Goal: Contribute content

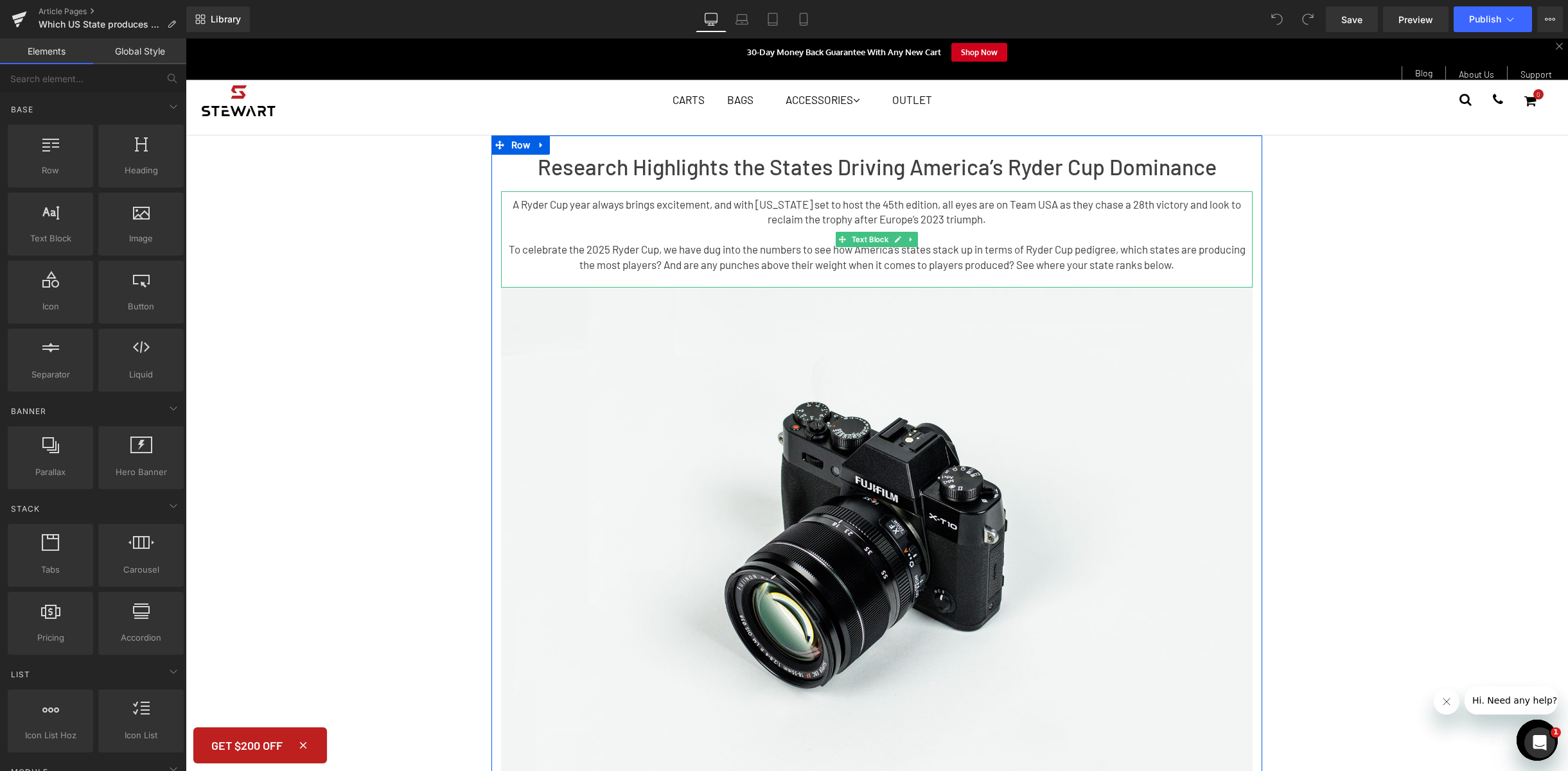
click at [1024, 246] on p "To celebrate the 2025 Ryder Cup, we have dug into the numbers to see how Americ…" at bounding box center [876, 258] width 751 height 30
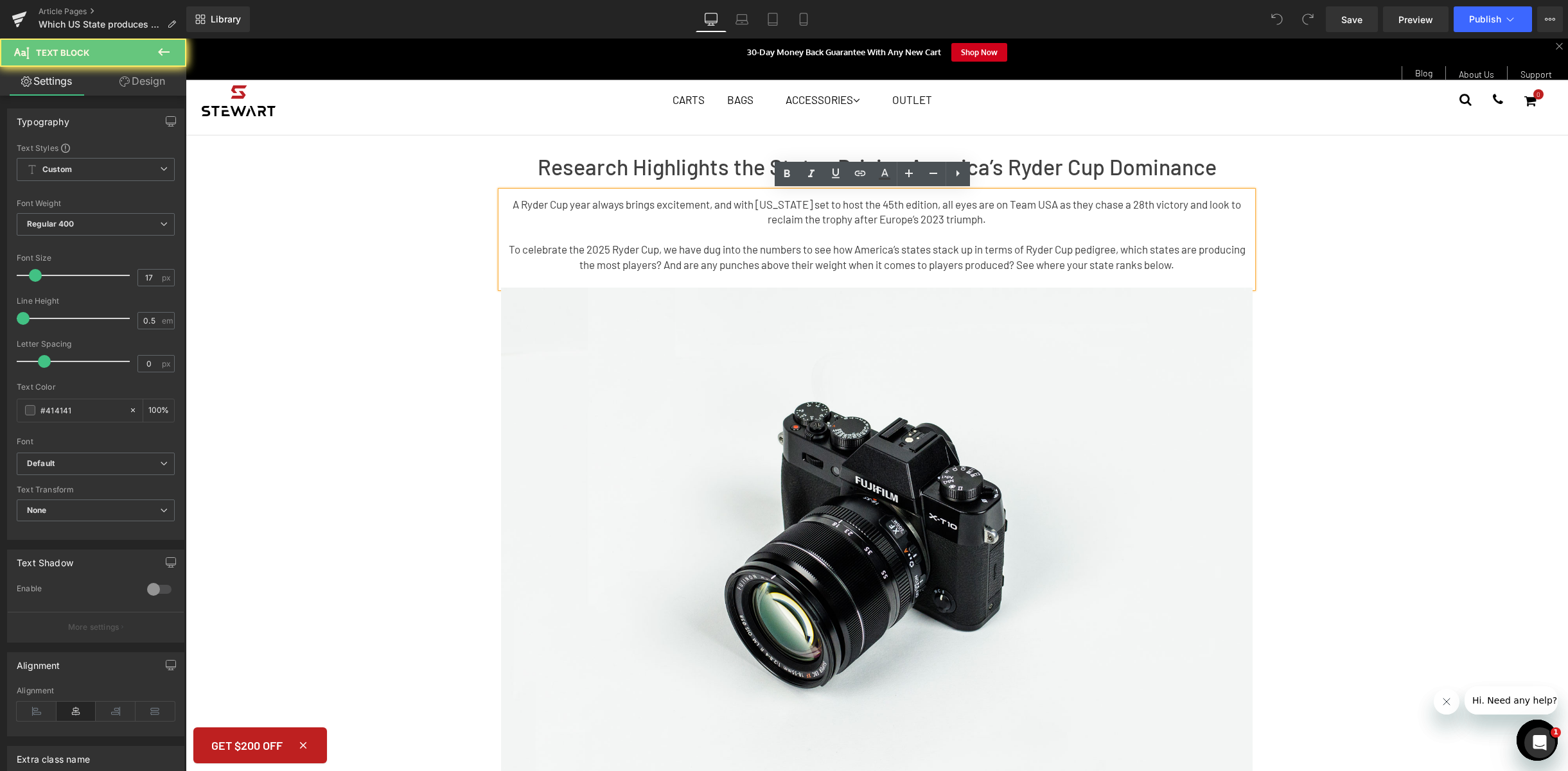
click at [997, 235] on p at bounding box center [876, 235] width 751 height 15
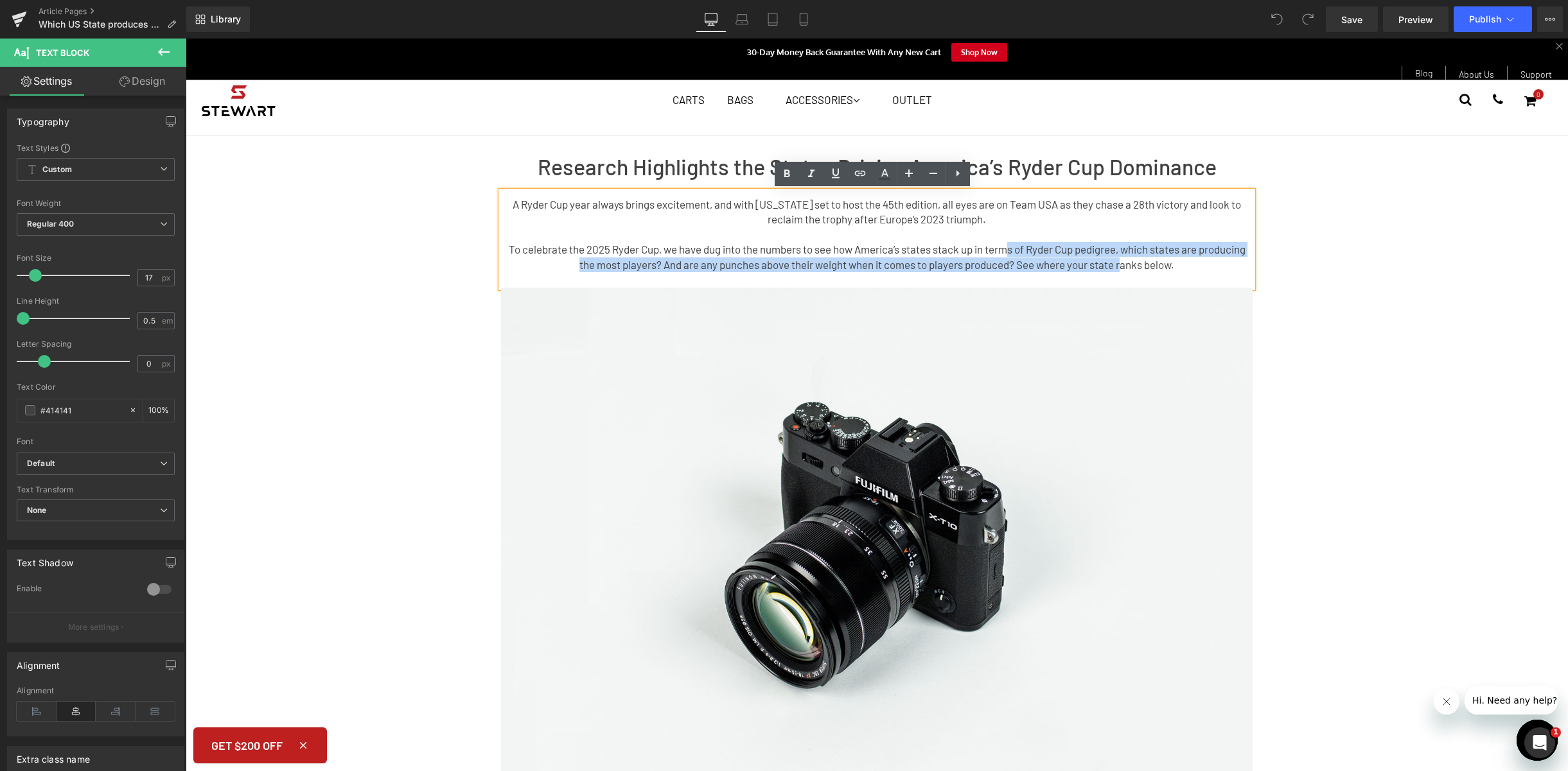
drag, startPoint x: 1027, startPoint y: 256, endPoint x: 1001, endPoint y: 253, distance: 26.2
click at [1001, 253] on p "To celebrate the 2025 Ryder Cup, we have dug into the numbers to see how Americ…" at bounding box center [876, 258] width 751 height 30
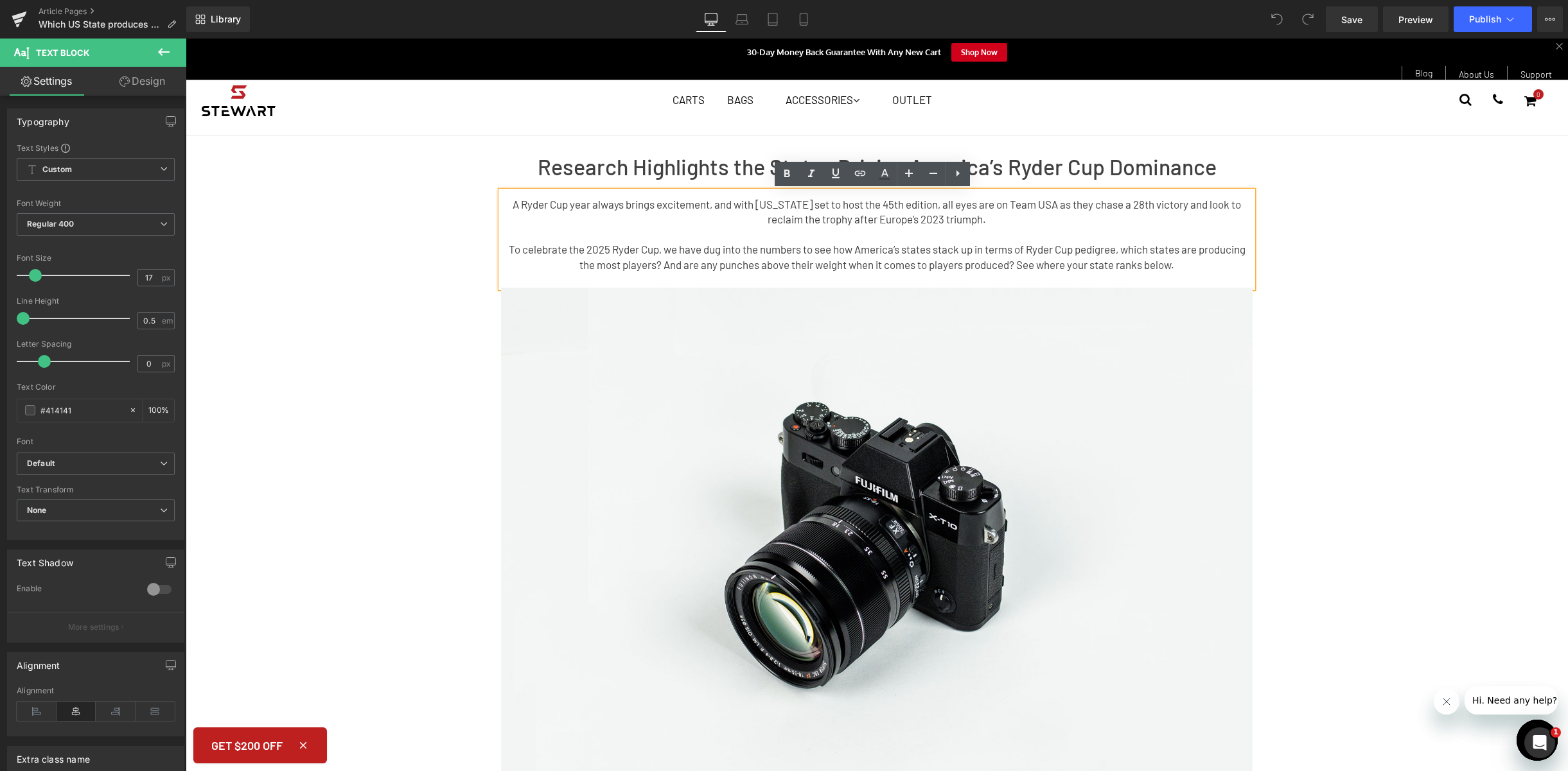
click at [1093, 262] on p "To celebrate the 2025 Ryder Cup, we have dug into the numbers to see how Americ…" at bounding box center [876, 258] width 751 height 30
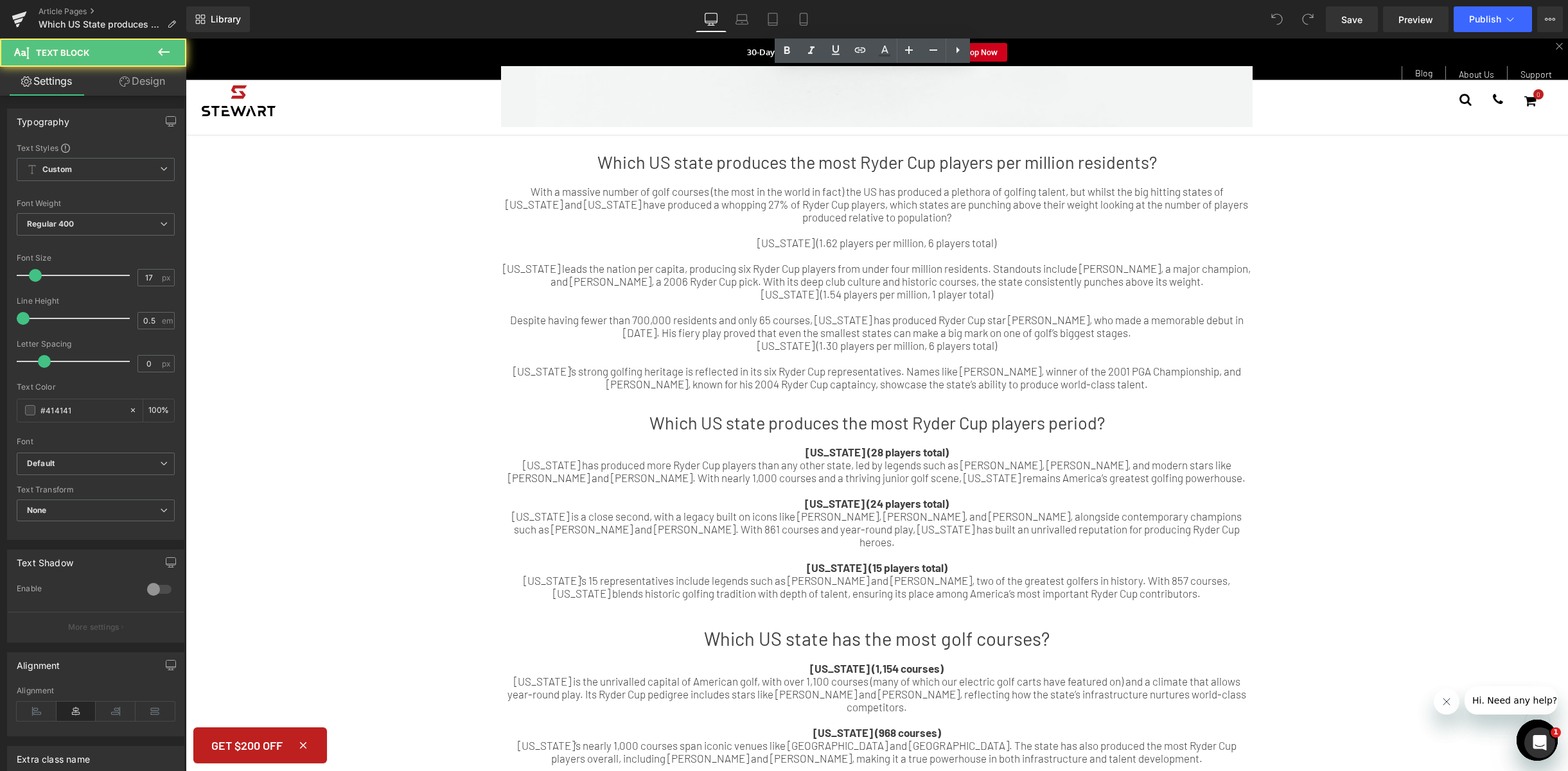
scroll to position [590, 0]
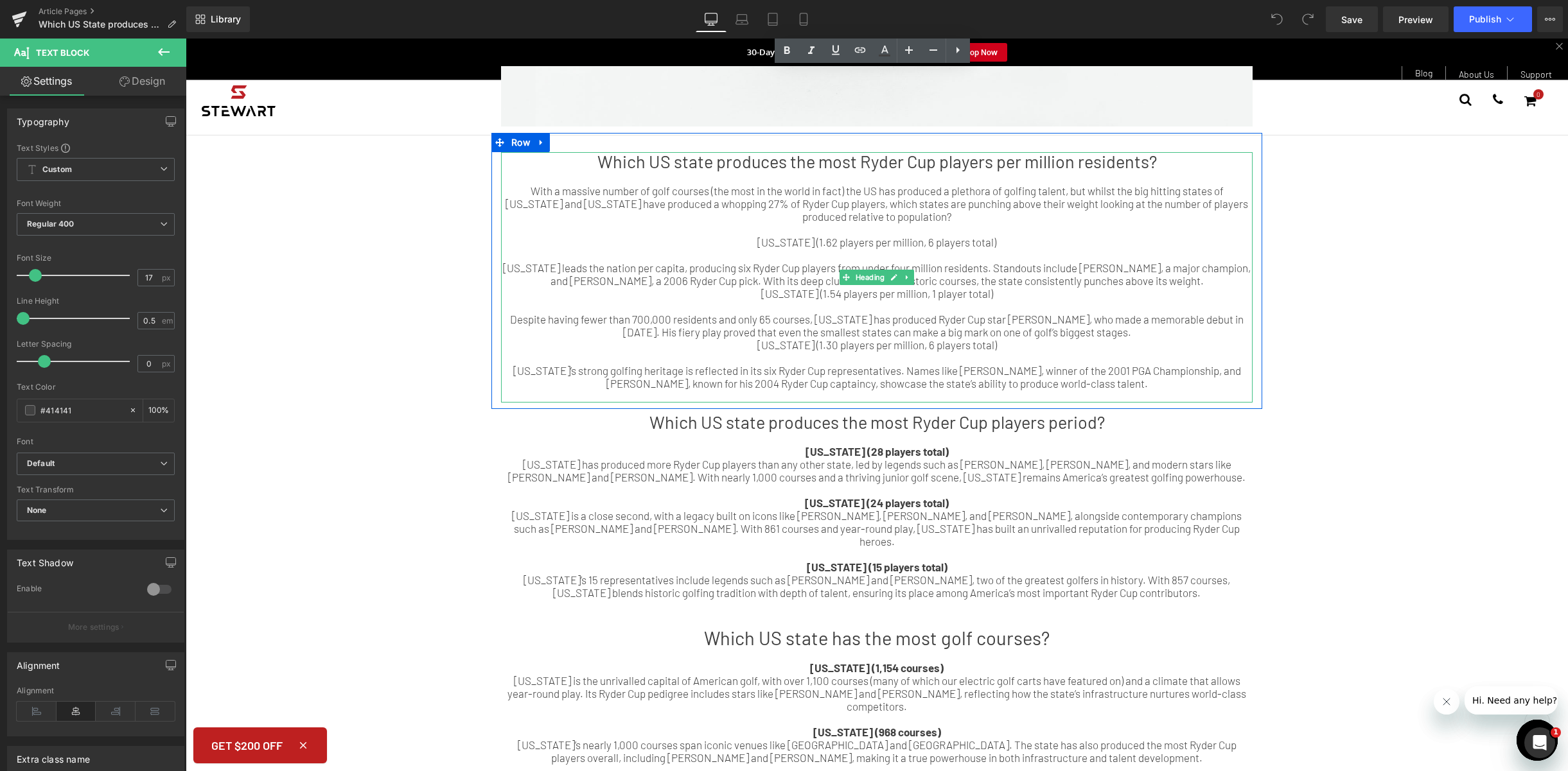
click at [1147, 394] on div at bounding box center [876, 396] width 751 height 13
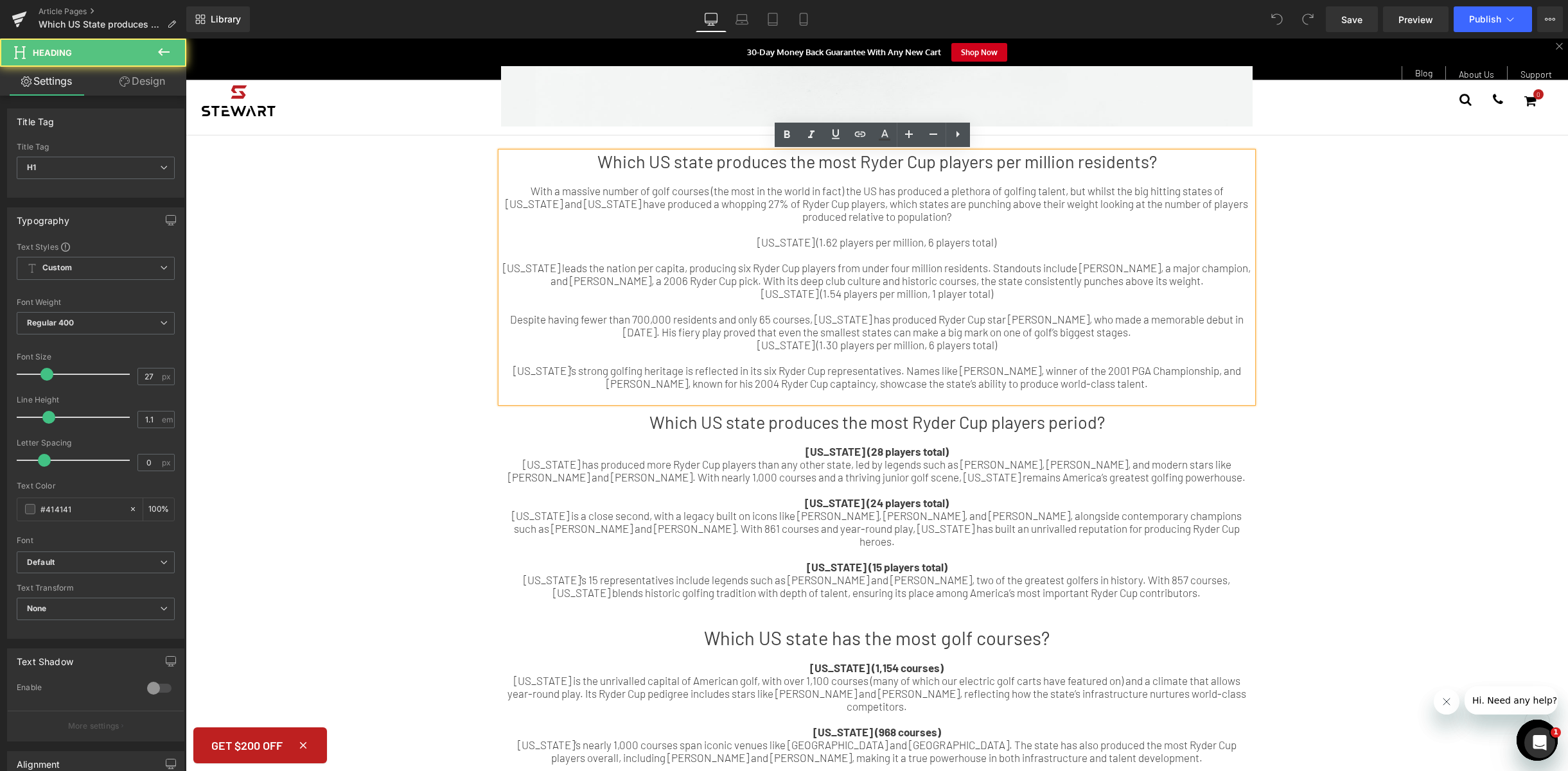
click at [1147, 384] on div "[US_STATE]’s strong golfing heritage is reflected in its six Ryder Cup represen…" at bounding box center [876, 377] width 751 height 25
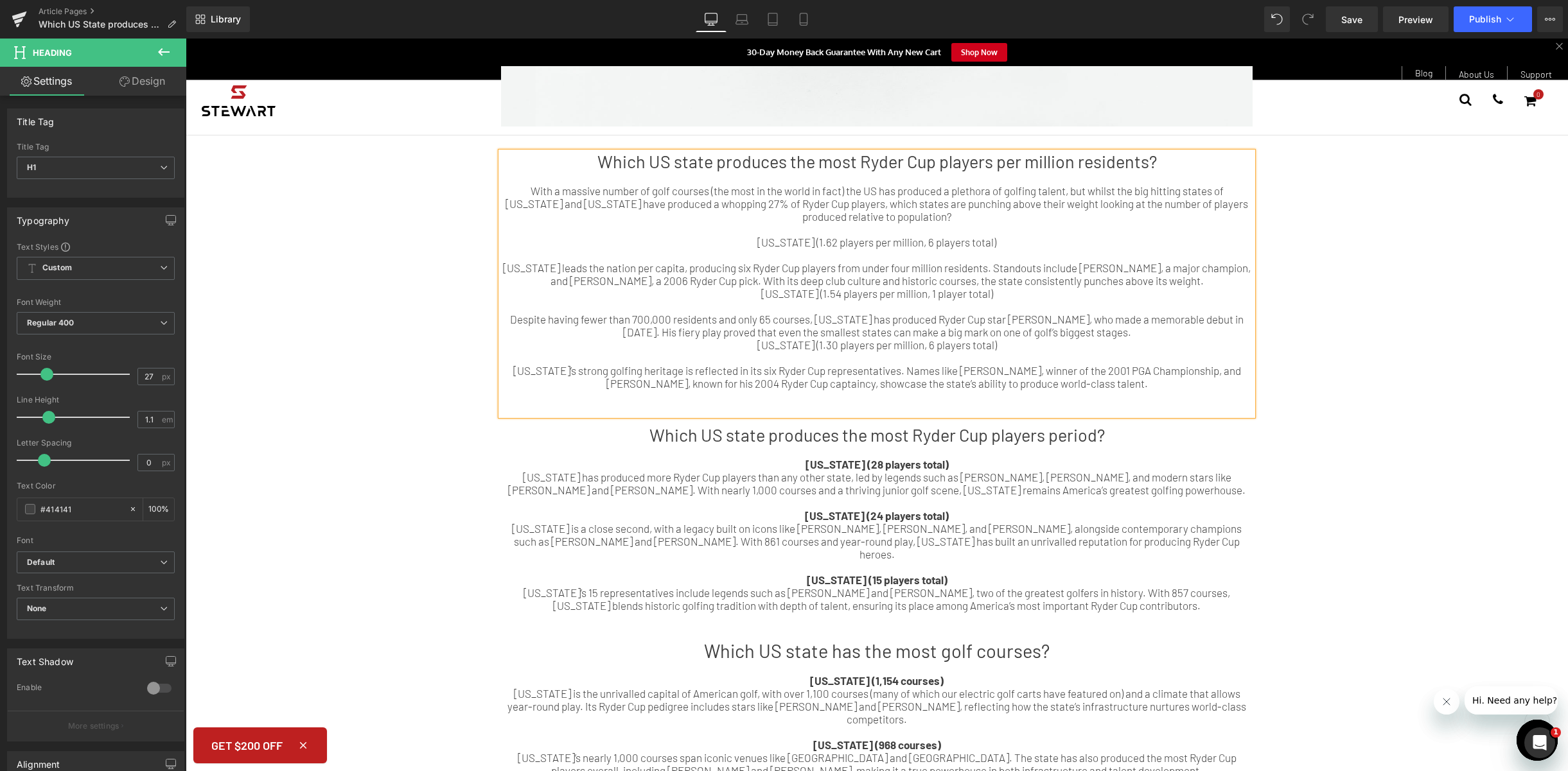
click at [1035, 612] on div at bounding box center [876, 618] width 751 height 13
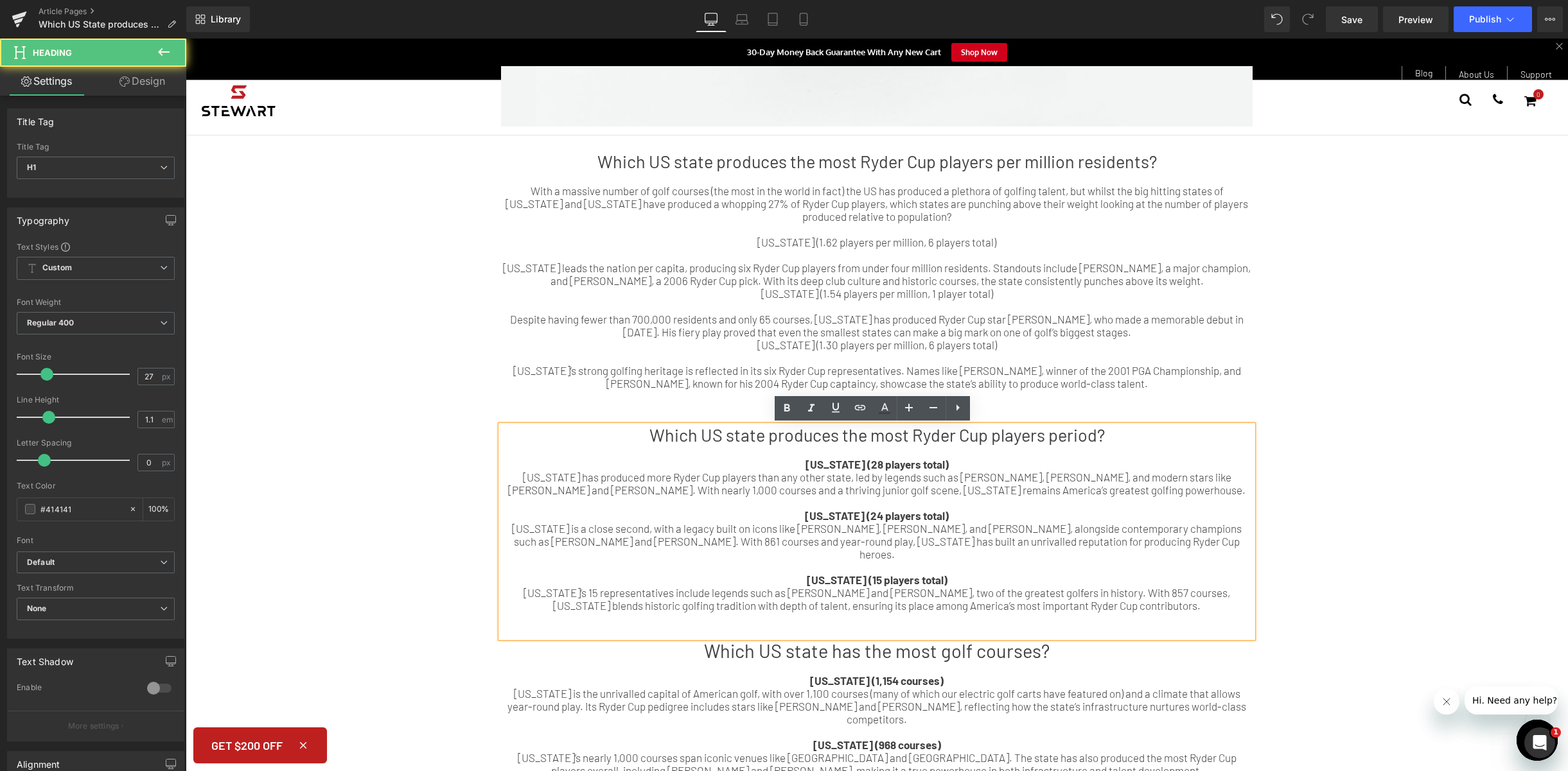
click at [1026, 612] on div at bounding box center [876, 618] width 751 height 13
click at [1024, 625] on div at bounding box center [876, 632] width 751 height 13
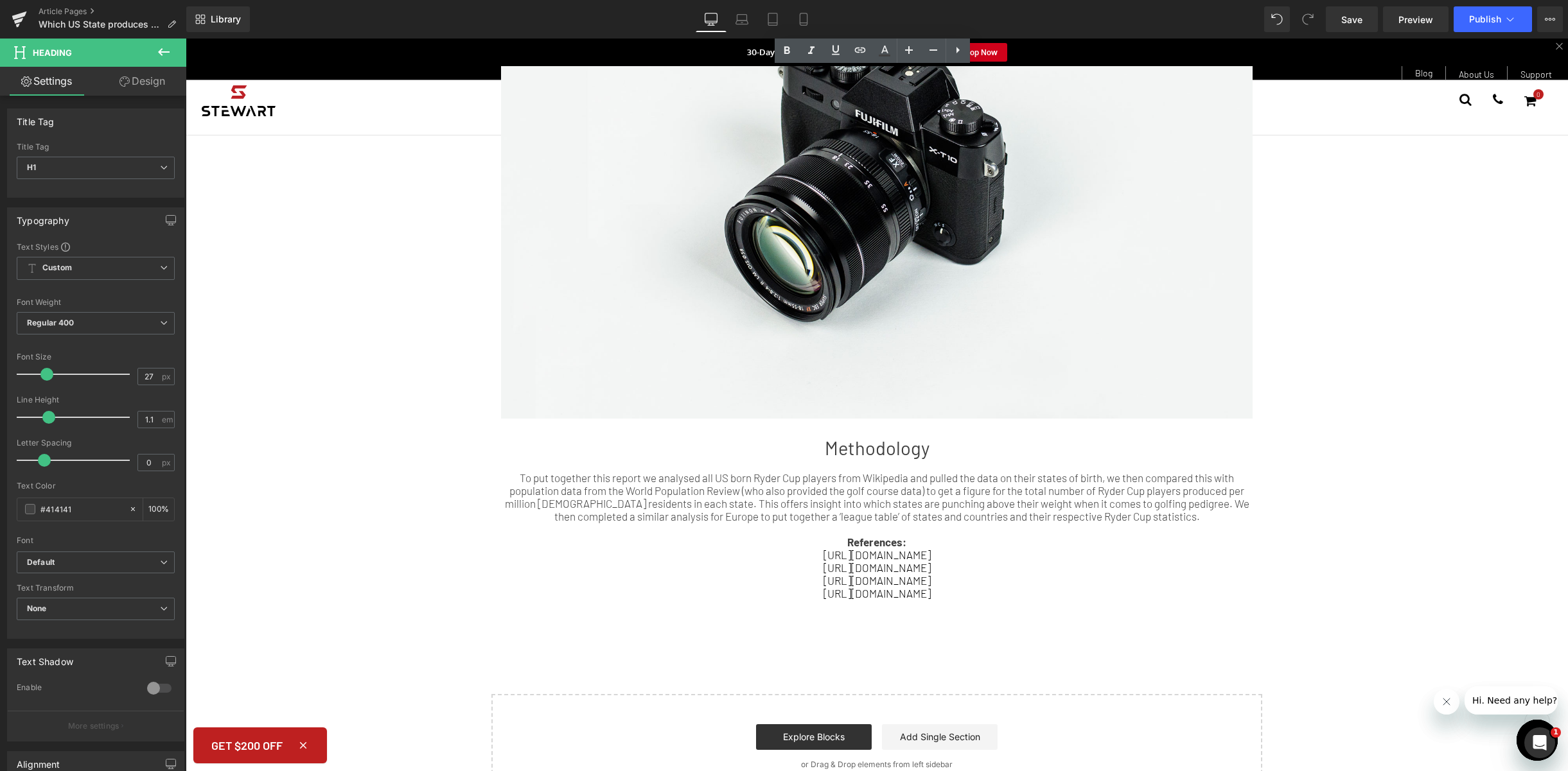
scroll to position [1759, 0]
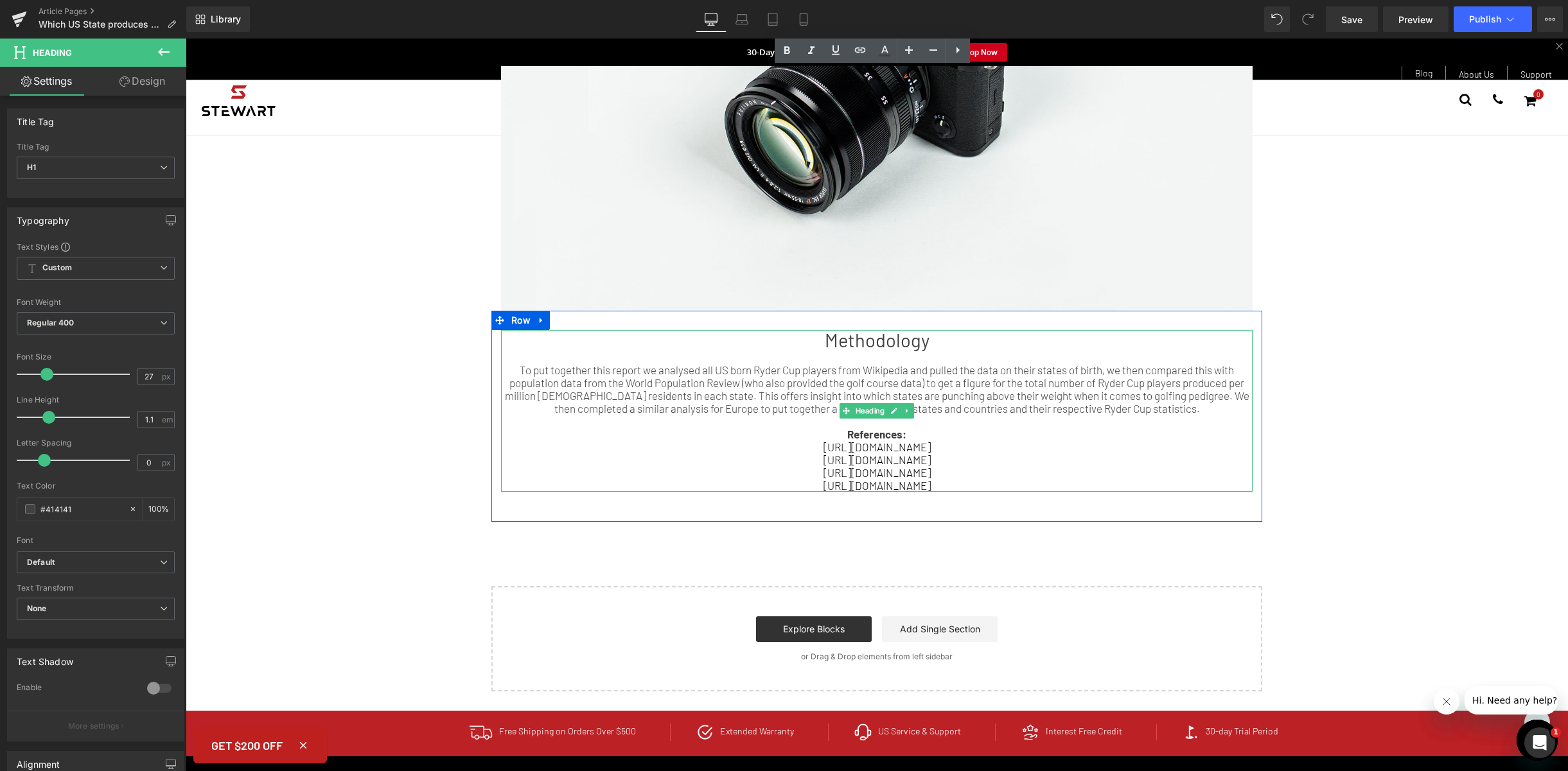
click at [869, 330] on h1 "Methodology" at bounding box center [876, 341] width 751 height 21
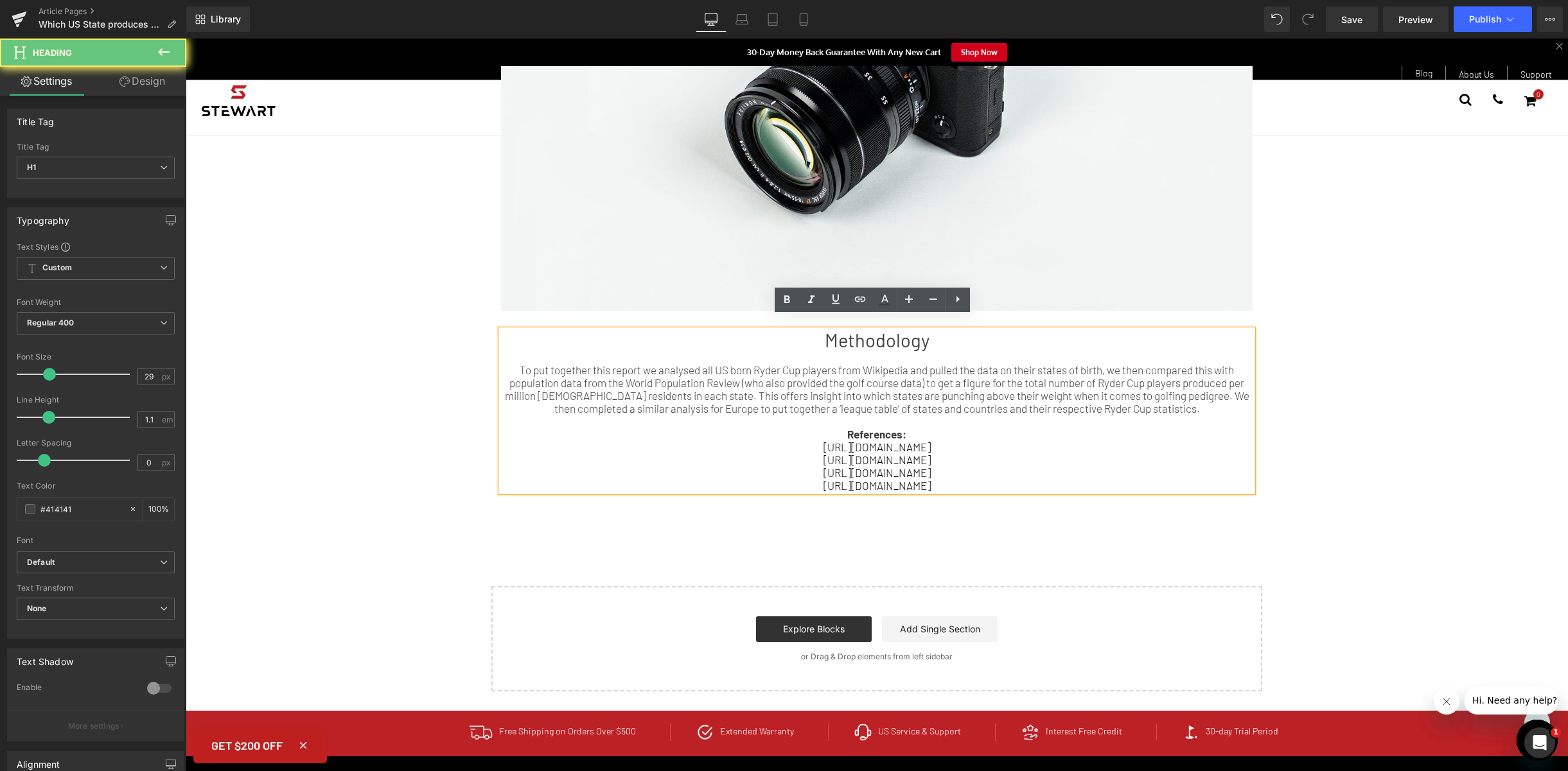
click at [925, 332] on h1 "Methodology" at bounding box center [876, 341] width 751 height 21
drag, startPoint x: 939, startPoint y: 331, endPoint x: 818, endPoint y: 331, distance: 121.0
click at [818, 331] on h1 "Methodology" at bounding box center [876, 341] width 751 height 21
drag, startPoint x: 787, startPoint y: 296, endPoint x: 779, endPoint y: 317, distance: 22.5
click at [787, 296] on icon at bounding box center [786, 300] width 6 height 8
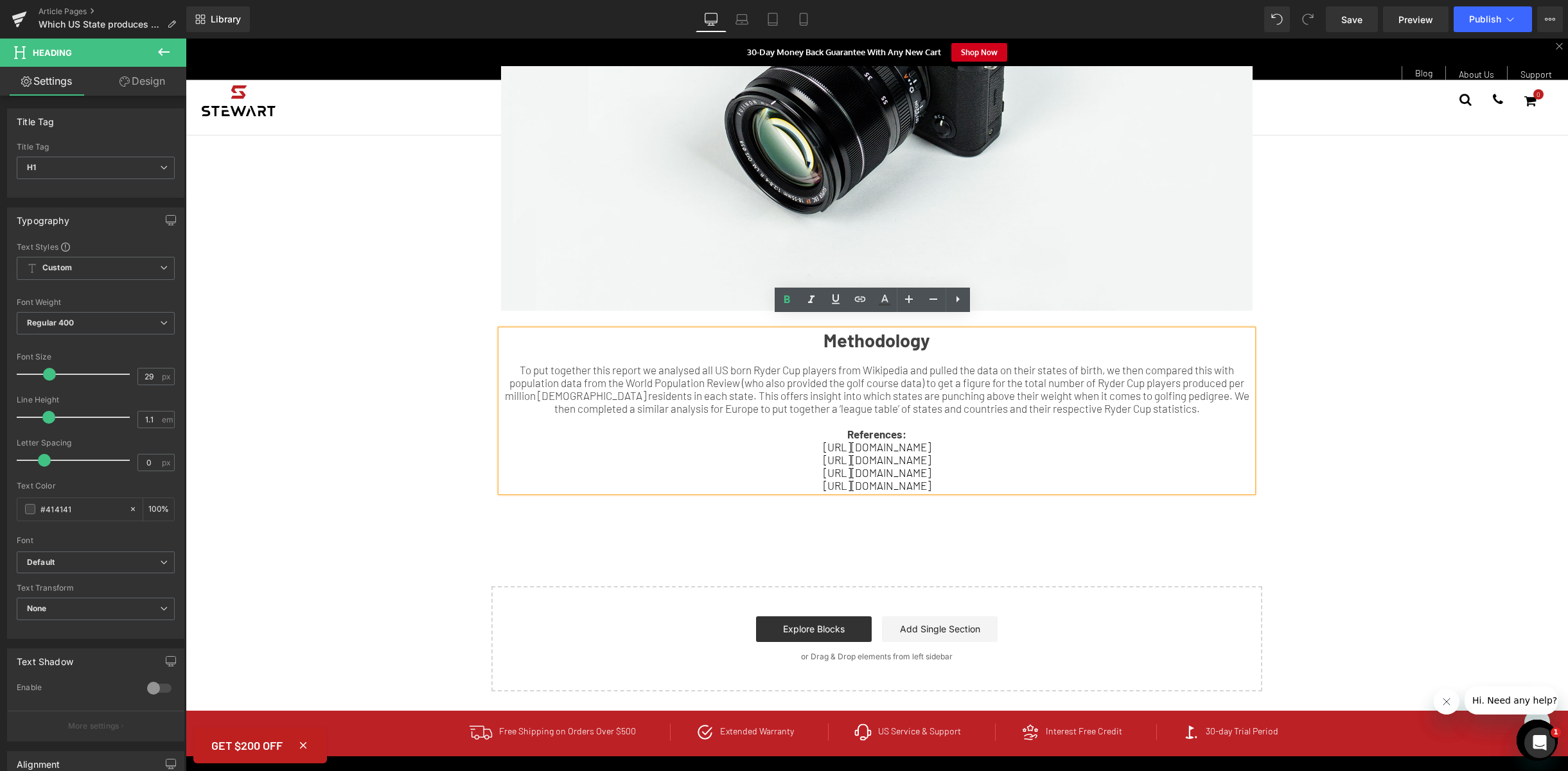
click at [1009, 368] on div "To put together this report we analysed all US born Ryder Cup players from Wiki…" at bounding box center [876, 389] width 751 height 52
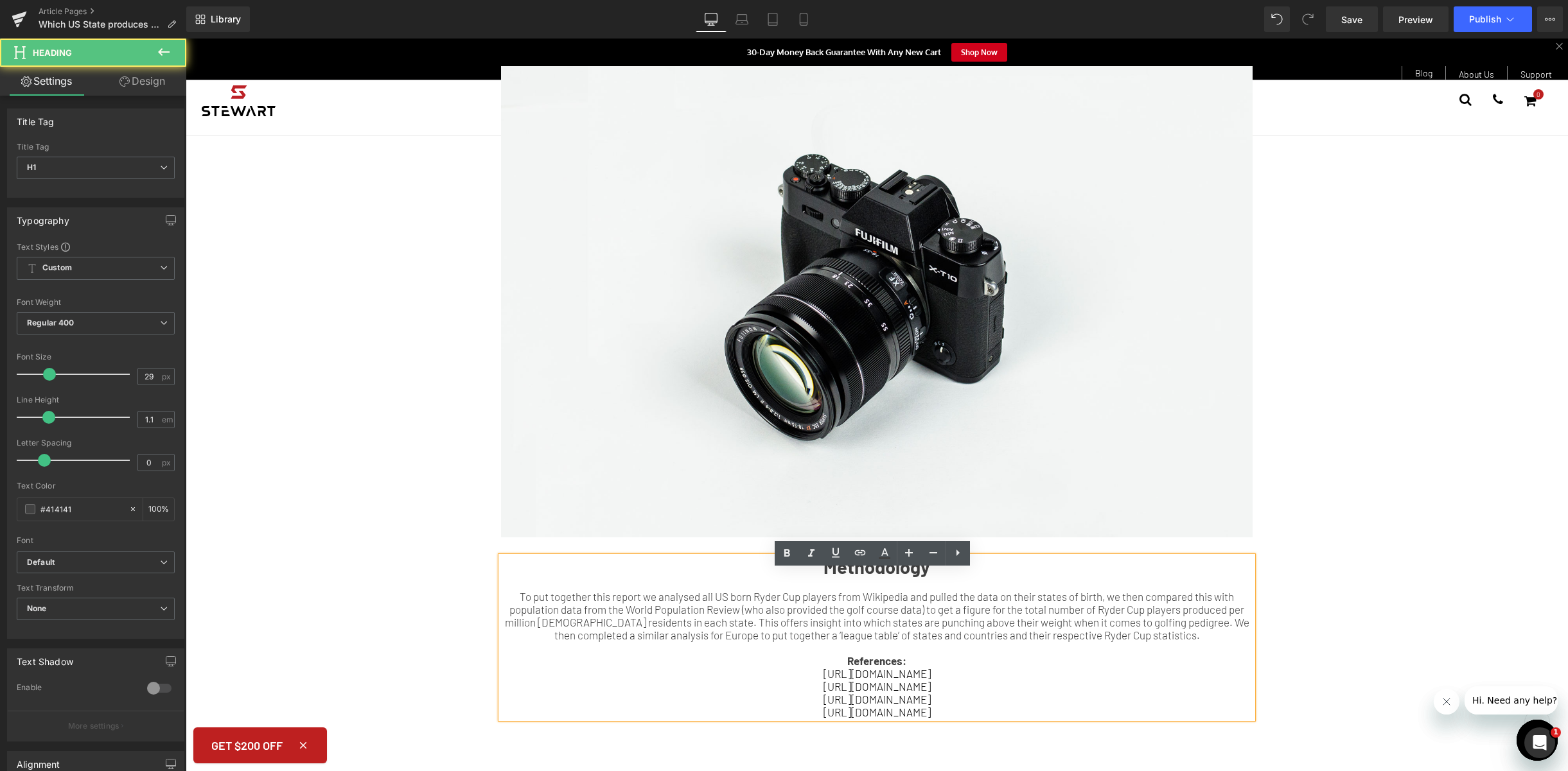
scroll to position [1612, 0]
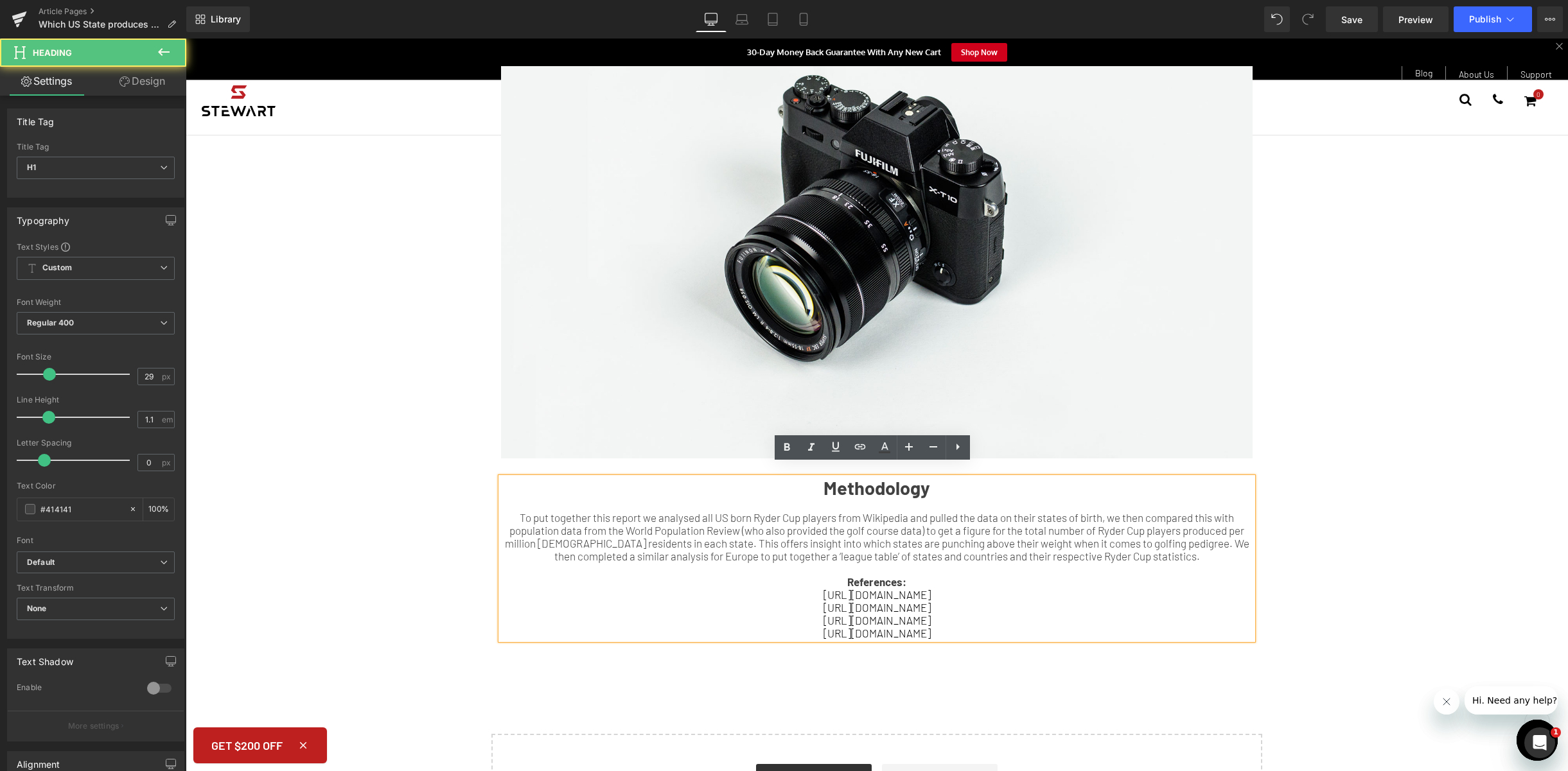
drag, startPoint x: 876, startPoint y: 476, endPoint x: 774, endPoint y: 476, distance: 102.0
click at [774, 478] on h1 "Methodology" at bounding box center [876, 488] width 751 height 21
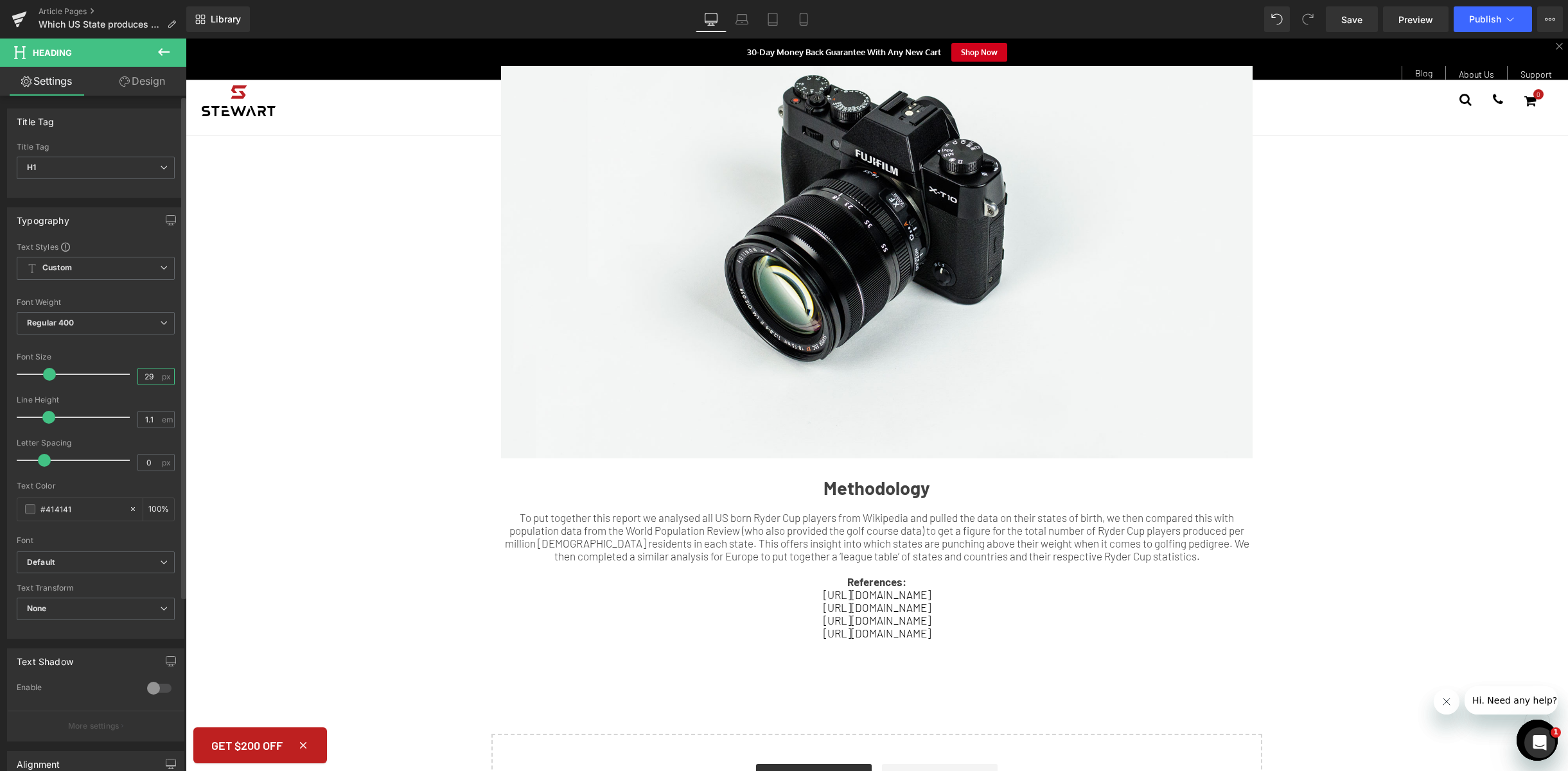
click at [154, 380] on input "29" at bounding box center [149, 376] width 22 height 16
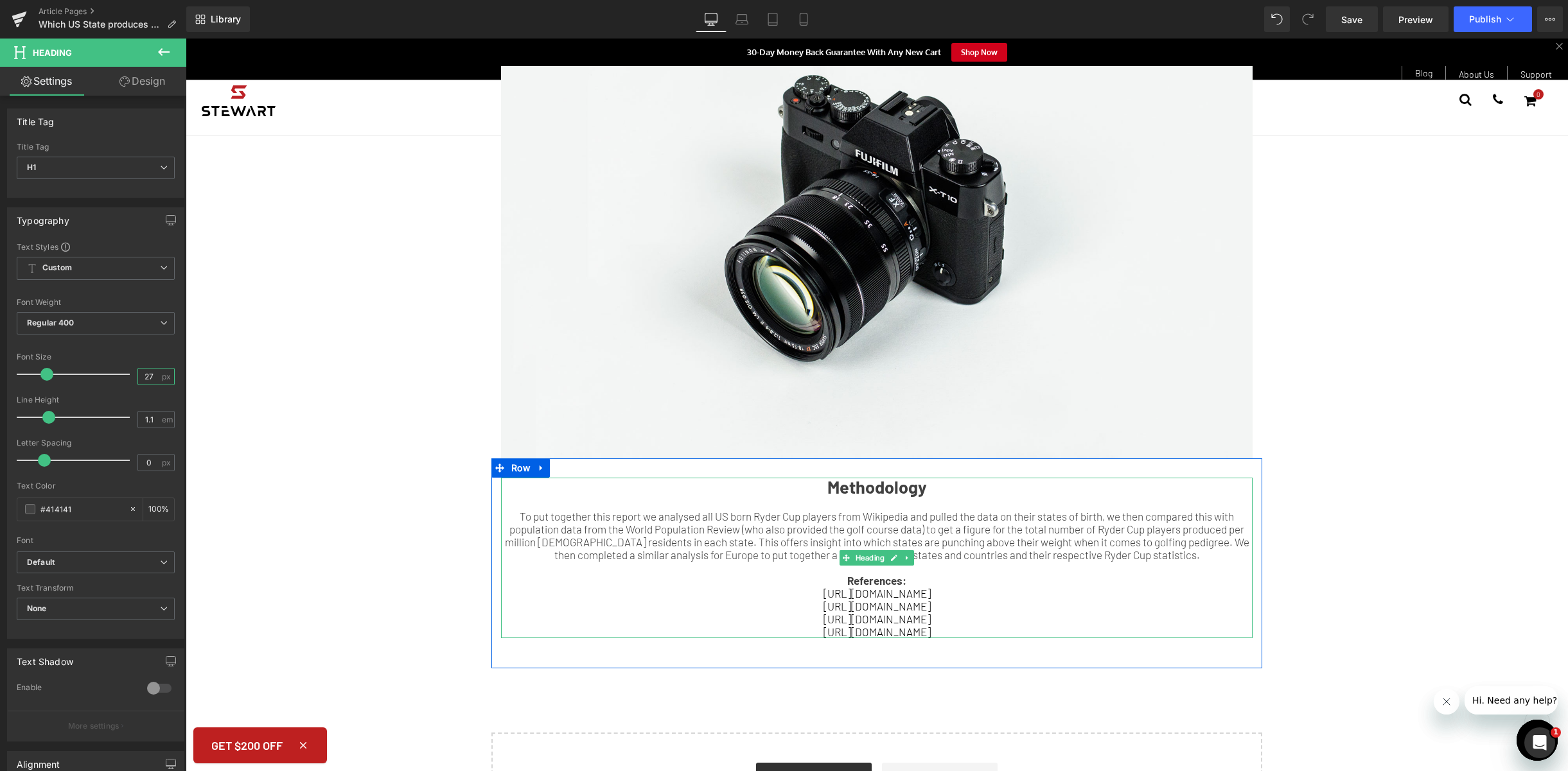
type input "27"
click at [1073, 530] on div "To put together this report we analysed all US born Ryder Cup players from Wiki…" at bounding box center [876, 536] width 751 height 52
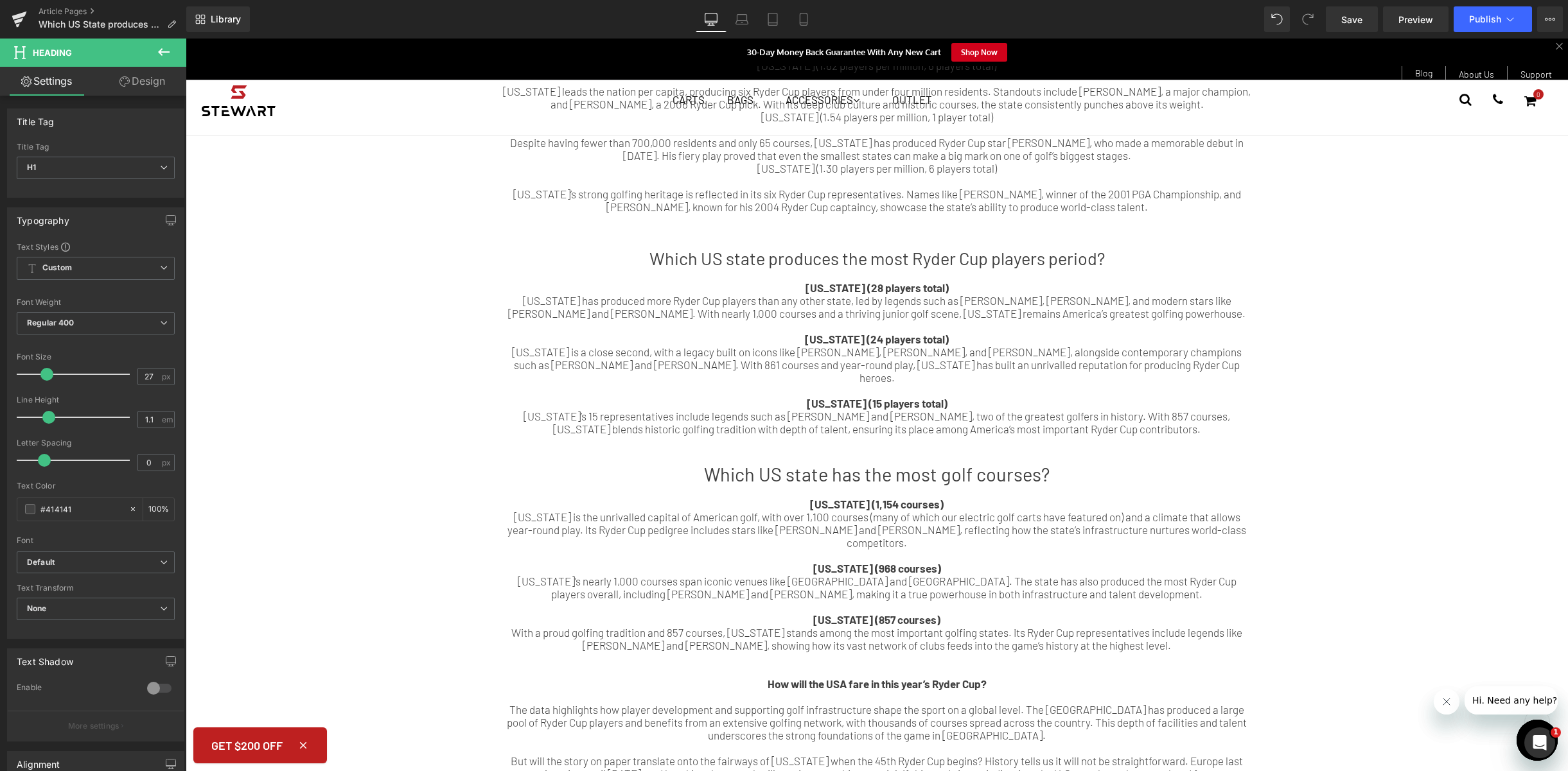
scroll to position [658, 0]
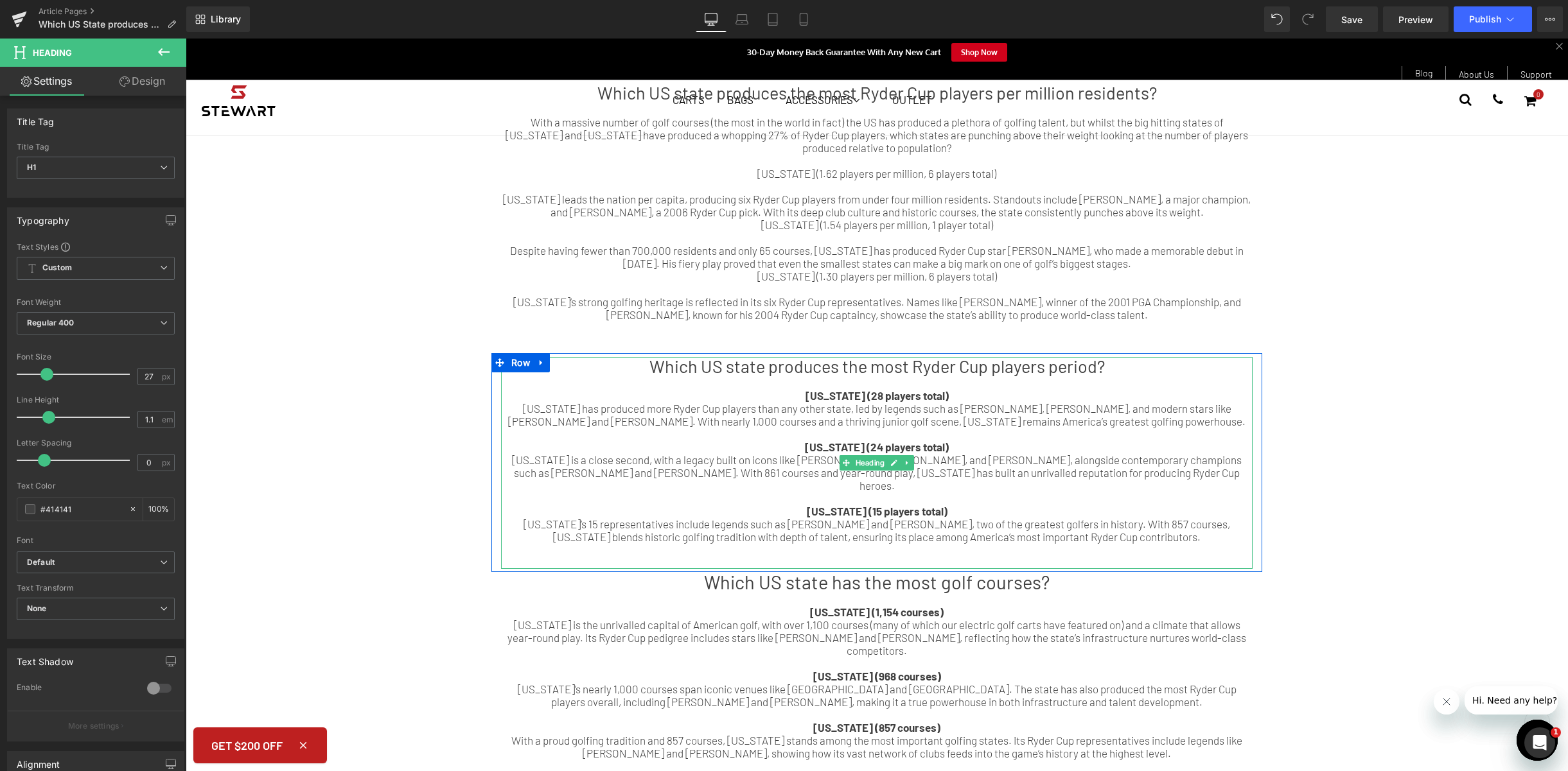
click at [913, 556] on div at bounding box center [876, 563] width 751 height 13
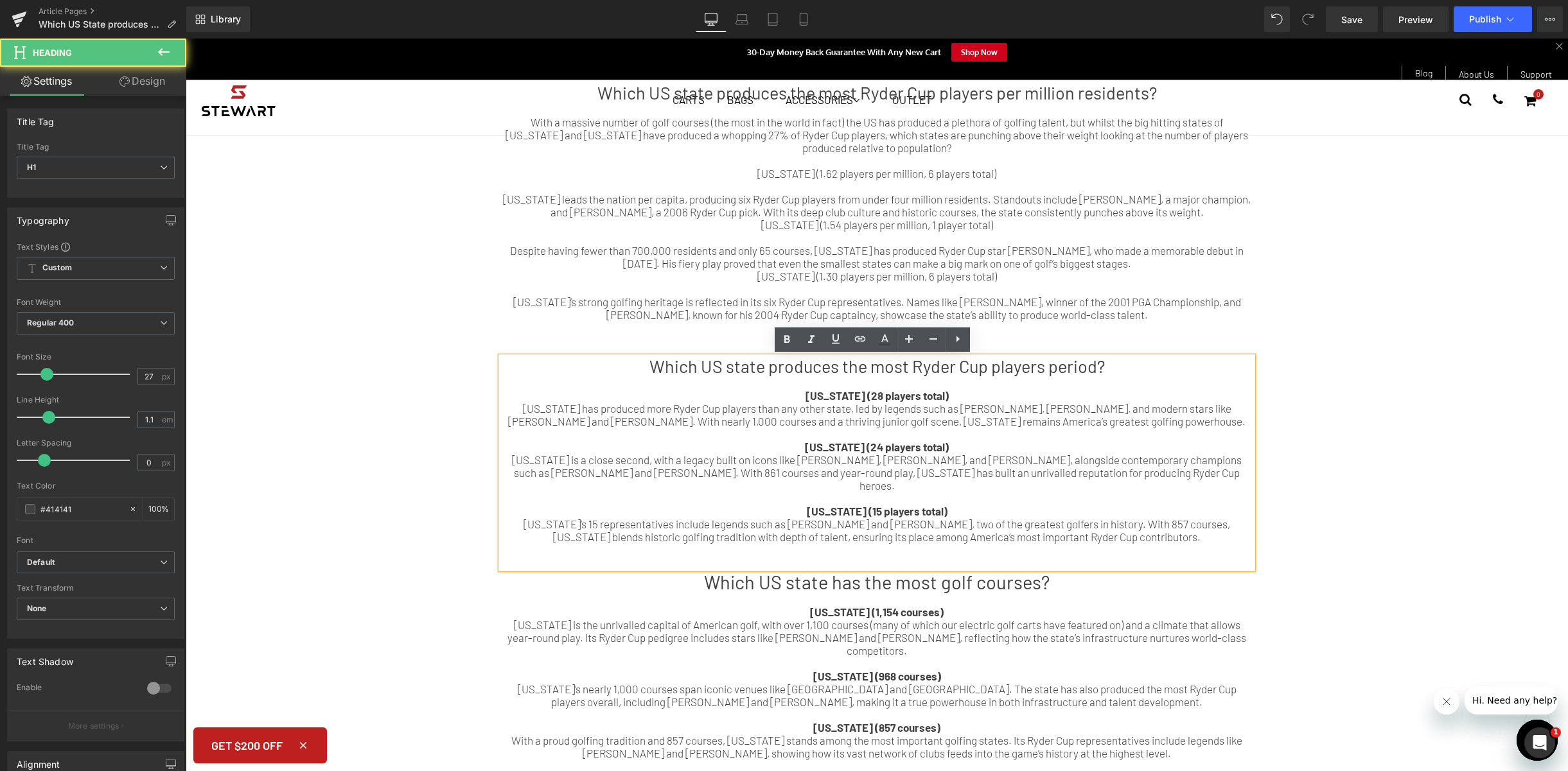
click at [910, 544] on div at bounding box center [876, 550] width 751 height 13
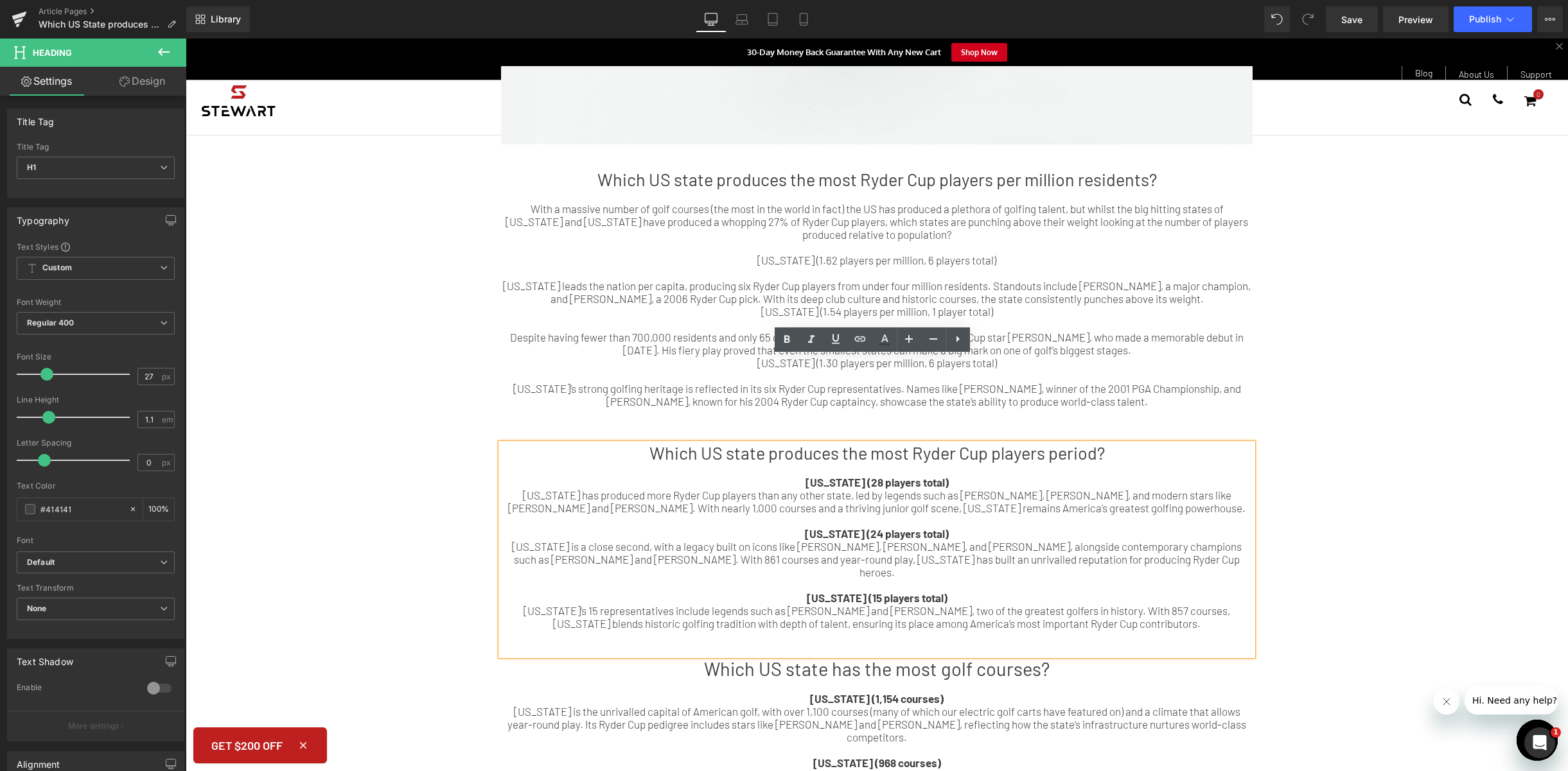
scroll to position [416, 0]
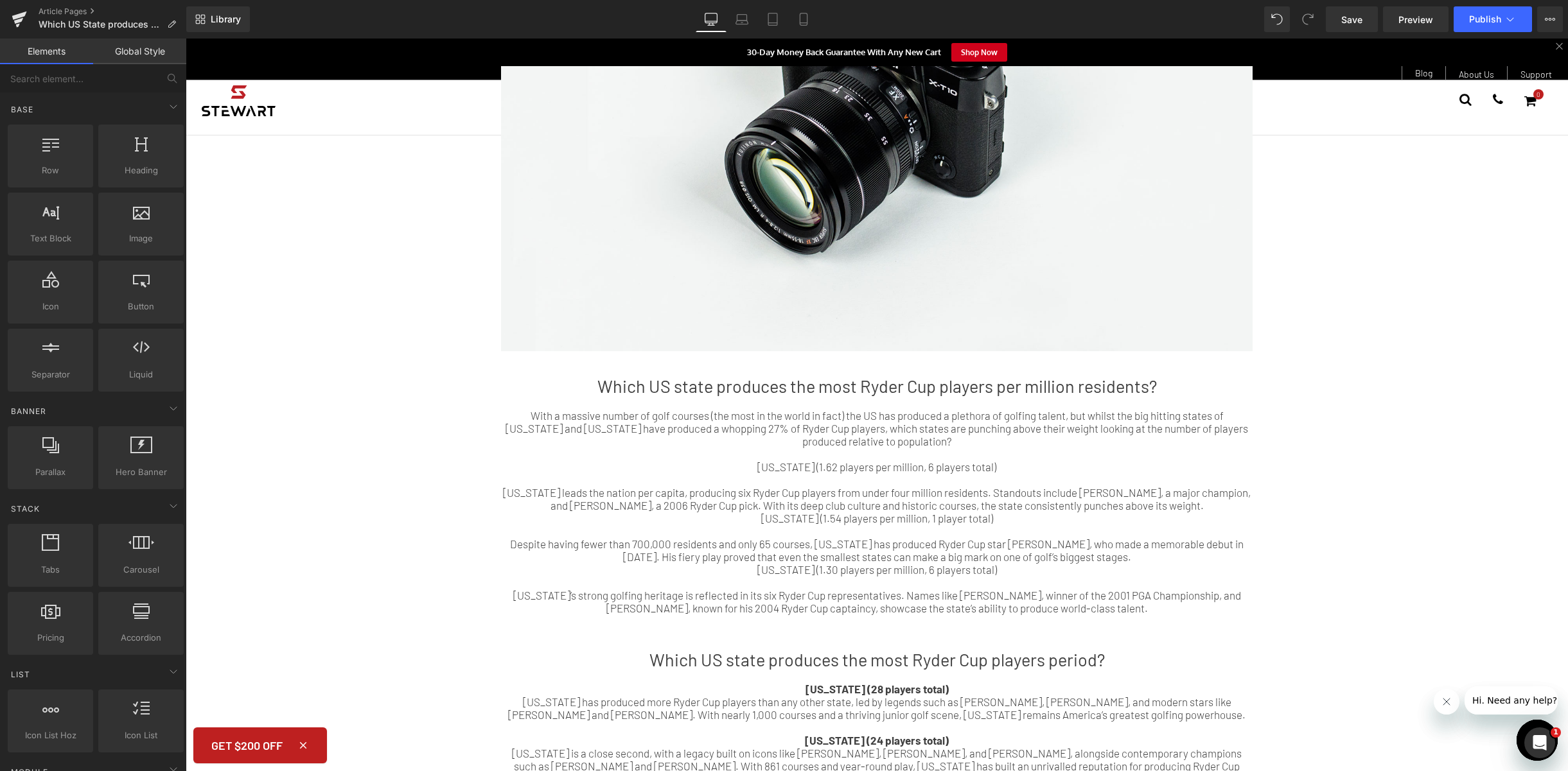
scroll to position [436, 0]
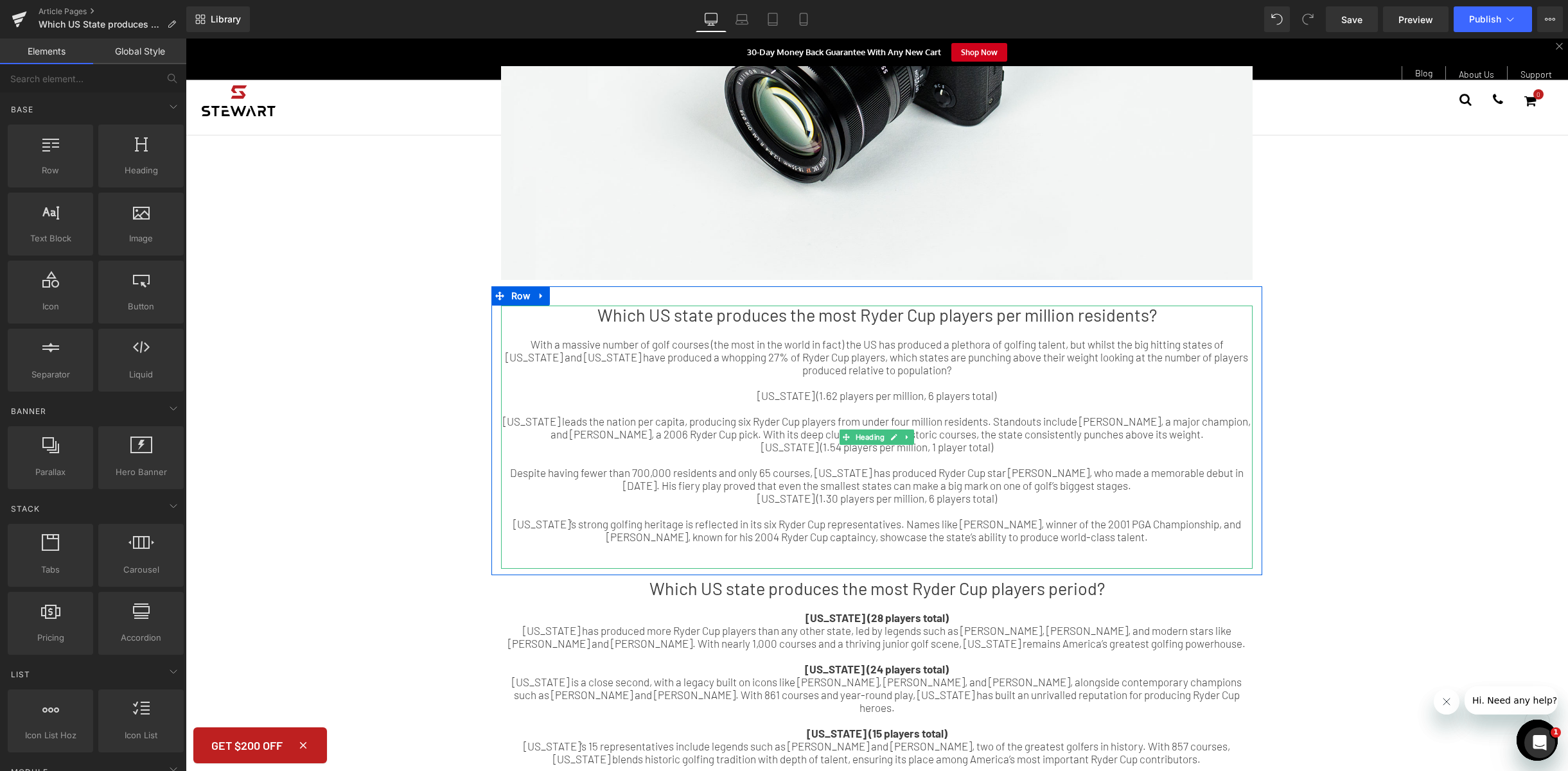
click at [1183, 378] on div at bounding box center [876, 383] width 751 height 13
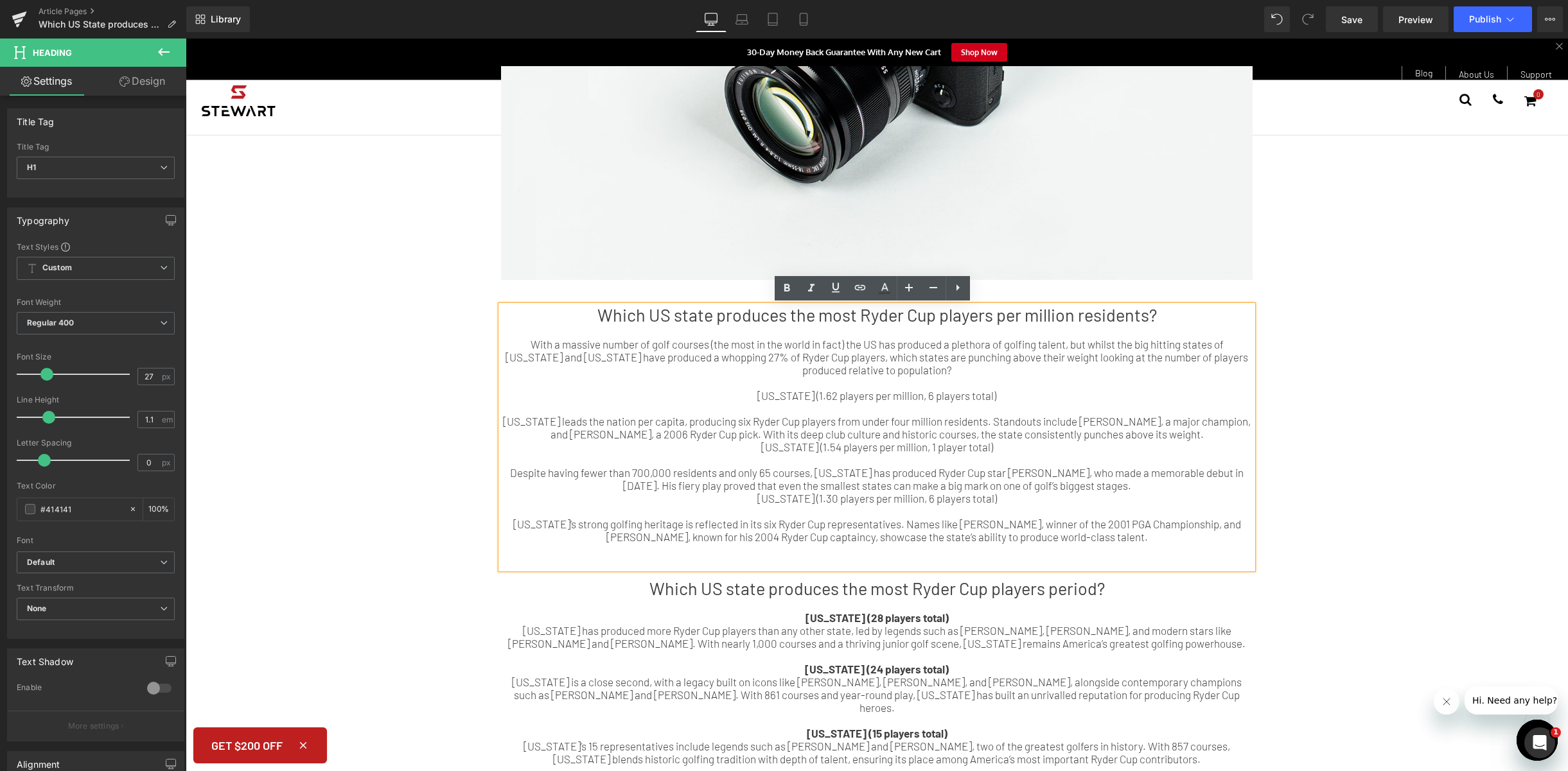
click at [746, 505] on div at bounding box center [876, 511] width 751 height 13
click at [747, 499] on div "[US_STATE] (1.30 players per million, 6 players total)" at bounding box center [876, 498] width 751 height 13
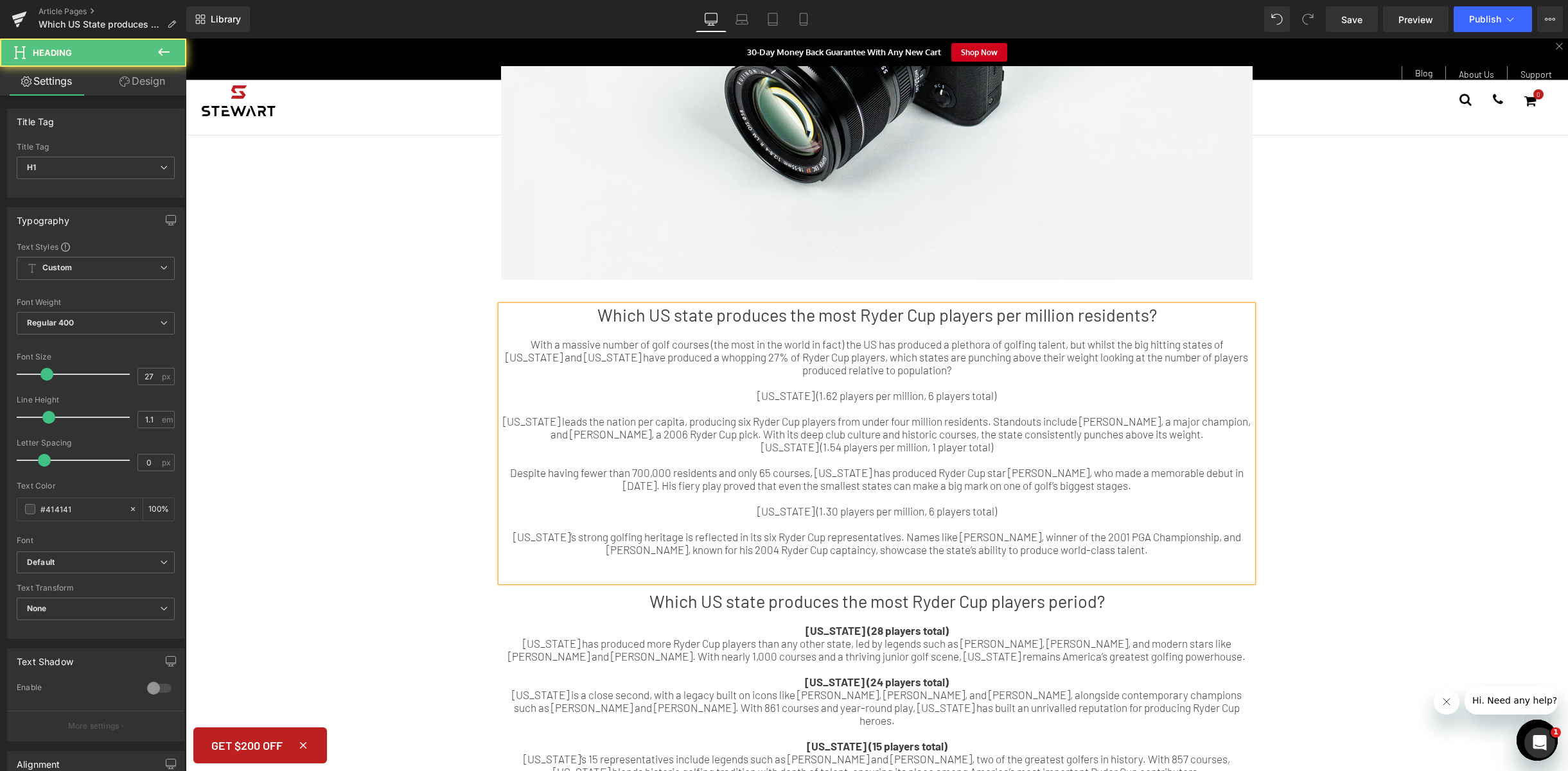
click at [820, 524] on div at bounding box center [876, 524] width 751 height 13
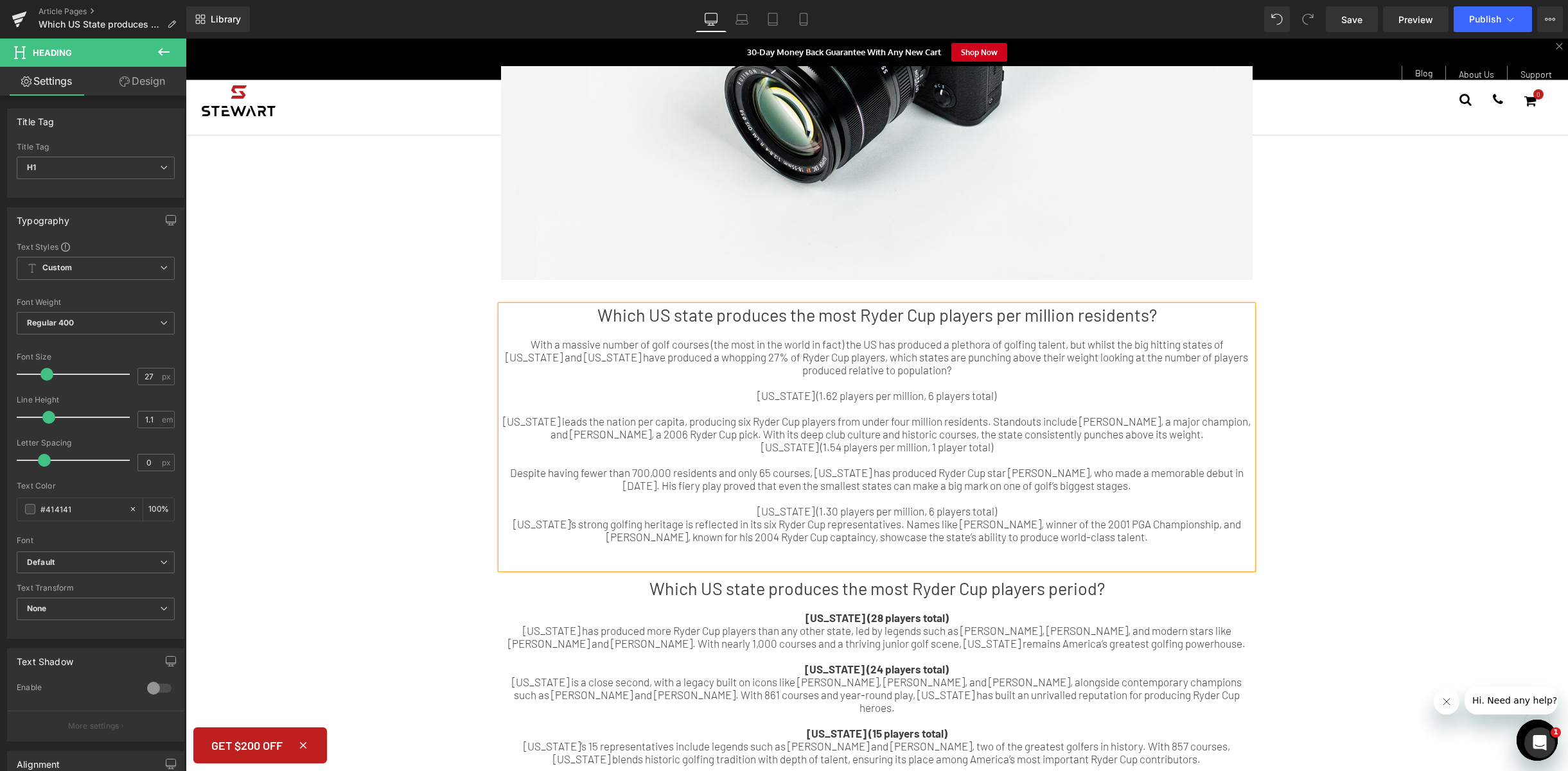
click at [761, 449] on div "[US_STATE] (1.54 players per million, 1 player total)" at bounding box center [876, 447] width 751 height 13
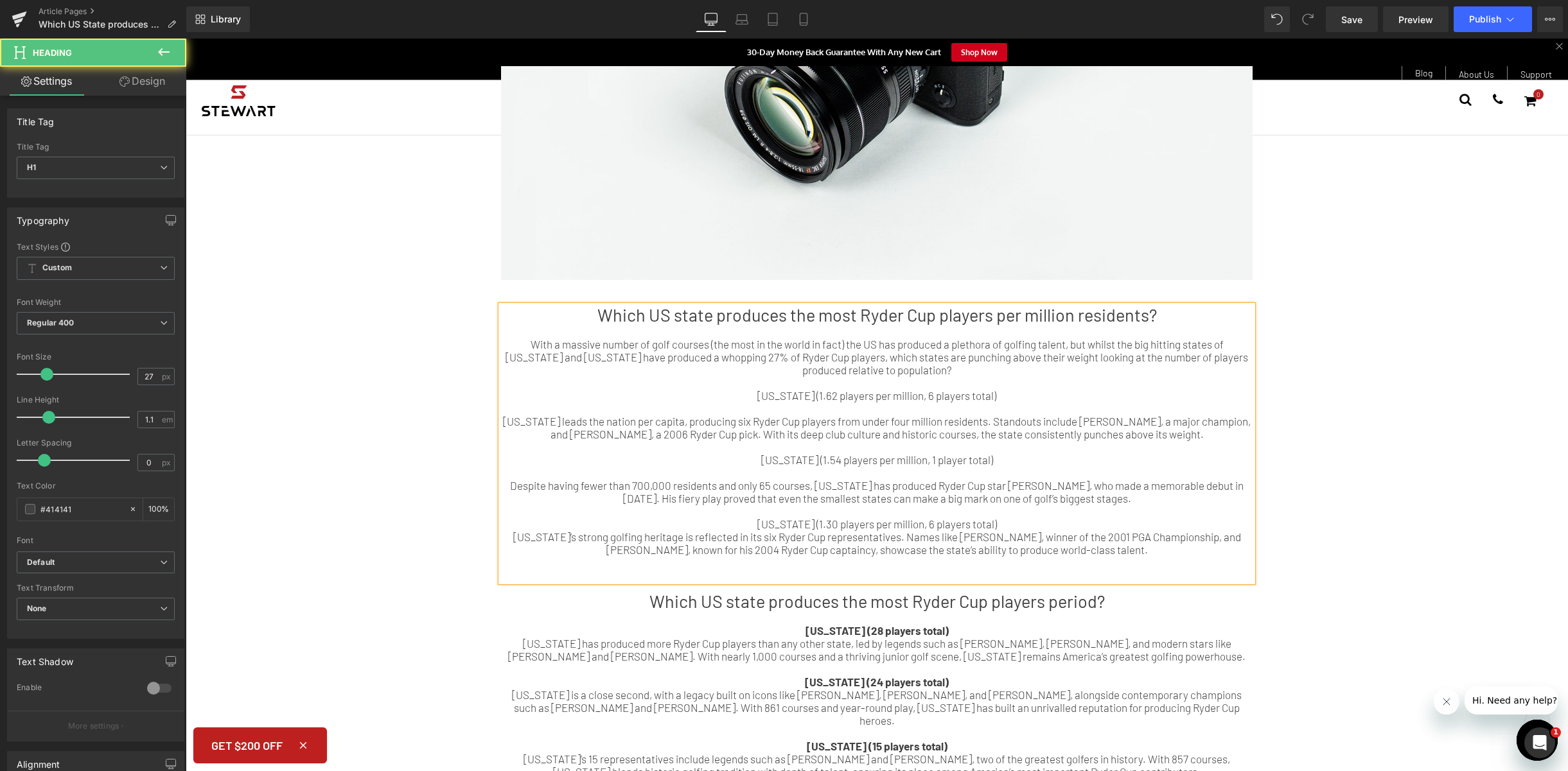
click at [829, 449] on div at bounding box center [876, 447] width 751 height 13
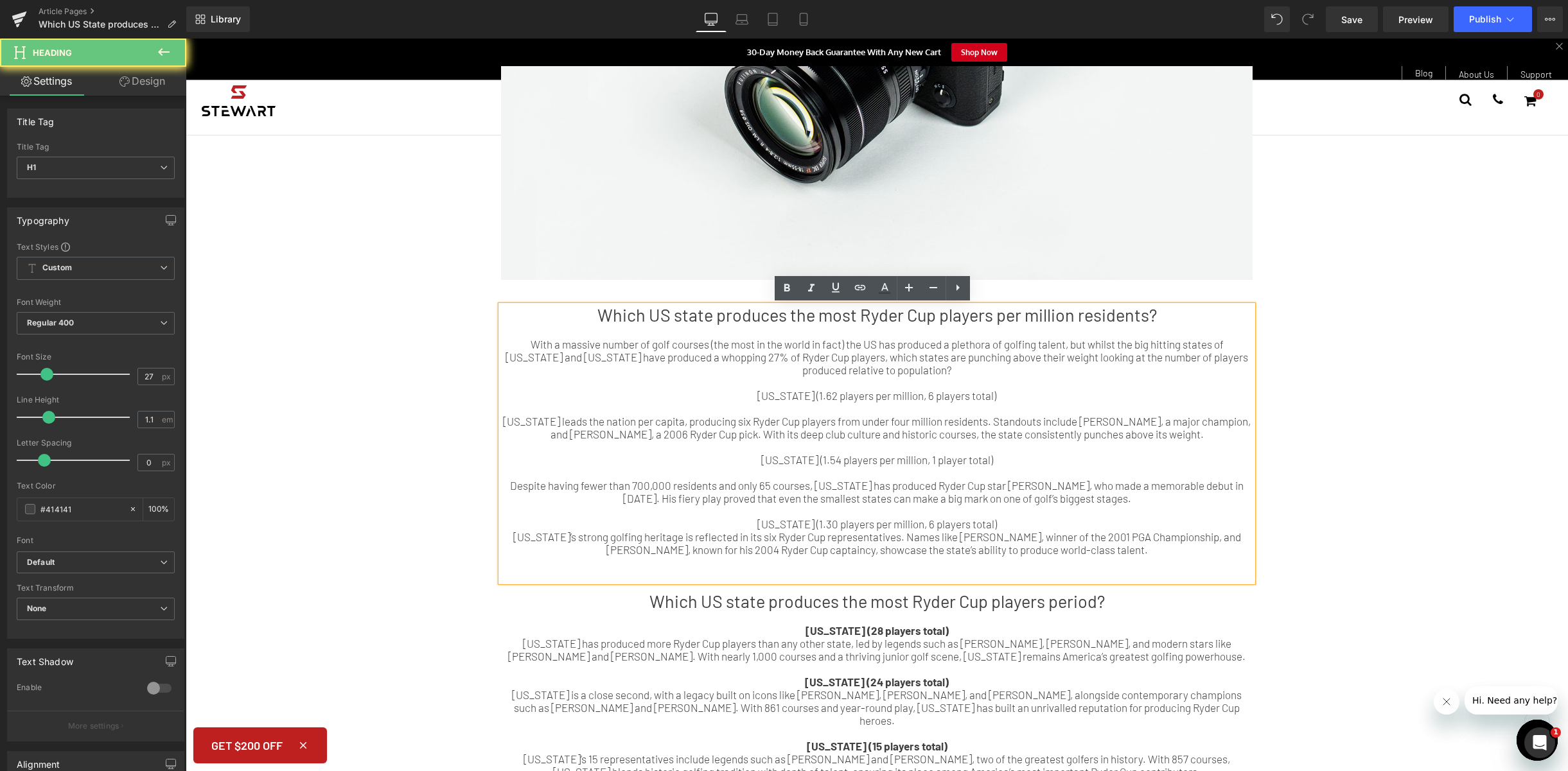
click at [829, 469] on div at bounding box center [876, 472] width 751 height 13
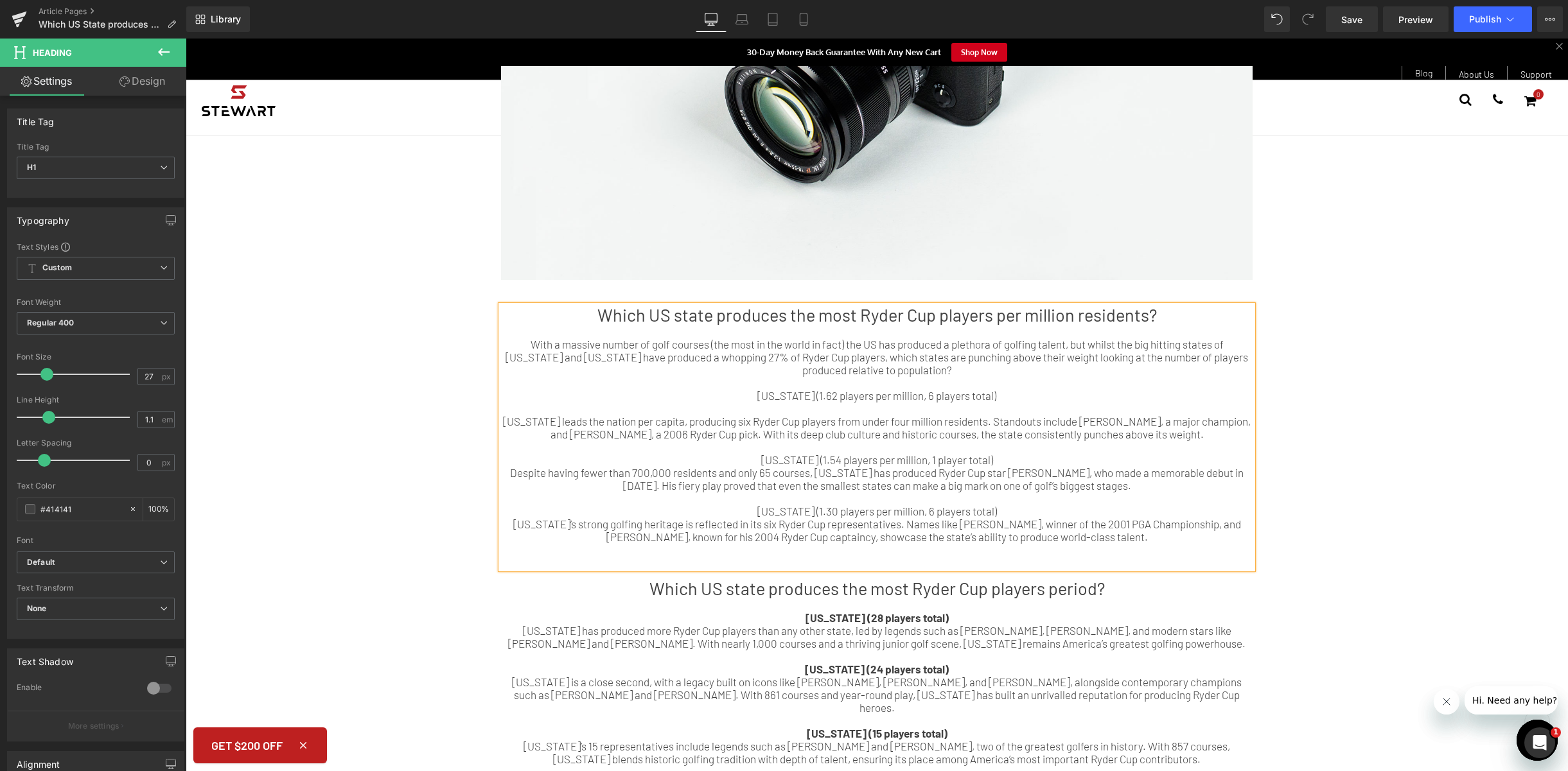
click at [792, 411] on div at bounding box center [876, 408] width 751 height 13
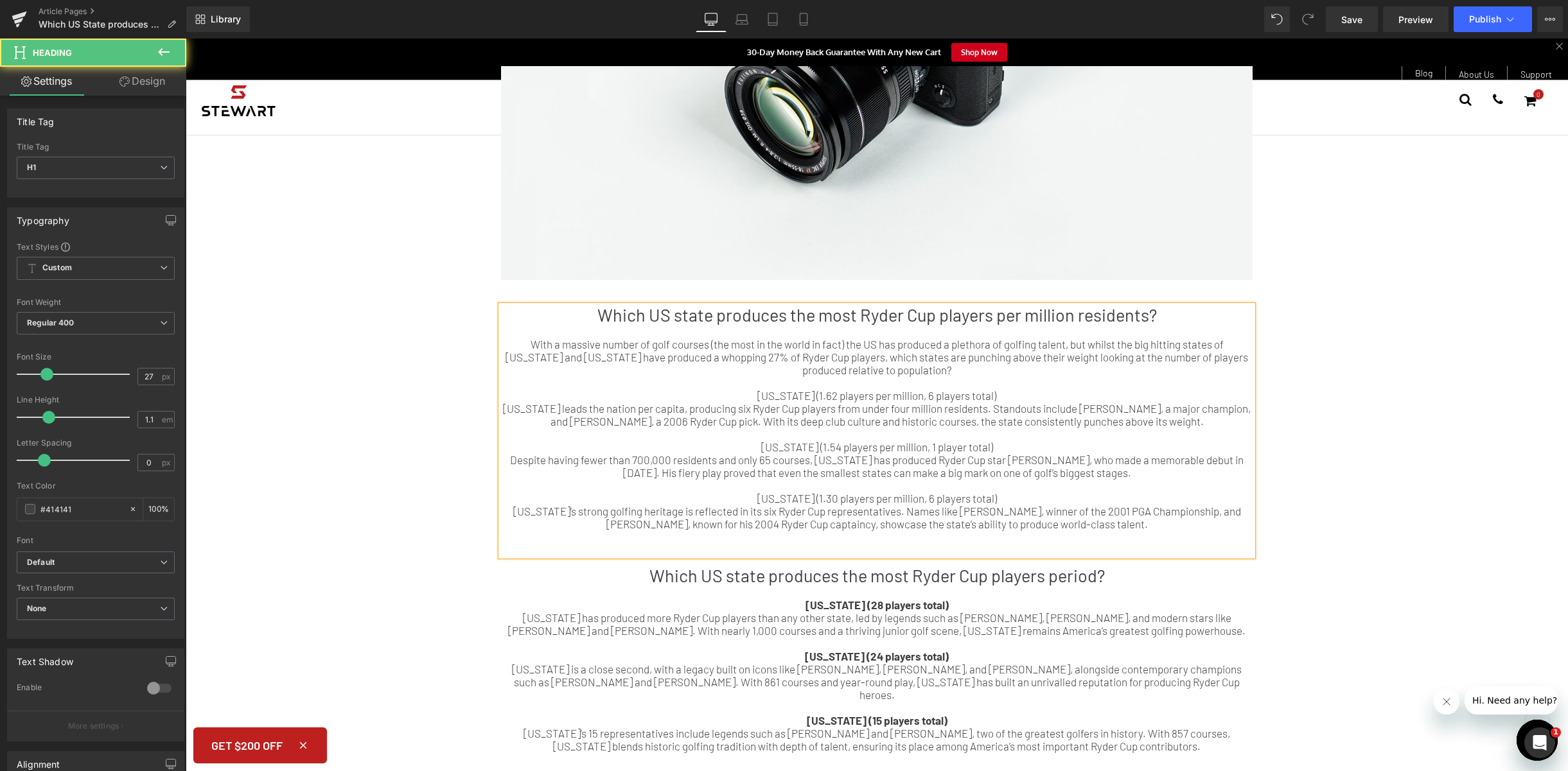
drag, startPoint x: 998, startPoint y: 395, endPoint x: 750, endPoint y: 395, distance: 248.0
click at [750, 395] on div "[US_STATE] (1.62 players per million, 6 players total)" at bounding box center [876, 395] width 751 height 13
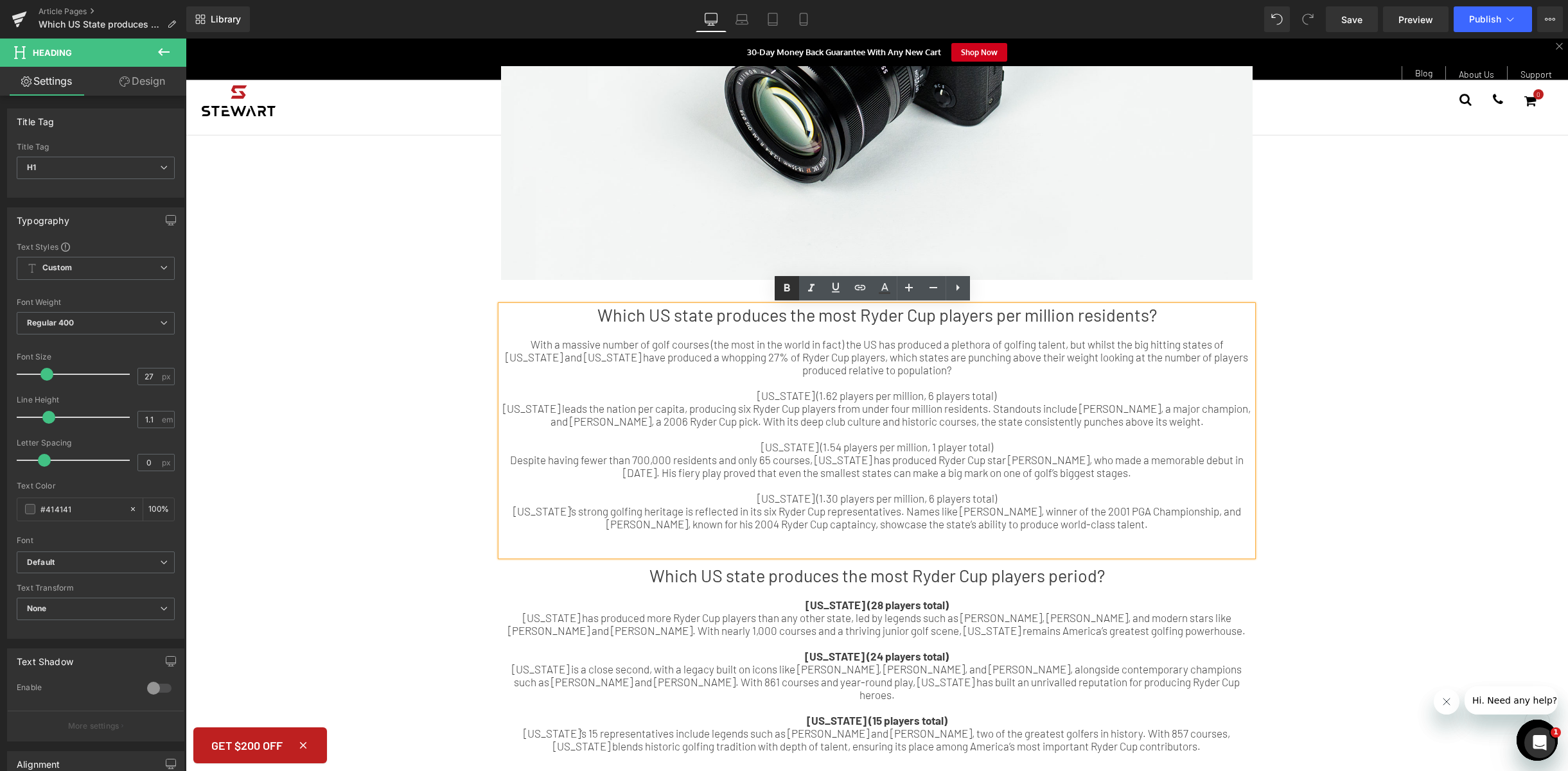
click at [788, 283] on icon at bounding box center [786, 288] width 15 height 15
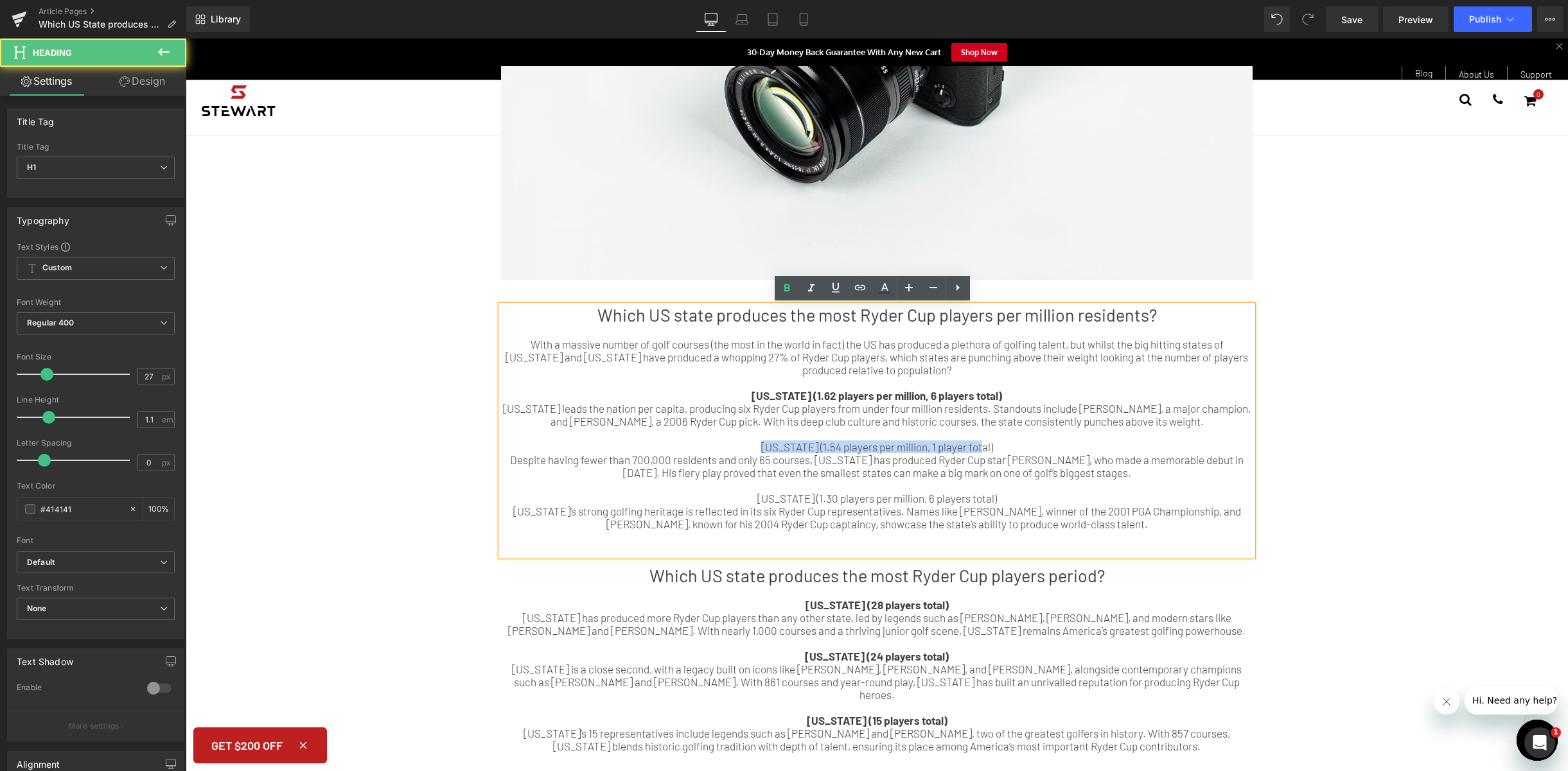
drag, startPoint x: 987, startPoint y: 448, endPoint x: 764, endPoint y: 388, distance: 230.9
click at [737, 448] on div "[US_STATE] (1.54 players per million, 1 player total)" at bounding box center [876, 447] width 751 height 13
drag, startPoint x: 784, startPoint y: 294, endPoint x: 638, endPoint y: 331, distance: 150.6
click at [784, 294] on icon at bounding box center [786, 288] width 15 height 15
drag, startPoint x: 991, startPoint y: 499, endPoint x: 719, endPoint y: 494, distance: 272.0
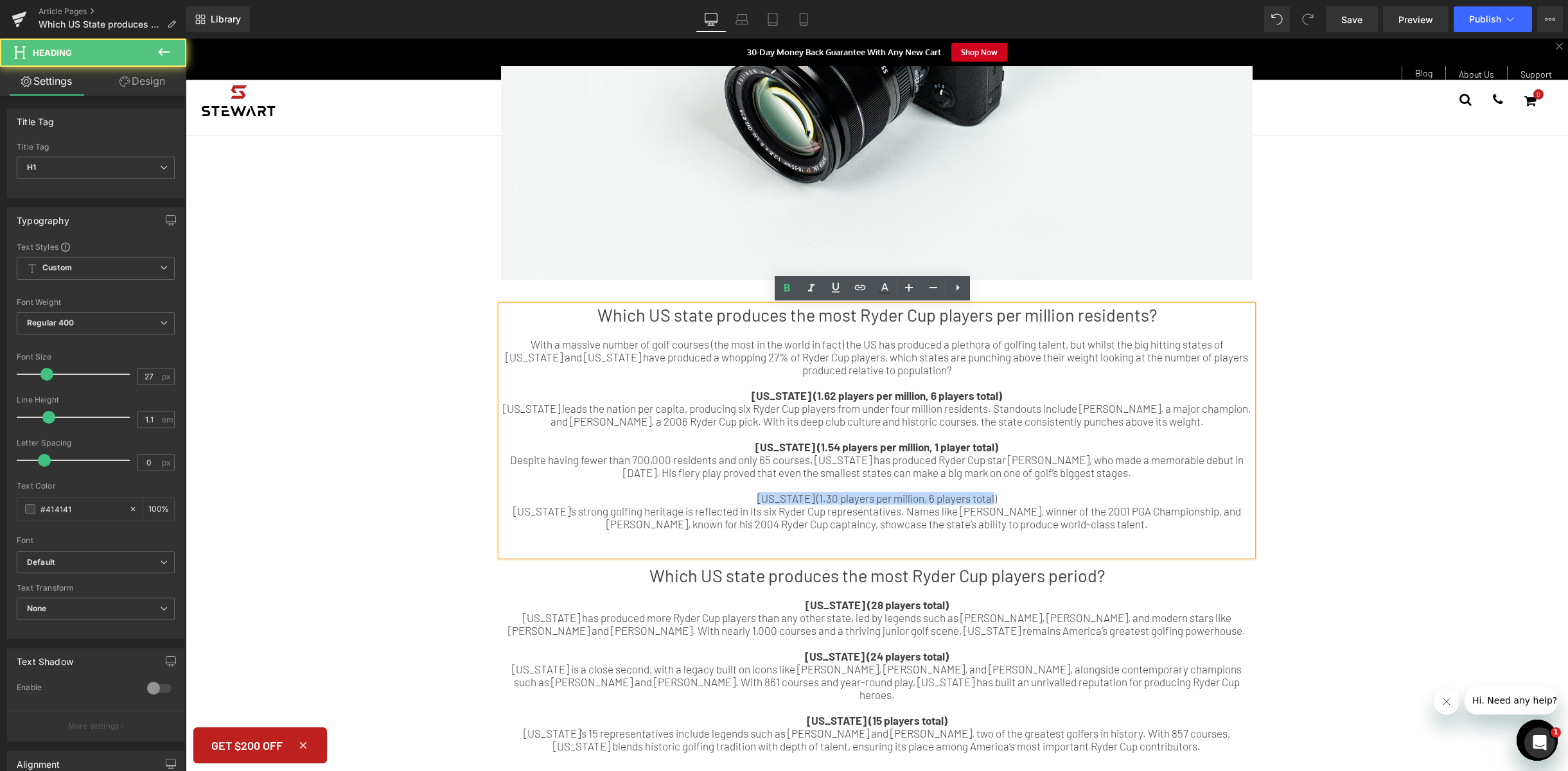
click at [719, 494] on div "[US_STATE] (1.30 players per million, 6 players total)" at bounding box center [876, 498] width 751 height 13
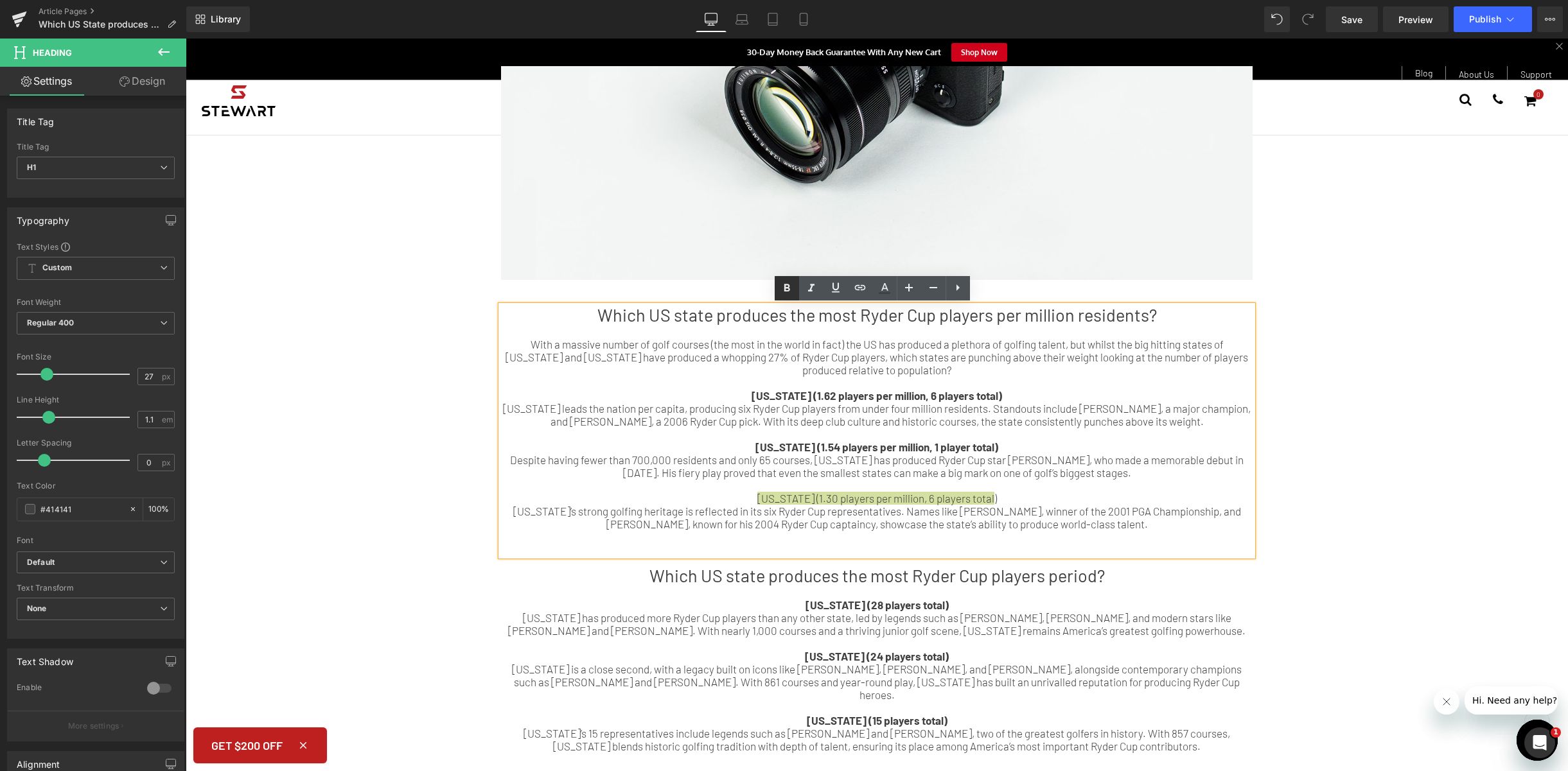
click at [788, 290] on icon at bounding box center [786, 288] width 6 height 8
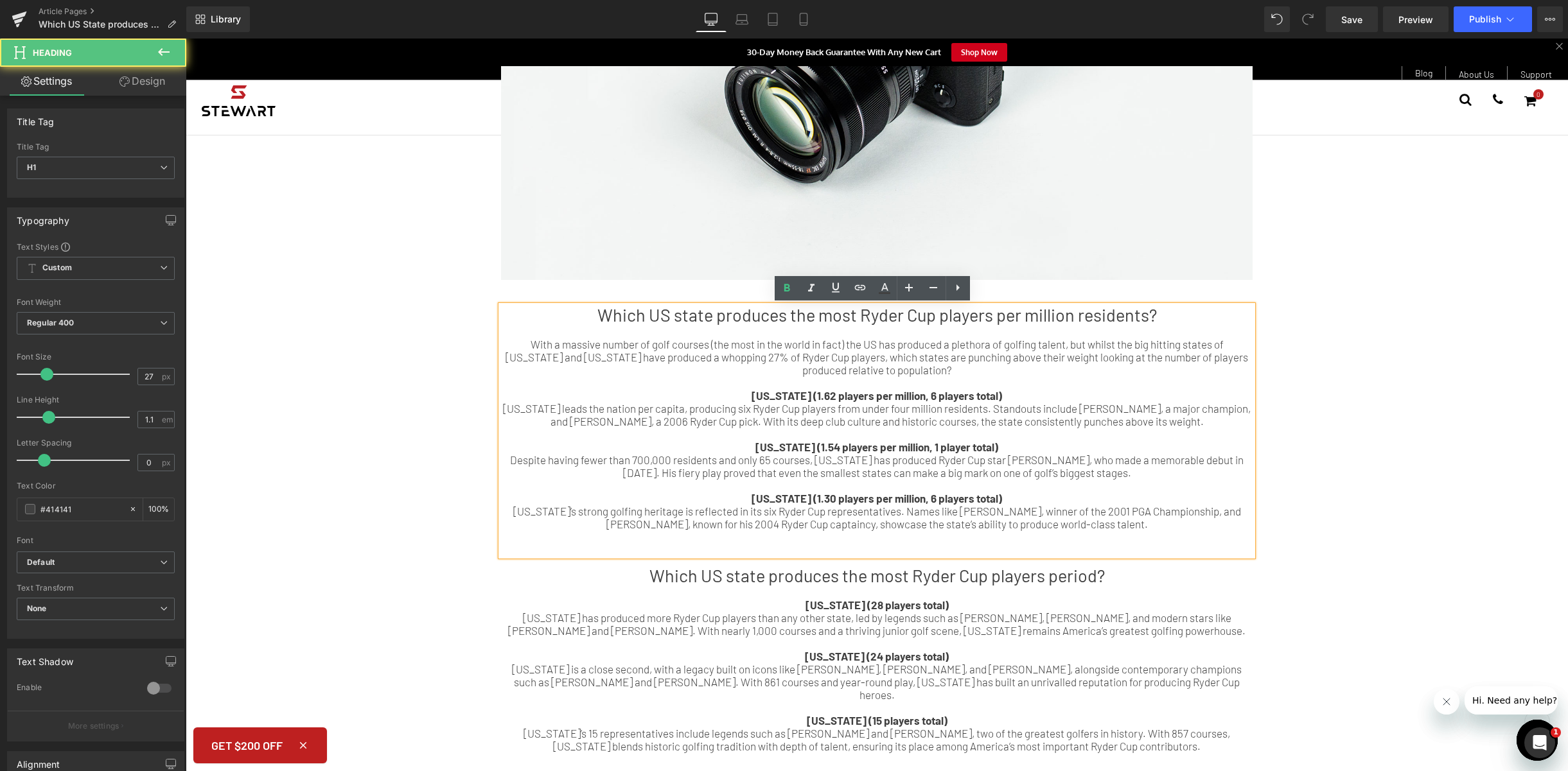
click at [1014, 464] on div "Despite having fewer than 700,000 residents and only 65 courses, [US_STATE] has…" at bounding box center [876, 466] width 751 height 25
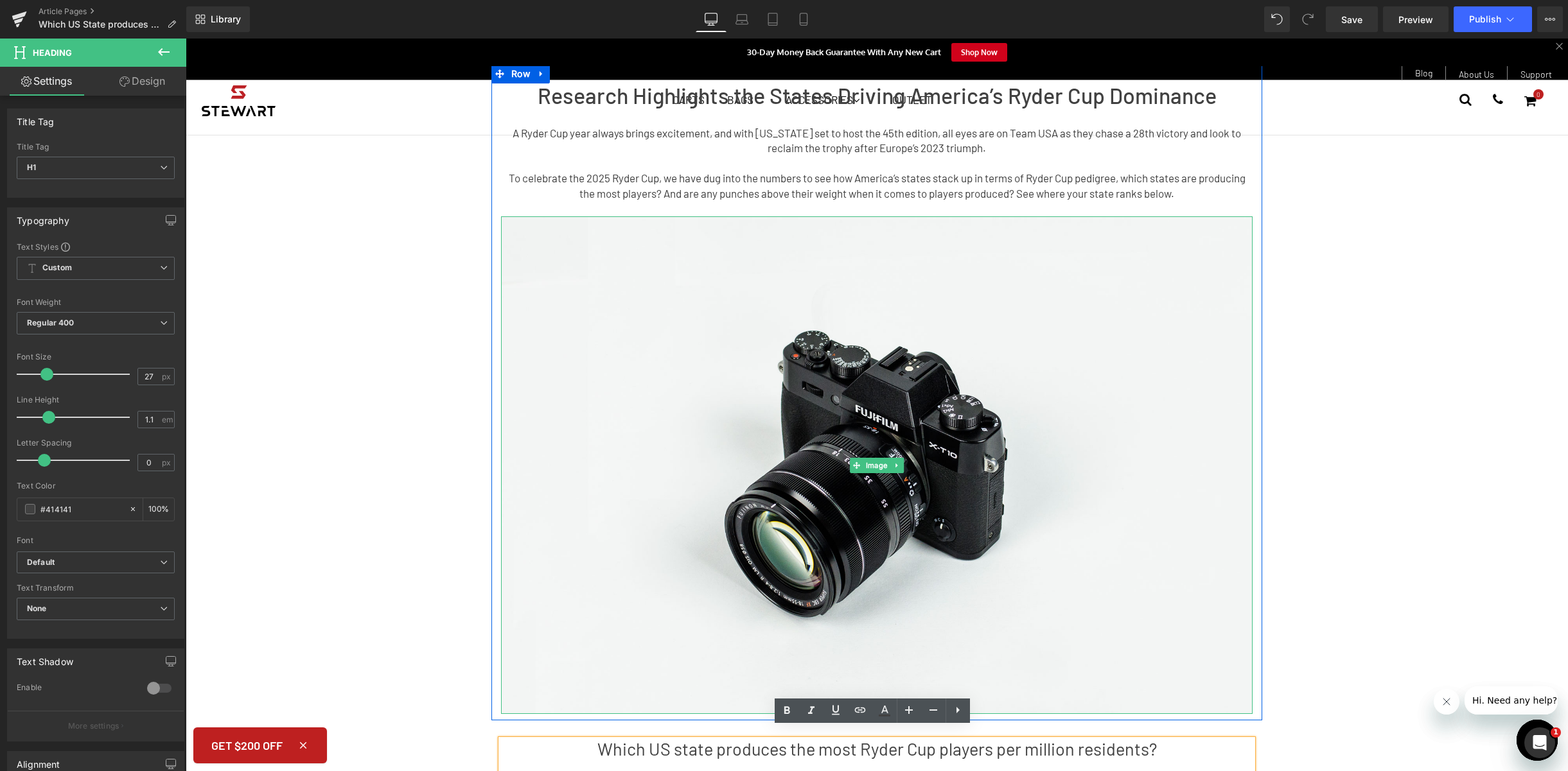
scroll to position [0, 0]
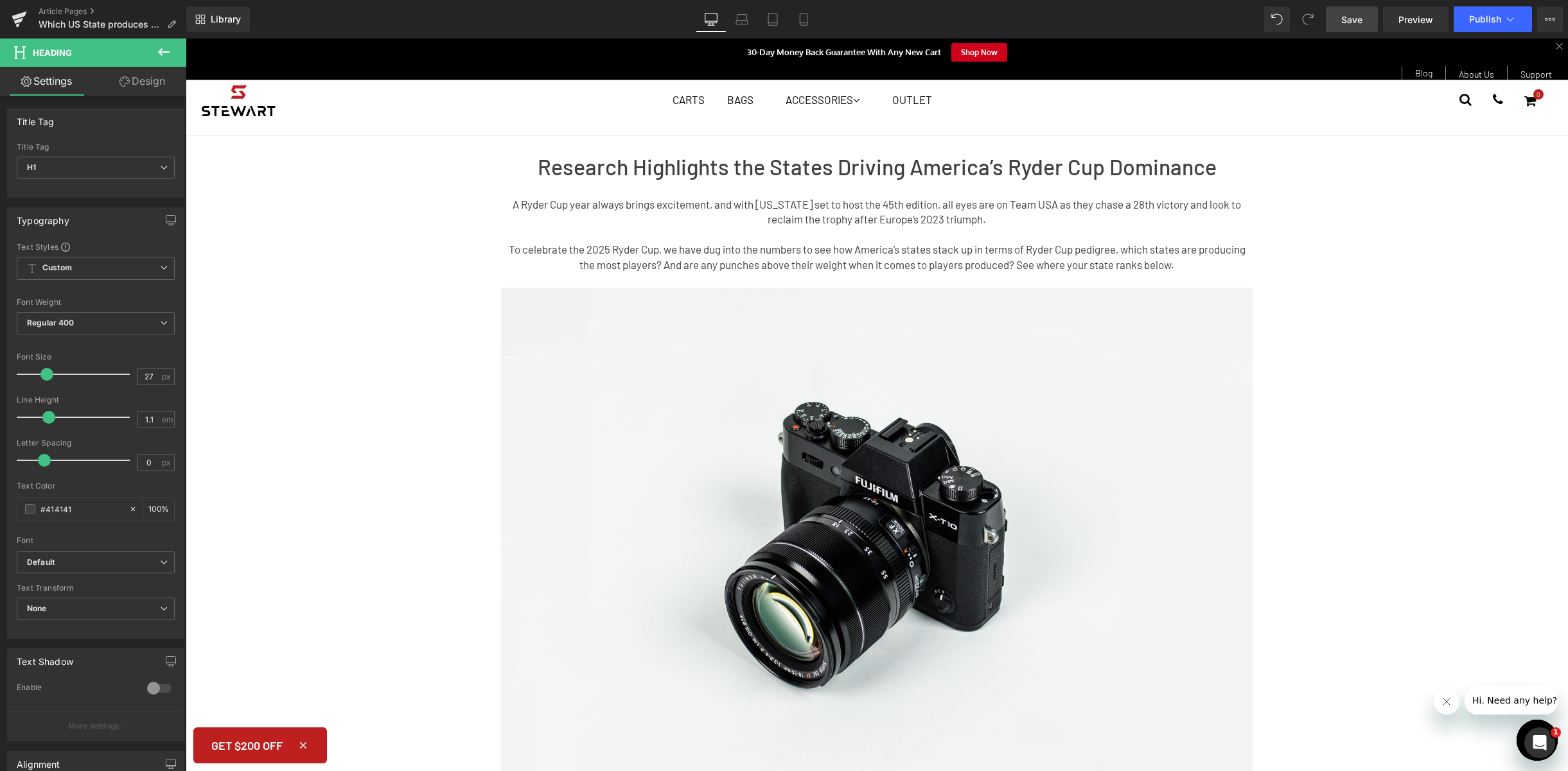
drag, startPoint x: 1329, startPoint y: 19, endPoint x: 1156, endPoint y: 28, distance: 173.2
click at [1329, 19] on link "Save" at bounding box center [1352, 19] width 52 height 25
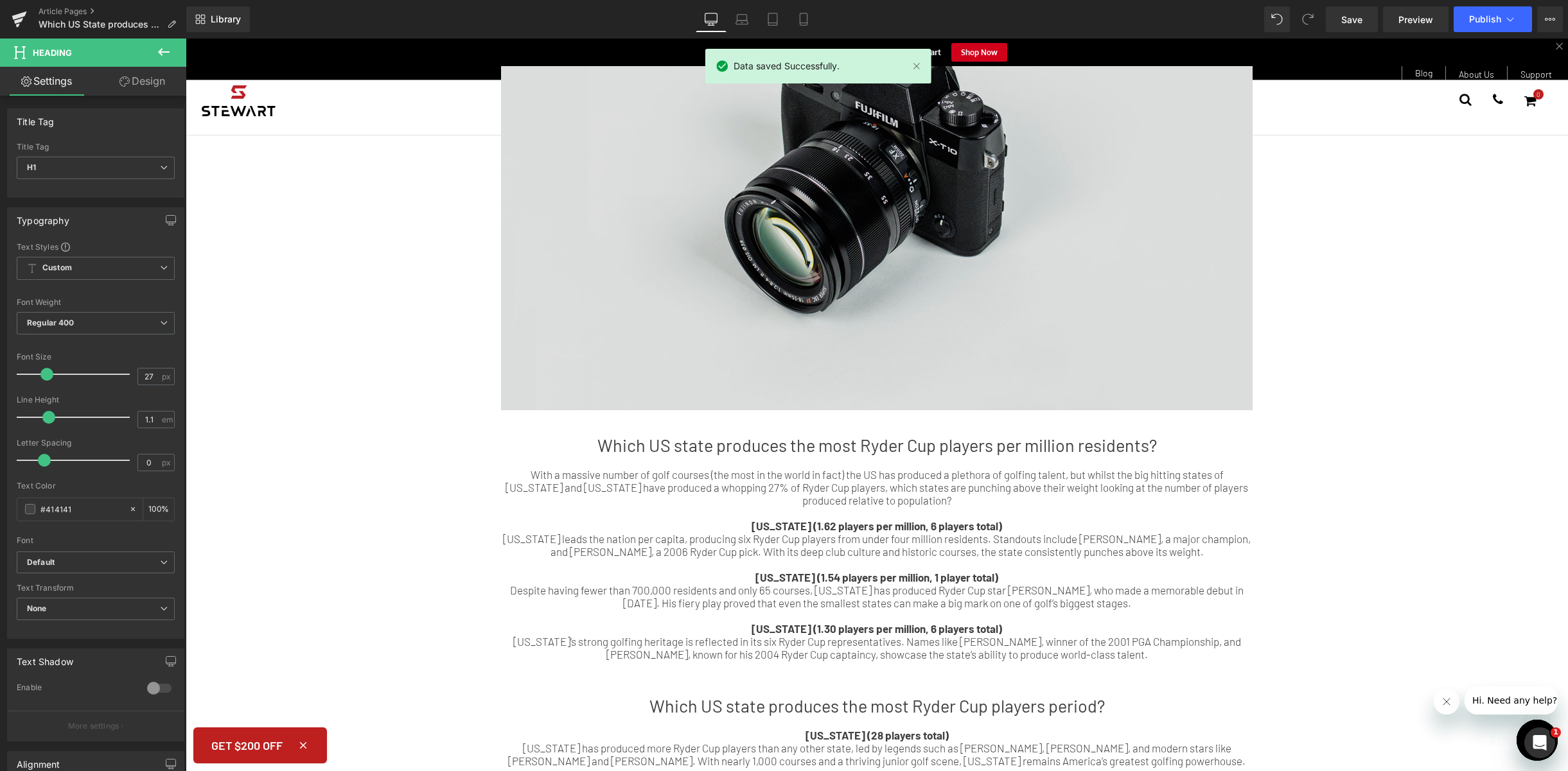
scroll to position [421, 0]
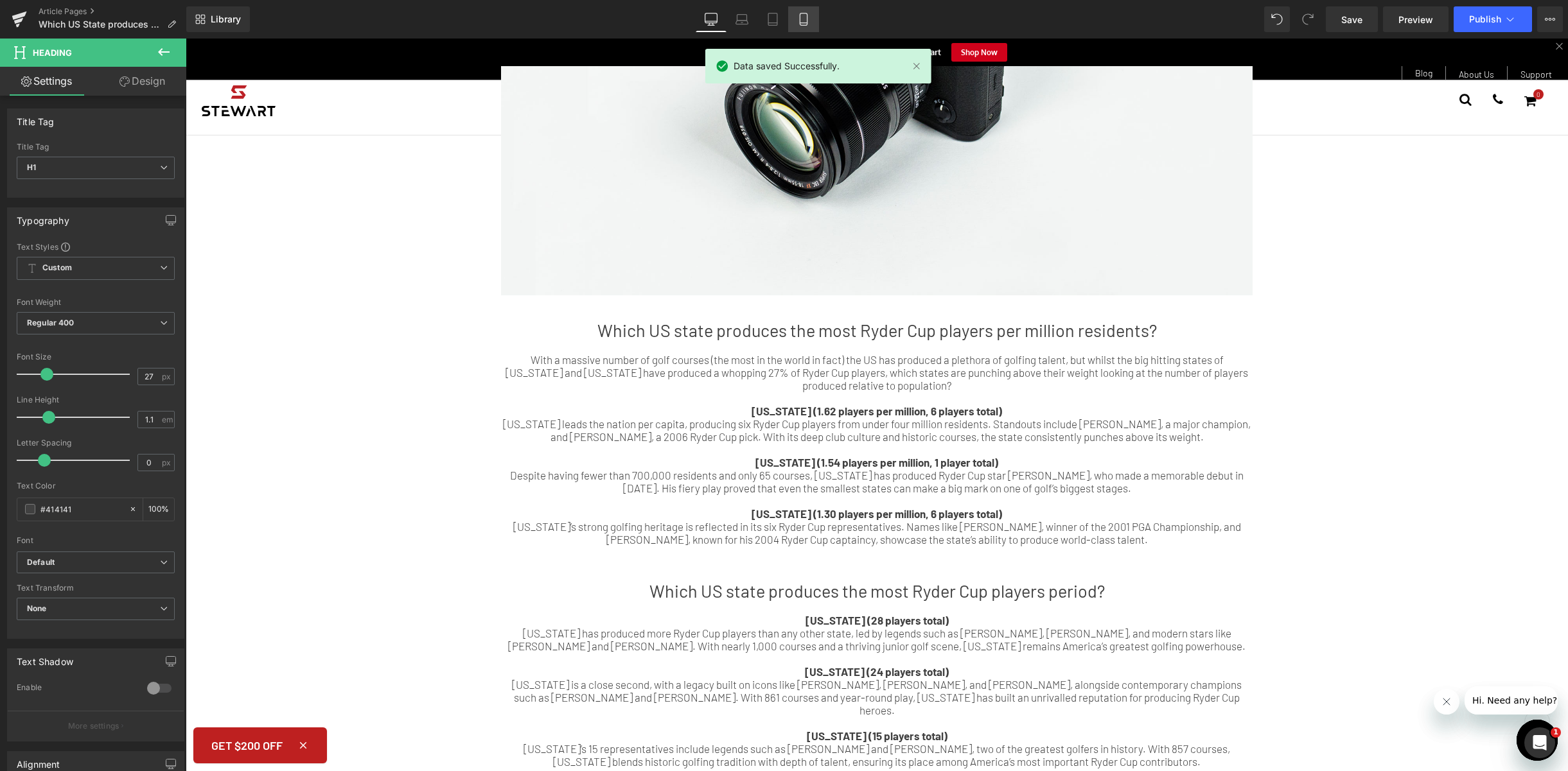
click at [804, 21] on icon at bounding box center [803, 19] width 13 height 13
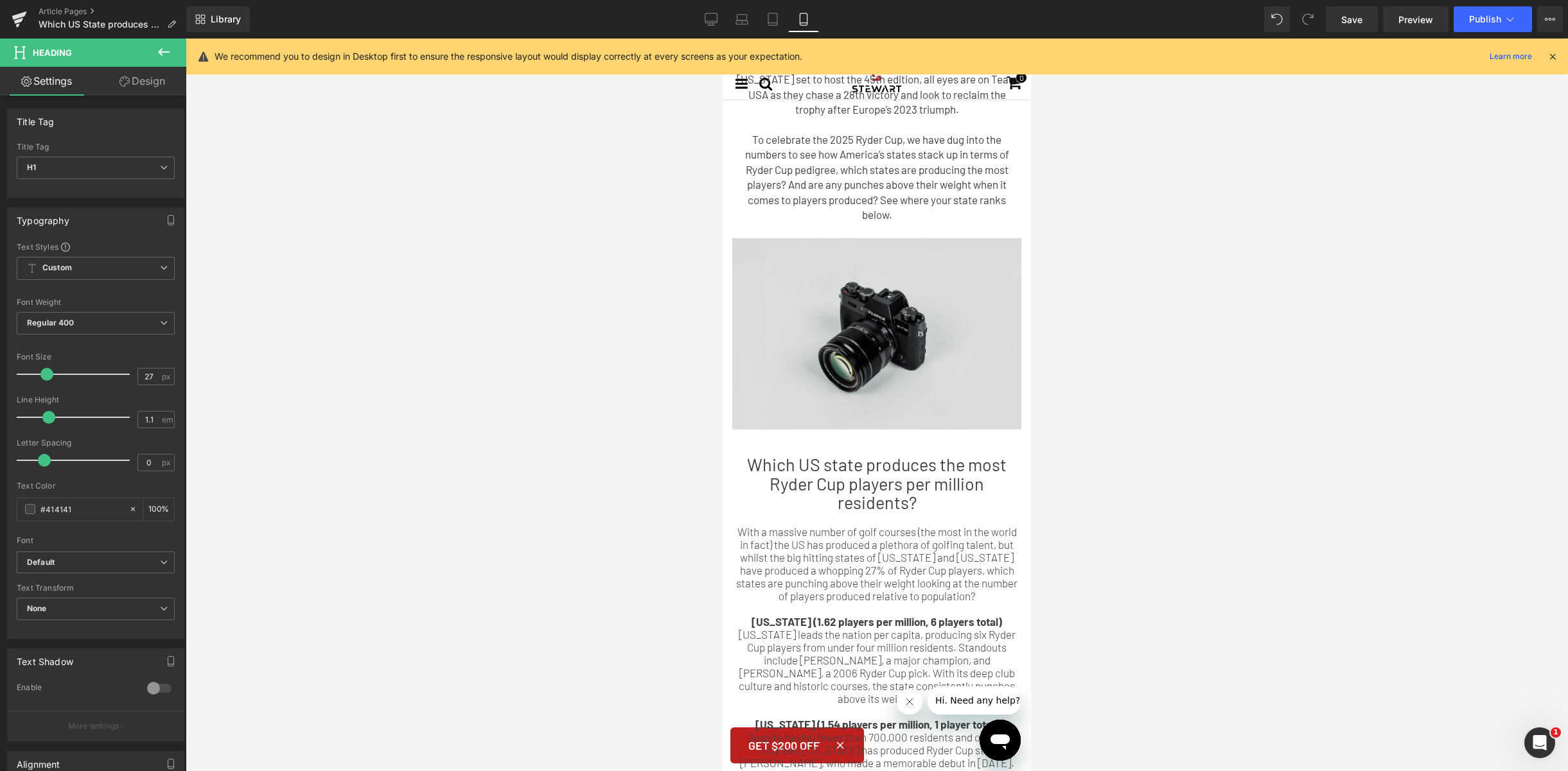
scroll to position [22, 0]
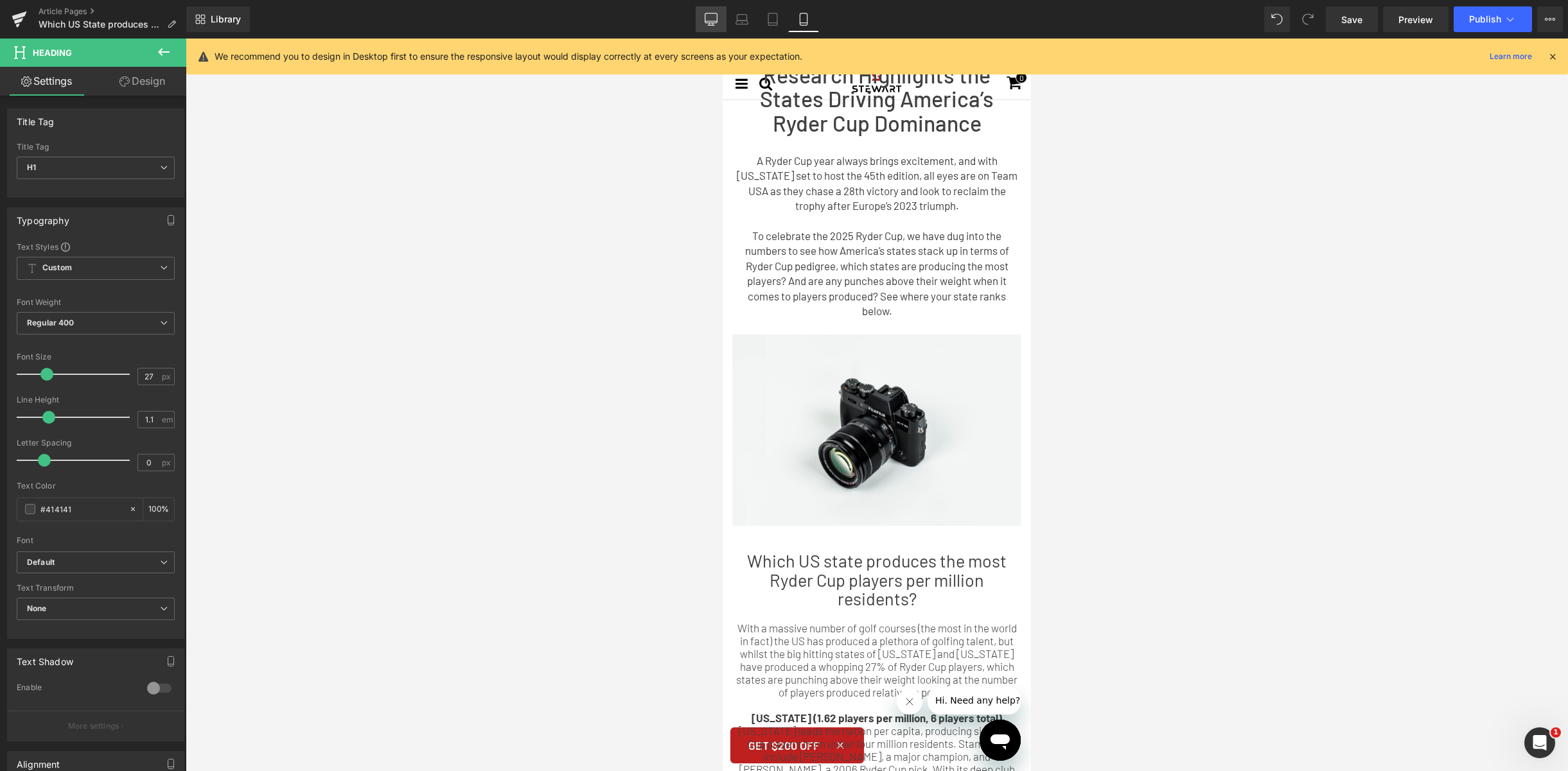
click at [704, 15] on icon at bounding box center [711, 19] width 13 height 13
type input "100"
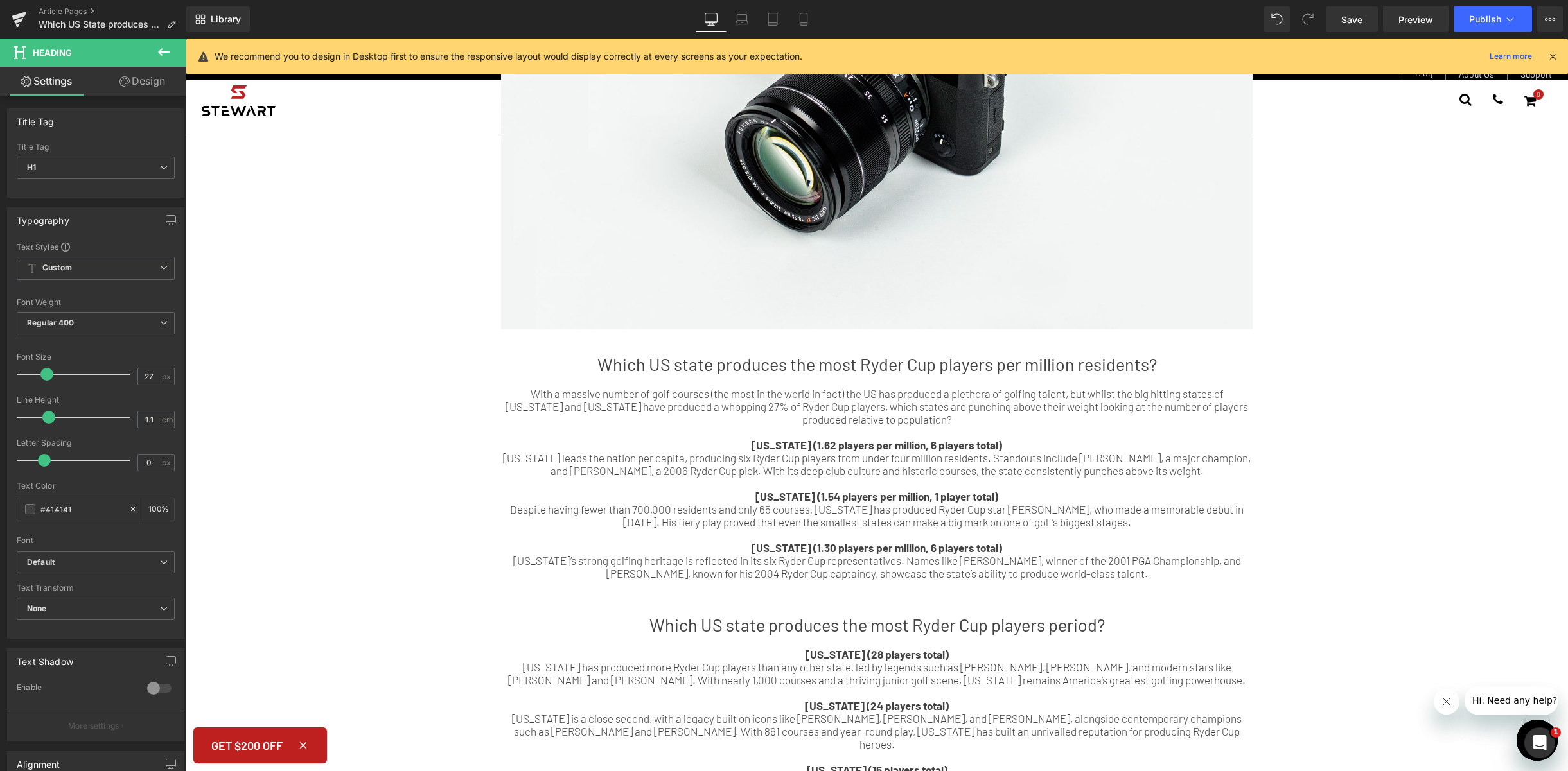
scroll to position [601, 0]
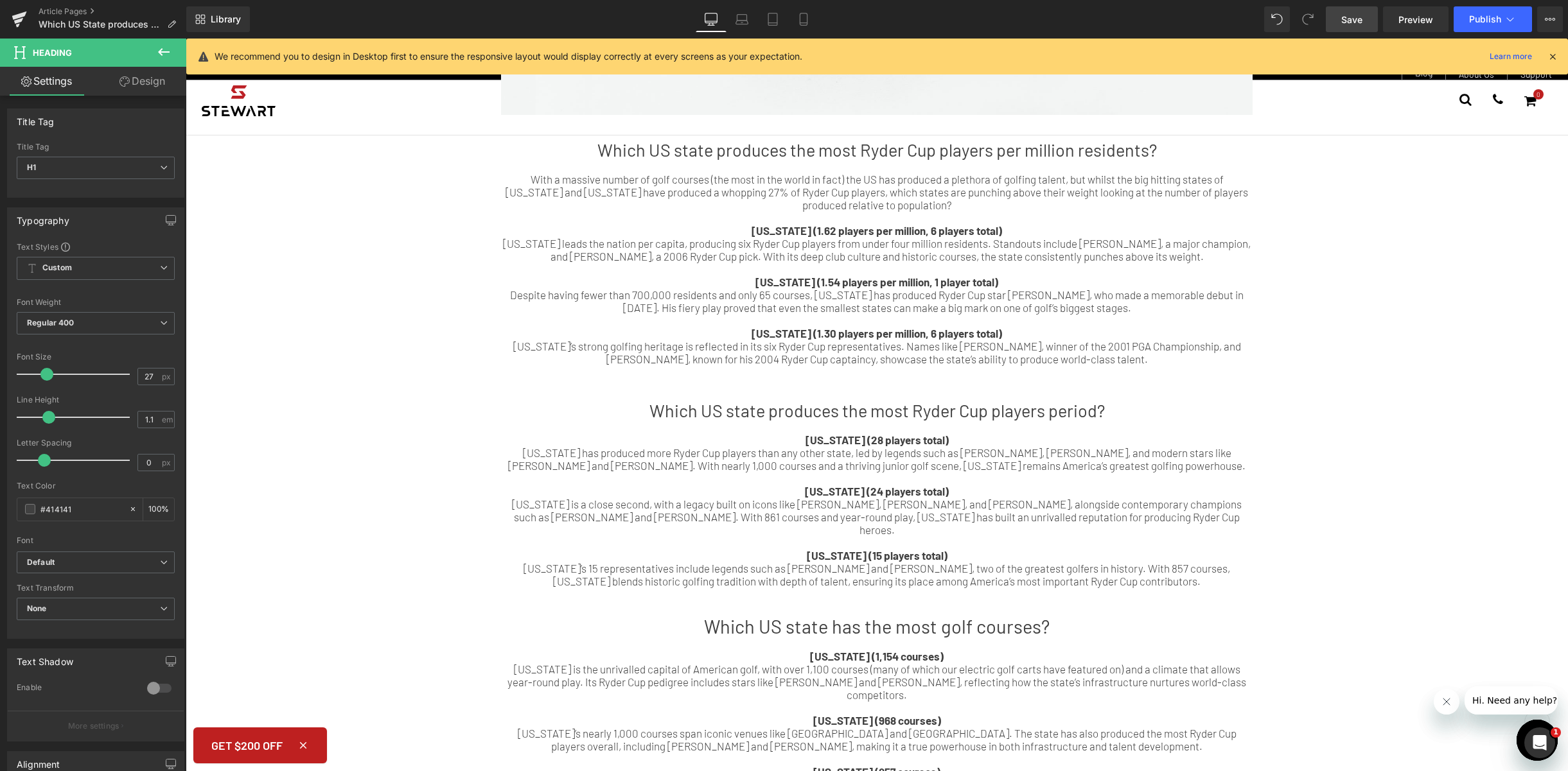
click at [1347, 17] on span "Save" at bounding box center [1351, 19] width 21 height 13
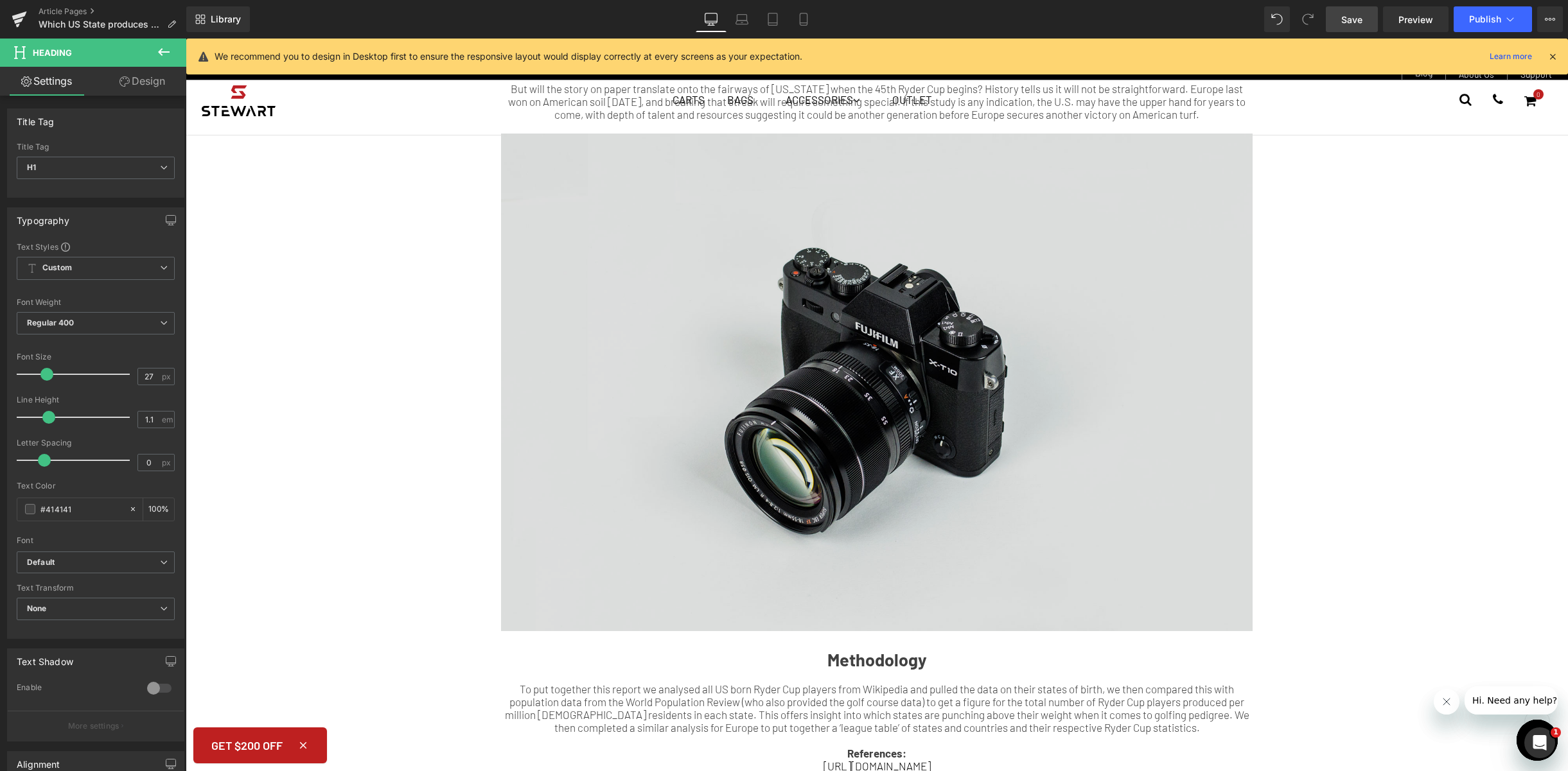
scroll to position [1240, 0]
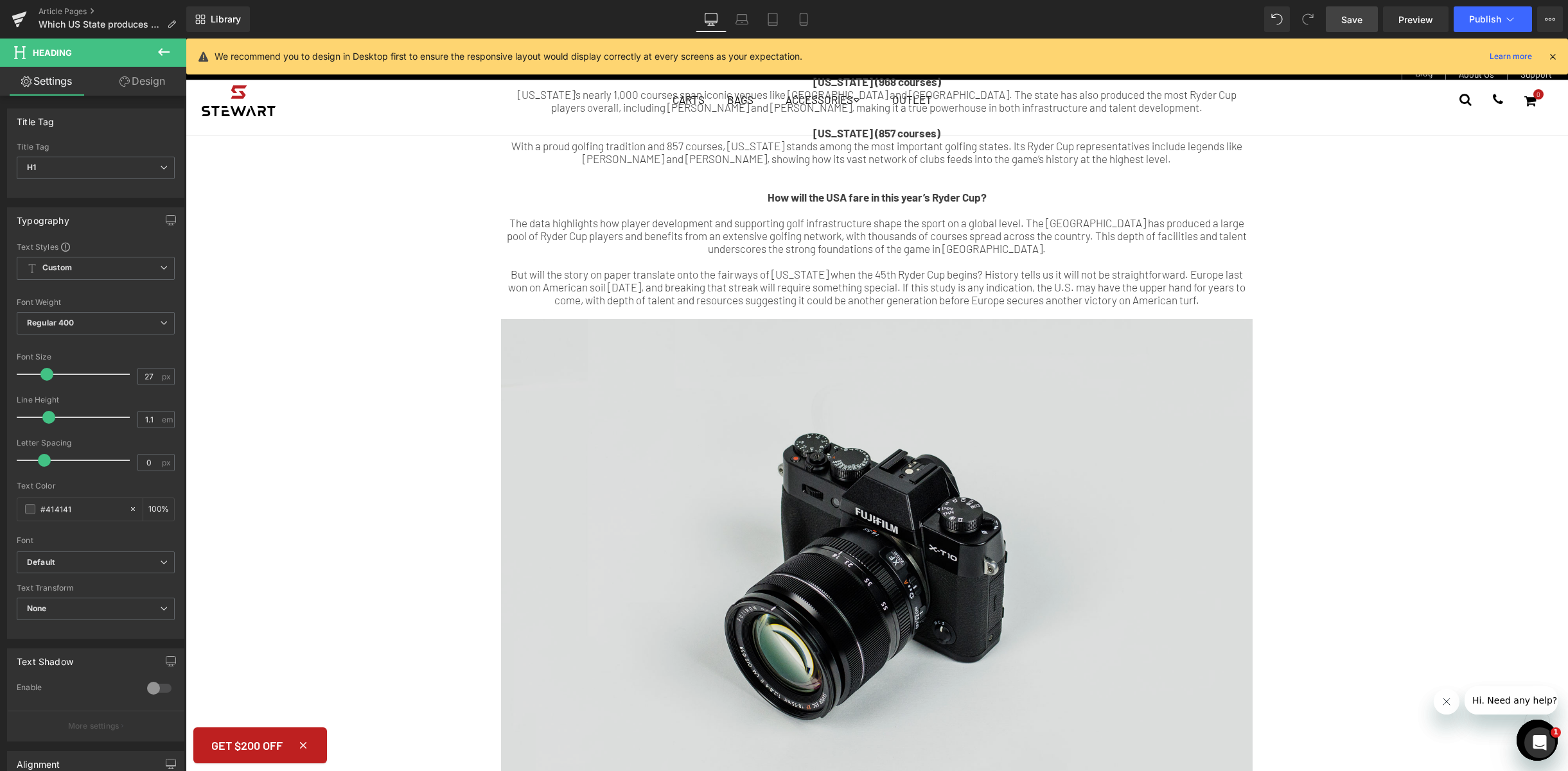
click at [842, 473] on img at bounding box center [876, 568] width 751 height 498
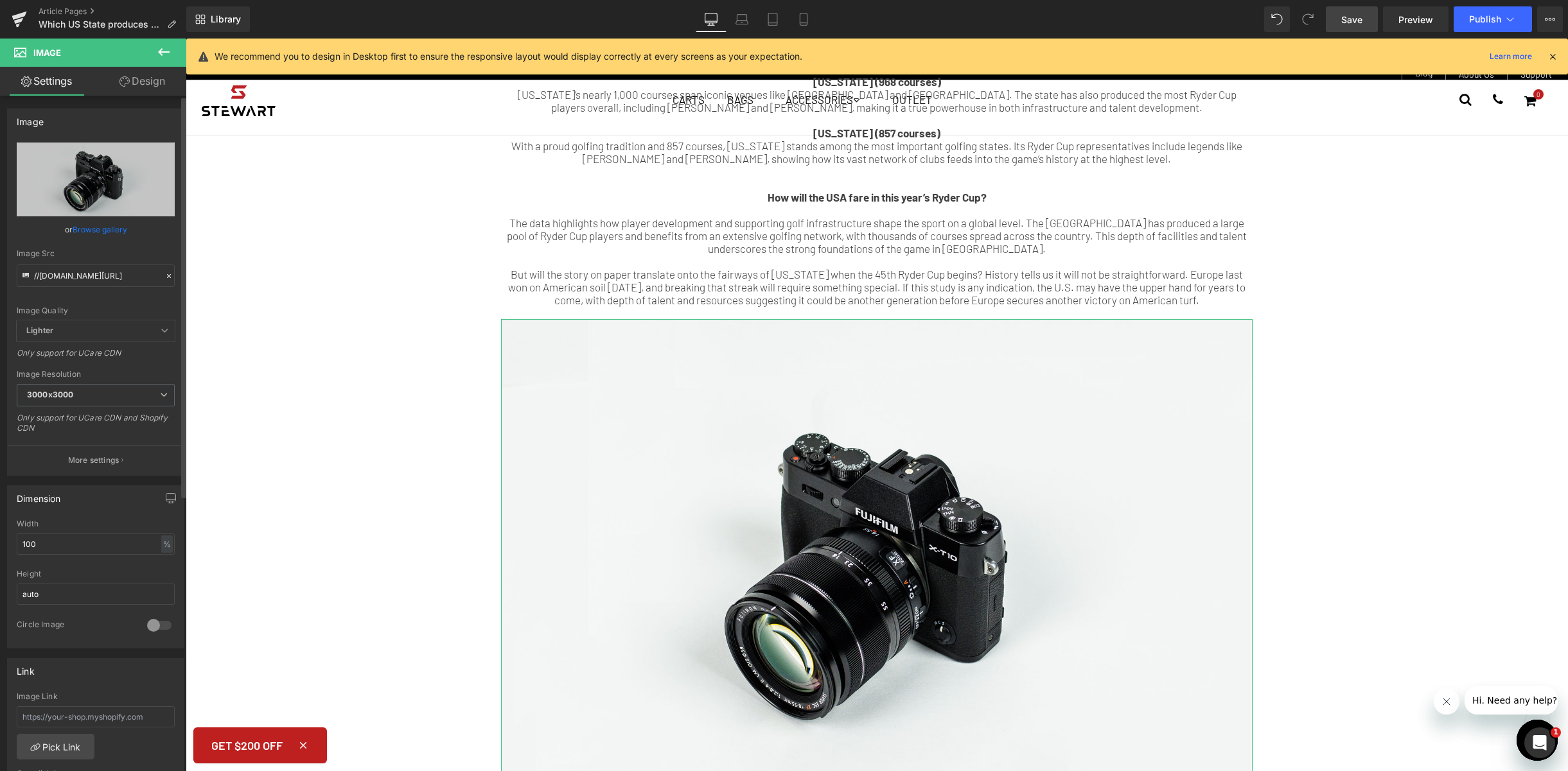
click at [114, 221] on link "Browse gallery" at bounding box center [100, 230] width 55 height 22
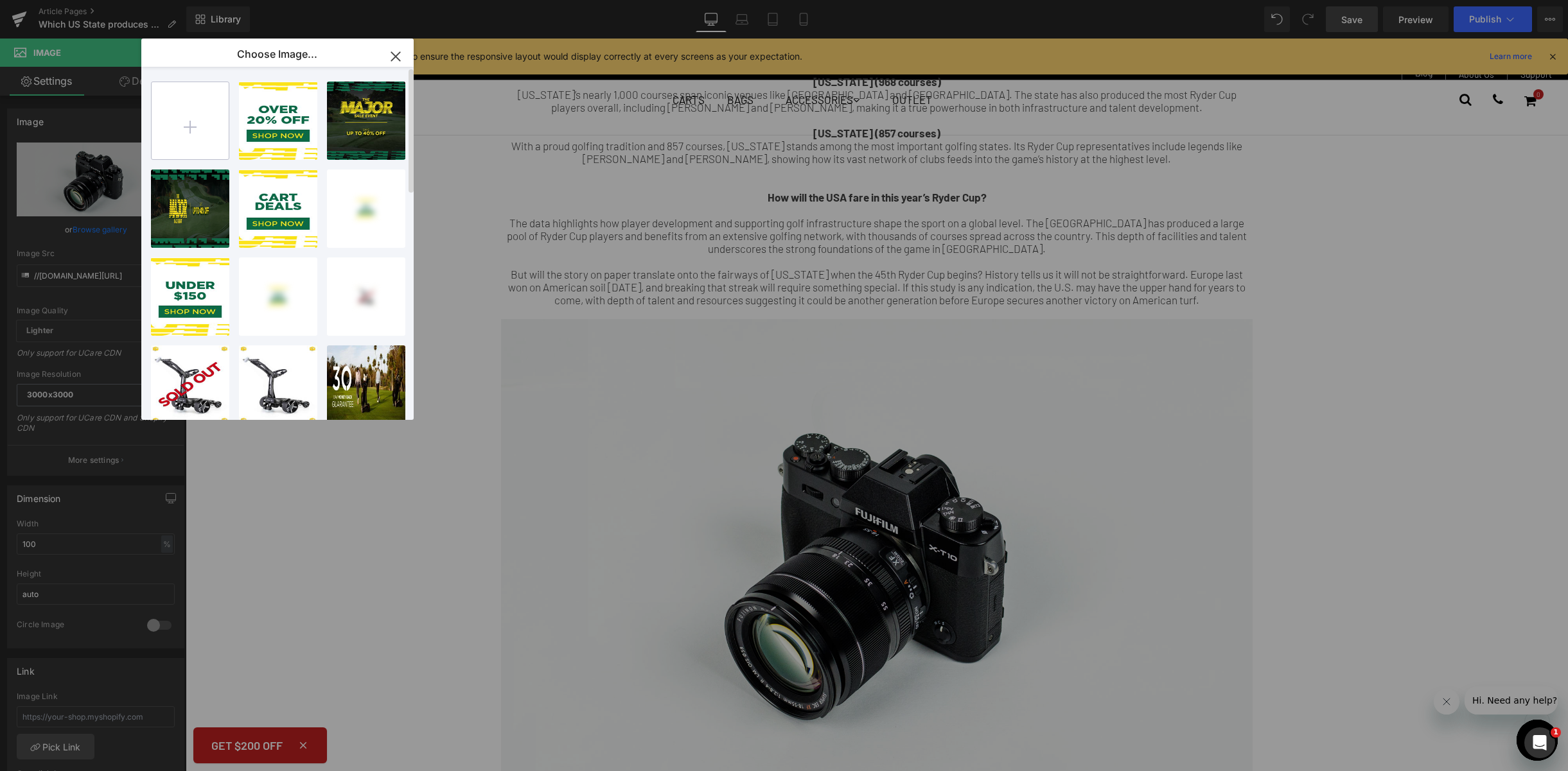
click at [212, 128] on input "file" at bounding box center [189, 120] width 77 height 77
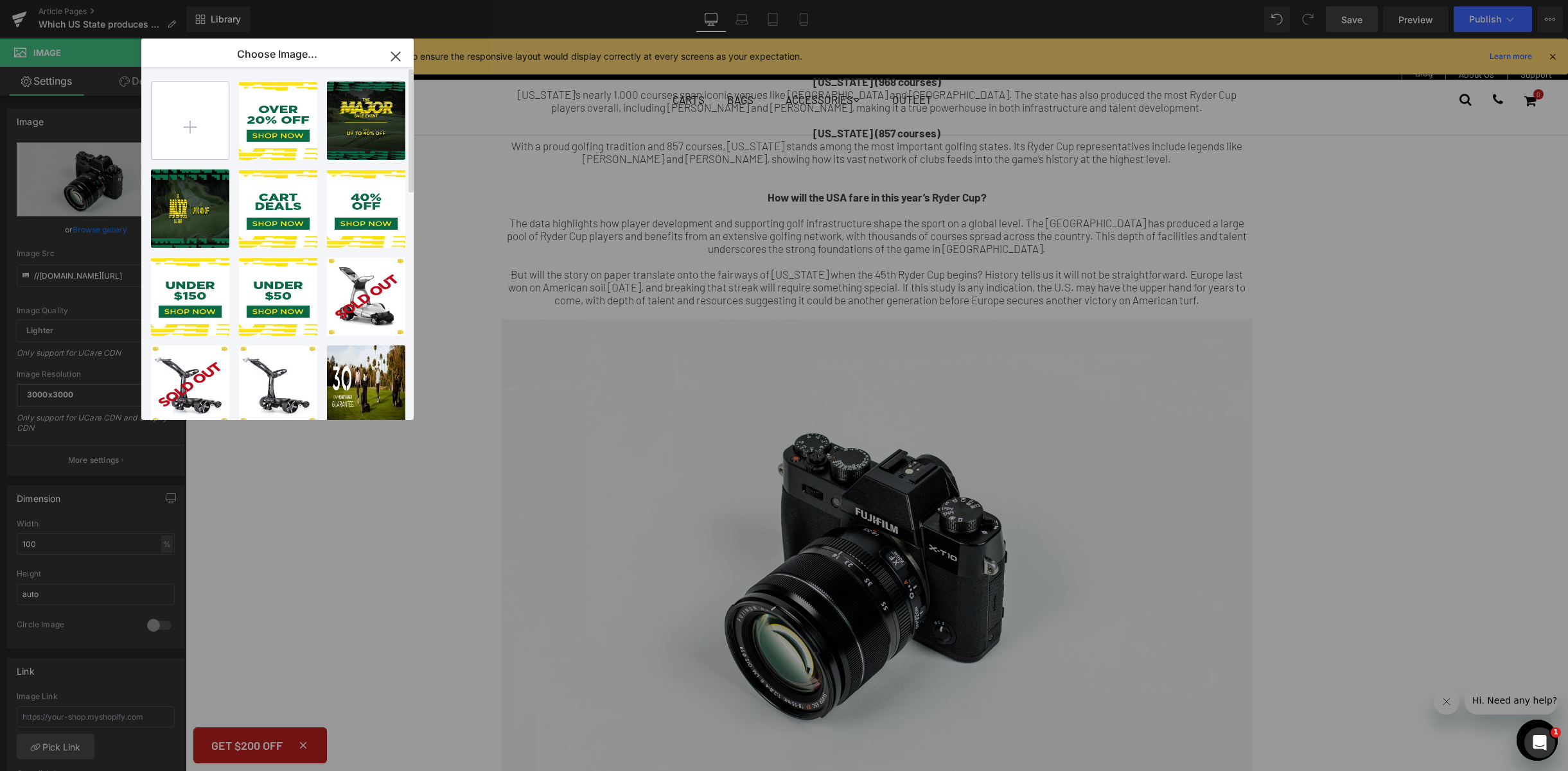
type input "C:\fakepath\table.pdf"
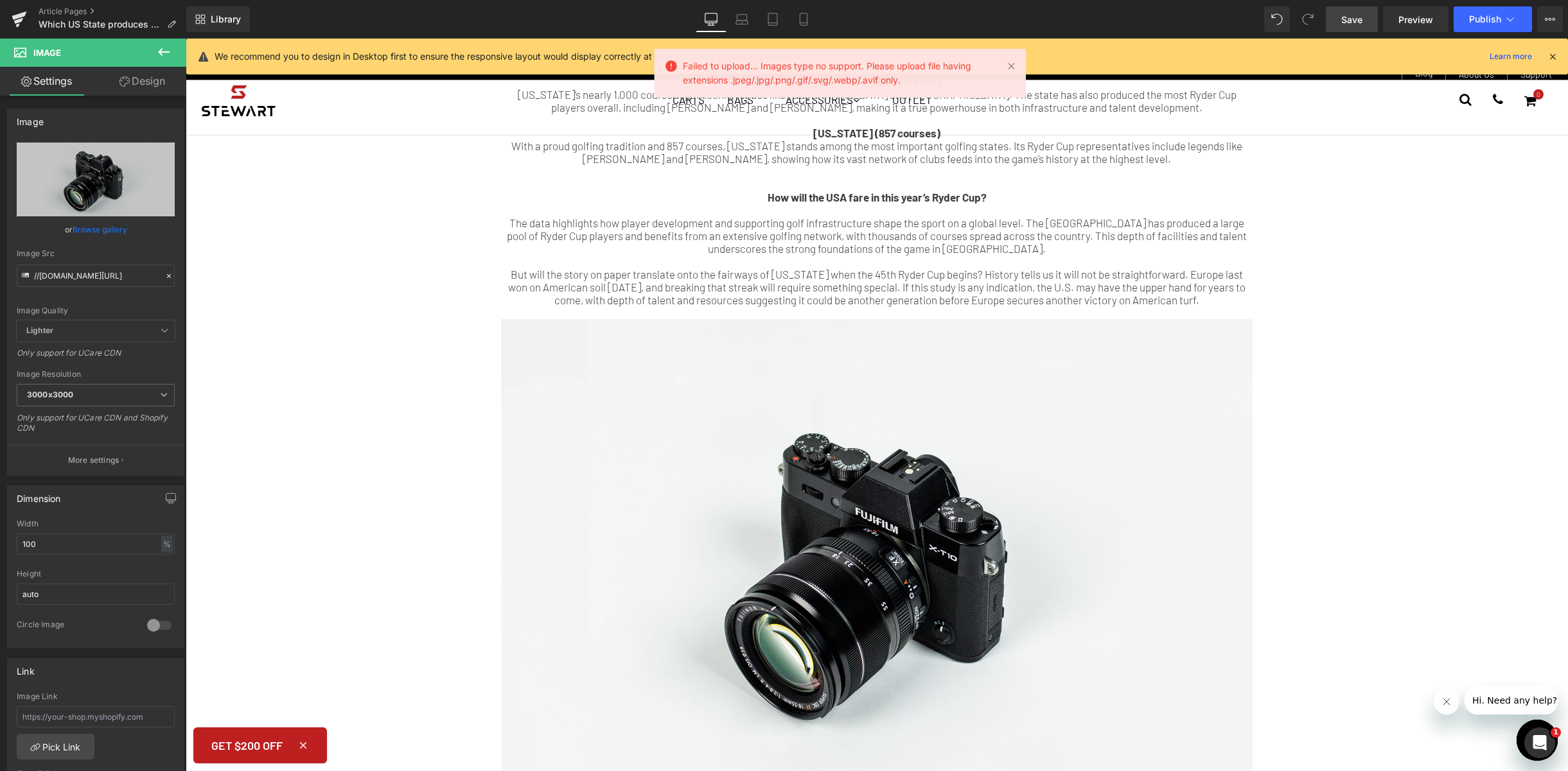
click at [1009, 0] on div "You are previewing how the will restyle your page. You can not edit Elements in…" at bounding box center [784, 0] width 1568 height 0
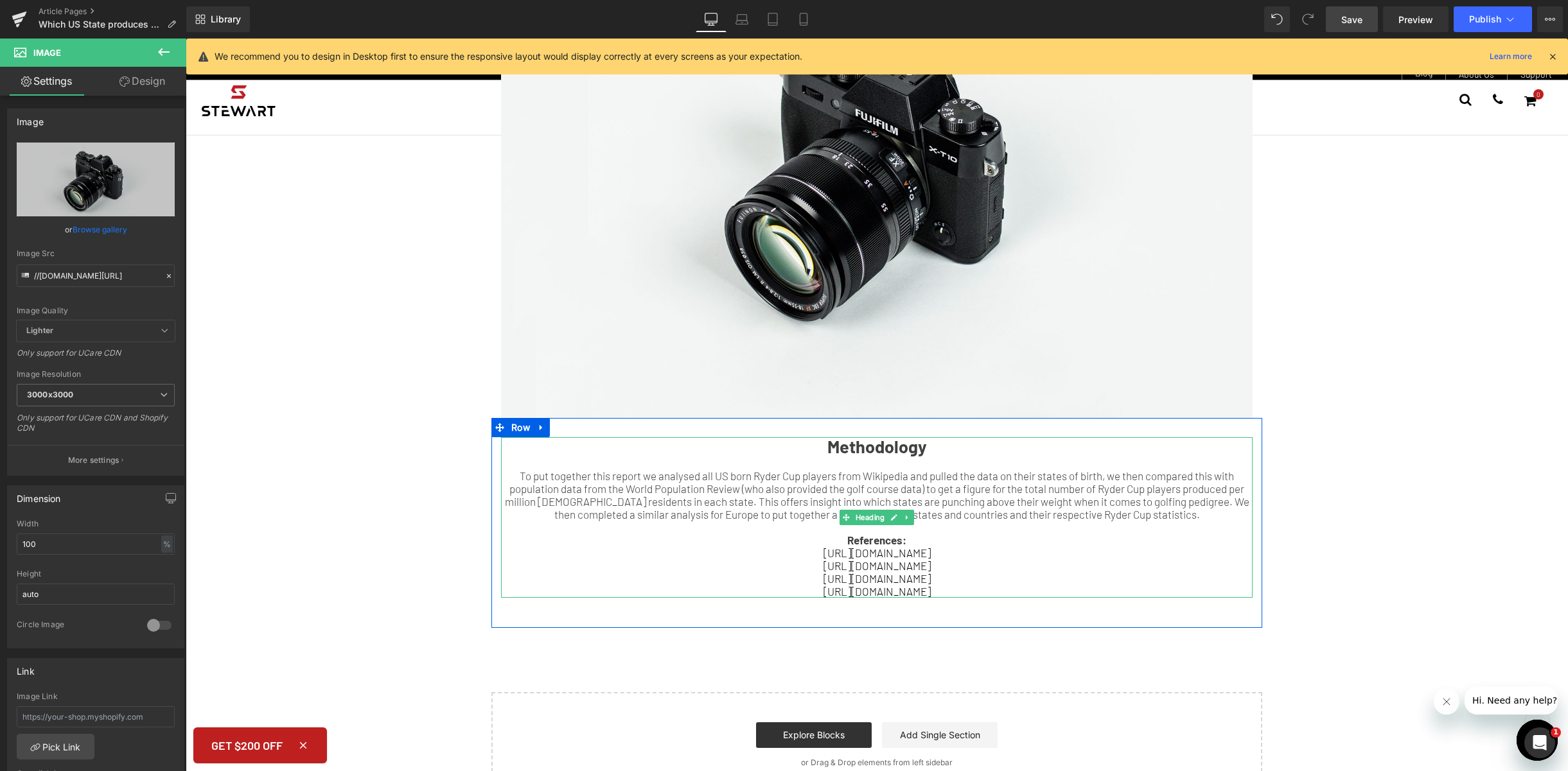
scroll to position [1631, 0]
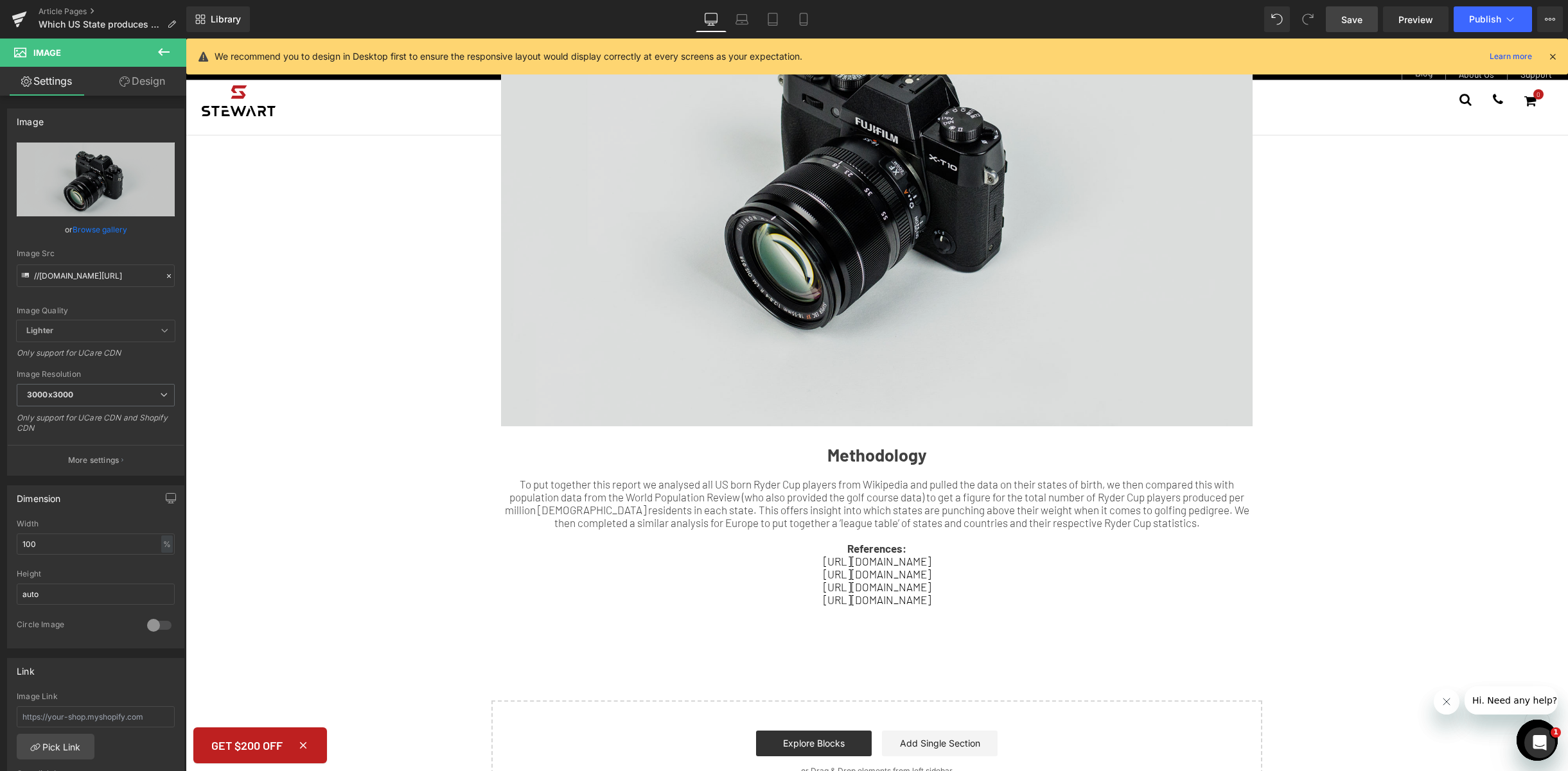
click at [799, 345] on img at bounding box center [876, 177] width 751 height 498
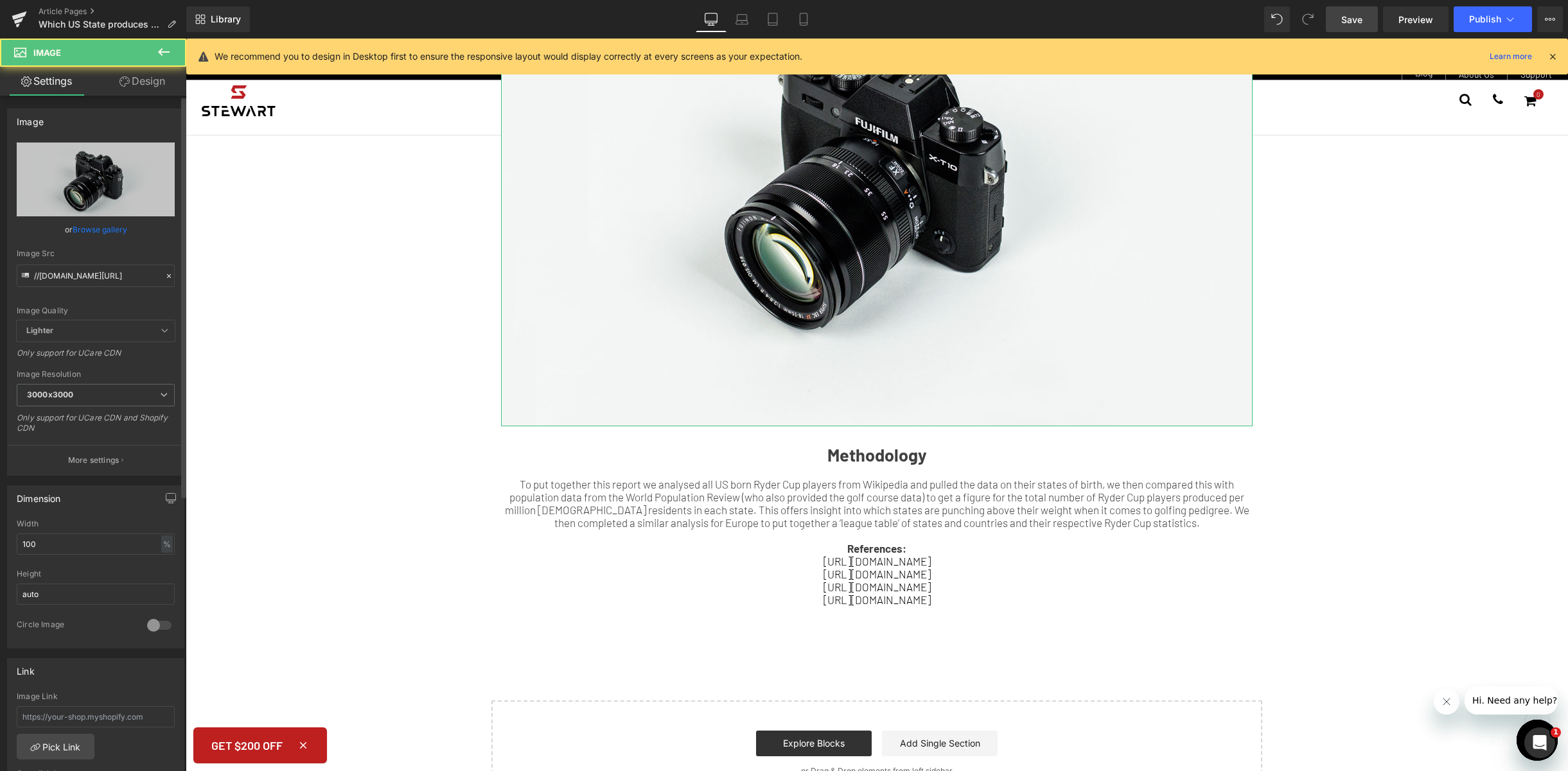
click at [73, 225] on link "Browse gallery" at bounding box center [100, 230] width 55 height 22
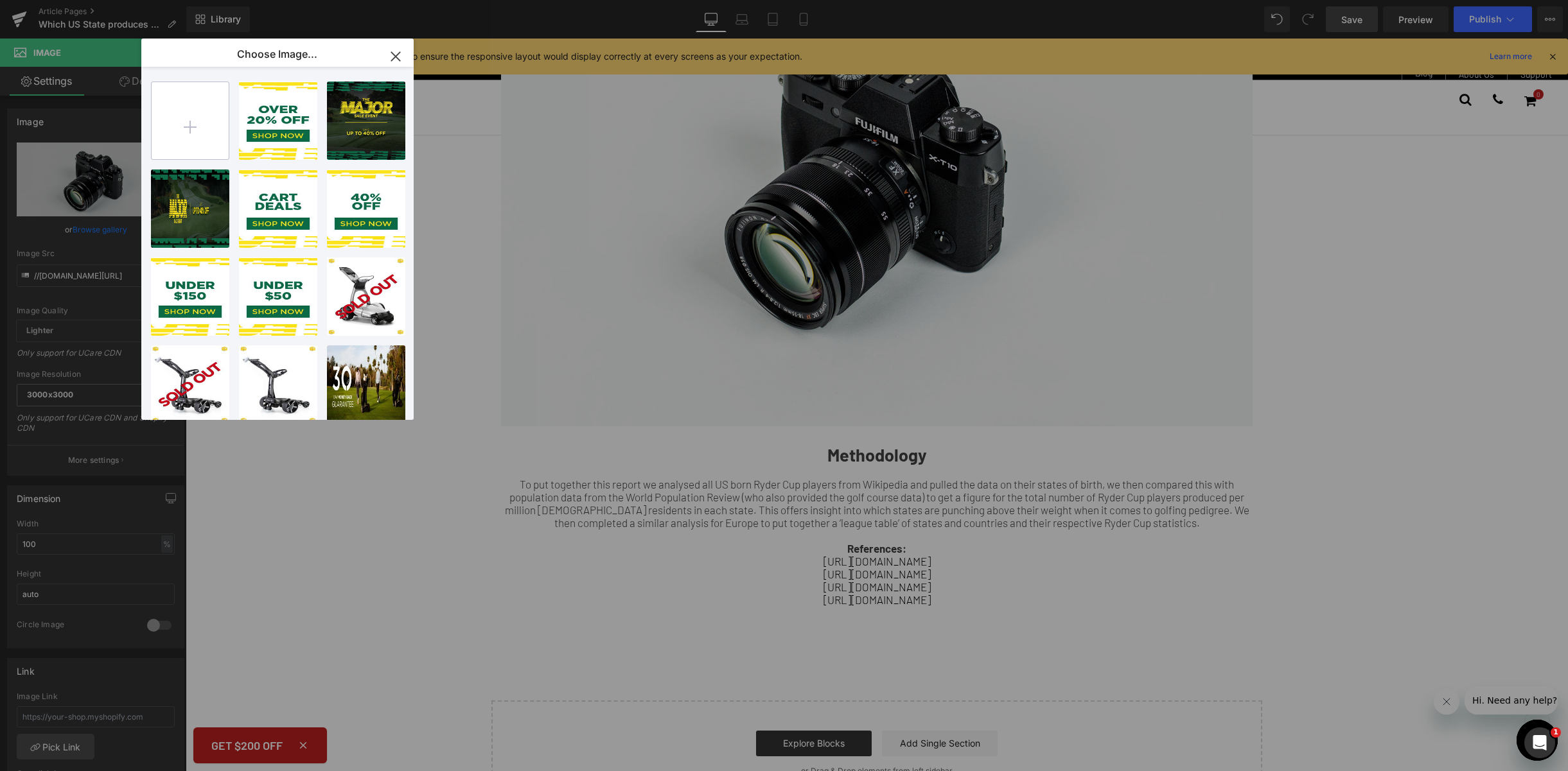
click at [192, 124] on input "file" at bounding box center [189, 120] width 77 height 77
type input "C:\fakepath\Table[91].jpg"
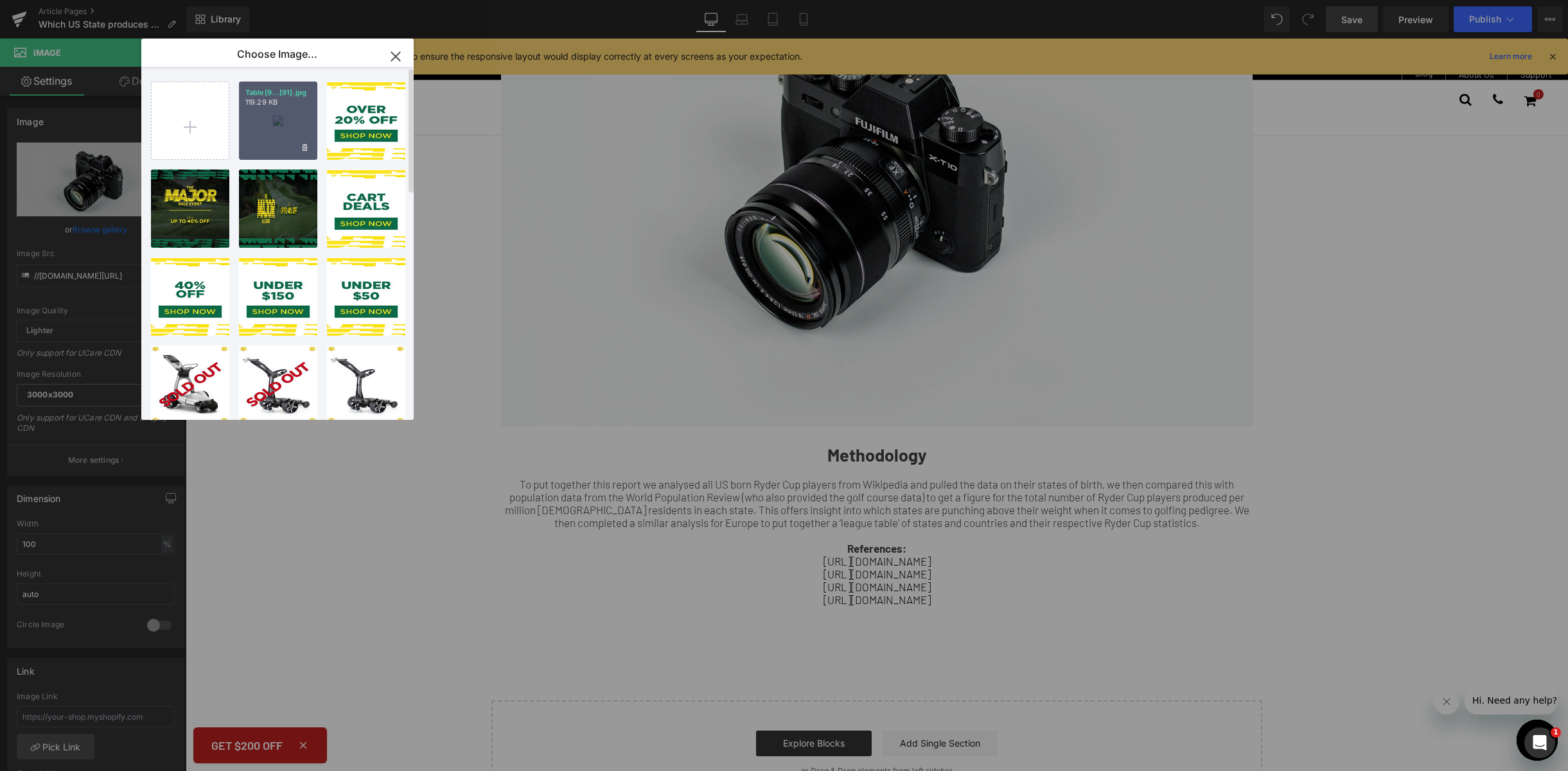
click at [300, 111] on div "Table[9...[91].jpg 119.29 KB" at bounding box center [278, 120] width 78 height 78
type input "[URL][DOMAIN_NAME]"
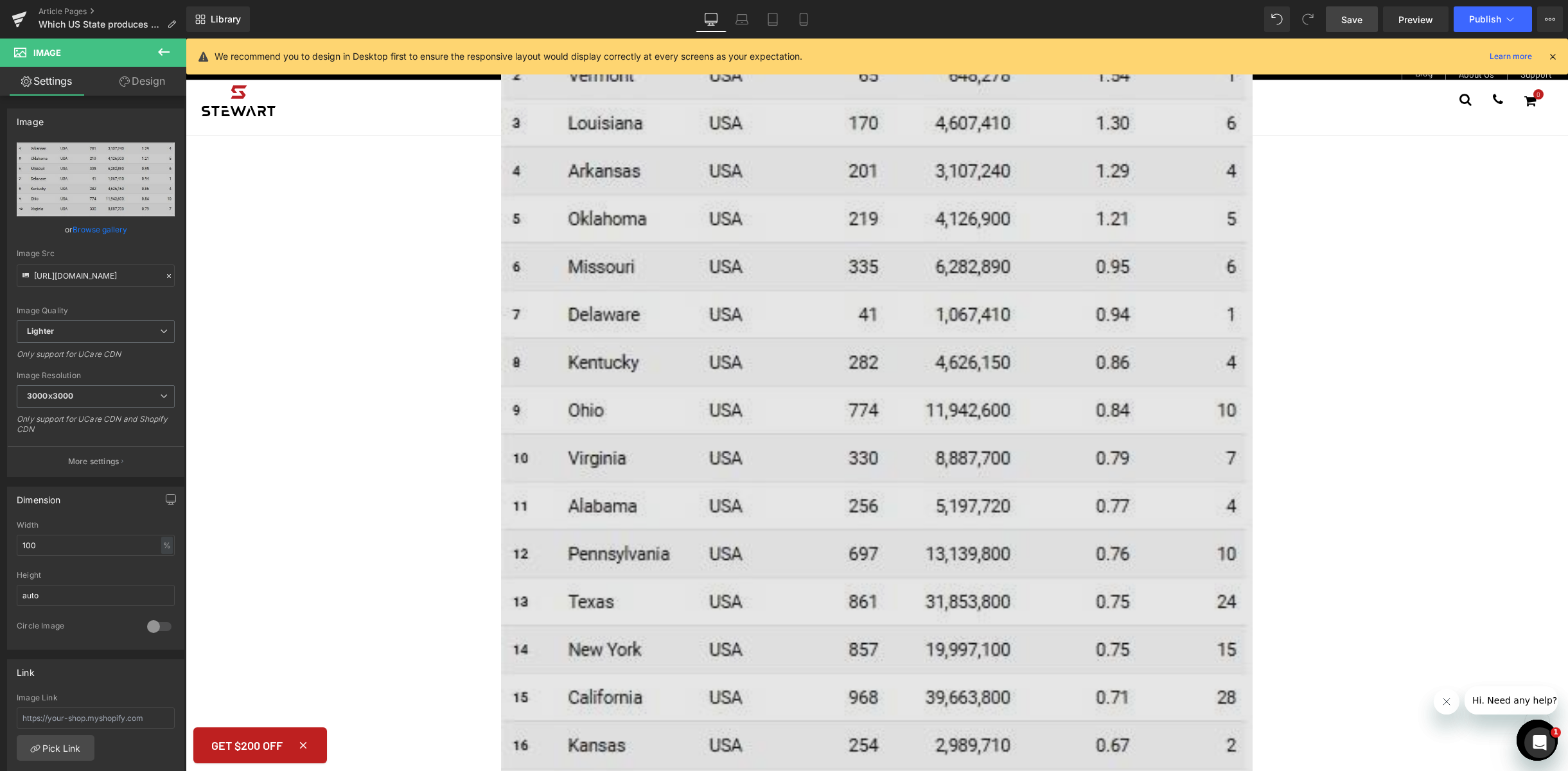
scroll to position [1898, 0]
click at [789, 406] on img at bounding box center [876, 322] width 751 height 1320
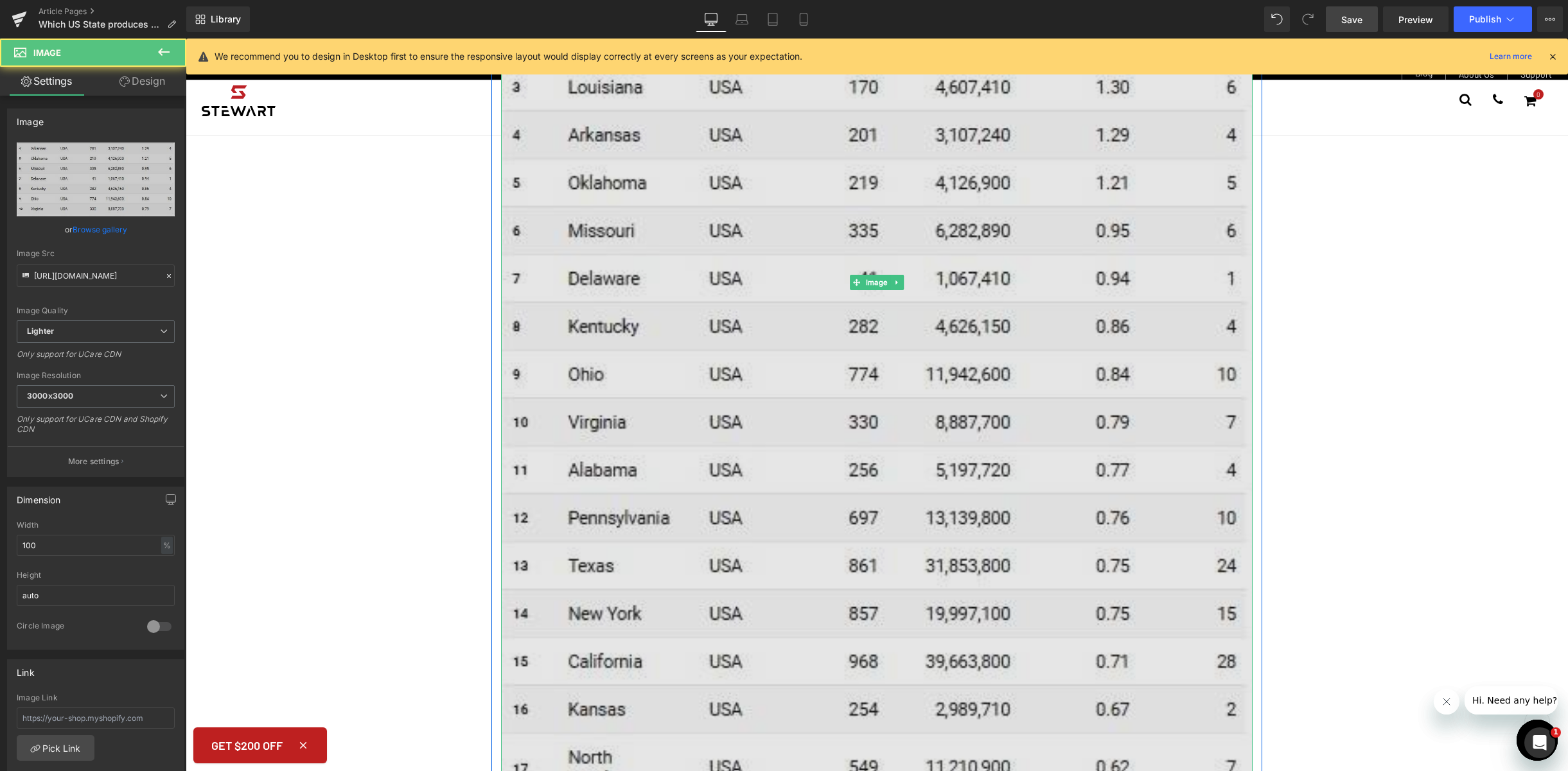
scroll to position [2147, 0]
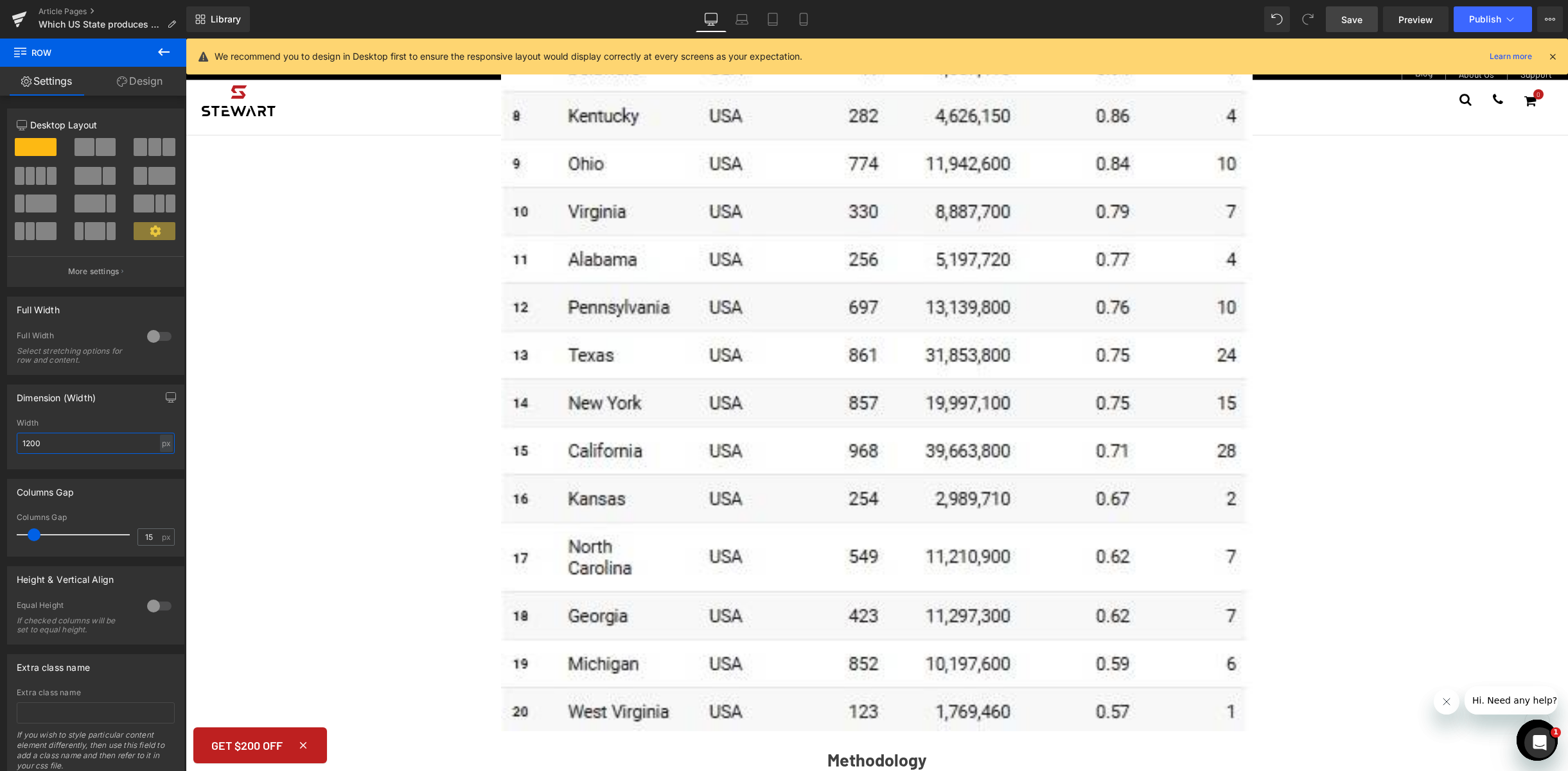
drag, startPoint x: 56, startPoint y: 446, endPoint x: -26, endPoint y: 439, distance: 82.3
click at [0, 439] on html "You are previewing how the will restyle your page. You can not edit Elements in…" at bounding box center [784, 385] width 1568 height 771
type input "7"
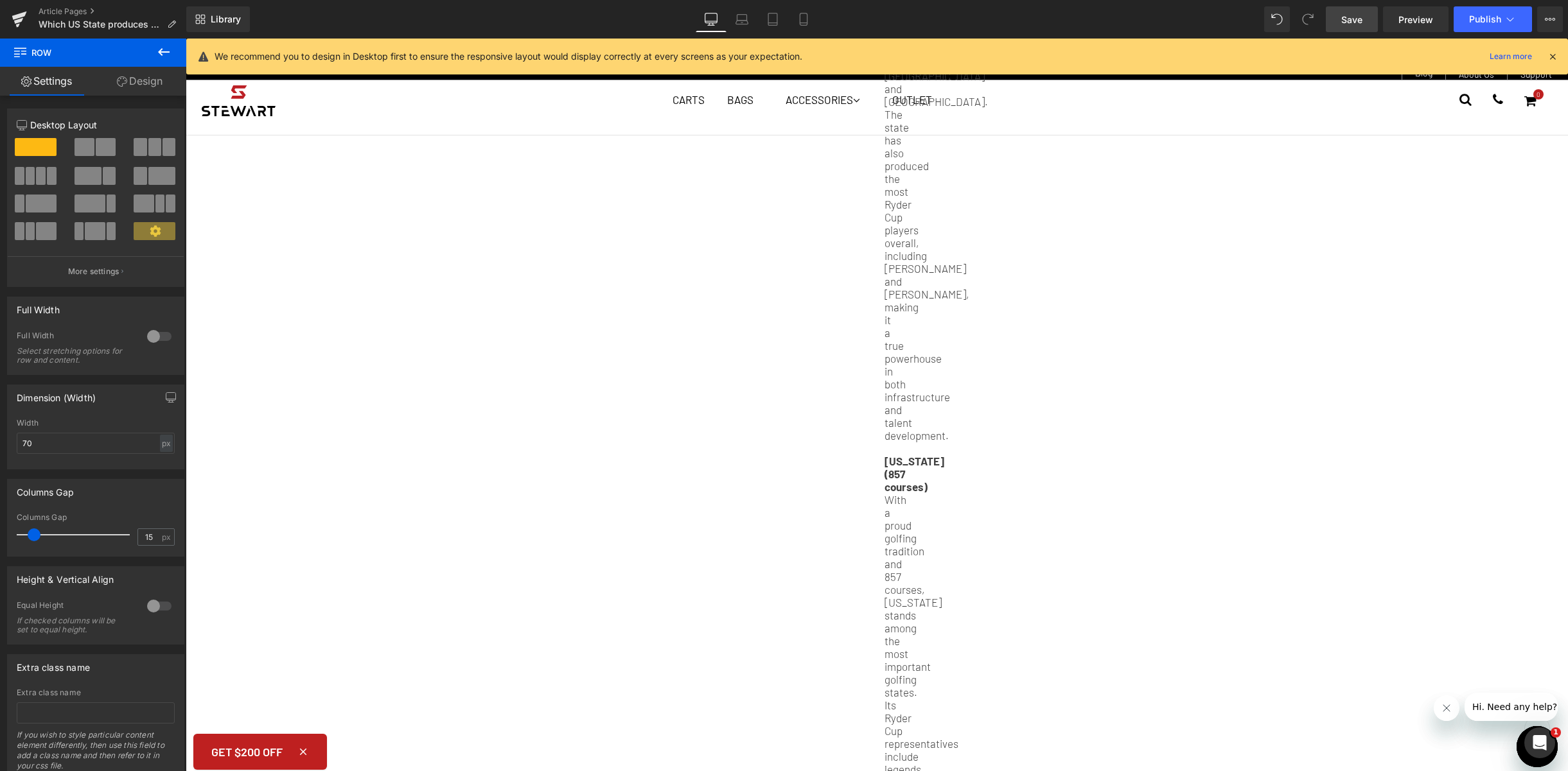
click at [772, 421] on div "Research Highlights the States Driving America’s Ryder Cup Dominance Heading A …" at bounding box center [876, 642] width 1382 height 5445
click at [937, 418] on div "Research Highlights the States Driving America’s Ryder Cup Dominance Heading A …" at bounding box center [876, 642] width 1382 height 5445
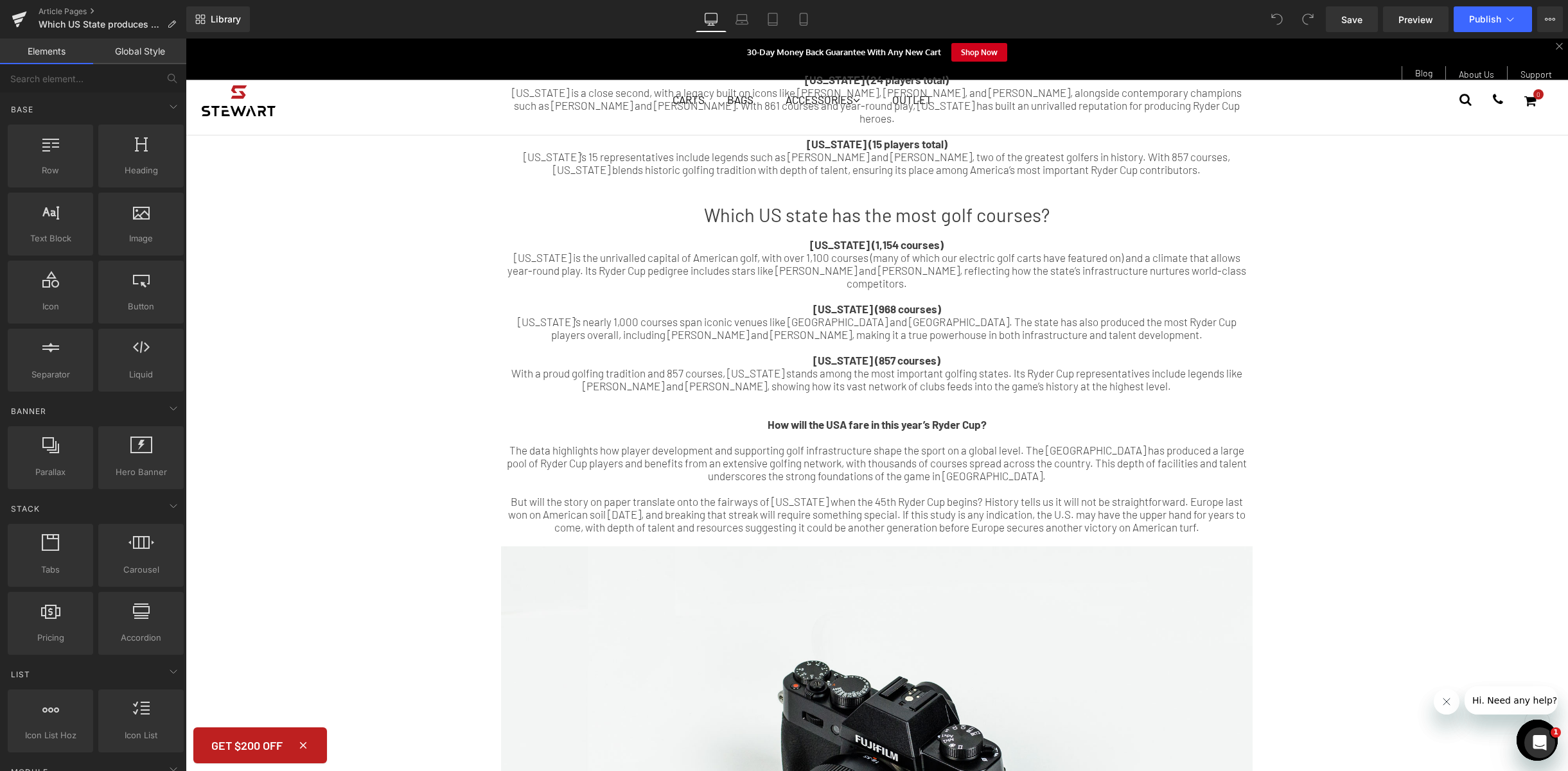
scroll to position [1262, 0]
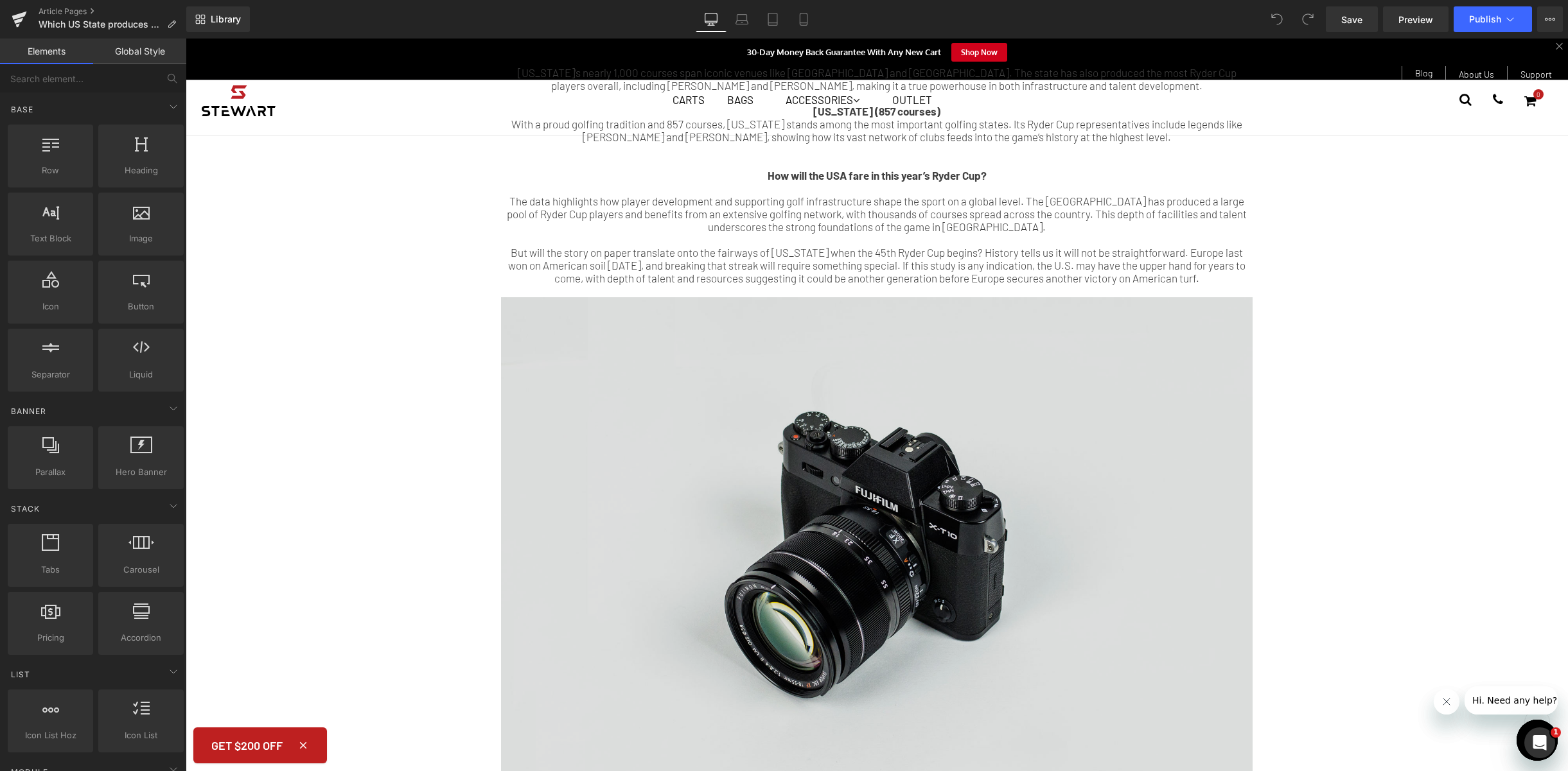
click at [906, 456] on img at bounding box center [876, 546] width 751 height 498
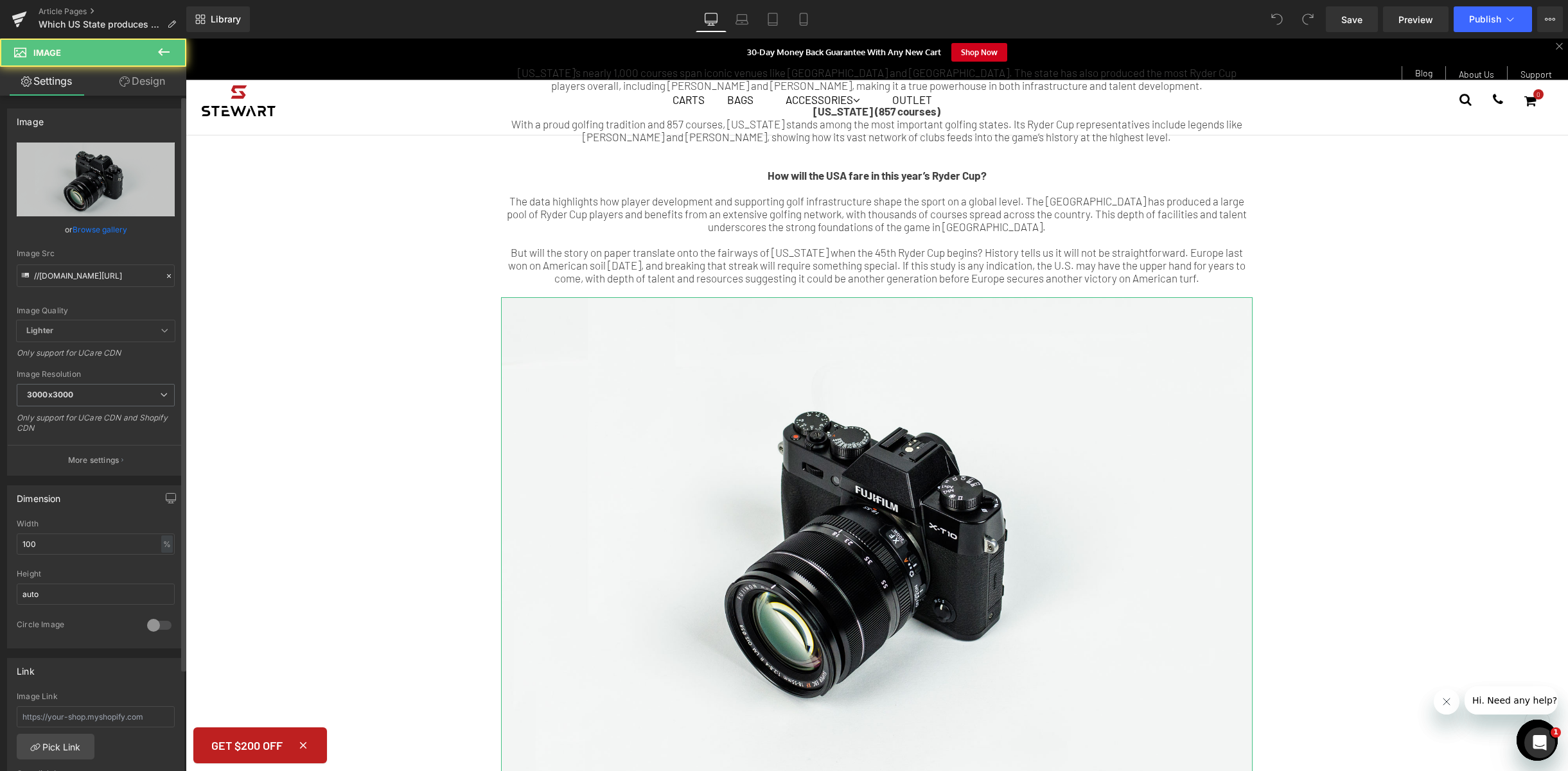
click at [79, 229] on link "Browse gallery" at bounding box center [100, 230] width 55 height 22
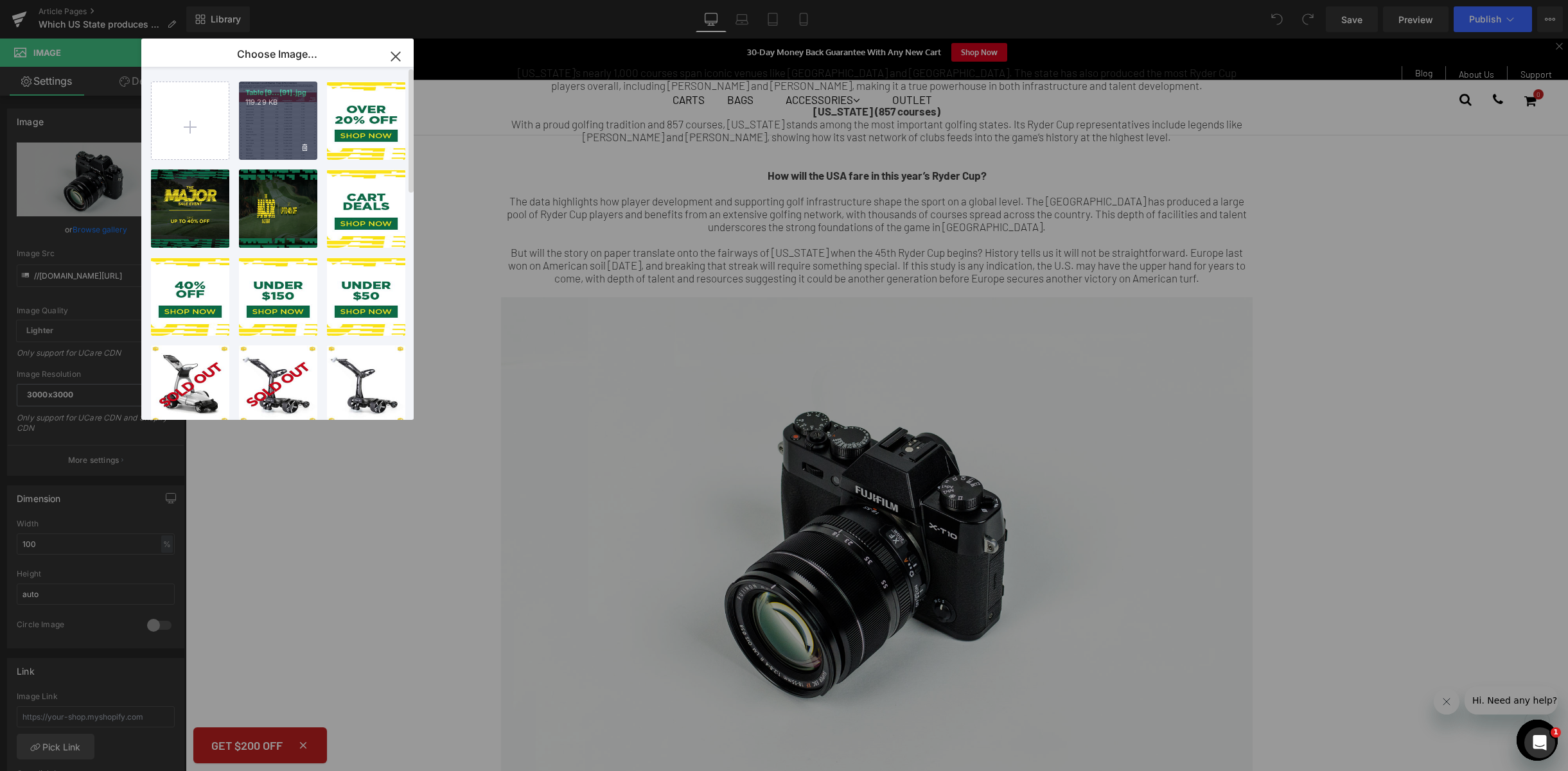
click at [303, 120] on div "Table[9...[91].jpg 119.29 KB" at bounding box center [278, 120] width 78 height 78
type input "[URL][DOMAIN_NAME]"
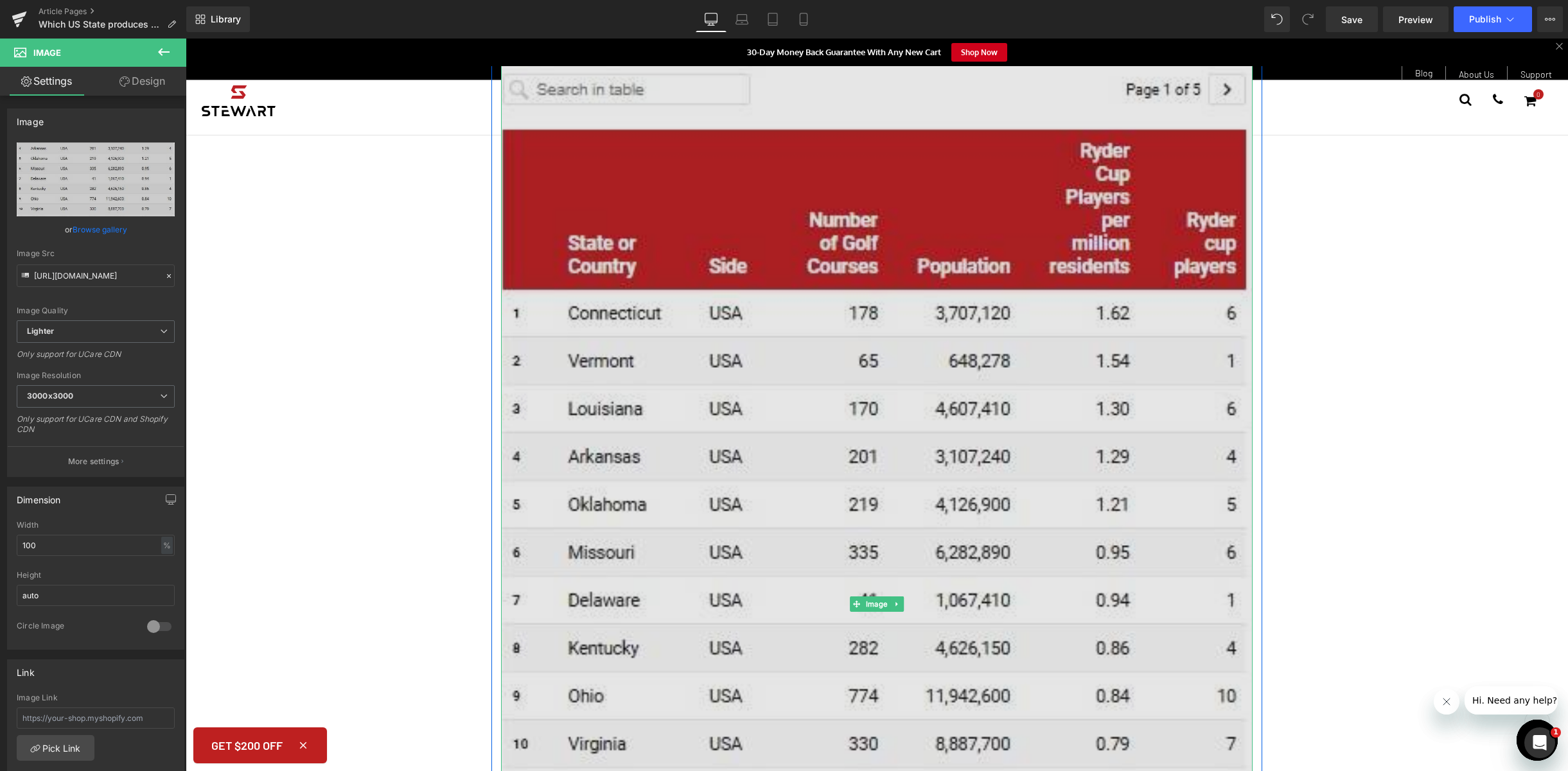
scroll to position [2037, 0]
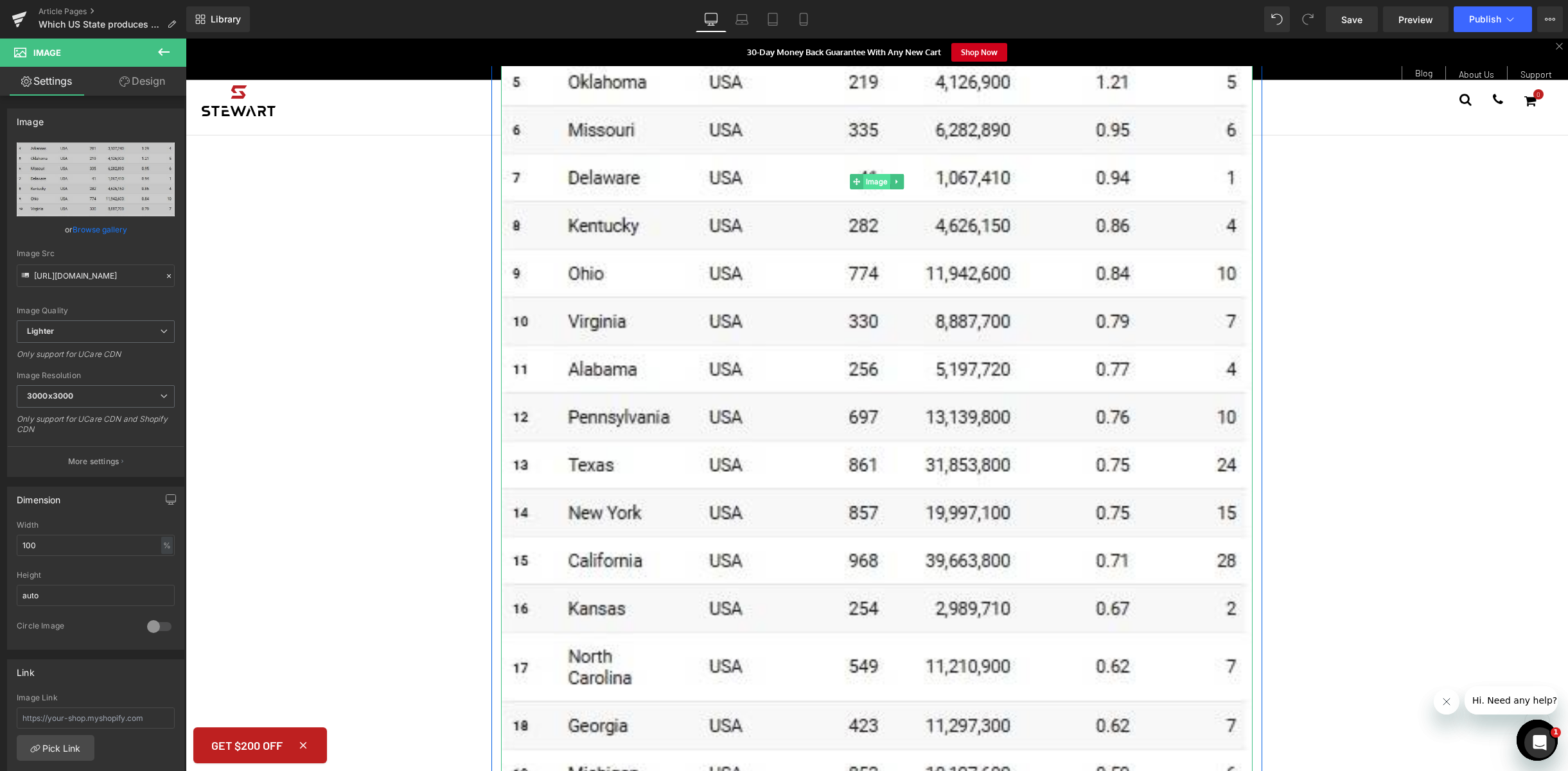
click at [864, 174] on span "Image" at bounding box center [876, 181] width 27 height 15
click at [896, 174] on link at bounding box center [896, 181] width 13 height 15
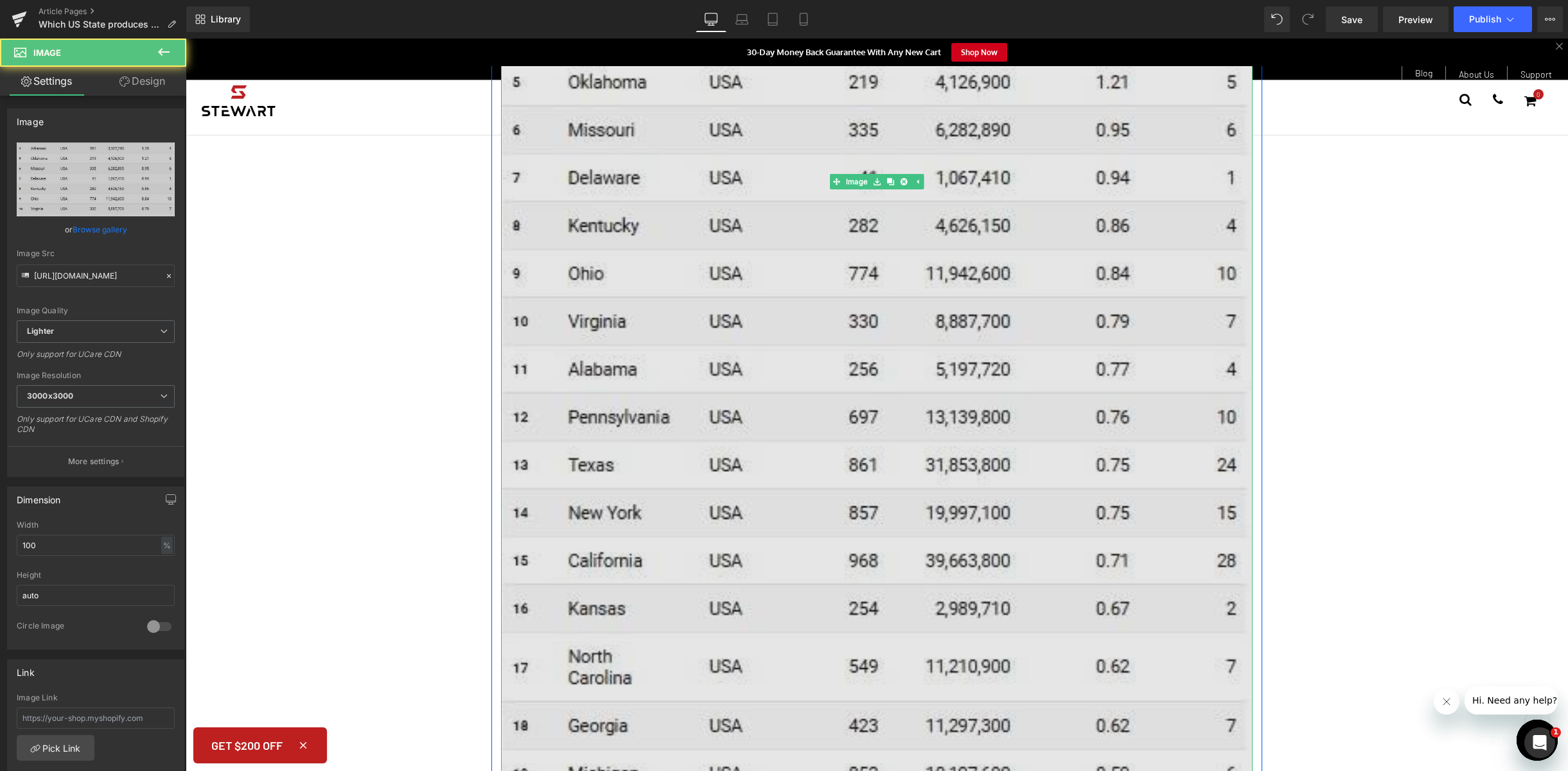
click at [863, 261] on img at bounding box center [876, 182] width 751 height 1320
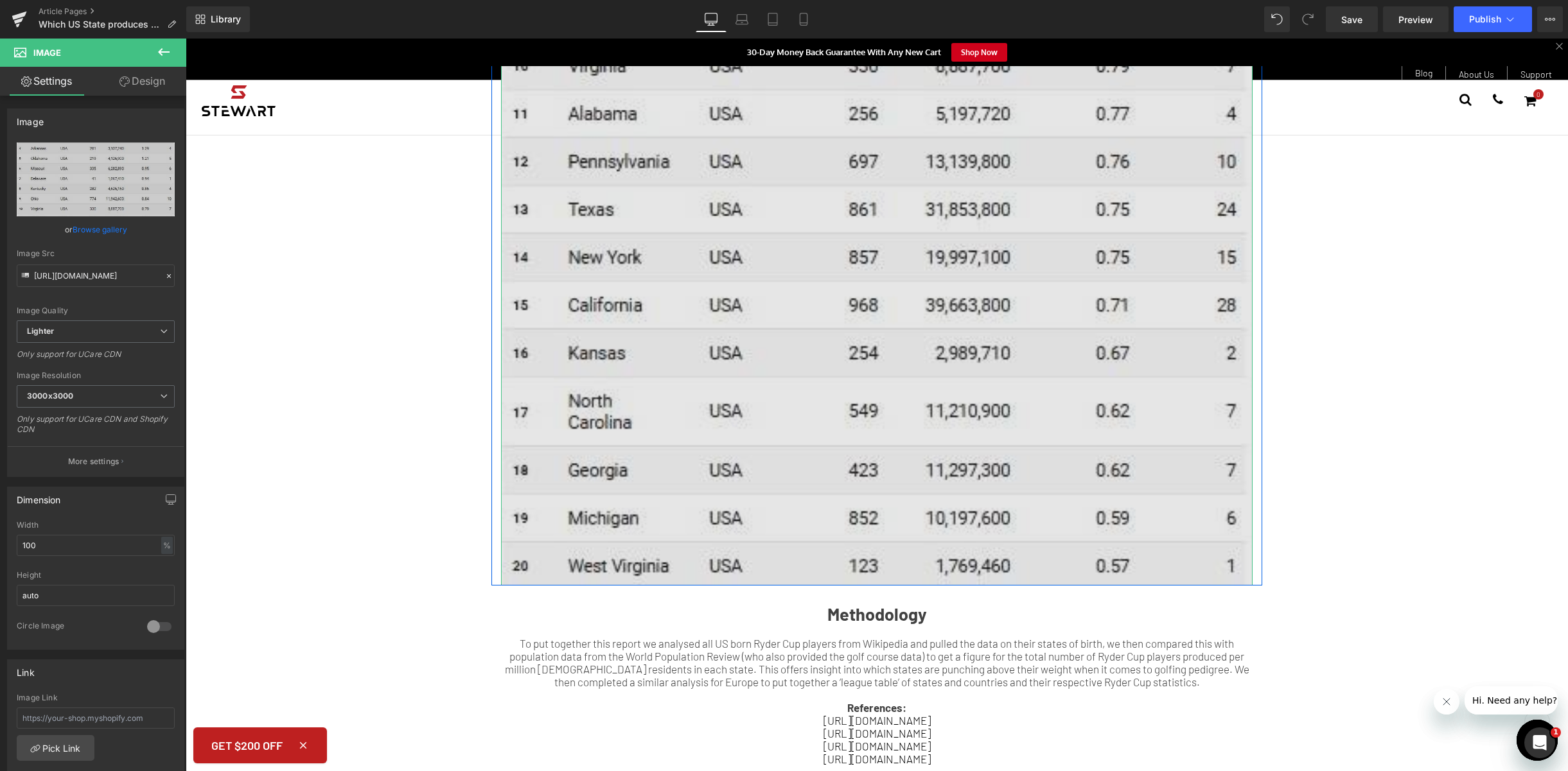
scroll to position [2301, 0]
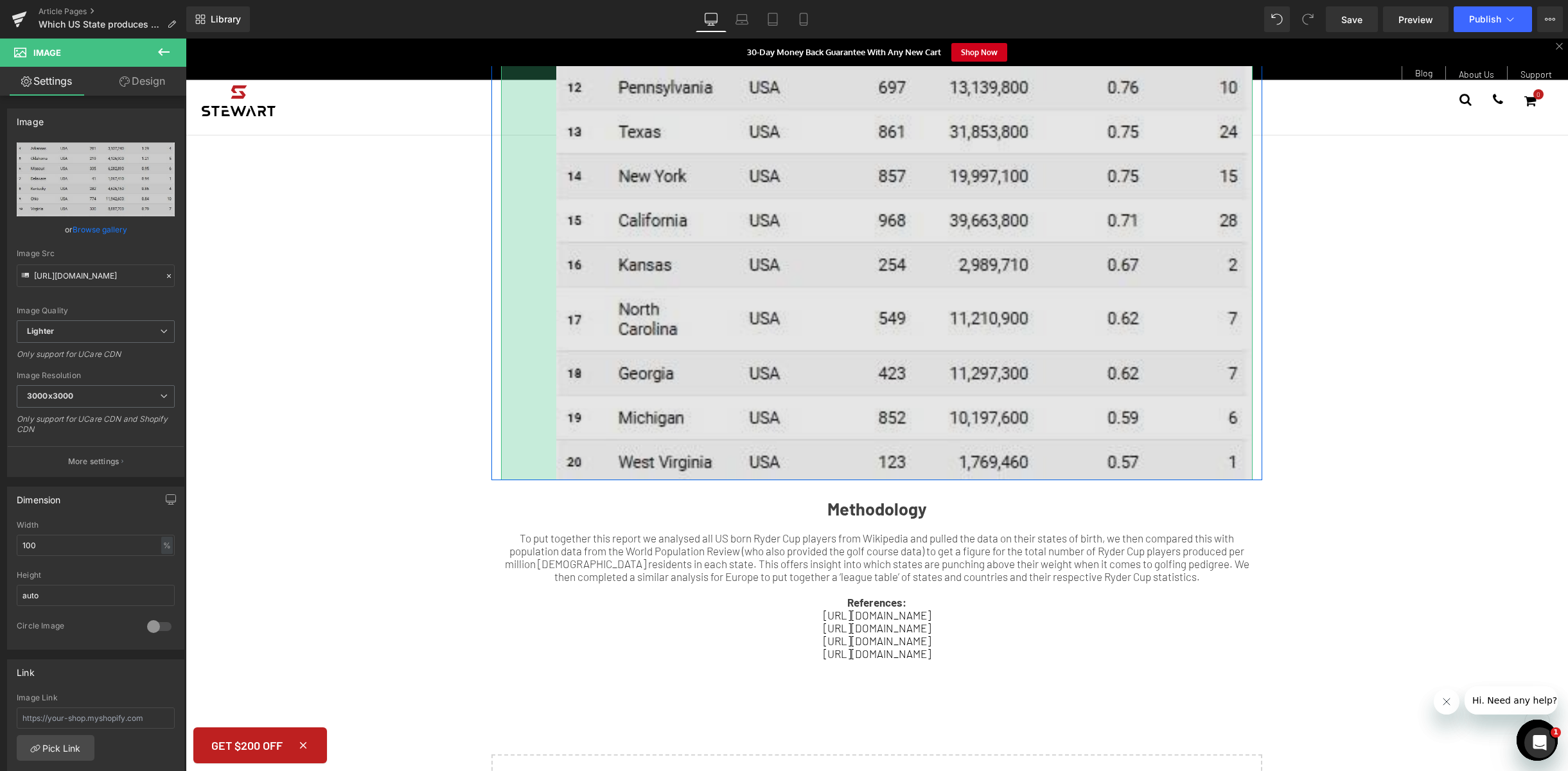
drag, startPoint x: 498, startPoint y: 467, endPoint x: 553, endPoint y: 460, distance: 55.4
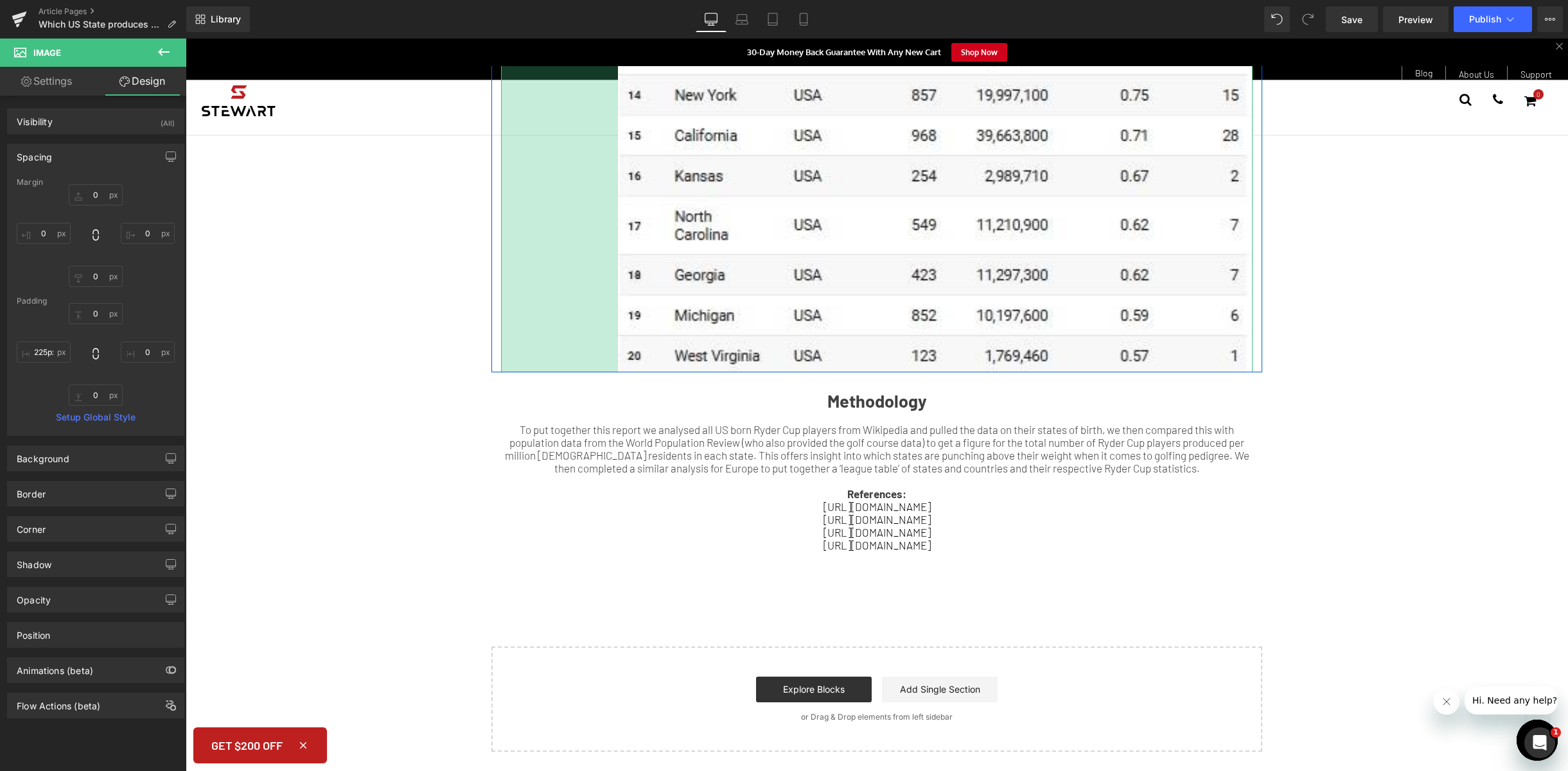
type input "229px"
drag, startPoint x: 500, startPoint y: 368, endPoint x: 592, endPoint y: 365, distance: 92.0
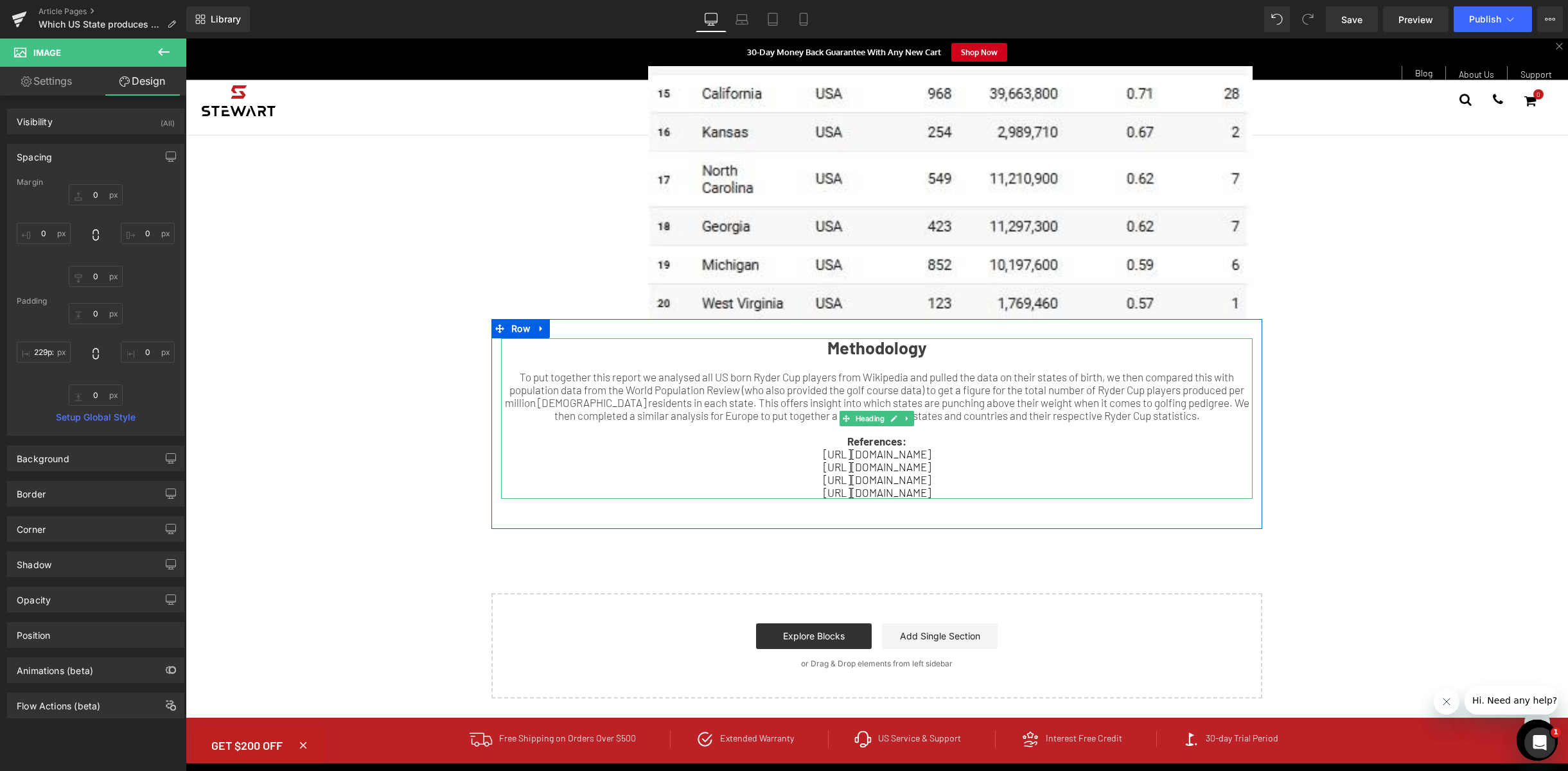
scroll to position [1880, 0]
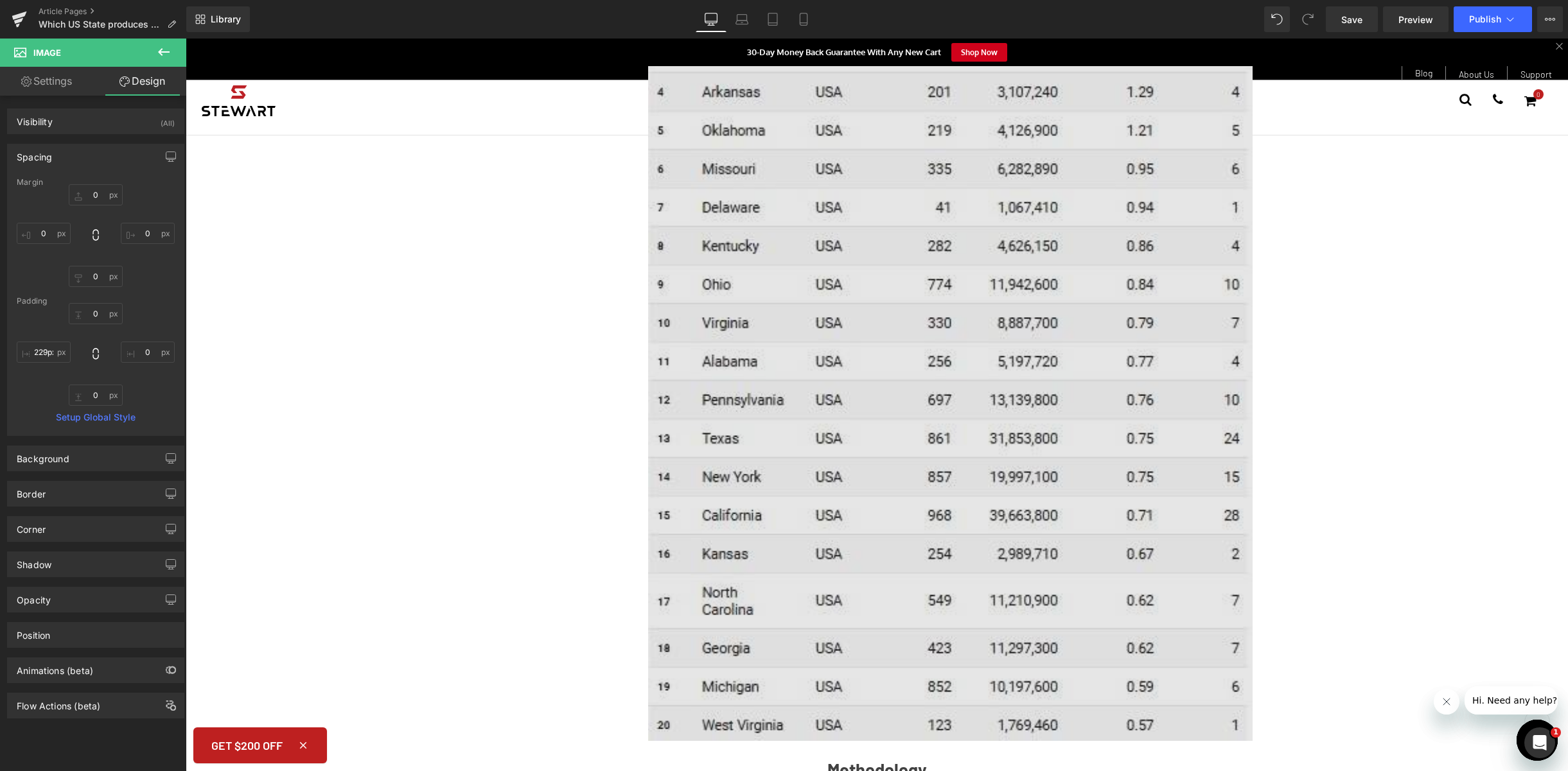
click at [880, 378] on img at bounding box center [876, 210] width 751 height 1061
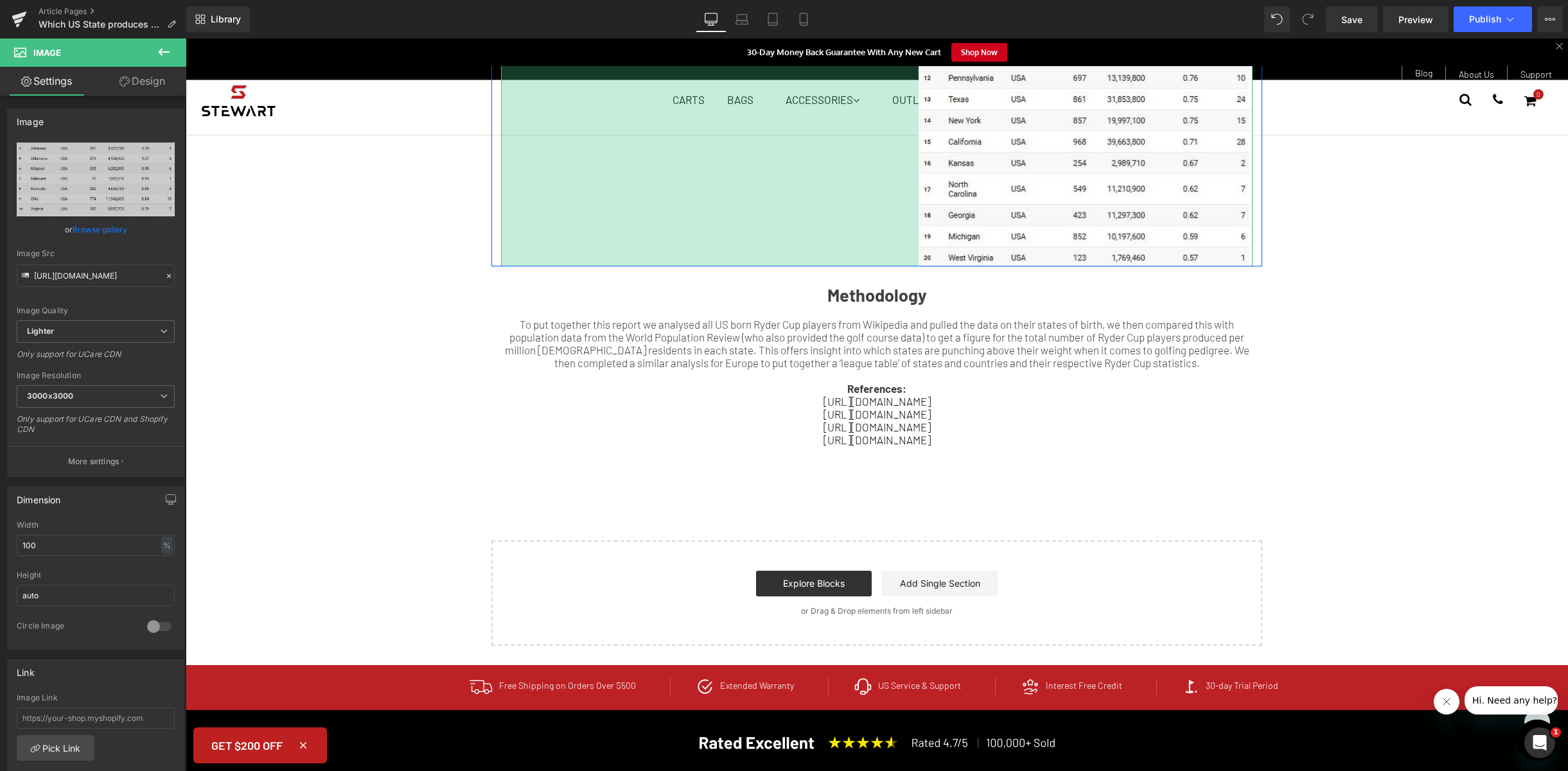
drag, startPoint x: 517, startPoint y: 368, endPoint x: 788, endPoint y: 365, distance: 271.0
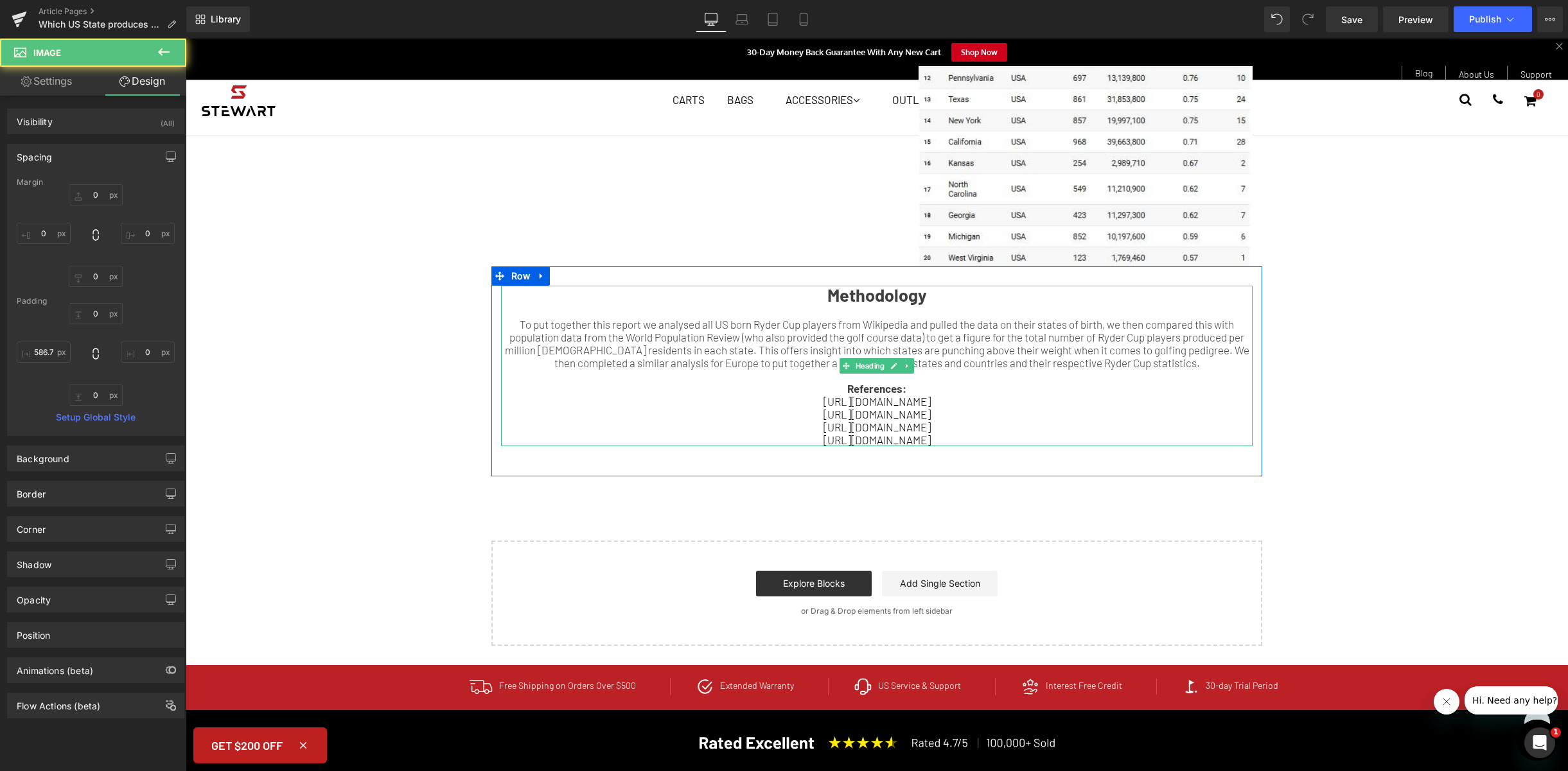
scroll to position [1463, 0]
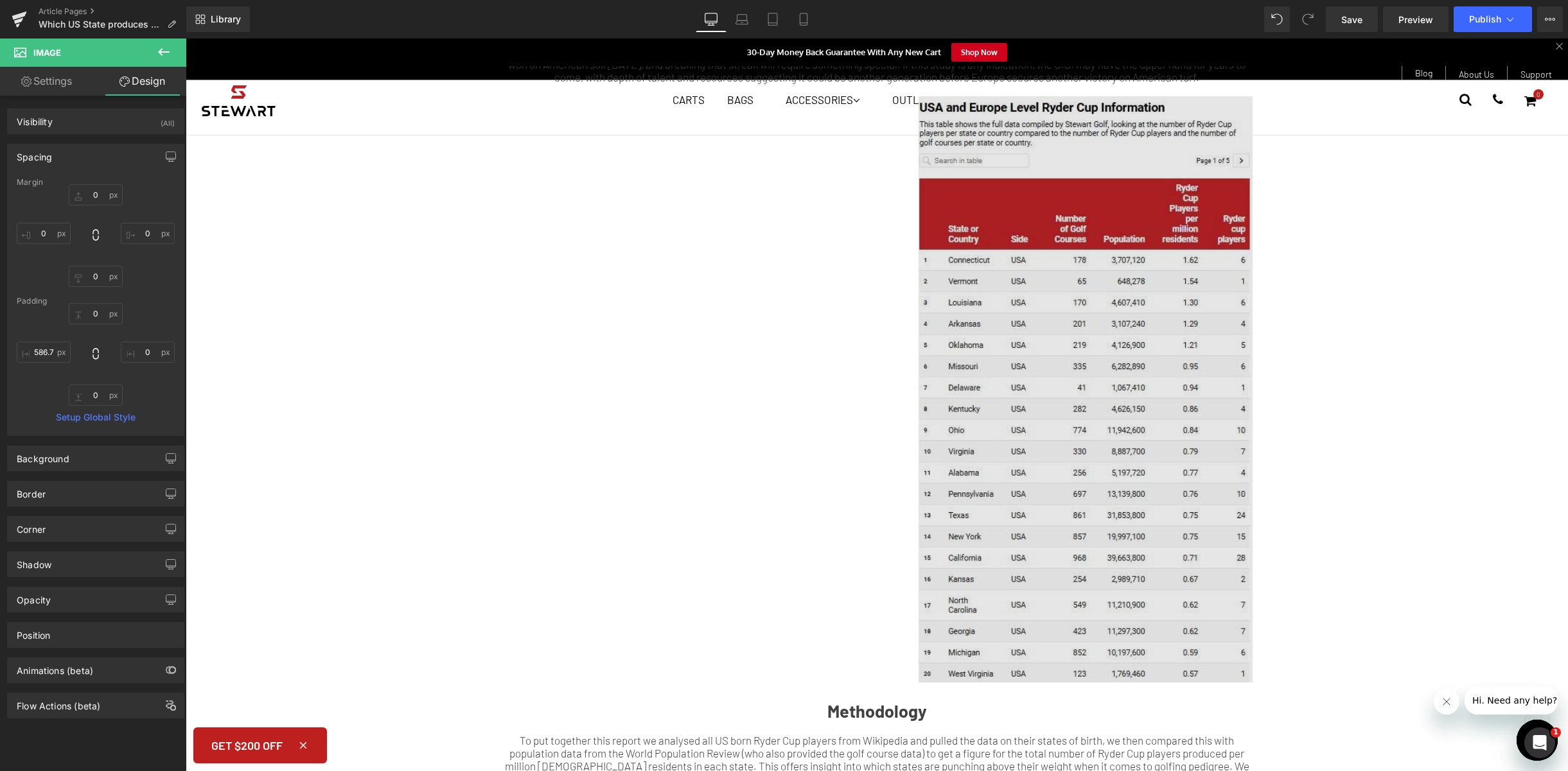
click at [1105, 410] on img at bounding box center [876, 390] width 751 height 586
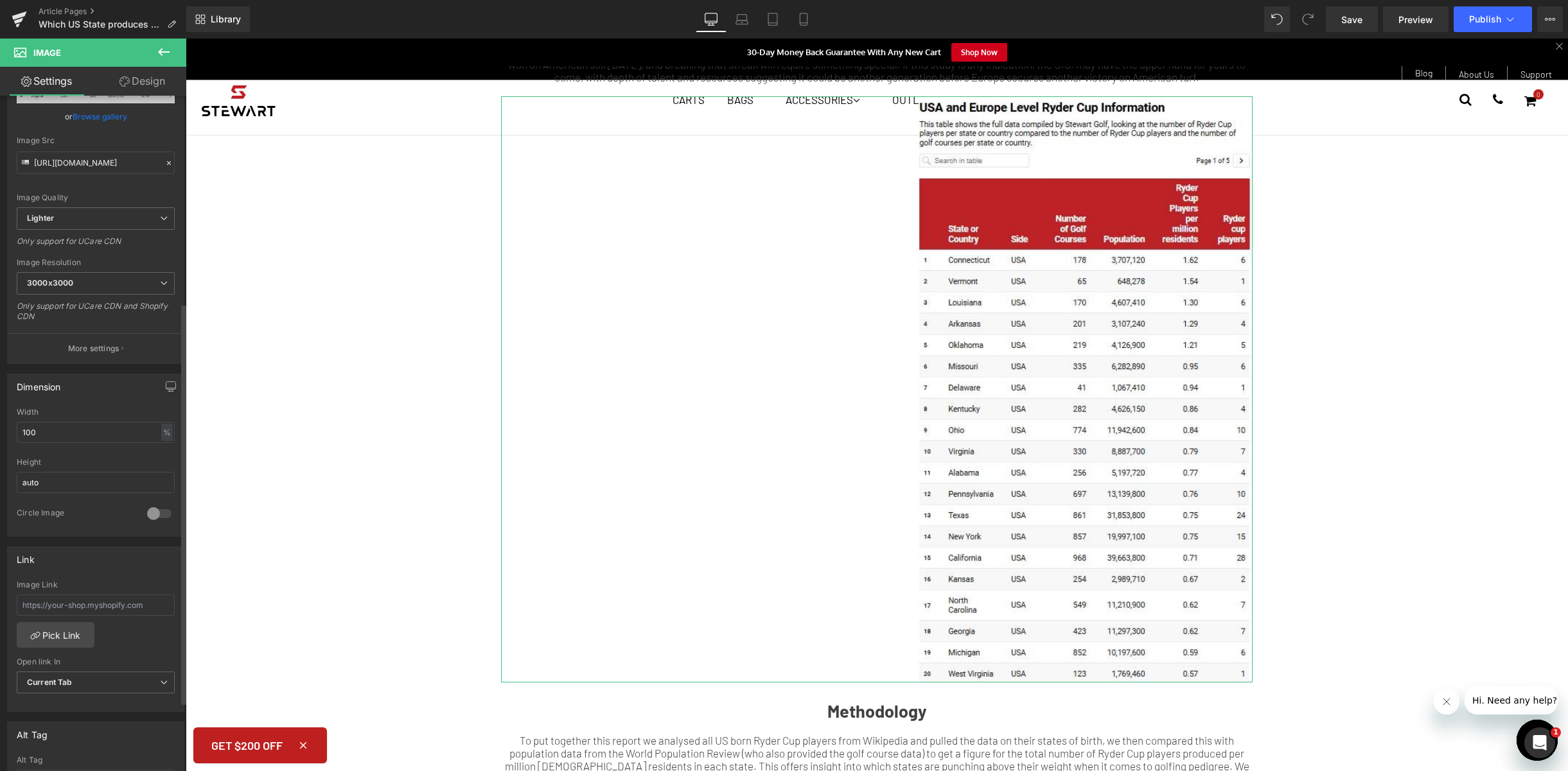
scroll to position [401, 0]
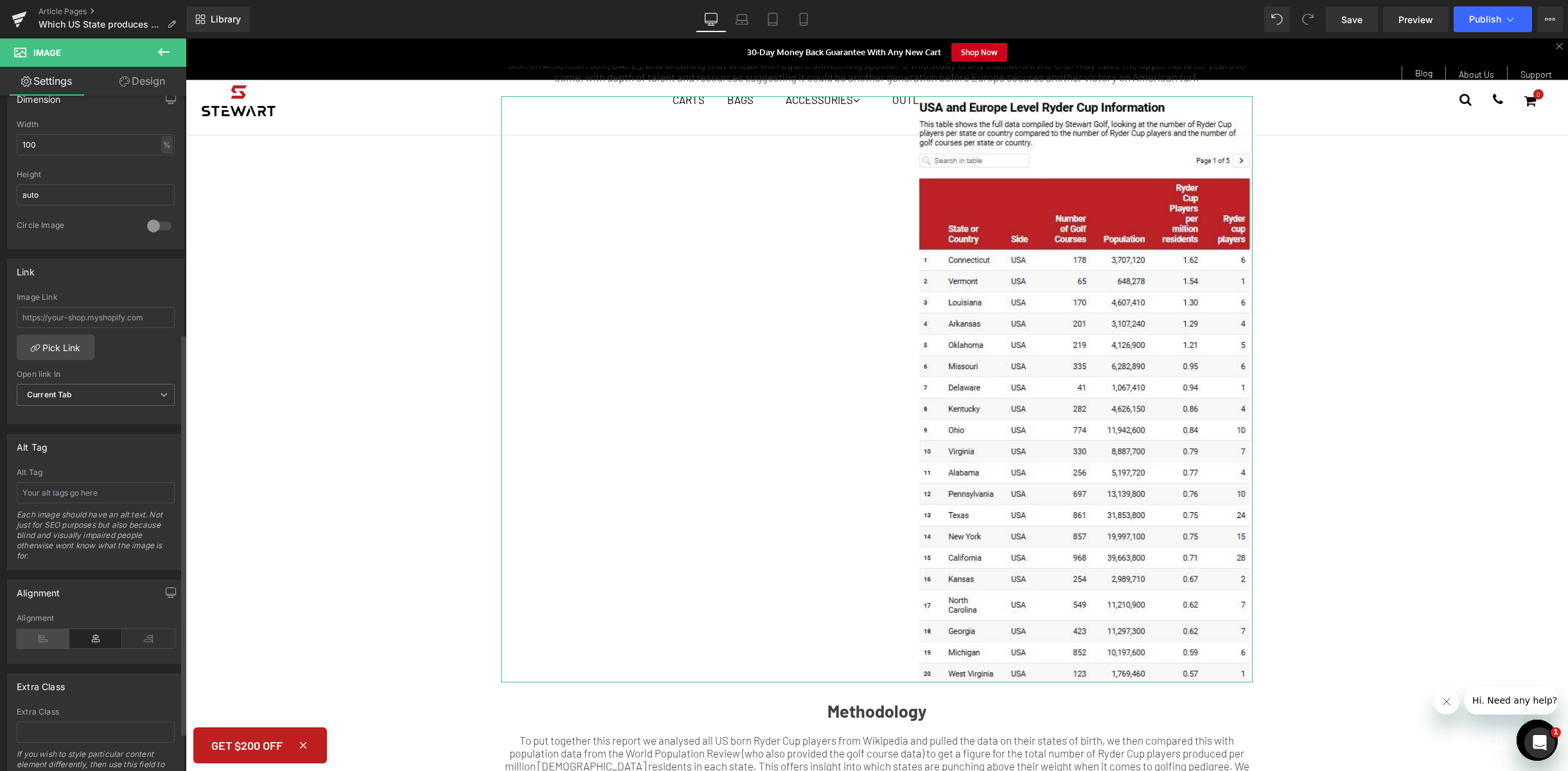
click at [50, 632] on icon at bounding box center [43, 639] width 52 height 19
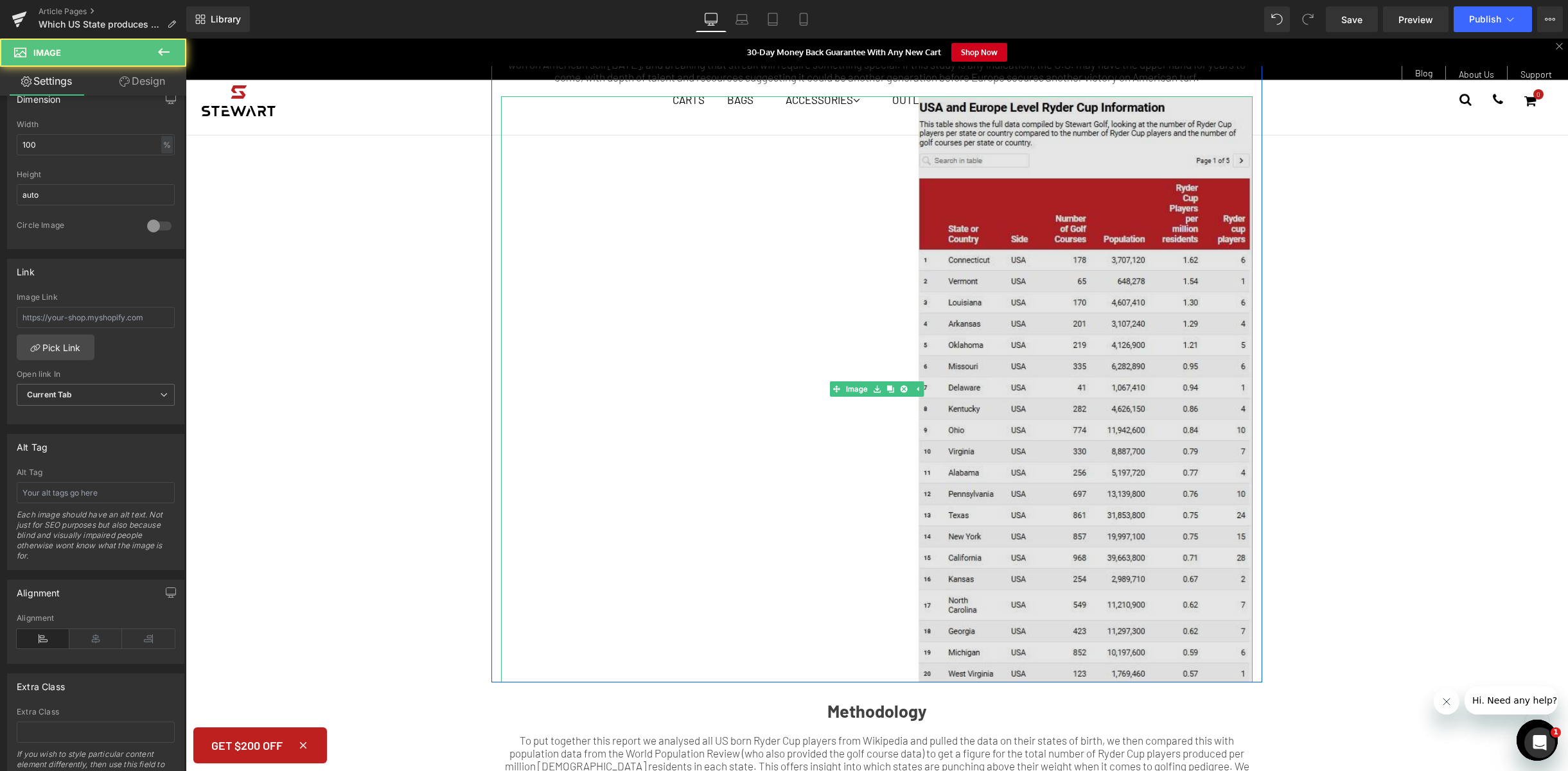
click at [1040, 463] on img at bounding box center [876, 390] width 751 height 586
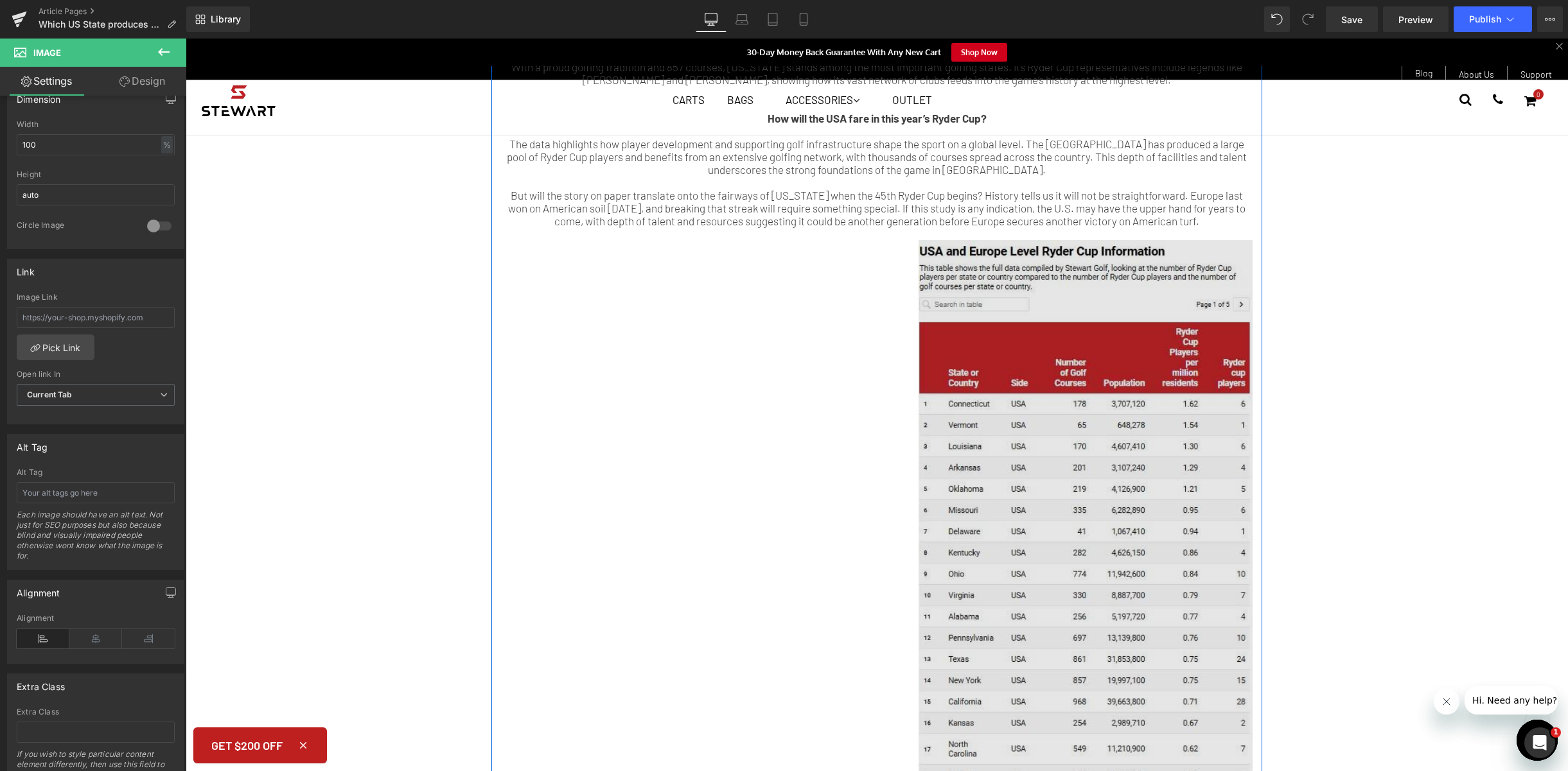
scroll to position [1417, 0]
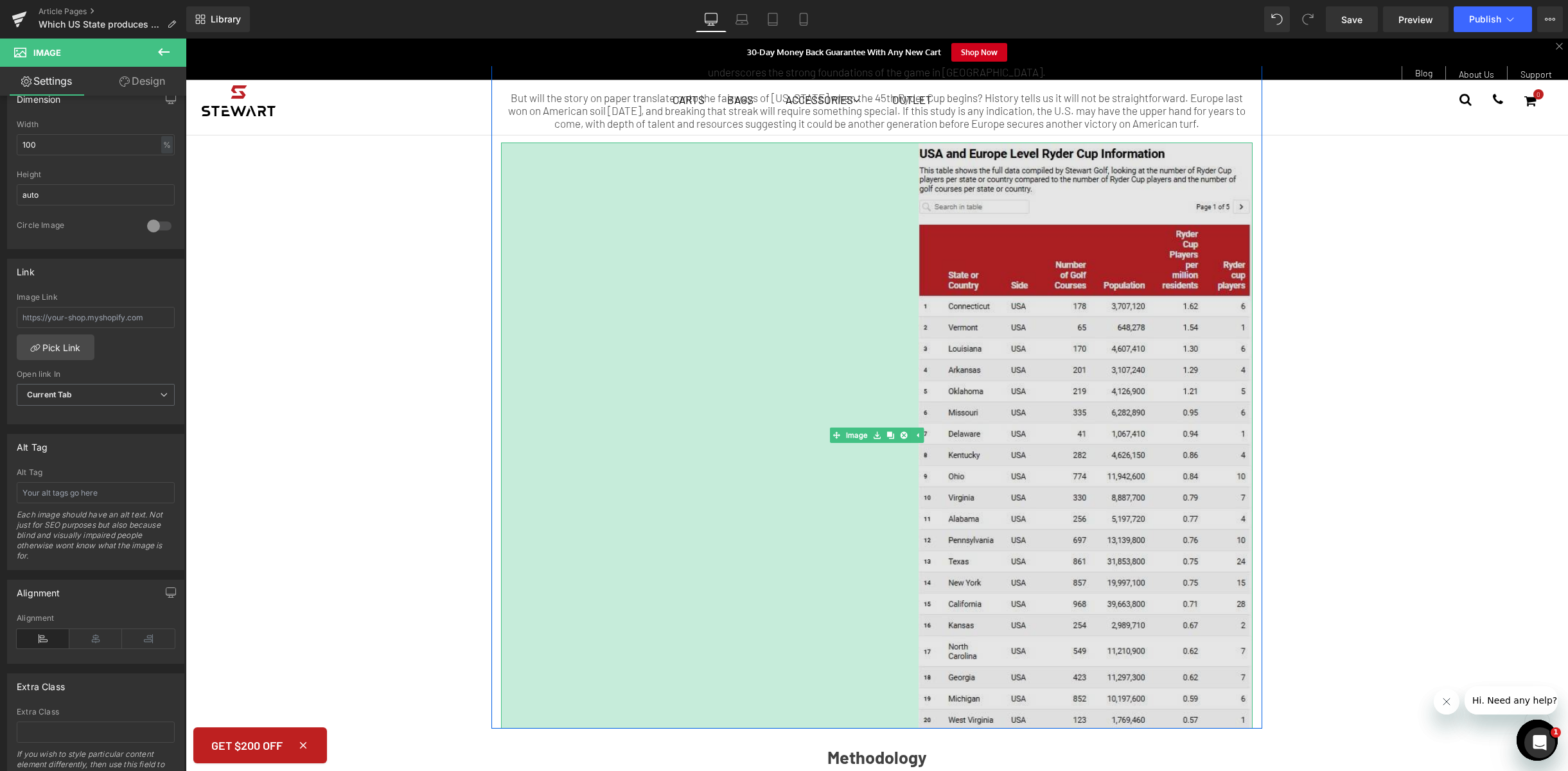
click at [795, 404] on div "Image 650px" at bounding box center [876, 436] width 751 height 586
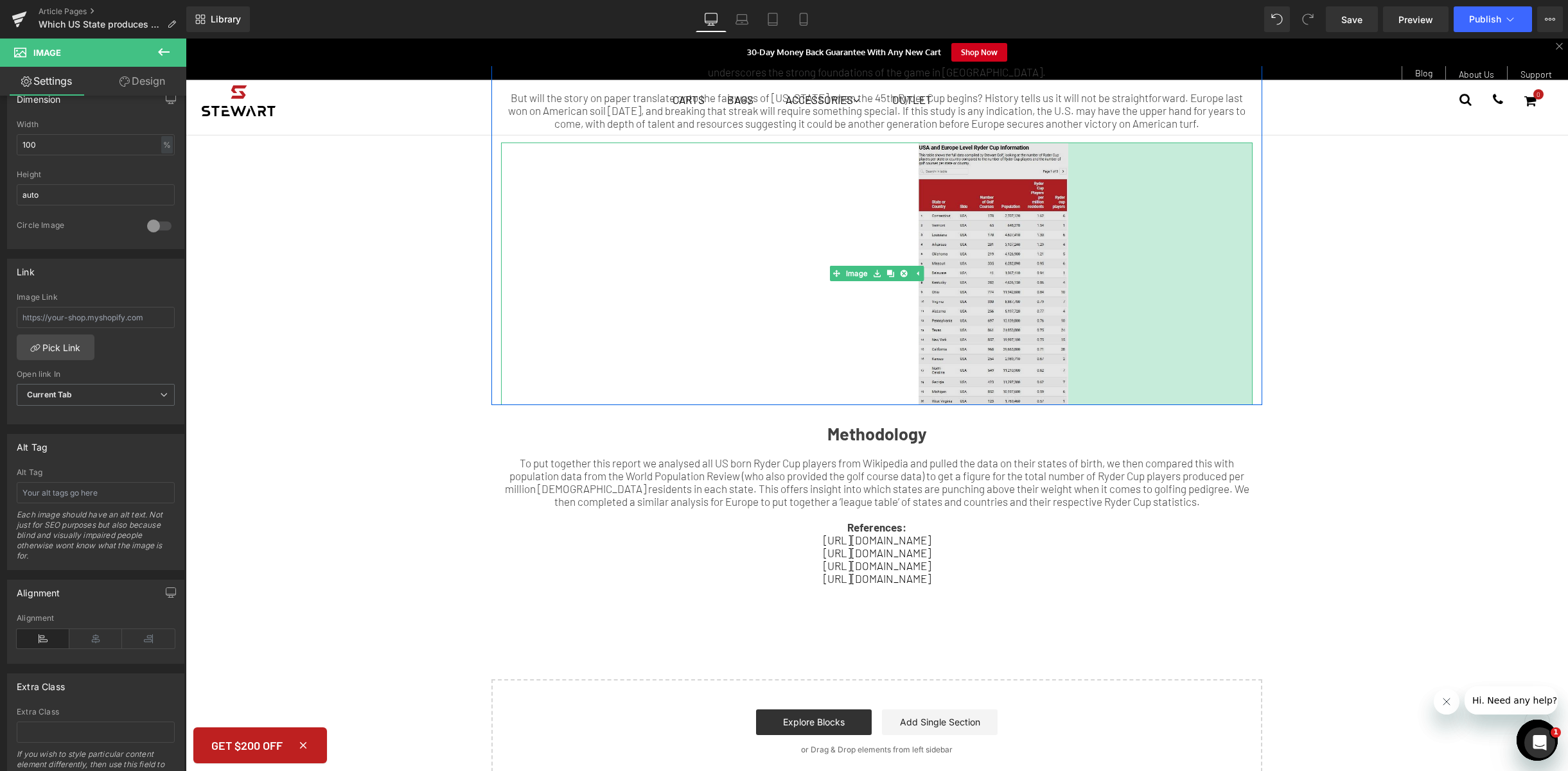
drag, startPoint x: 1246, startPoint y: 357, endPoint x: 1058, endPoint y: 353, distance: 188.0
click at [1059, 353] on div "Image 650px 287px" at bounding box center [876, 274] width 751 height 263
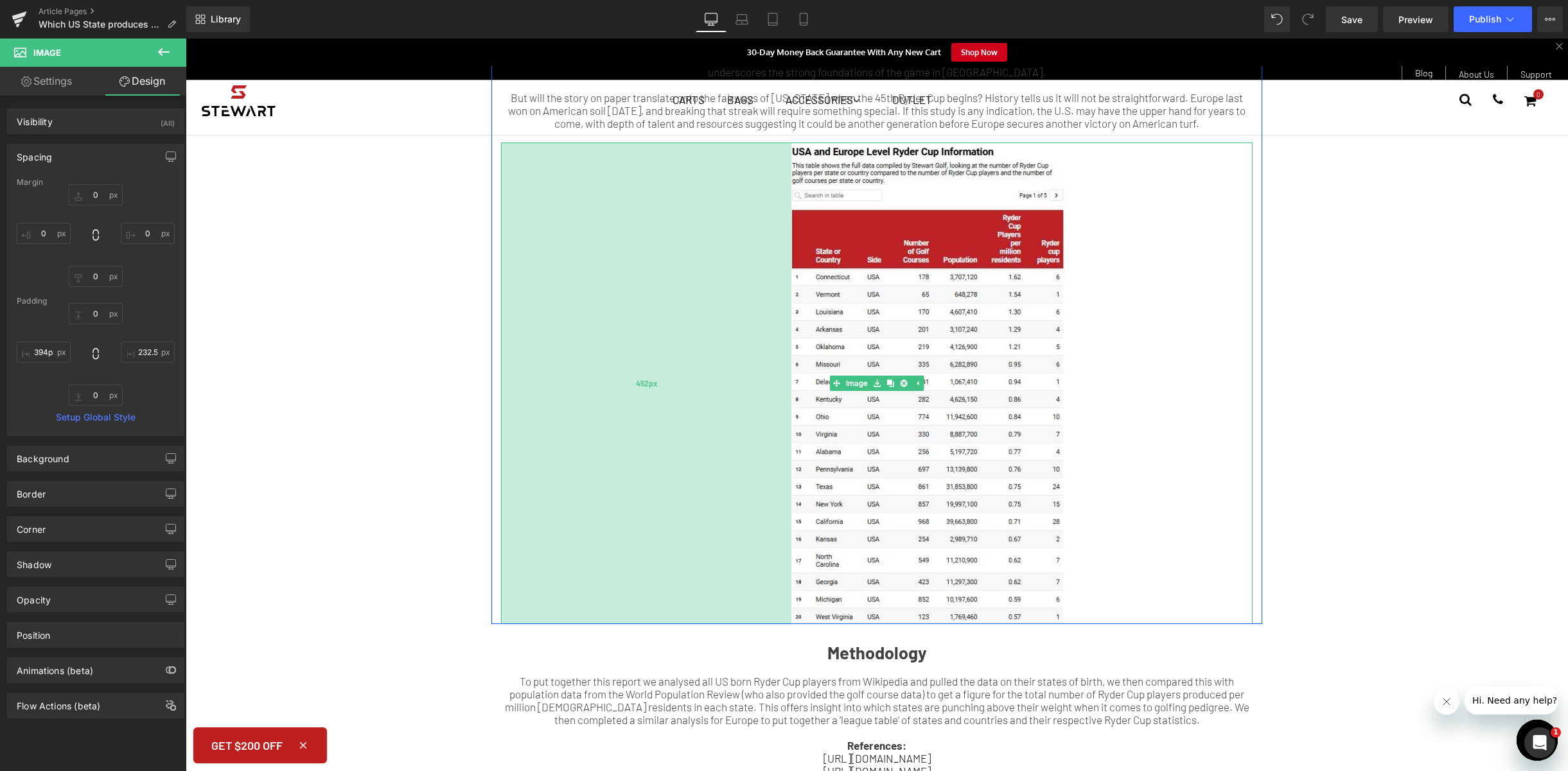
drag, startPoint x: 906, startPoint y: 286, endPoint x: 742, endPoint y: 273, distance: 164.5
click at [742, 273] on div "452px" at bounding box center [646, 384] width 290 height 482
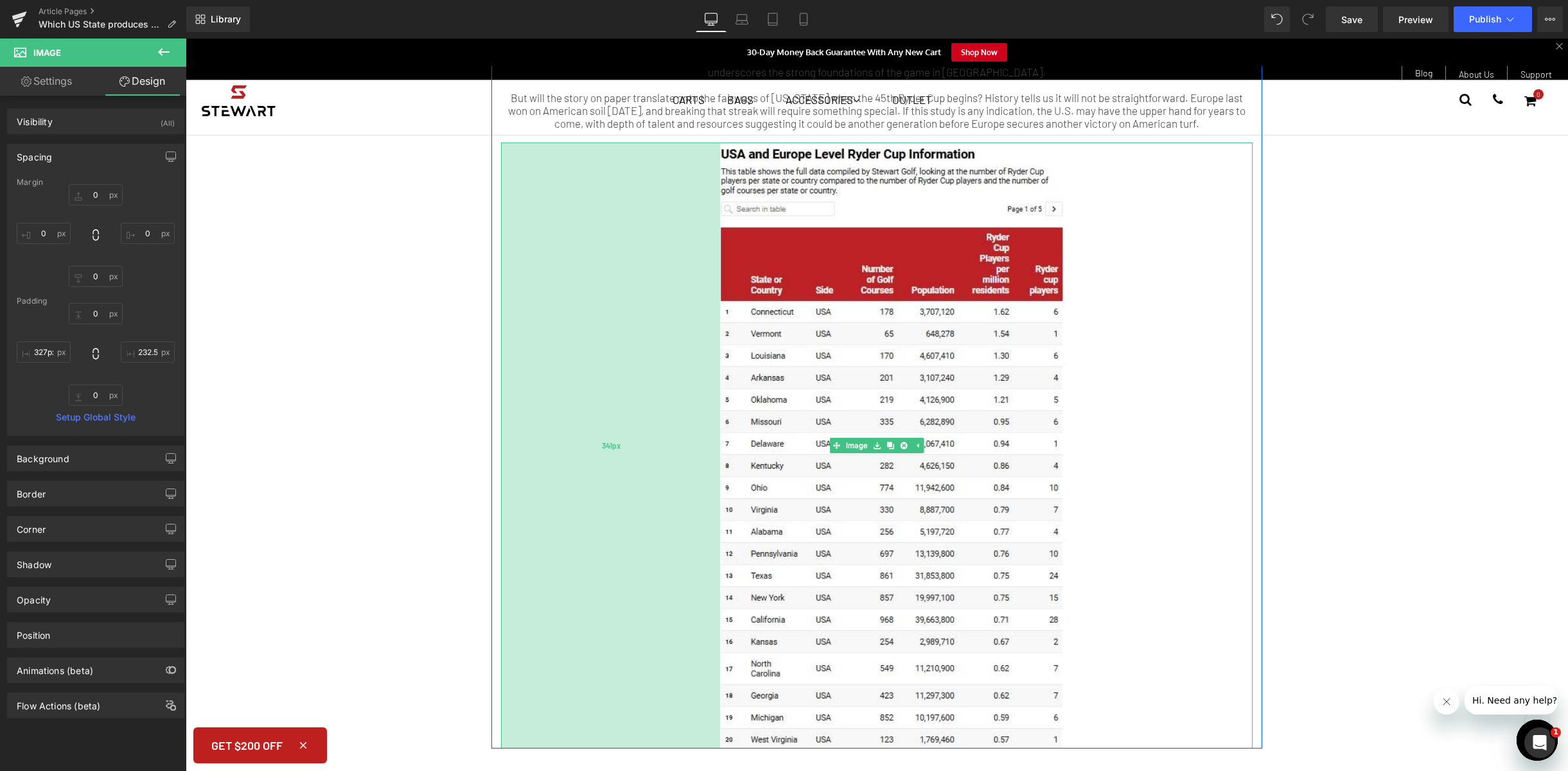
drag, startPoint x: 741, startPoint y: 281, endPoint x: 698, endPoint y: 280, distance: 43.0
click at [698, 280] on div "341px" at bounding box center [610, 446] width 219 height 607
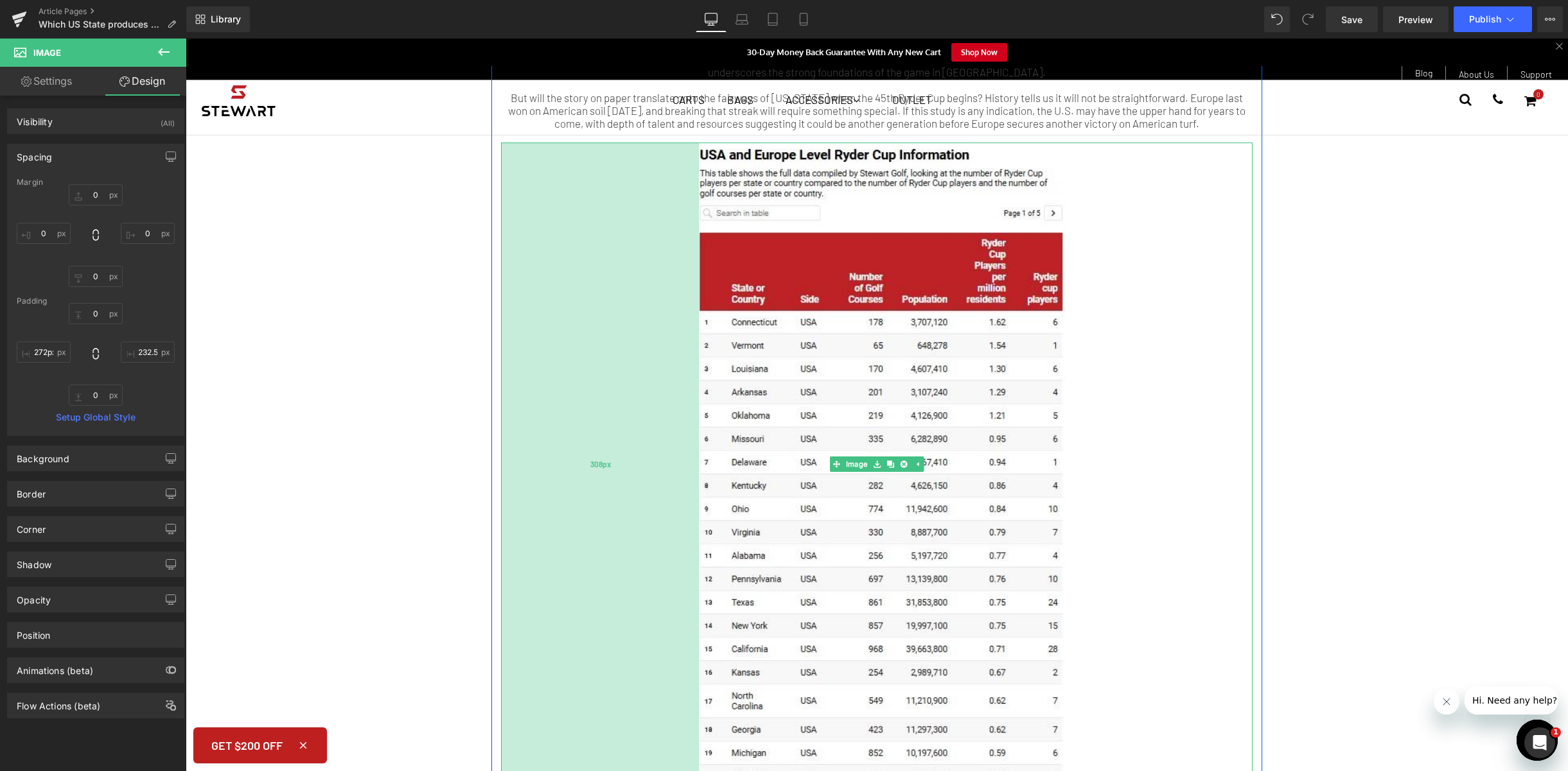
type input "270px"
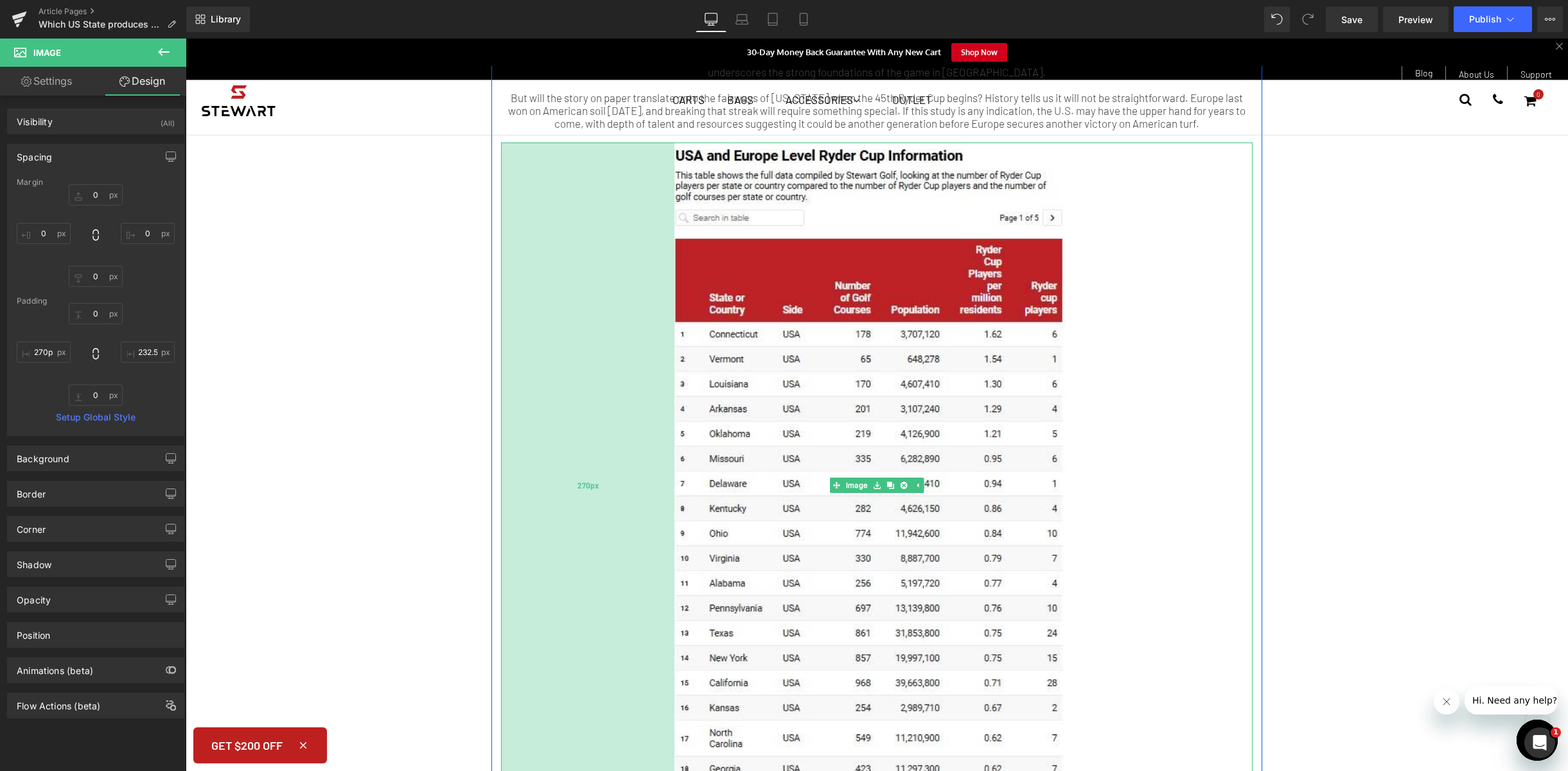
drag, startPoint x: 698, startPoint y: 280, endPoint x: 662, endPoint y: 278, distance: 36.1
click at [662, 278] on div "270px" at bounding box center [587, 486] width 174 height 686
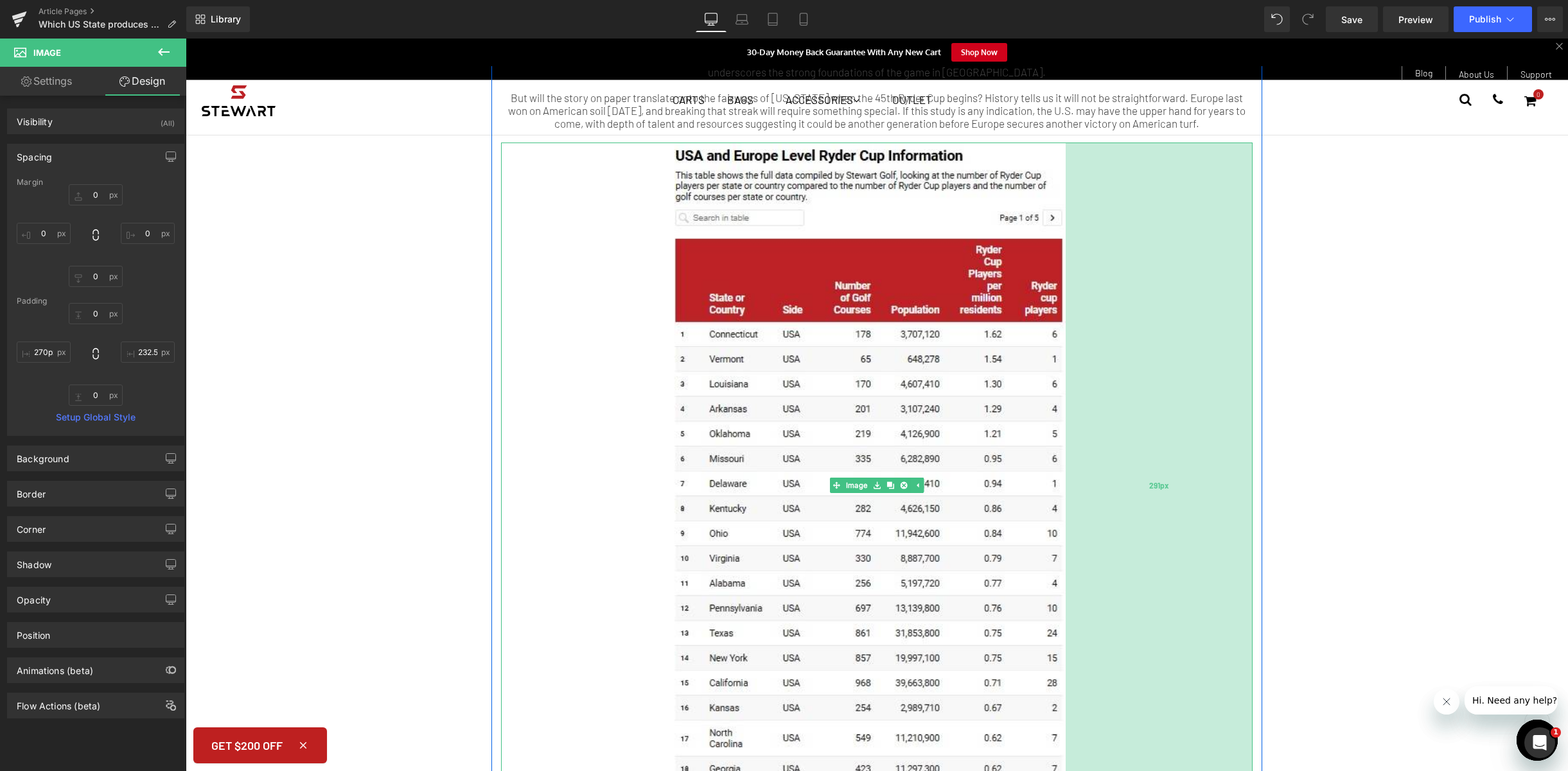
click at [1200, 327] on div "291px" at bounding box center [1159, 486] width 187 height 686
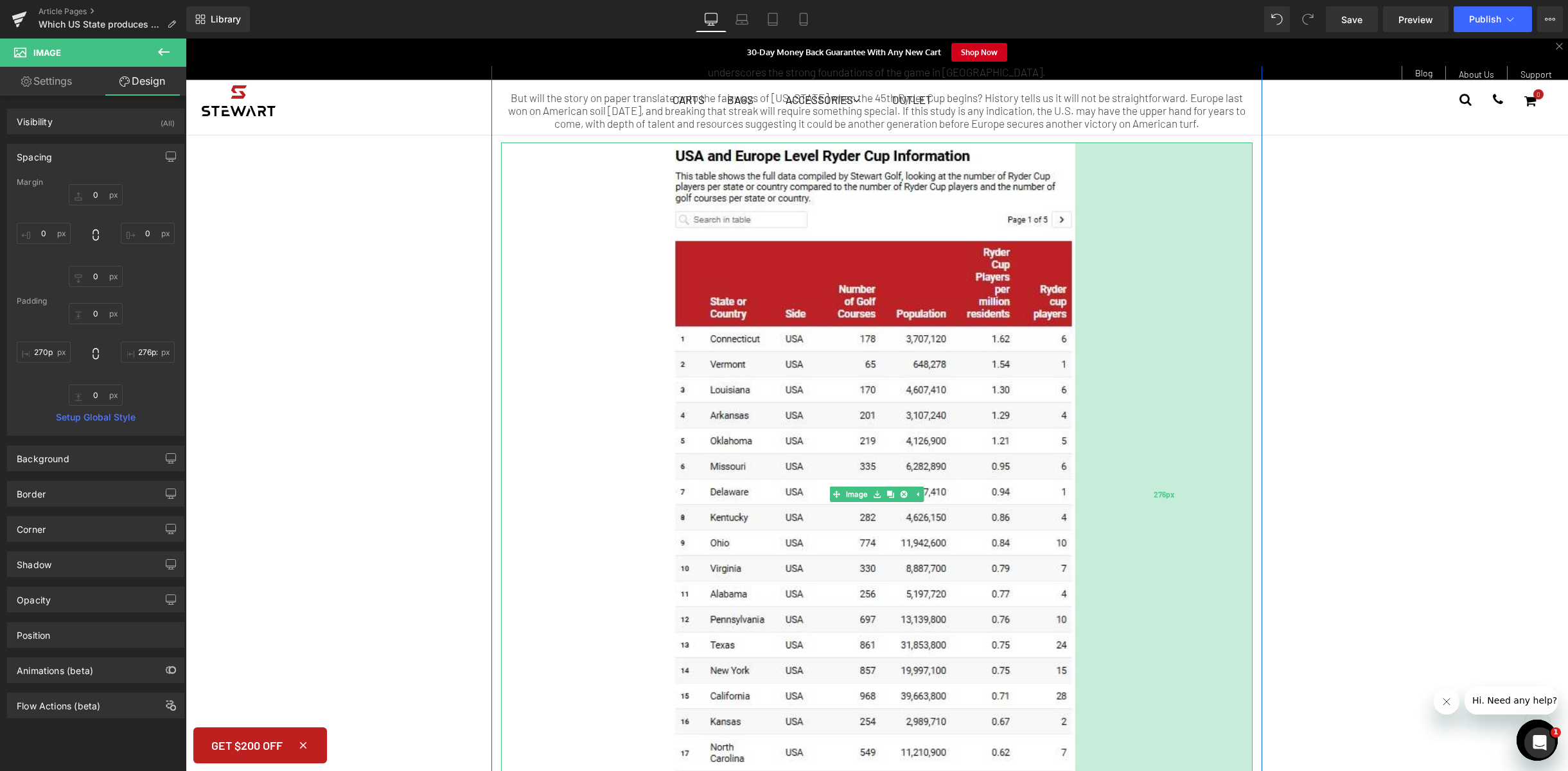
drag, startPoint x: 1059, startPoint y: 314, endPoint x: 1070, endPoint y: 310, distance: 11.7
click at [1075, 310] on div "276px" at bounding box center [1164, 494] width 177 height 704
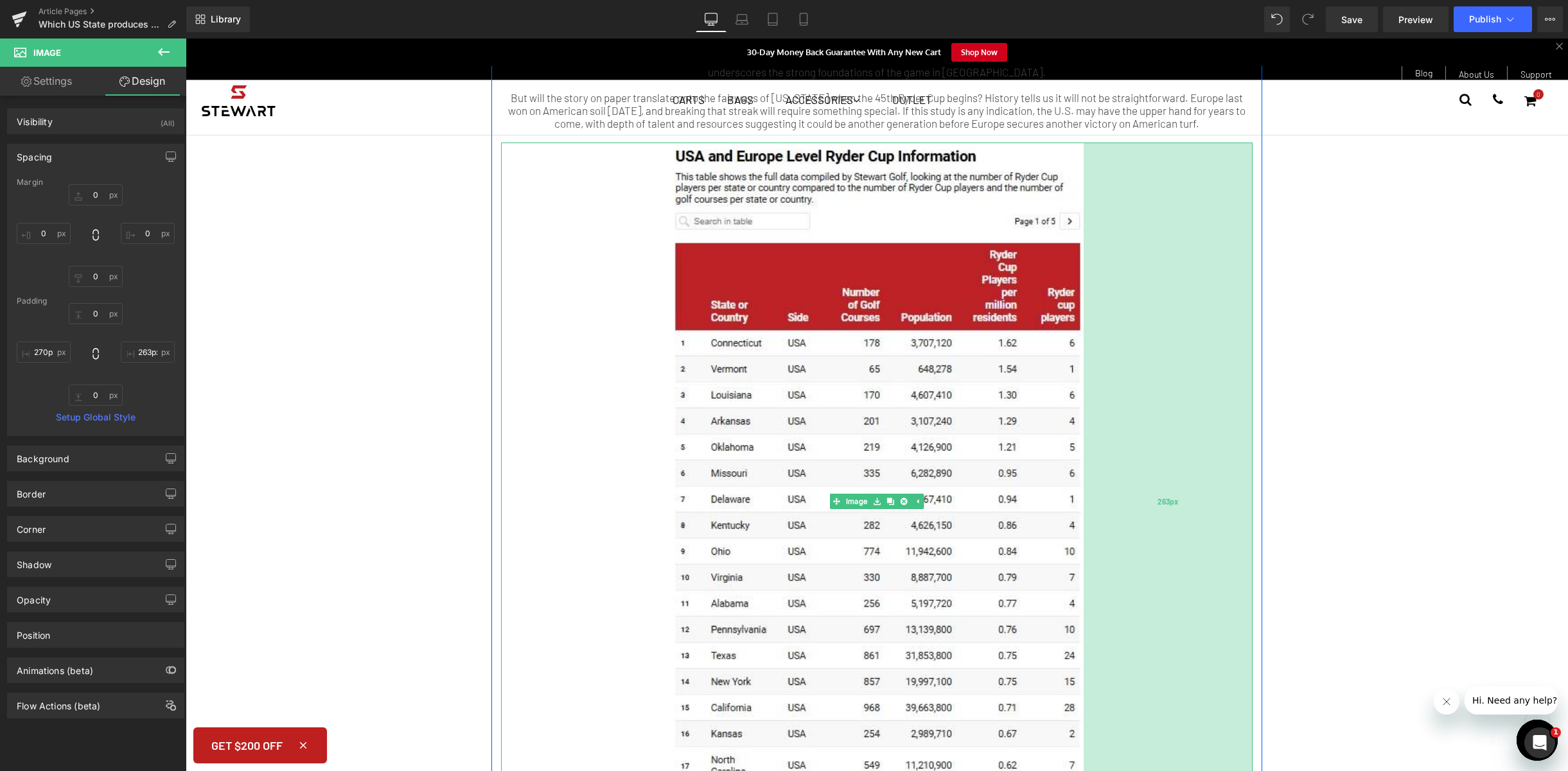
type input "262px"
drag, startPoint x: 1070, startPoint y: 310, endPoint x: 1078, endPoint y: 307, distance: 8.5
click at [1078, 307] on div "Image 270px 263px" at bounding box center [876, 502] width 751 height 719
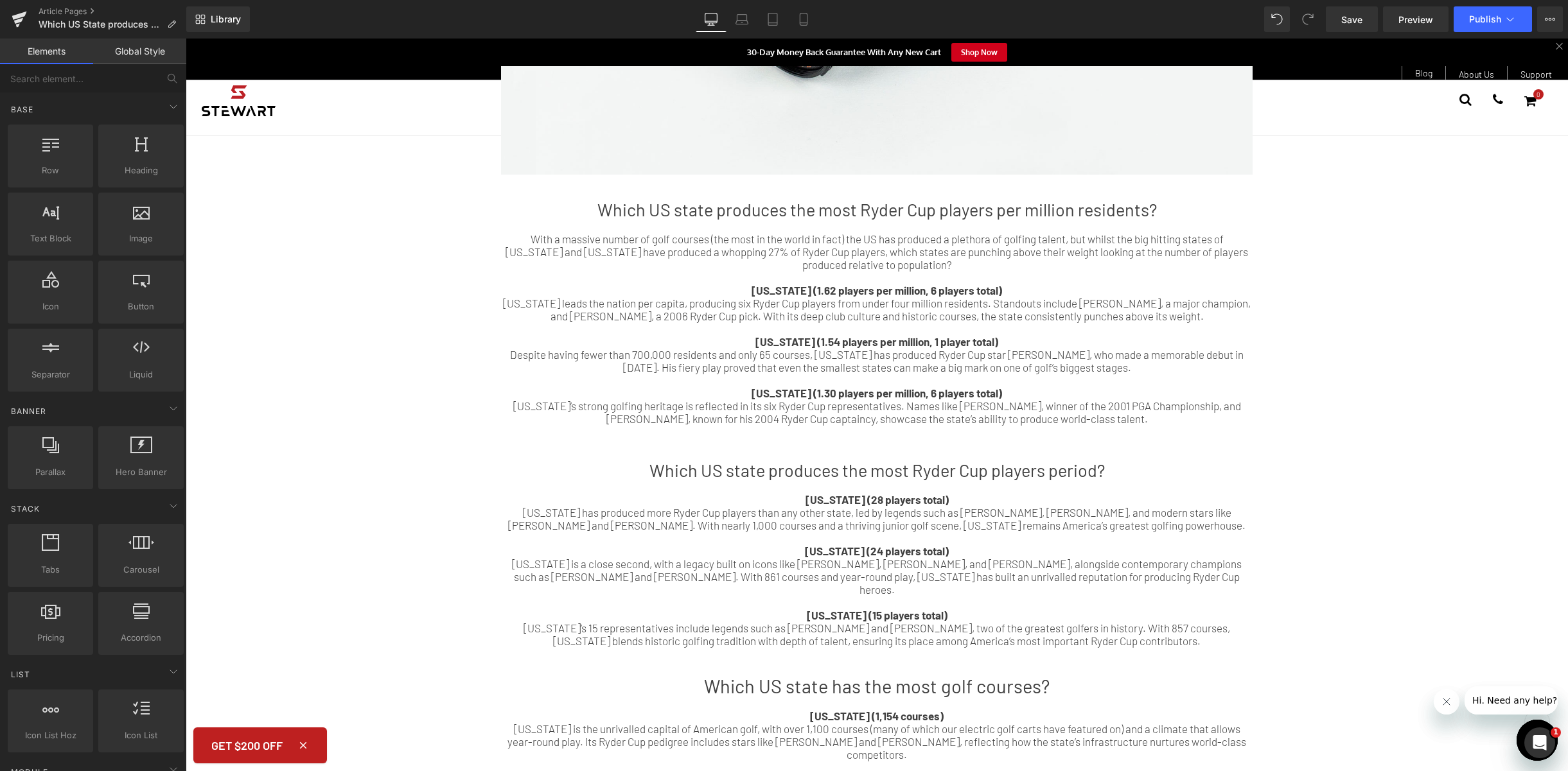
scroll to position [314, 0]
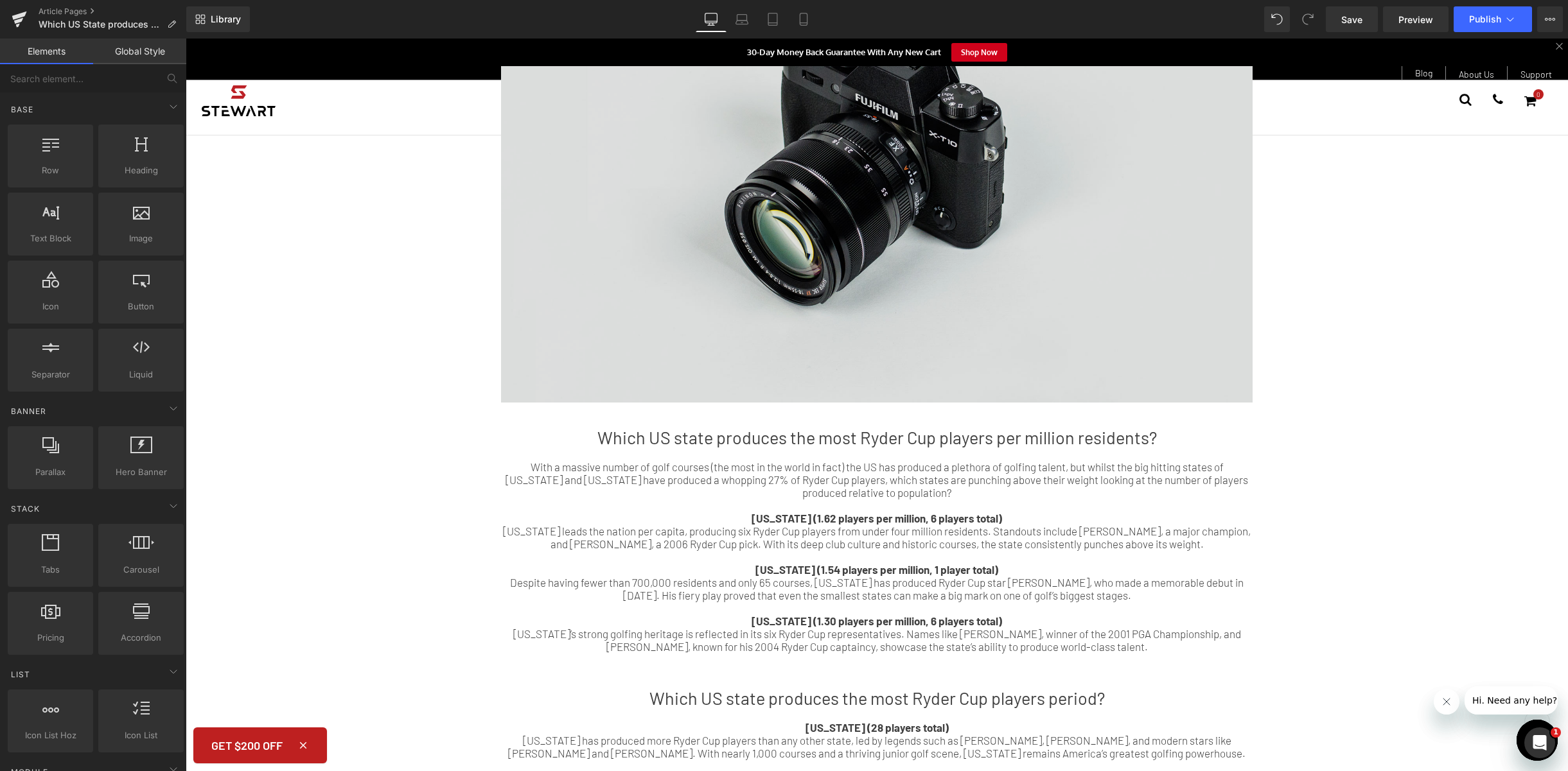
click at [876, 257] on img at bounding box center [876, 154] width 751 height 498
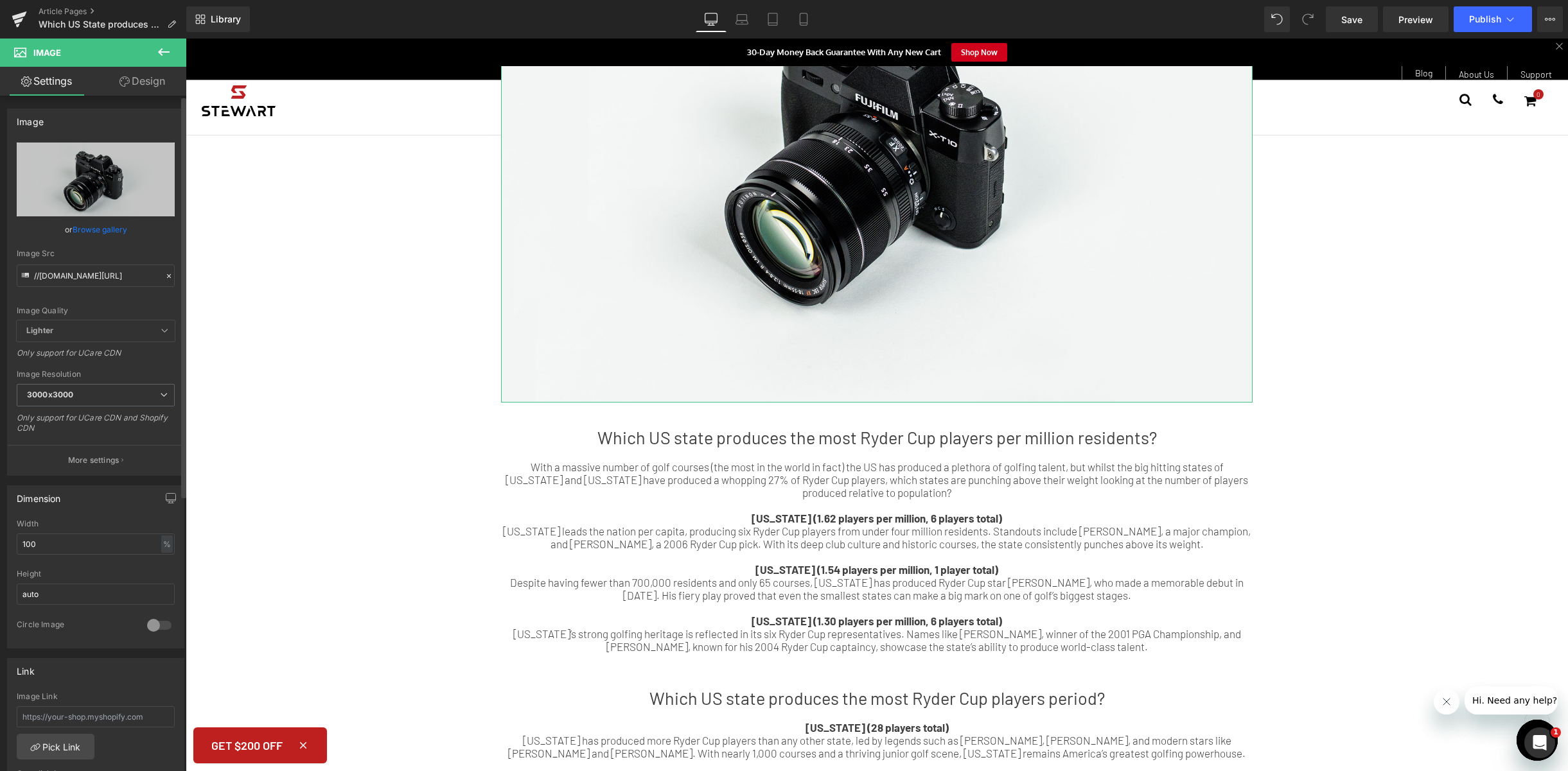
click at [96, 232] on link "Browse gallery" at bounding box center [100, 230] width 55 height 22
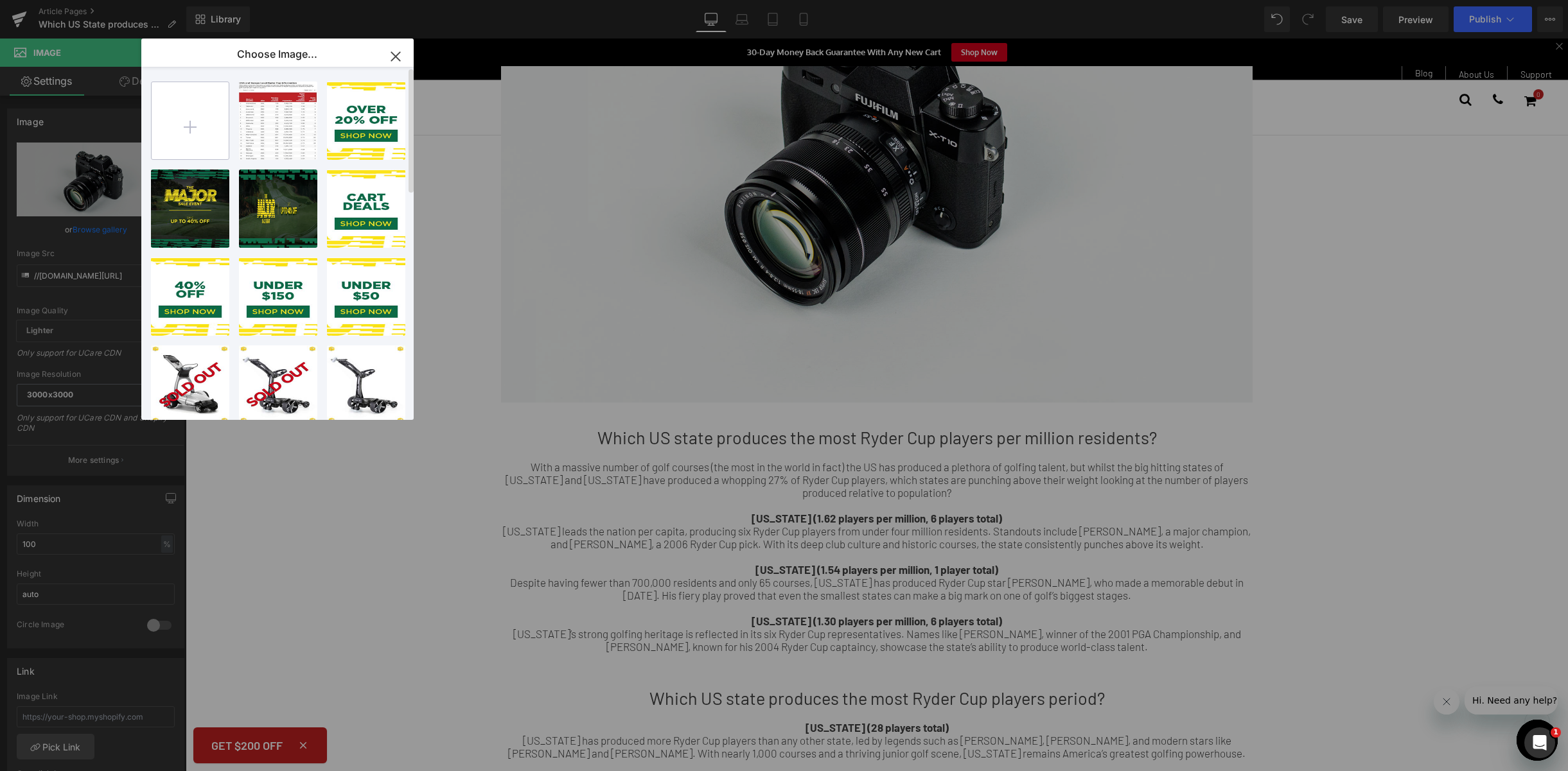
click at [179, 120] on input "file" at bounding box center [189, 120] width 77 height 77
type input "C:\fakepath\US Map.jpg"
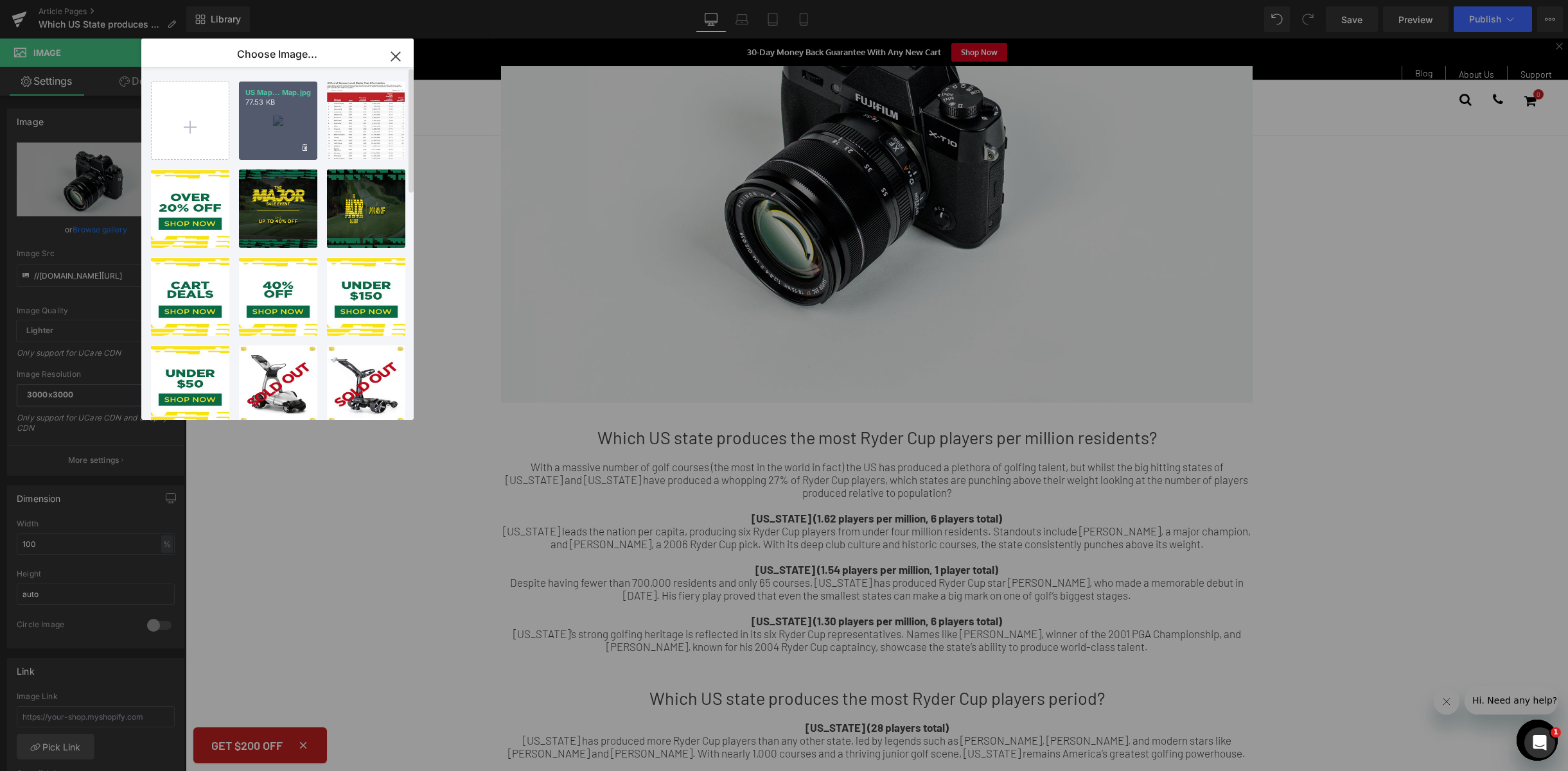
click at [300, 110] on div "US Map... Map.jpg 77.53 KB" at bounding box center [278, 120] width 78 height 78
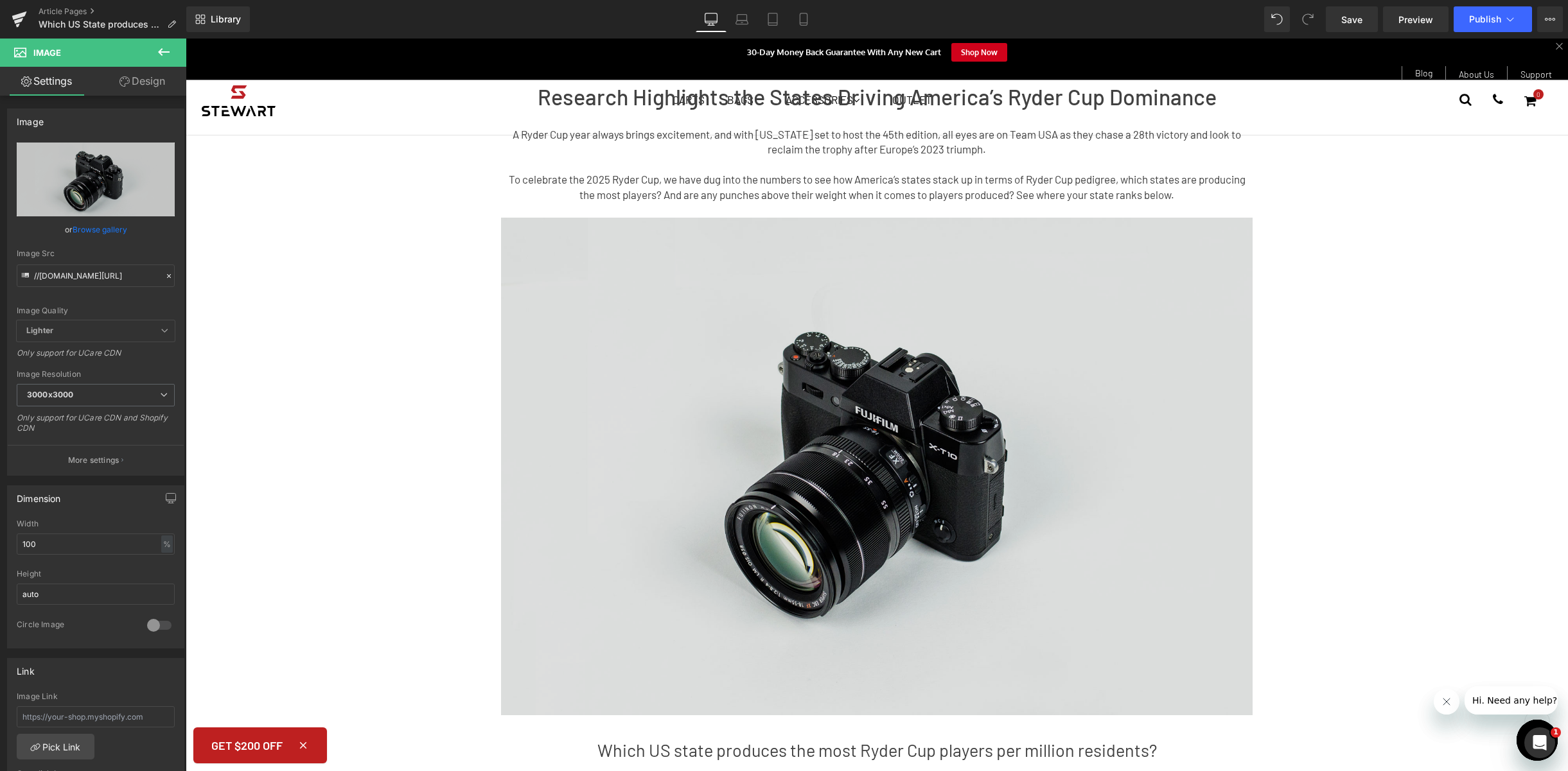
scroll to position [0, 0]
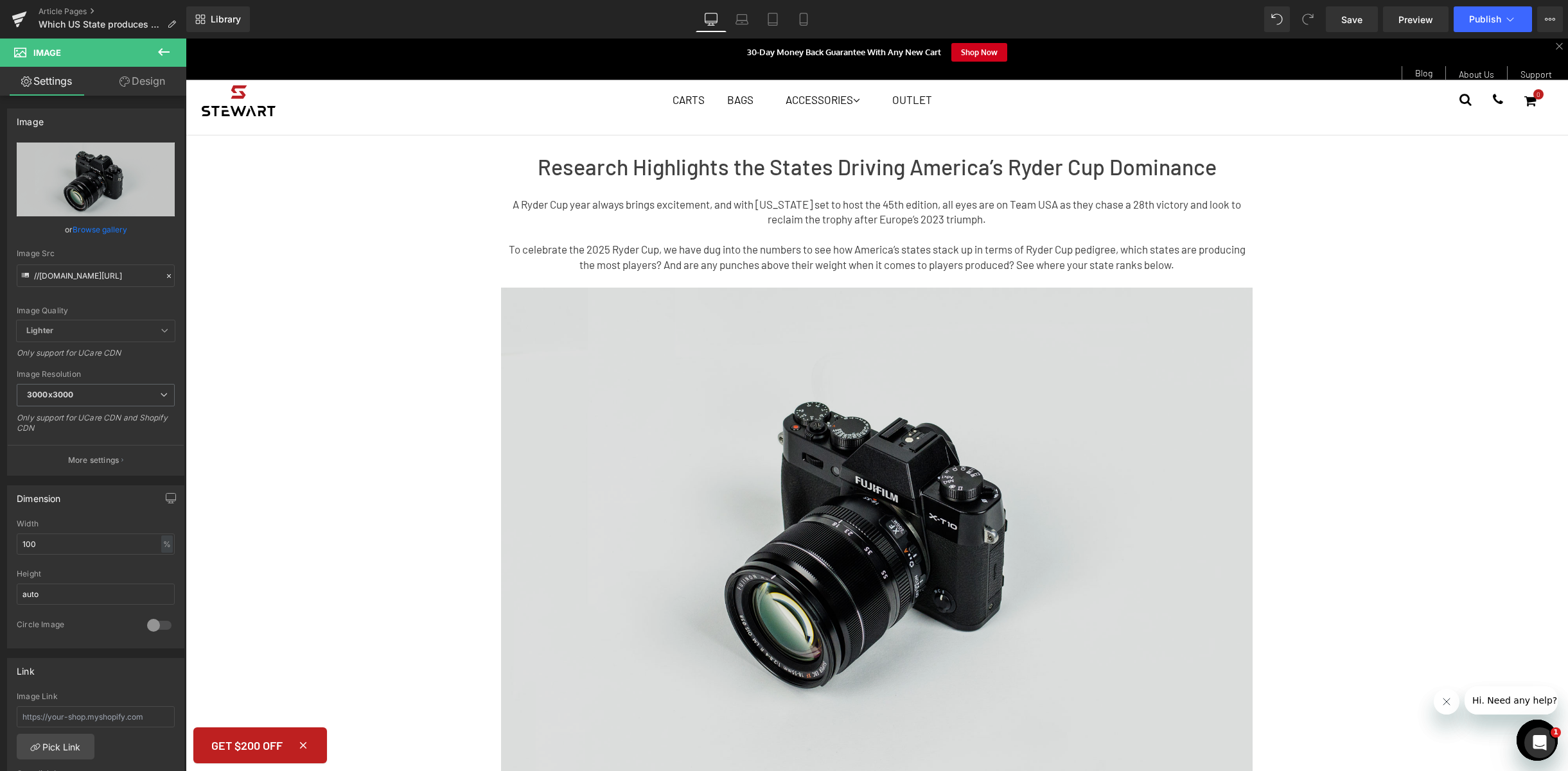
click at [888, 385] on img at bounding box center [876, 536] width 751 height 498
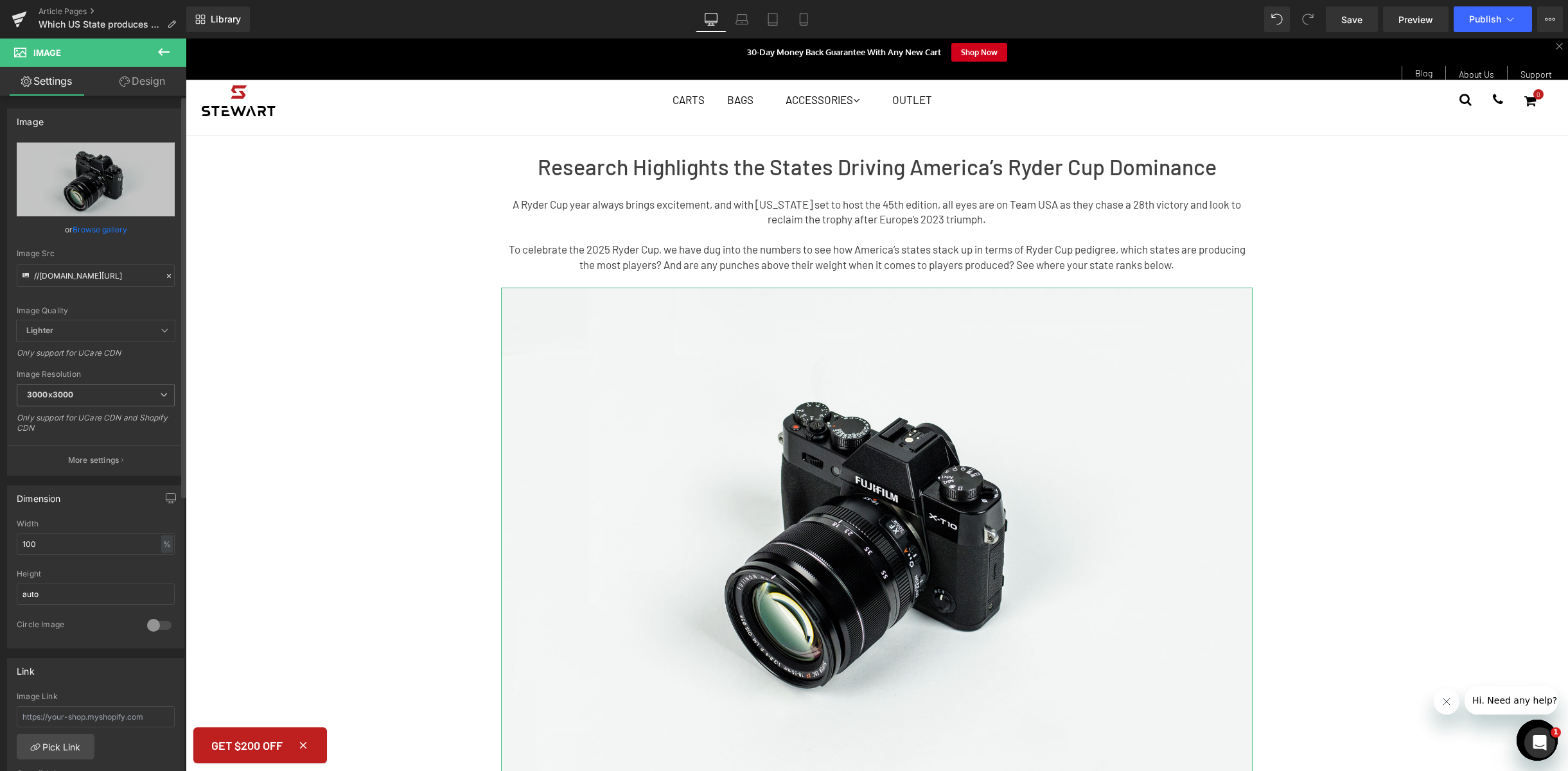
click at [90, 229] on link "Browse gallery" at bounding box center [100, 230] width 55 height 22
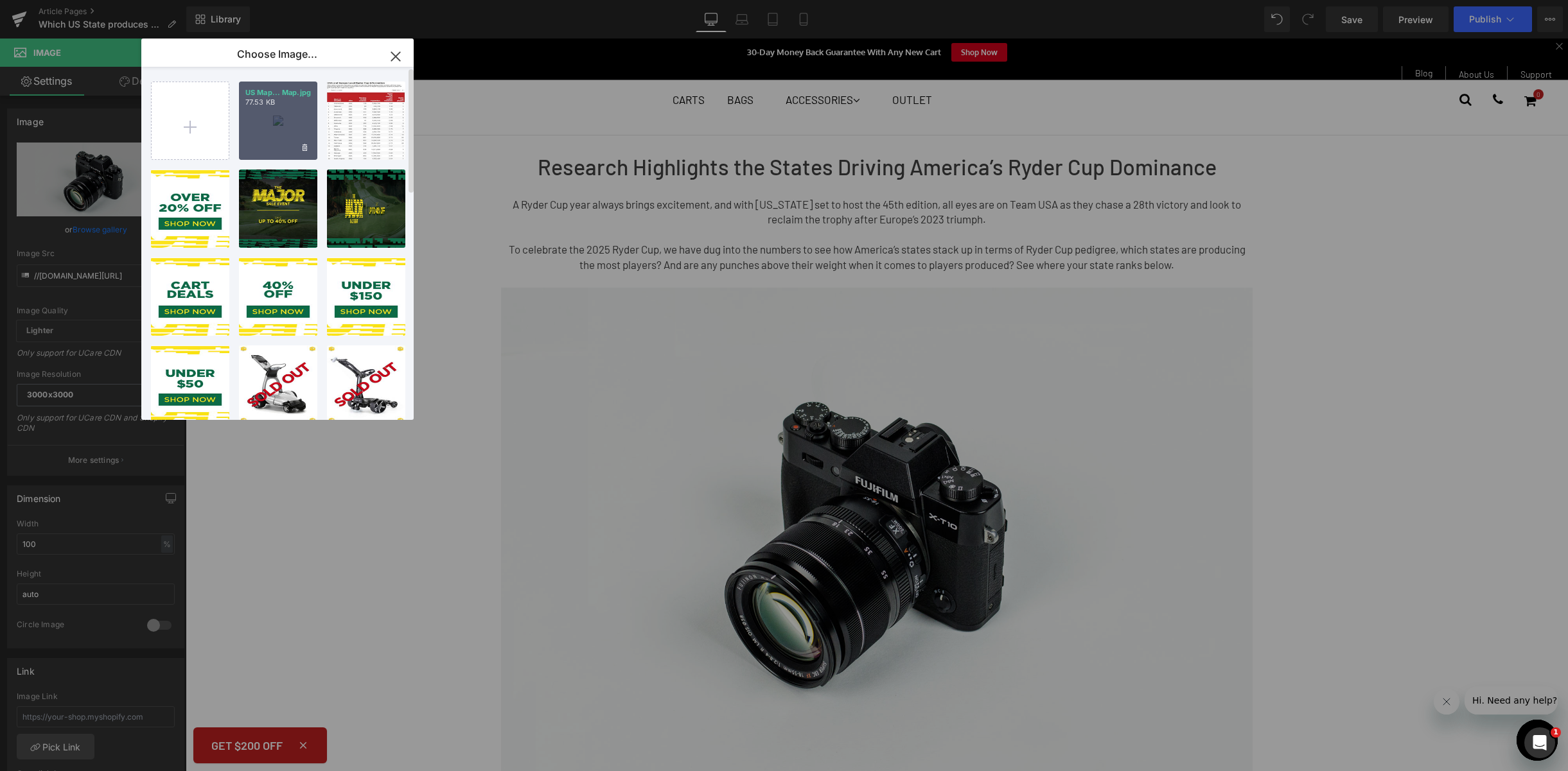
click at [283, 128] on div "US Map... Map.jpg 77.53 KB" at bounding box center [278, 120] width 78 height 78
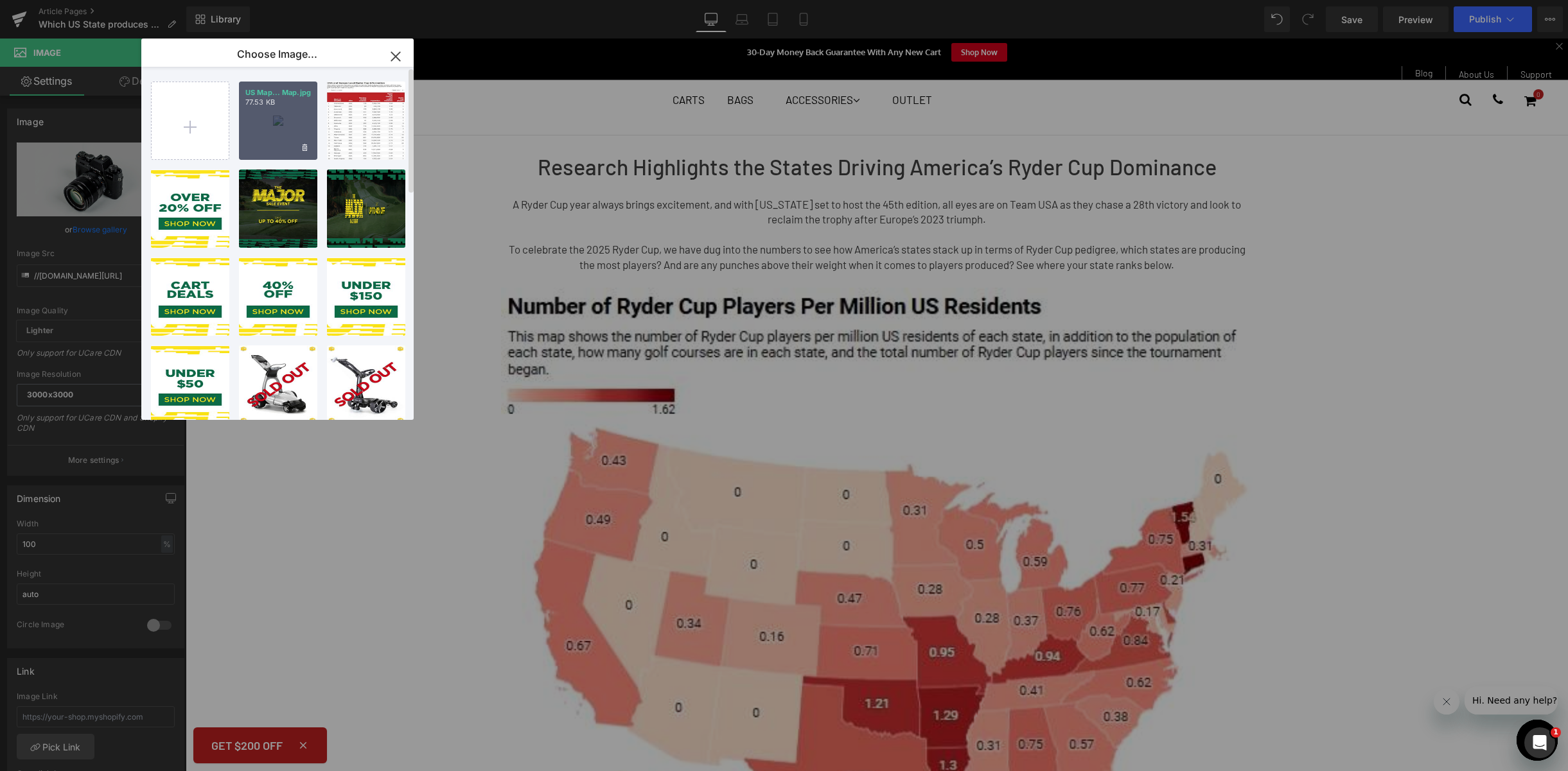
type input "[URL][DOMAIN_NAME]"
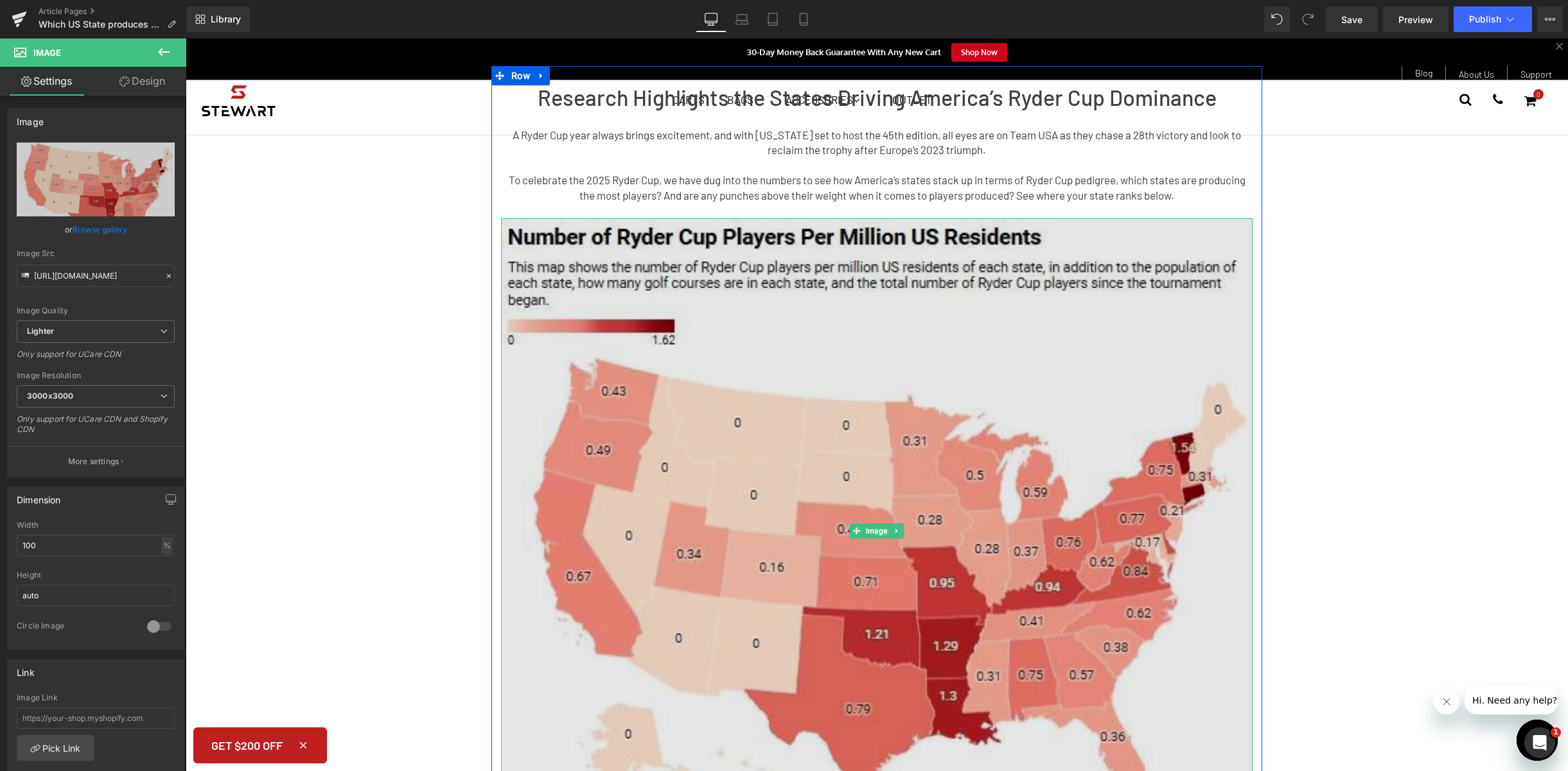
scroll to position [400, 0]
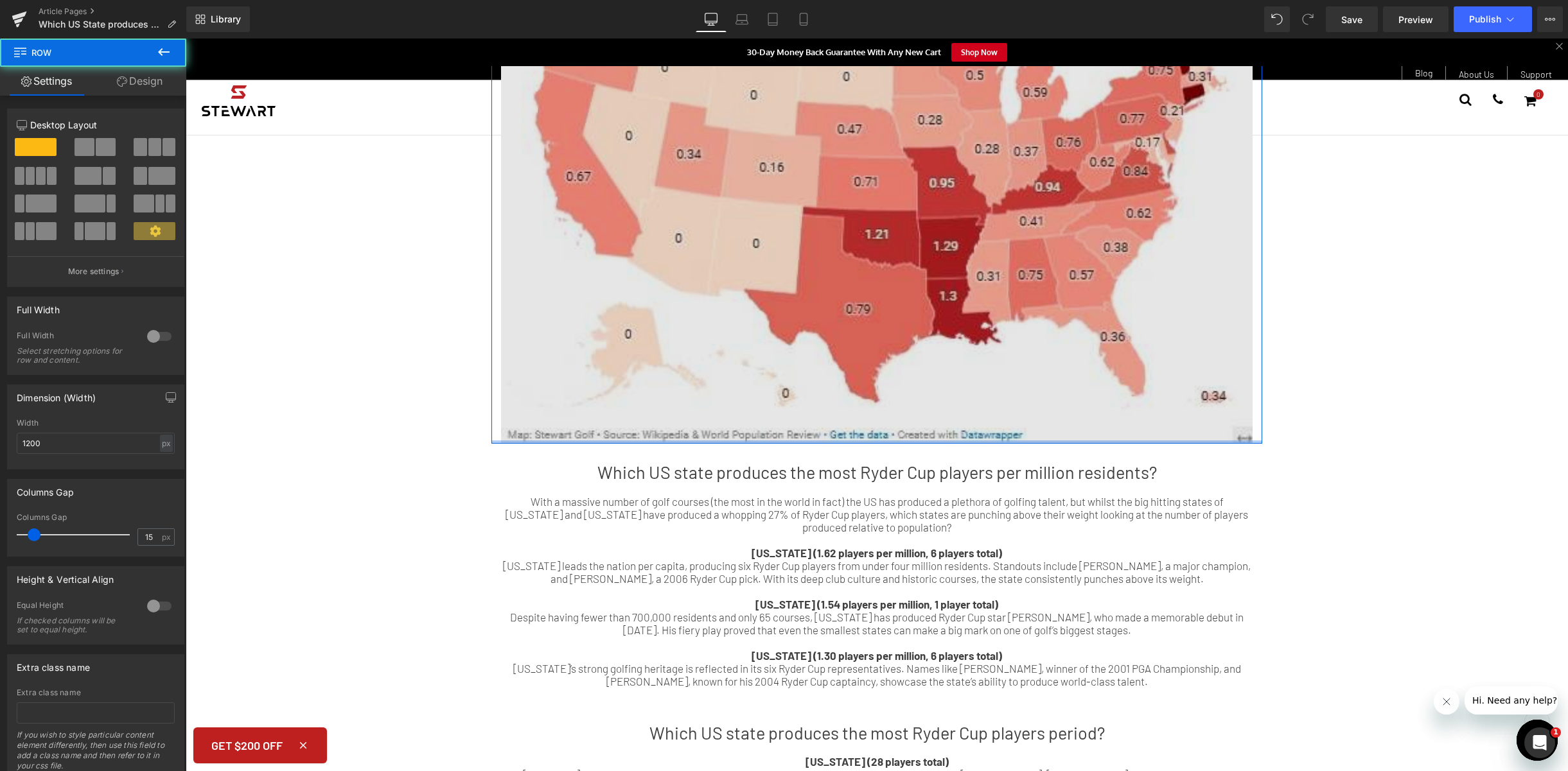
drag, startPoint x: 915, startPoint y: 447, endPoint x: 921, endPoint y: 399, distance: 48.4
click at [921, 399] on div "Research Highlights the States Driving America’s Ryder Cup Dominance Heading A …" at bounding box center [876, 55] width 771 height 778
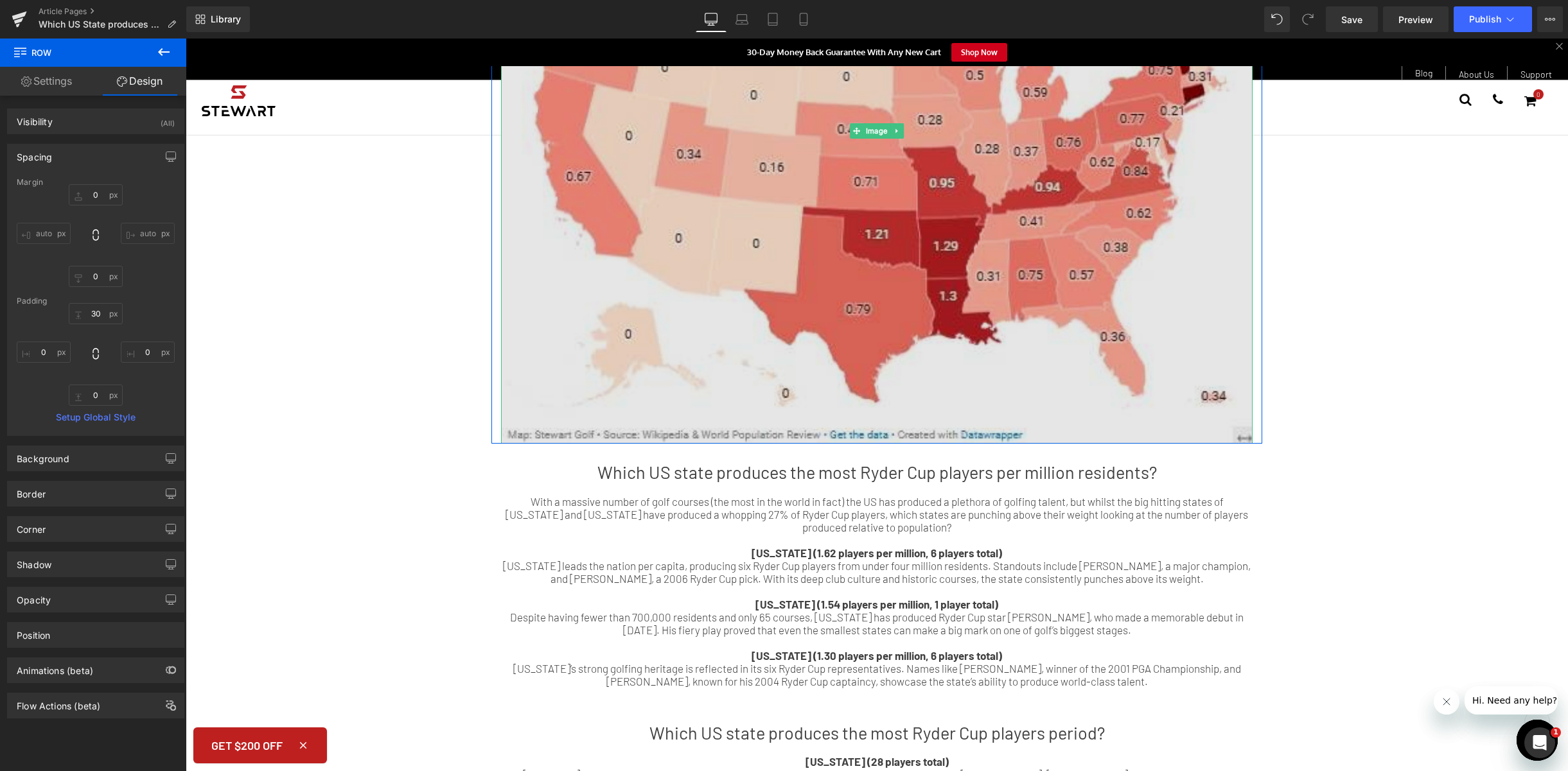
click at [895, 406] on img at bounding box center [876, 131] width 751 height 625
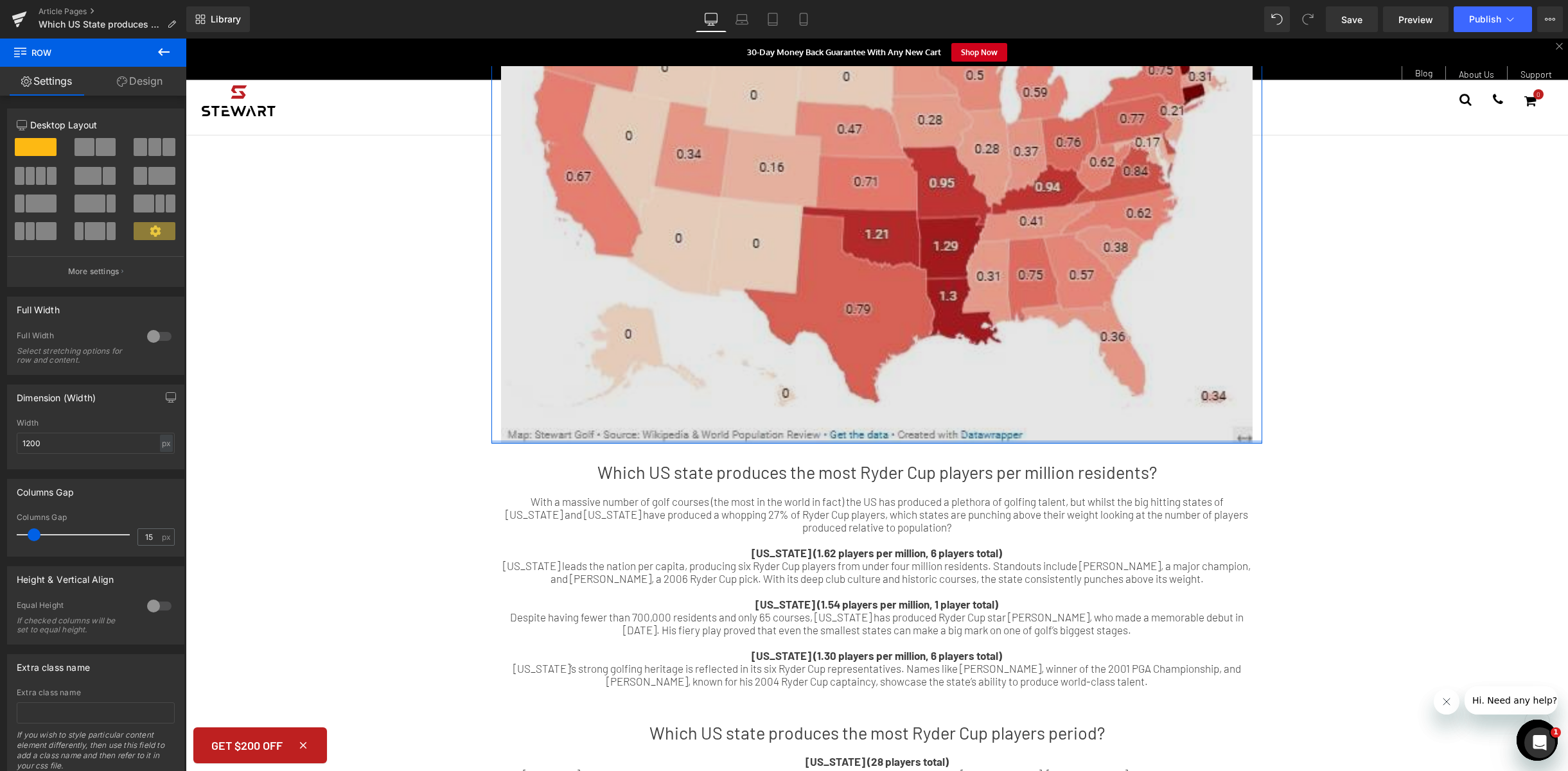
drag, startPoint x: 883, startPoint y: 442, endPoint x: 883, endPoint y: 383, distance: 59.0
click at [883, 383] on div "Research Highlights the States Driving America’s Ryder Cup Dominance Heading A …" at bounding box center [876, 55] width 771 height 778
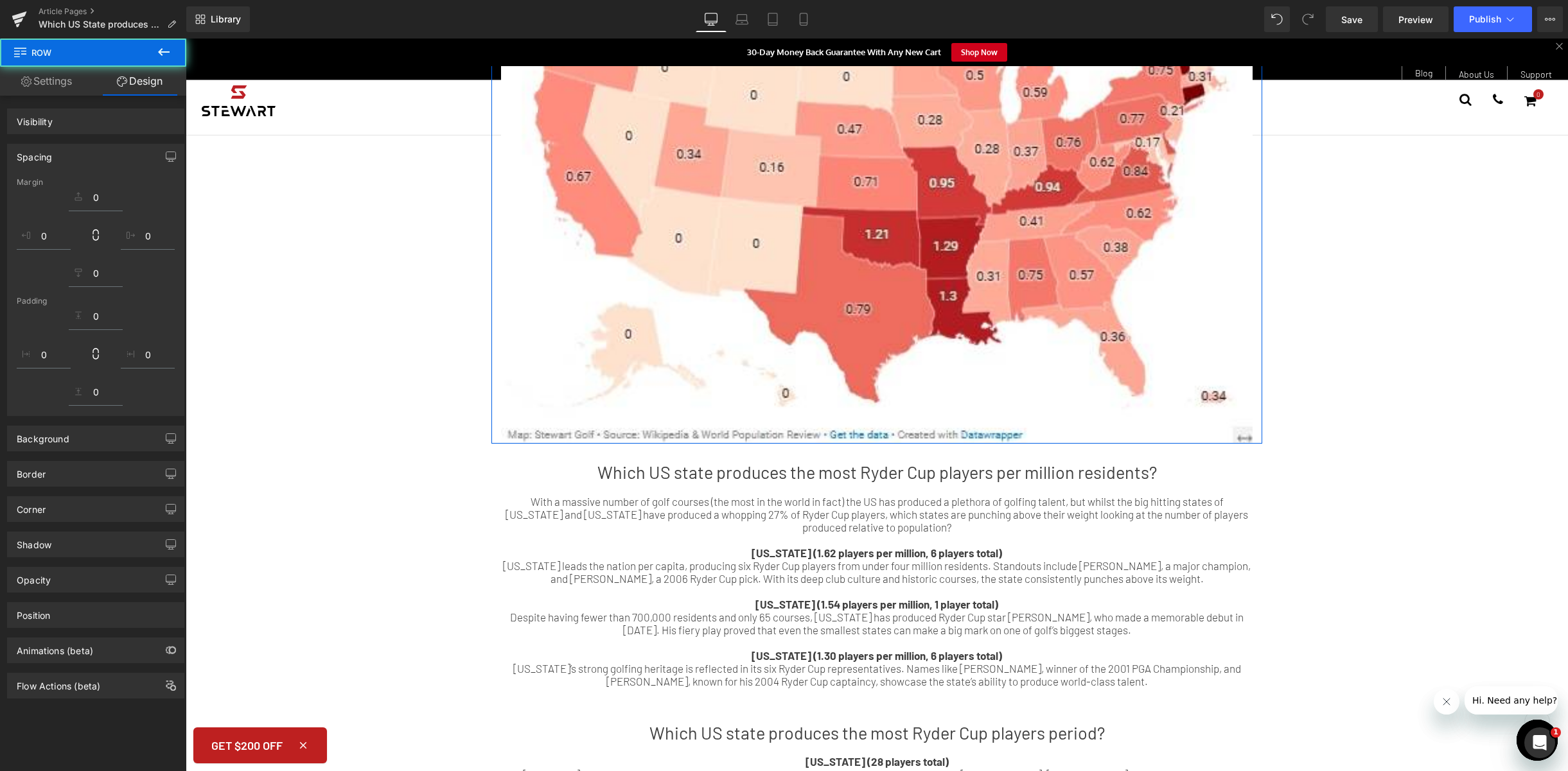
scroll to position [395, 0]
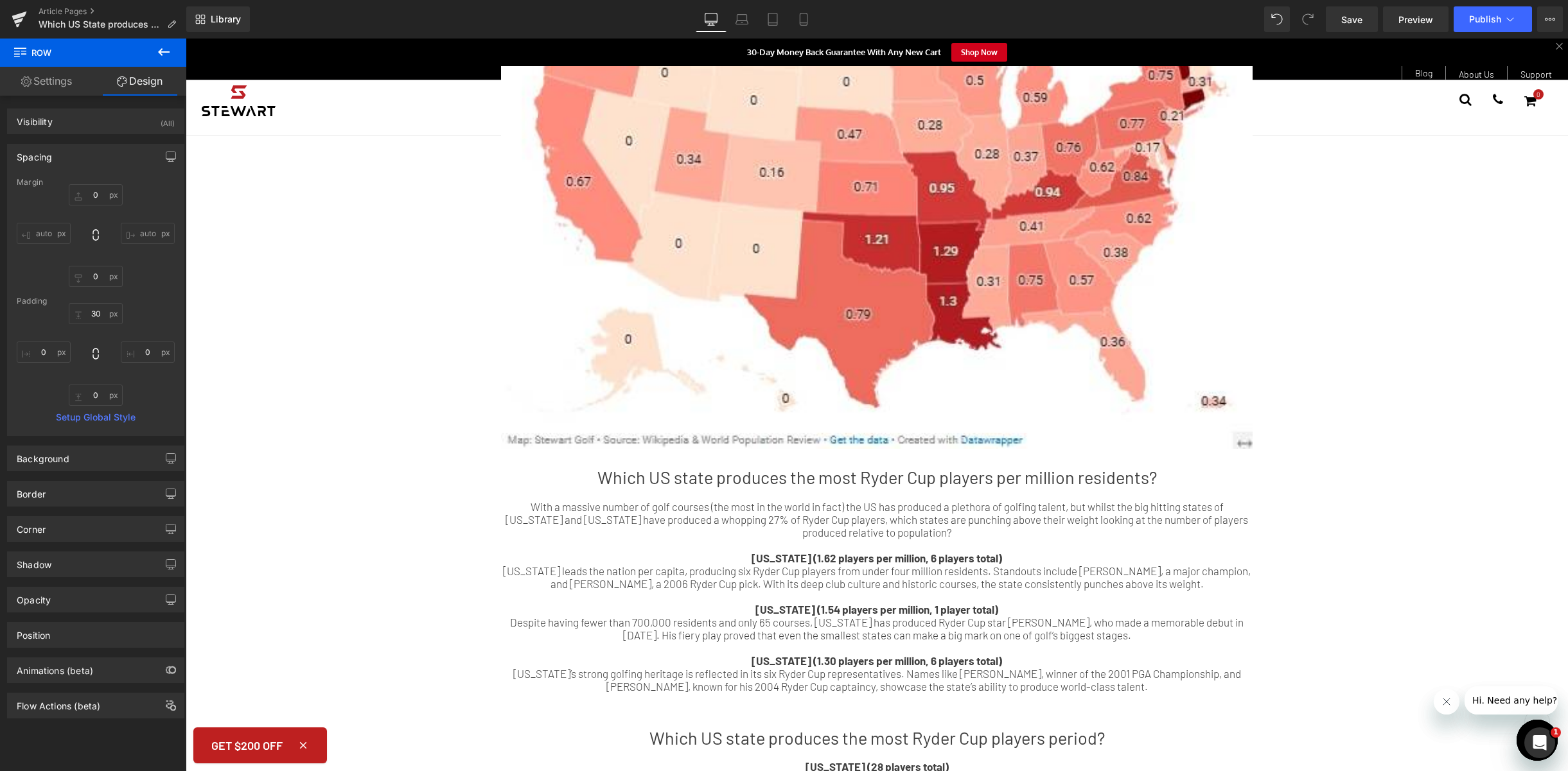
type input "0"
type input "30"
type input "0"
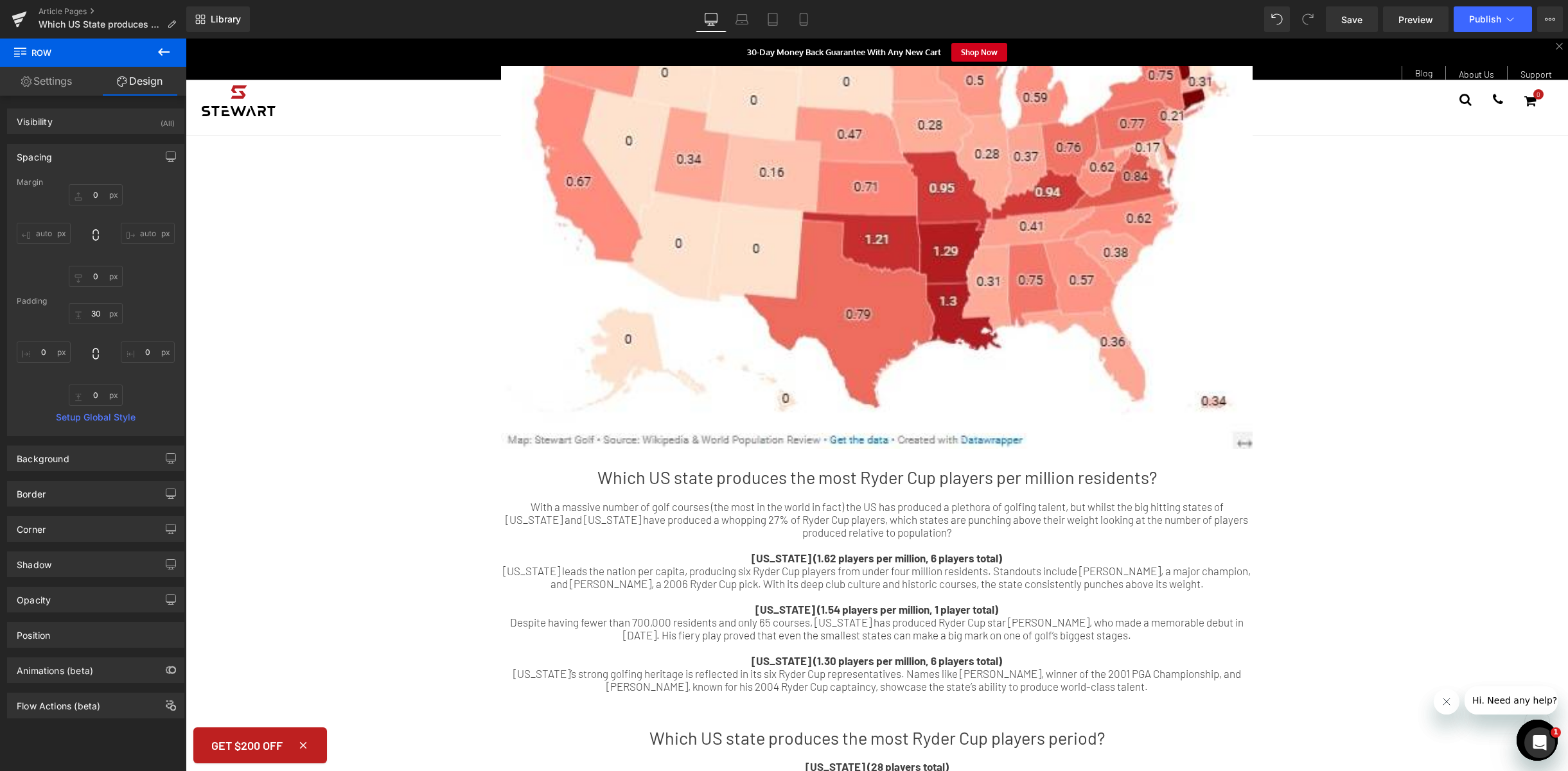
type input "0"
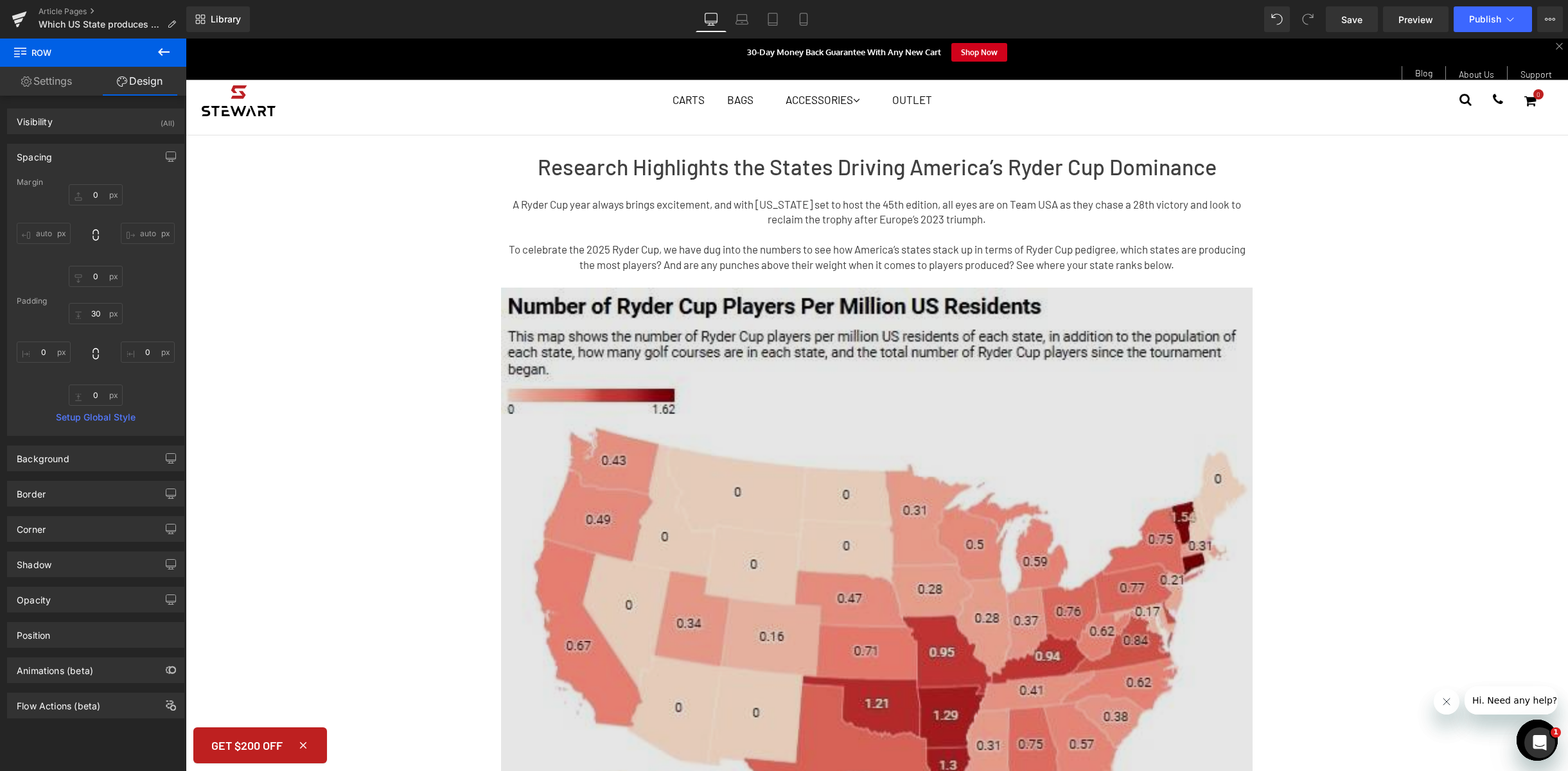
click at [907, 498] on img at bounding box center [876, 600] width 751 height 625
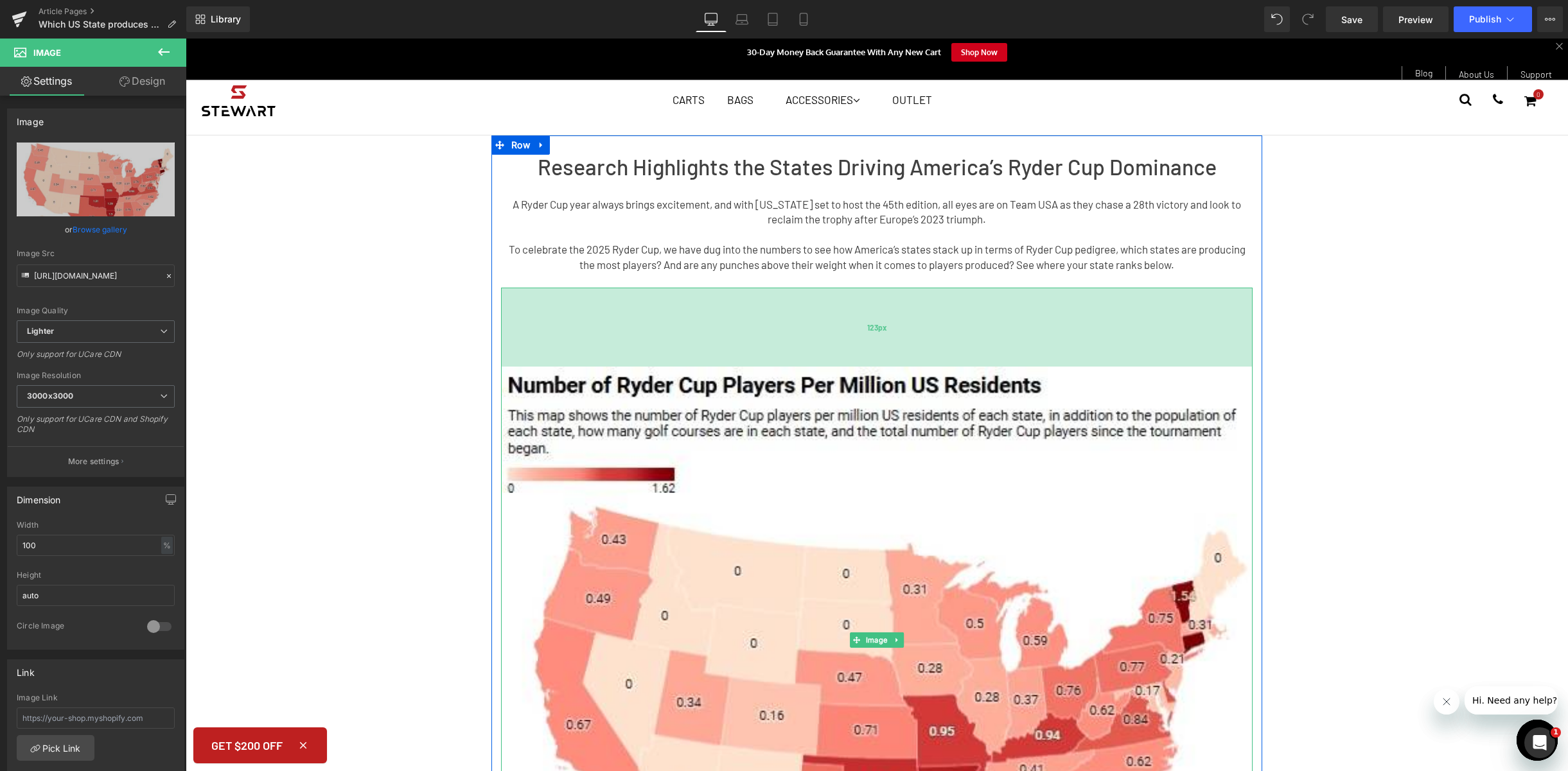
drag, startPoint x: 872, startPoint y: 290, endPoint x: 866, endPoint y: 354, distance: 64.3
click at [862, 368] on div "Image 123px" at bounding box center [876, 639] width 751 height 704
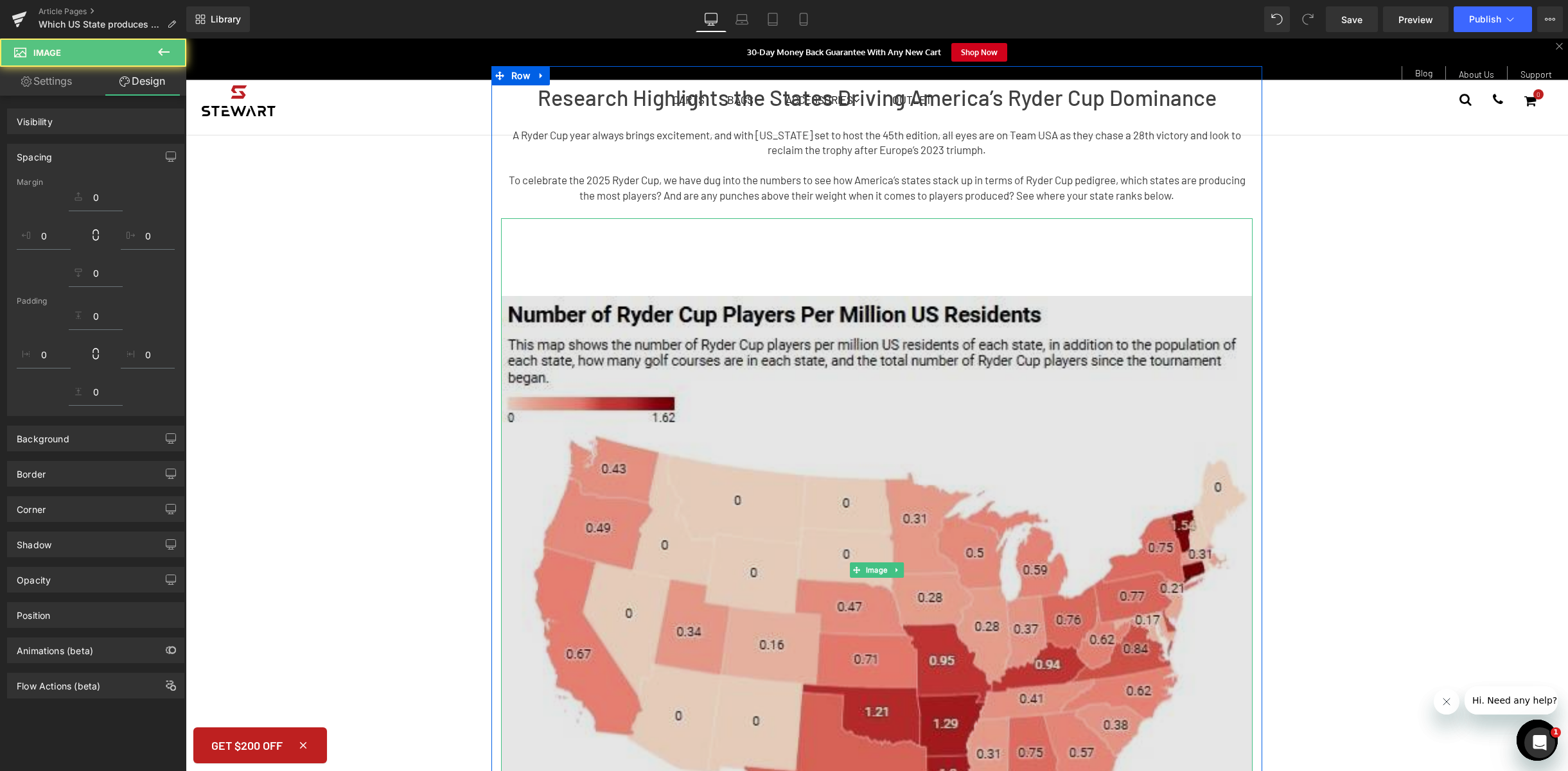
scroll to position [101, 0]
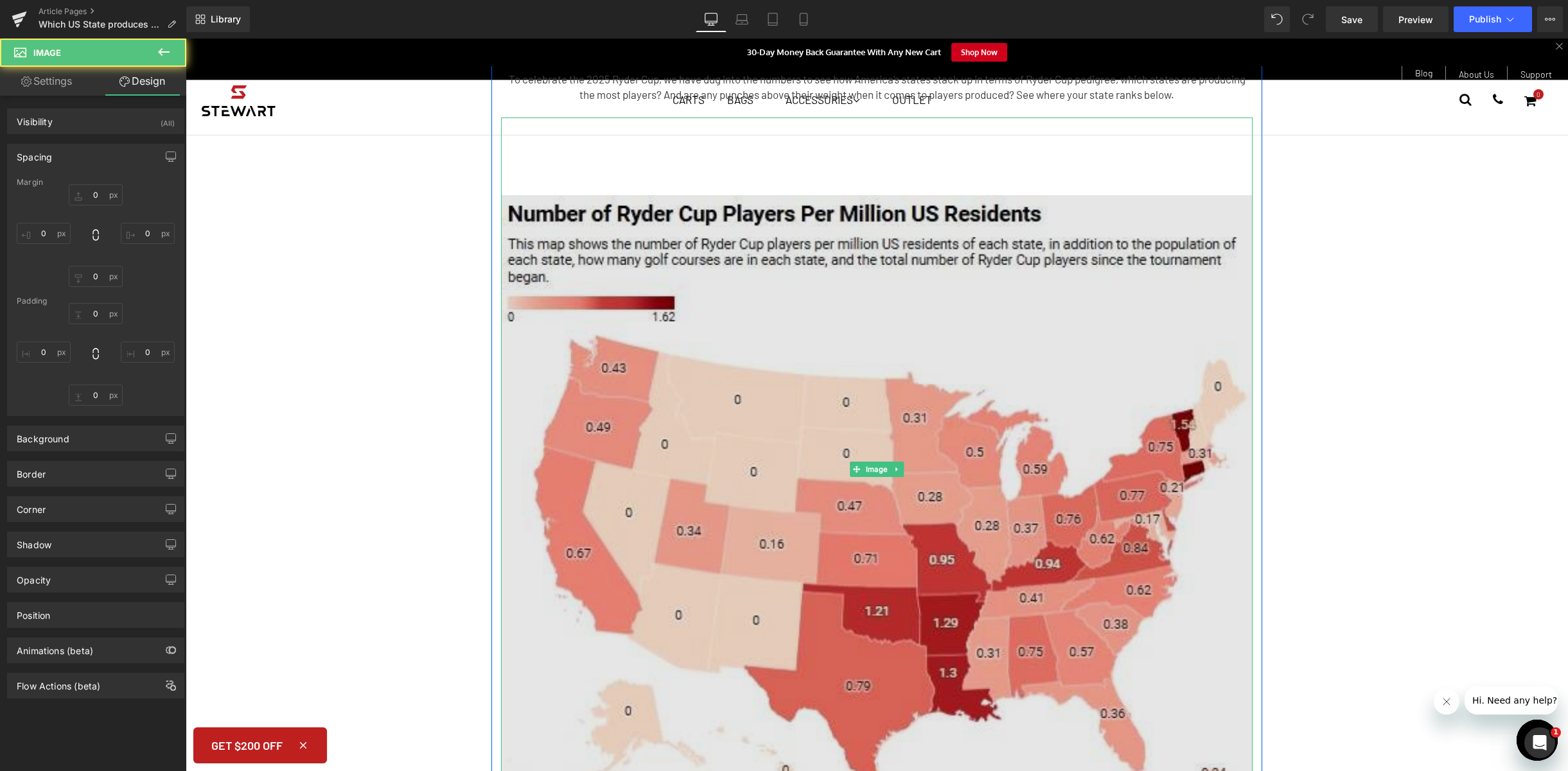
type input "0"
type input "121"
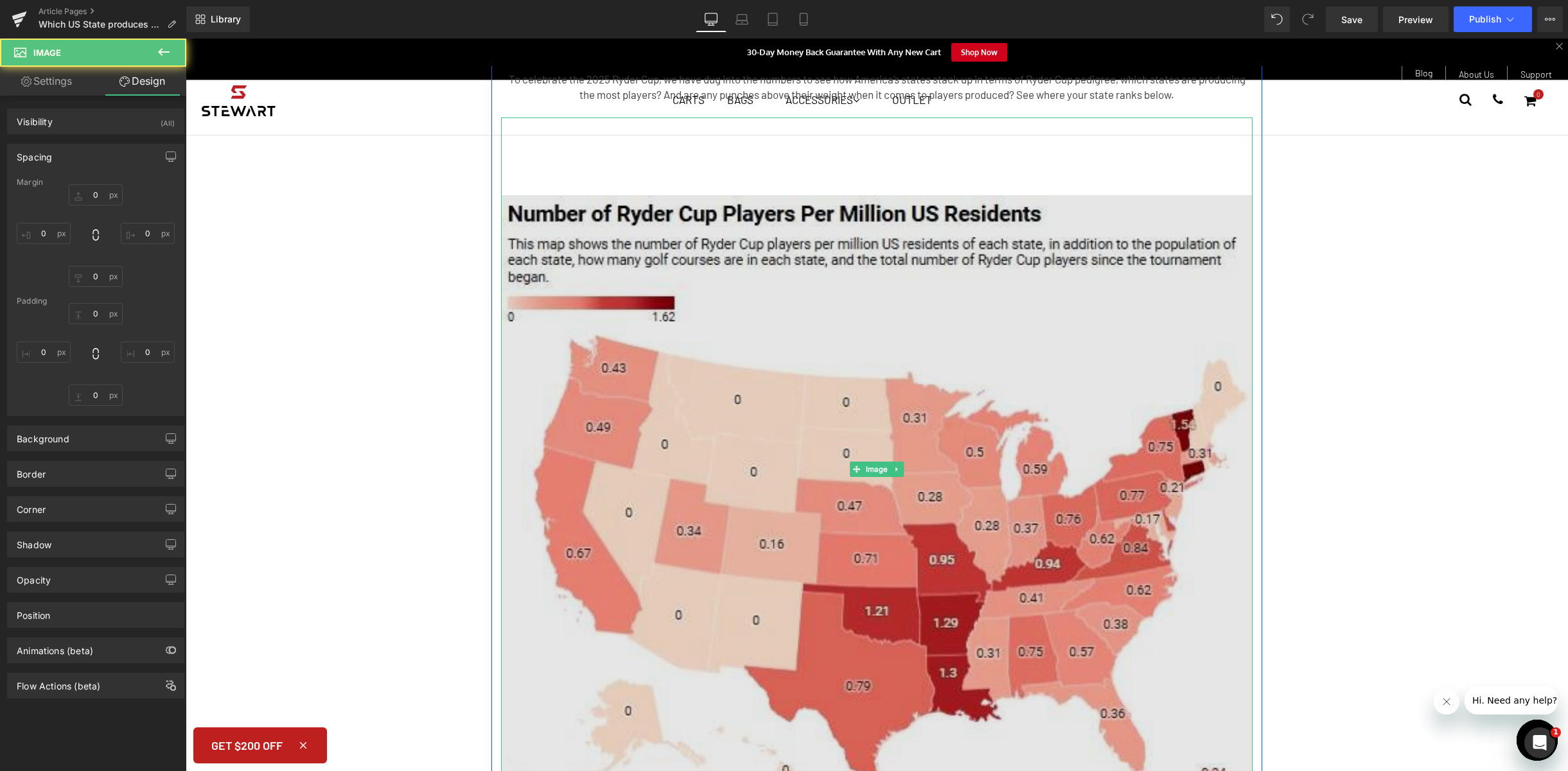
type input "0"
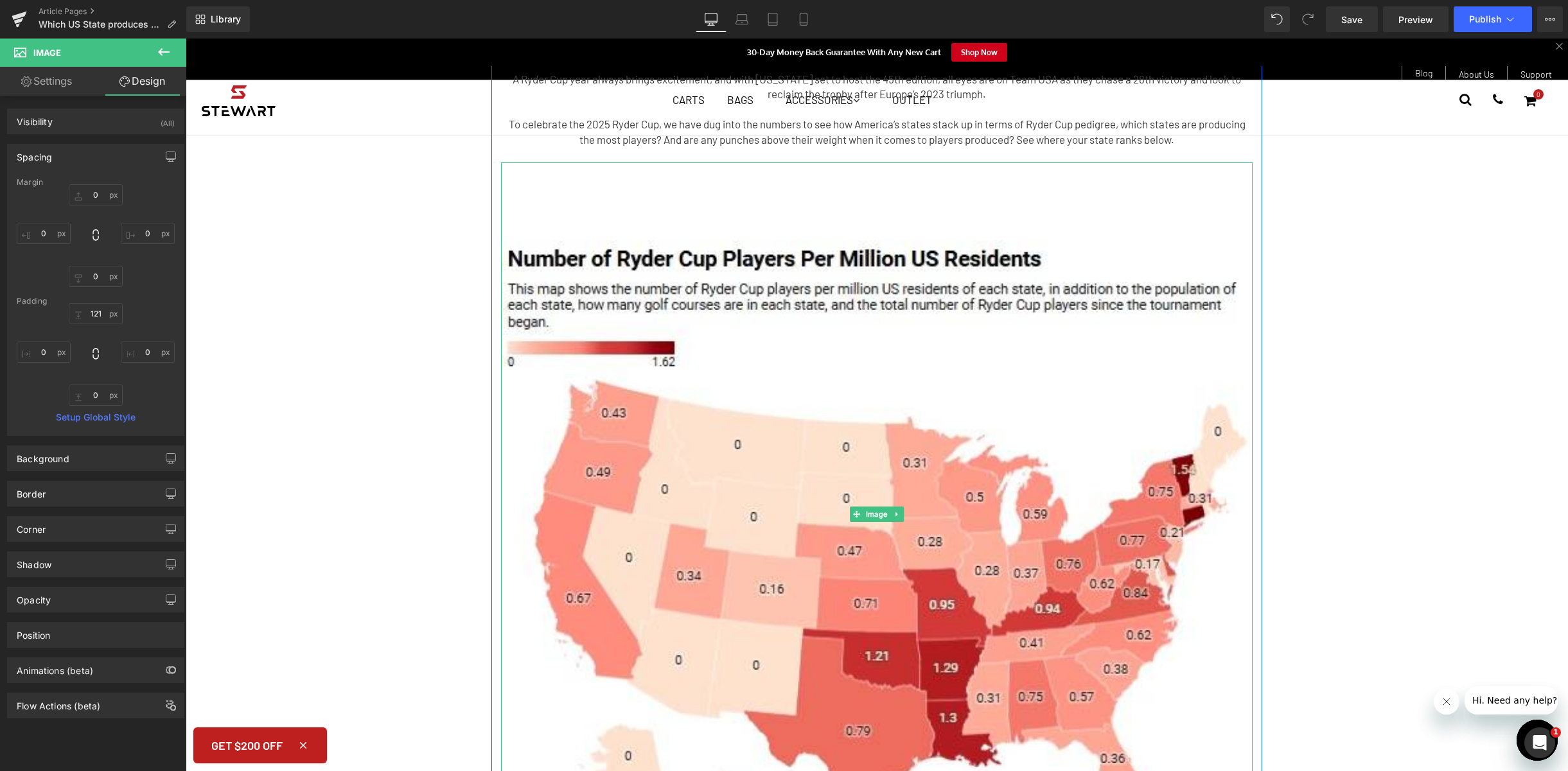
scroll to position [0, 0]
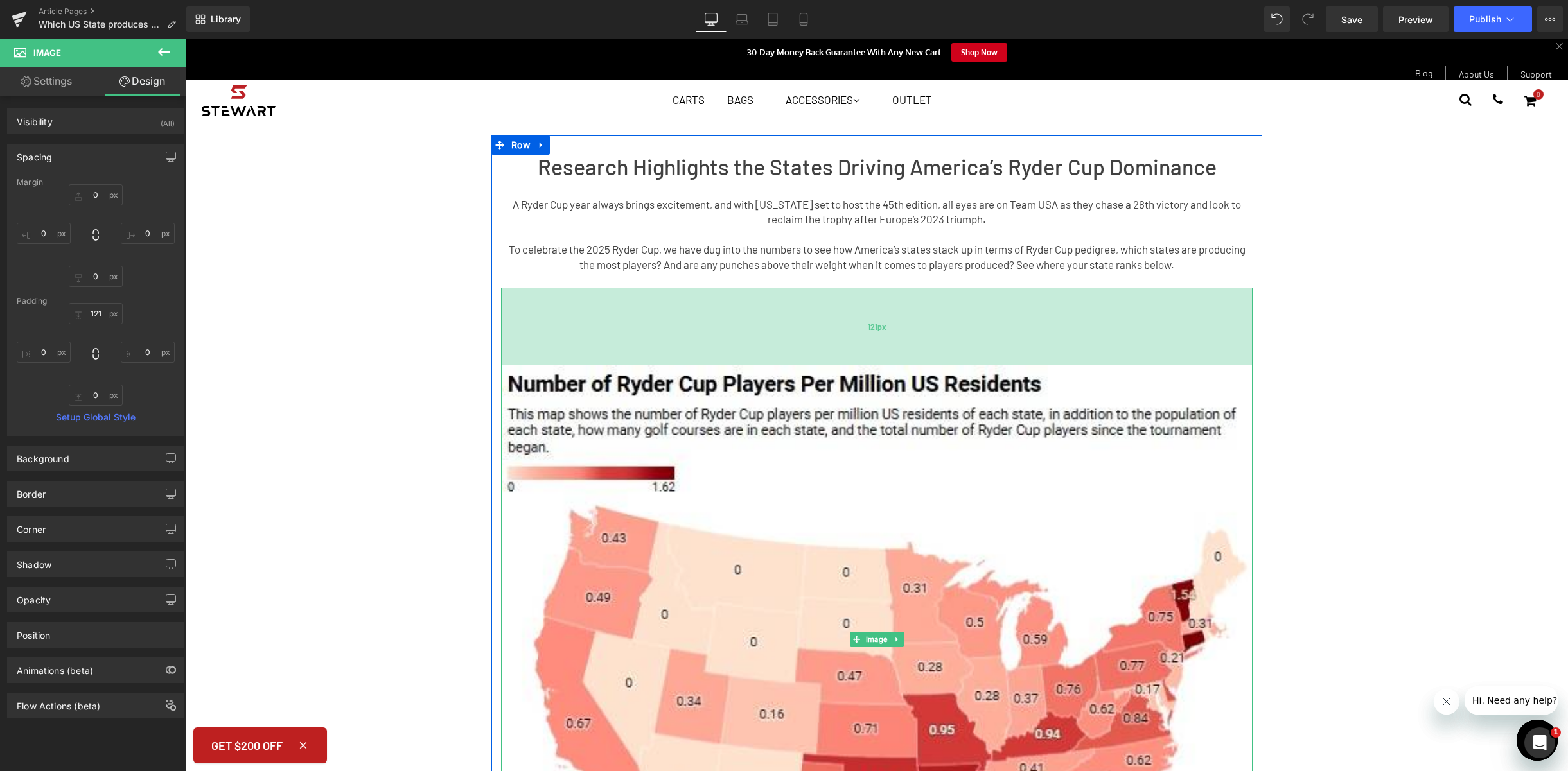
click at [857, 342] on div "121px" at bounding box center [876, 326] width 751 height 78
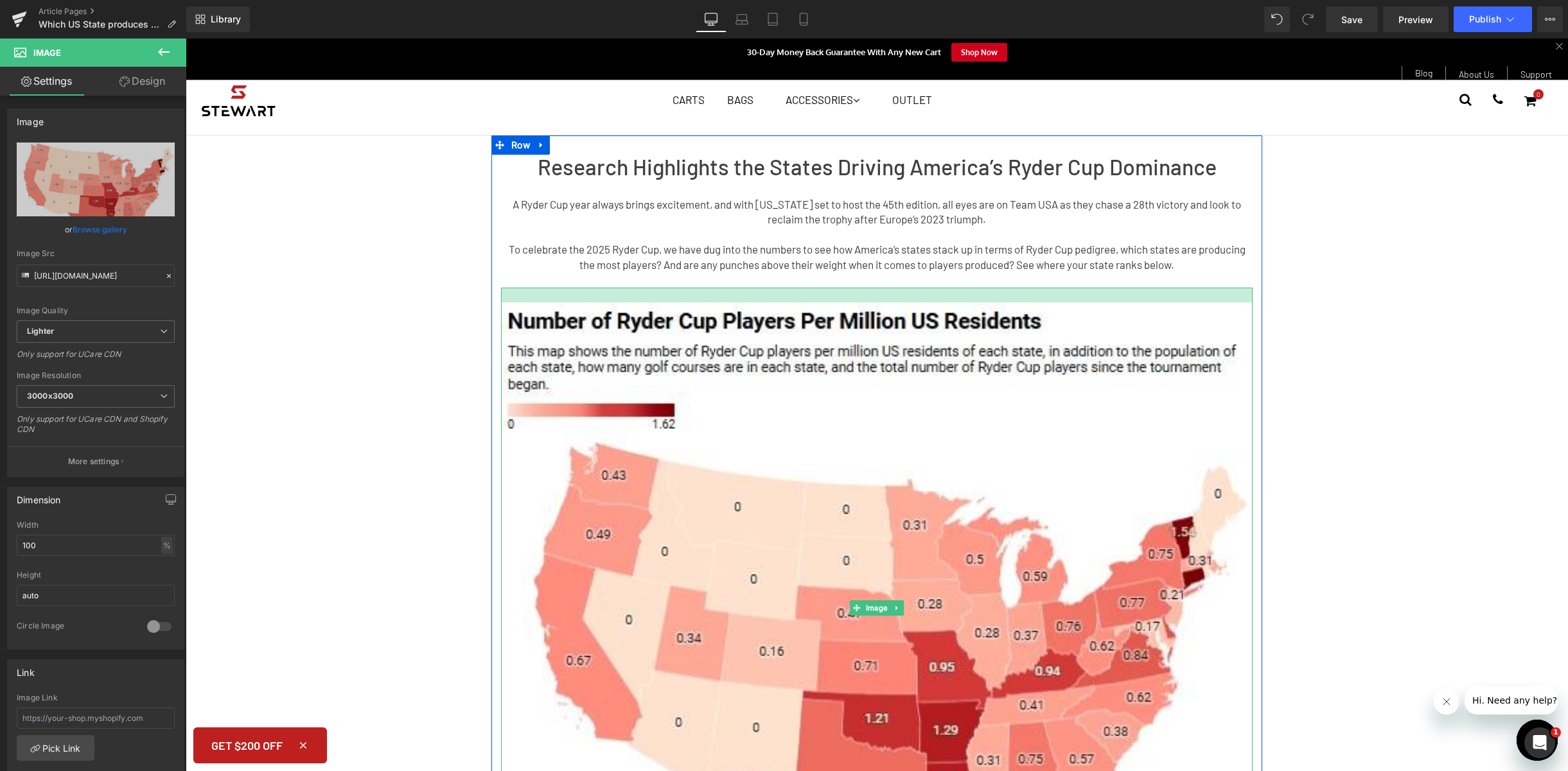
drag, startPoint x: 861, startPoint y: 361, endPoint x: 874, endPoint y: 298, distance: 64.3
click at [874, 298] on div at bounding box center [876, 295] width 751 height 15
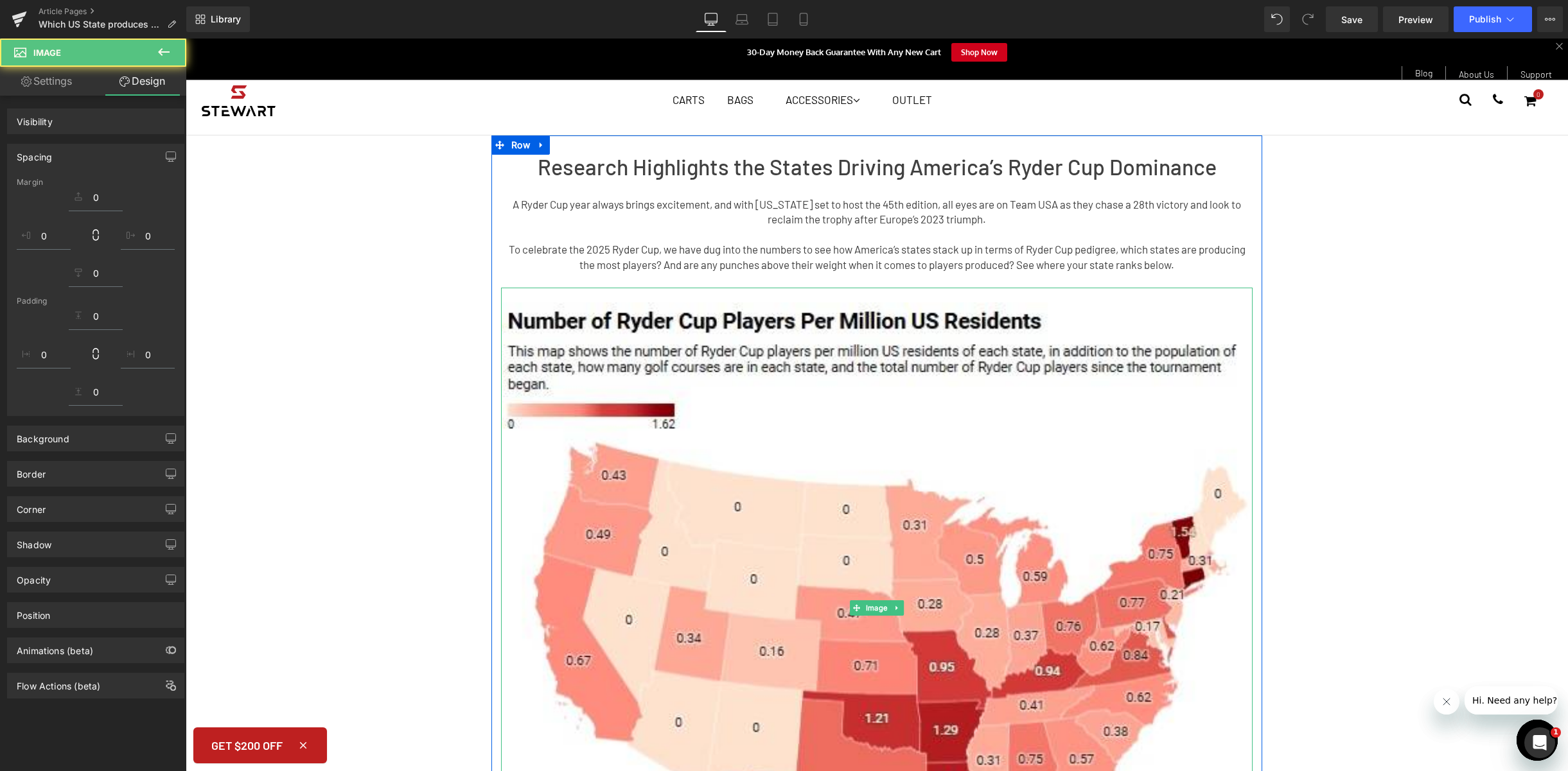
drag, startPoint x: 874, startPoint y: 298, endPoint x: 1411, endPoint y: 326, distance: 537.7
click at [876, 290] on div at bounding box center [876, 295] width 751 height 15
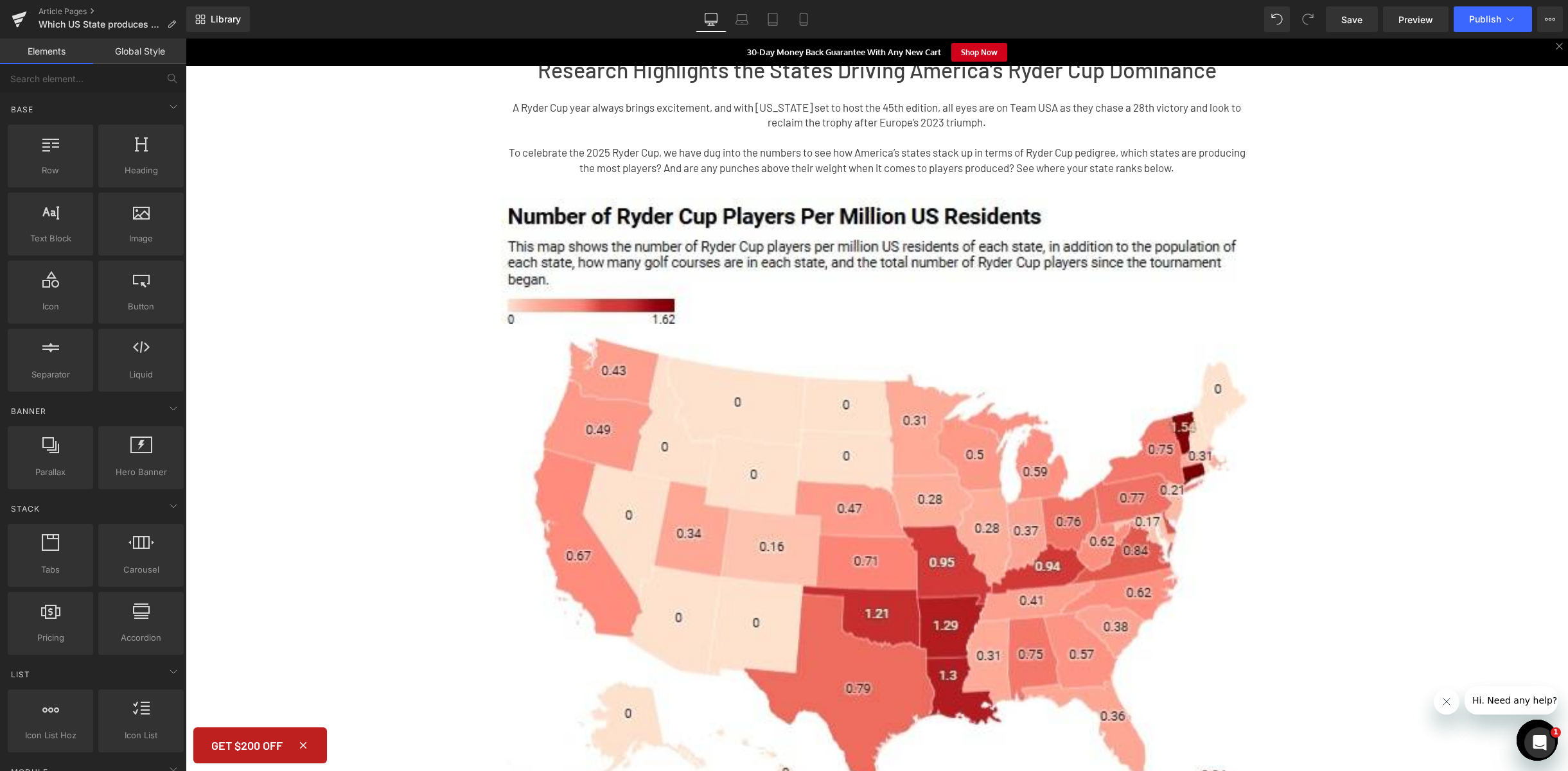
scroll to position [250, 0]
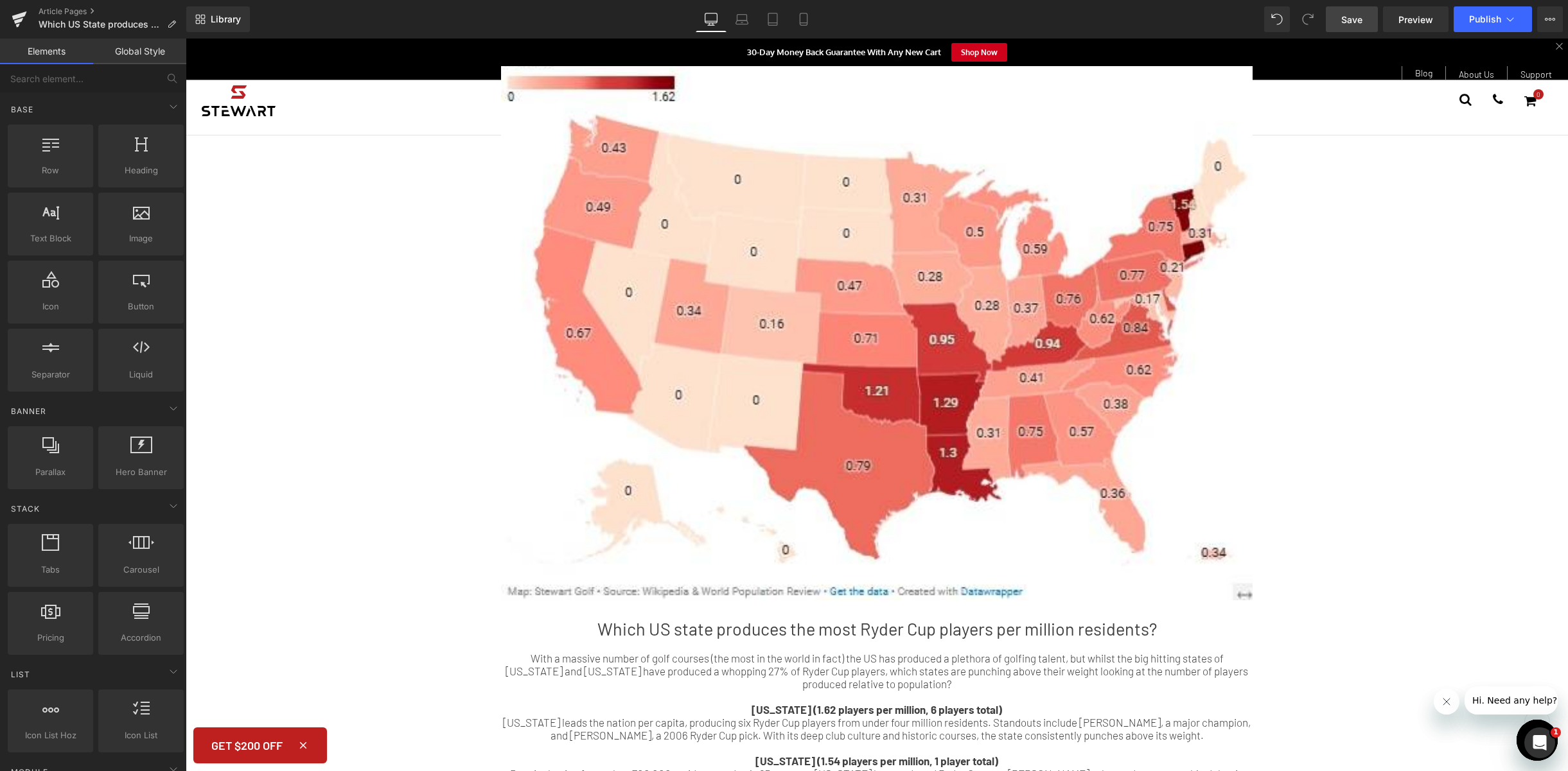
drag, startPoint x: 1360, startPoint y: 25, endPoint x: 1174, endPoint y: 55, distance: 188.4
click at [1360, 25] on span "Save" at bounding box center [1351, 19] width 21 height 13
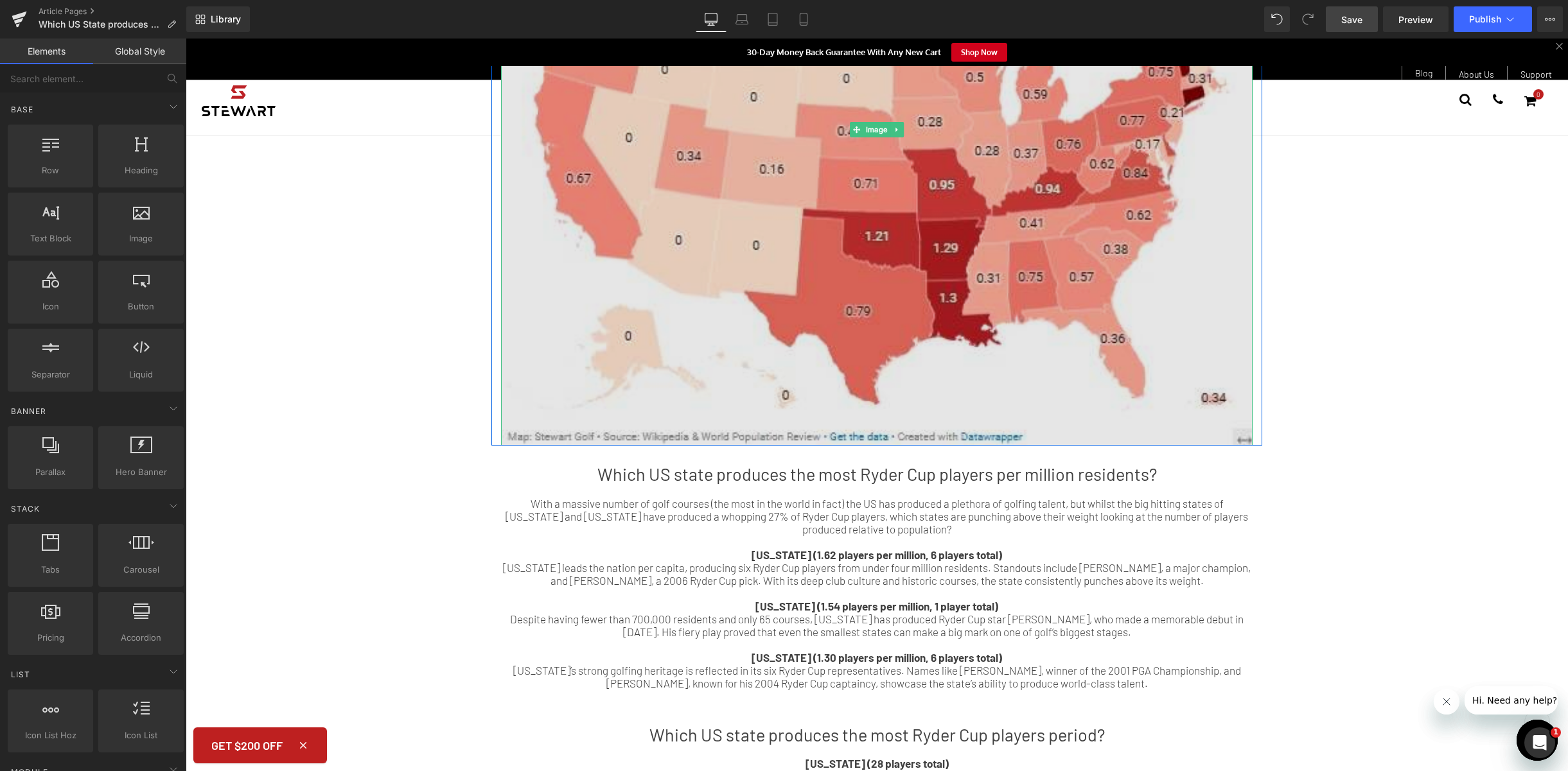
scroll to position [416, 0]
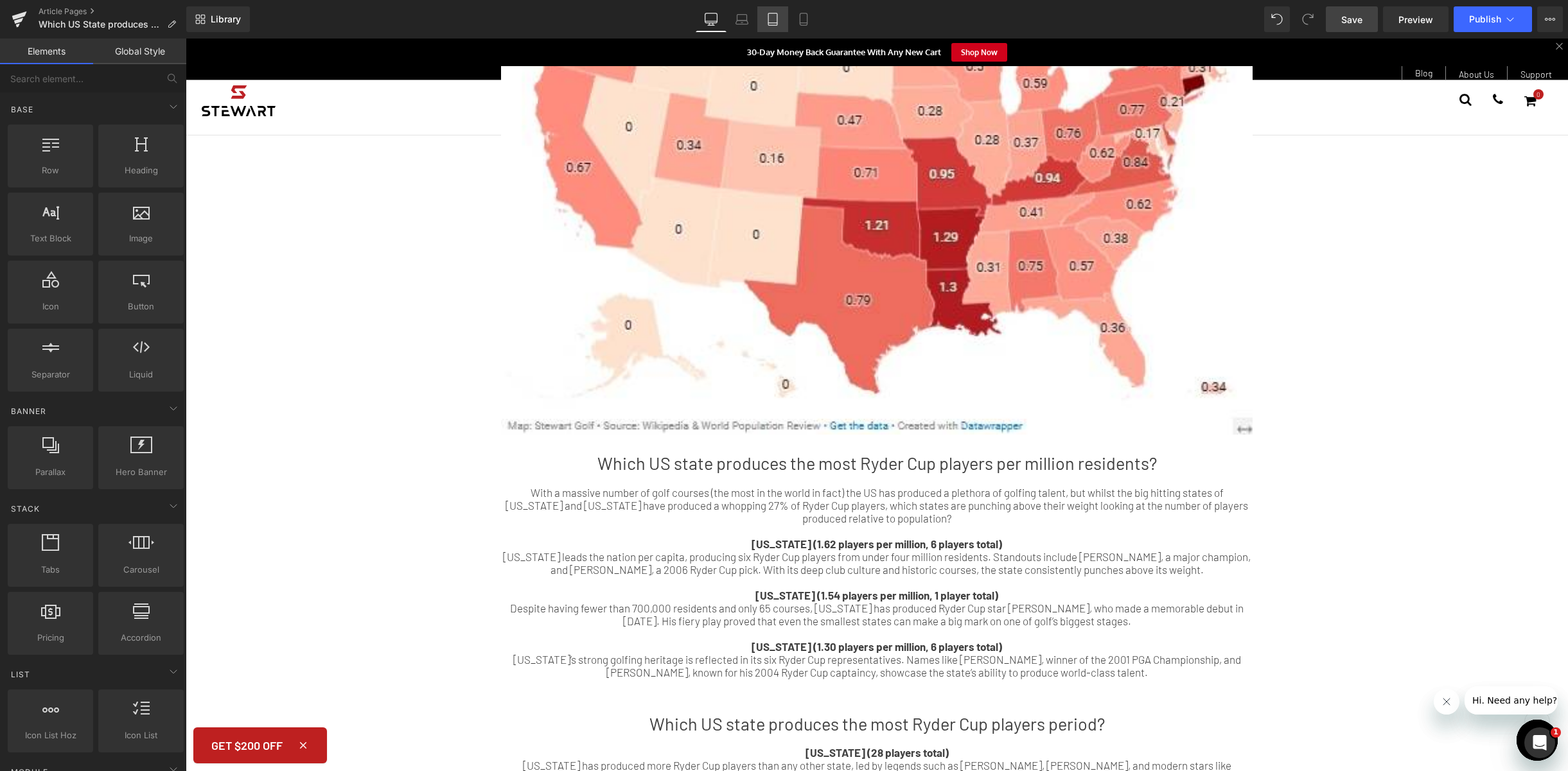
click at [774, 19] on icon at bounding box center [773, 19] width 13 height 13
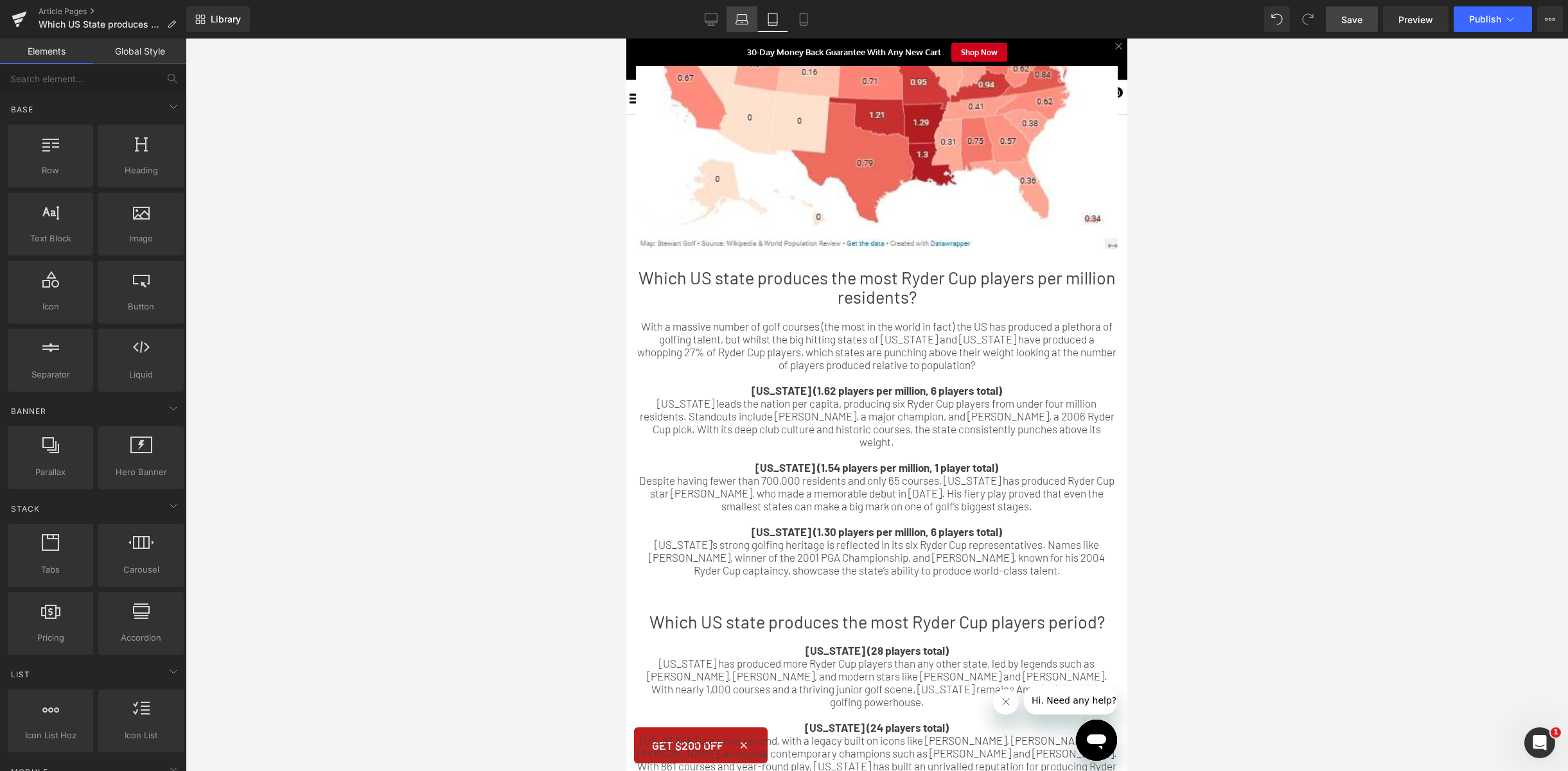
click at [744, 25] on icon at bounding box center [742, 19] width 13 height 13
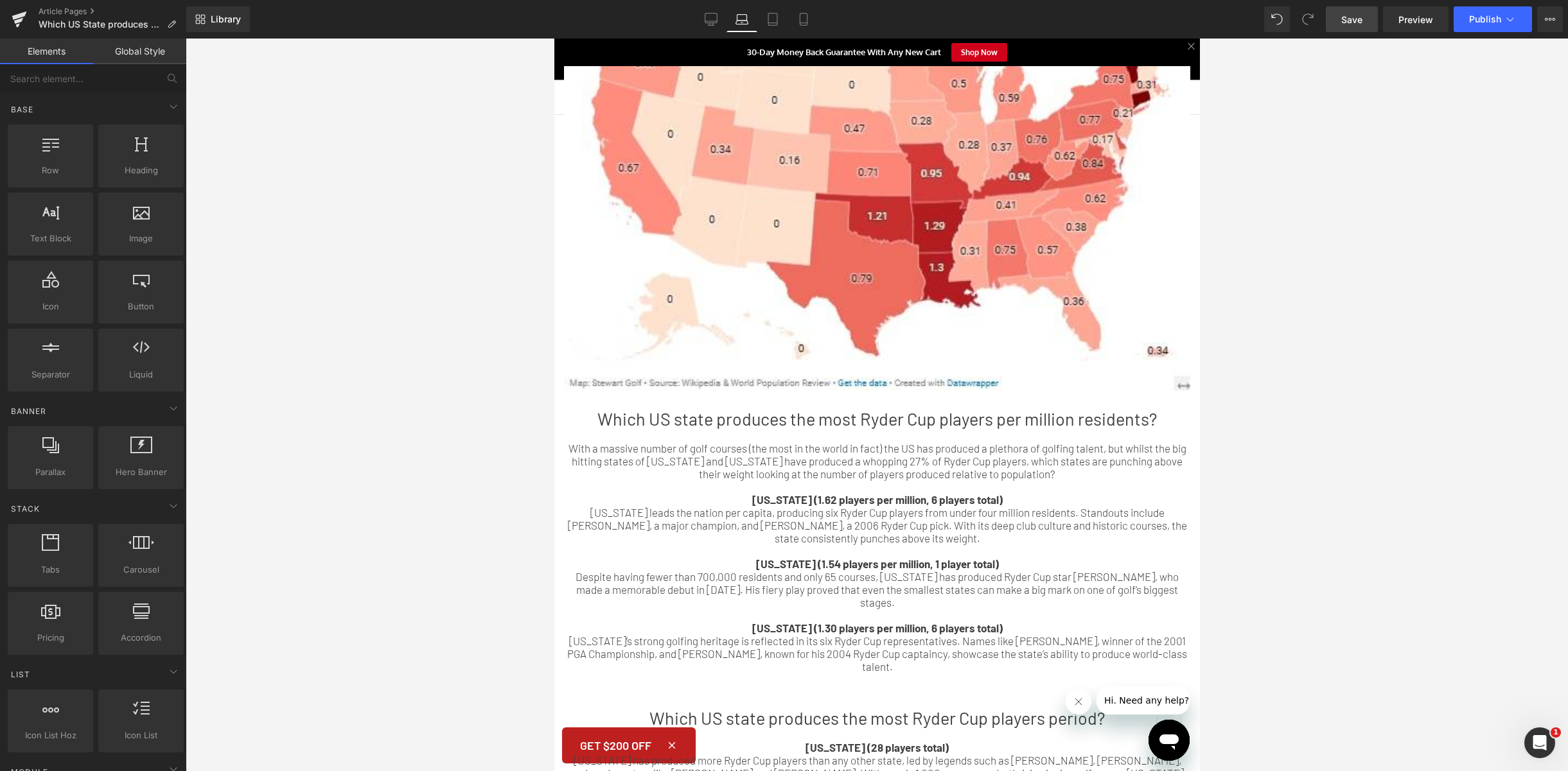
scroll to position [306, 0]
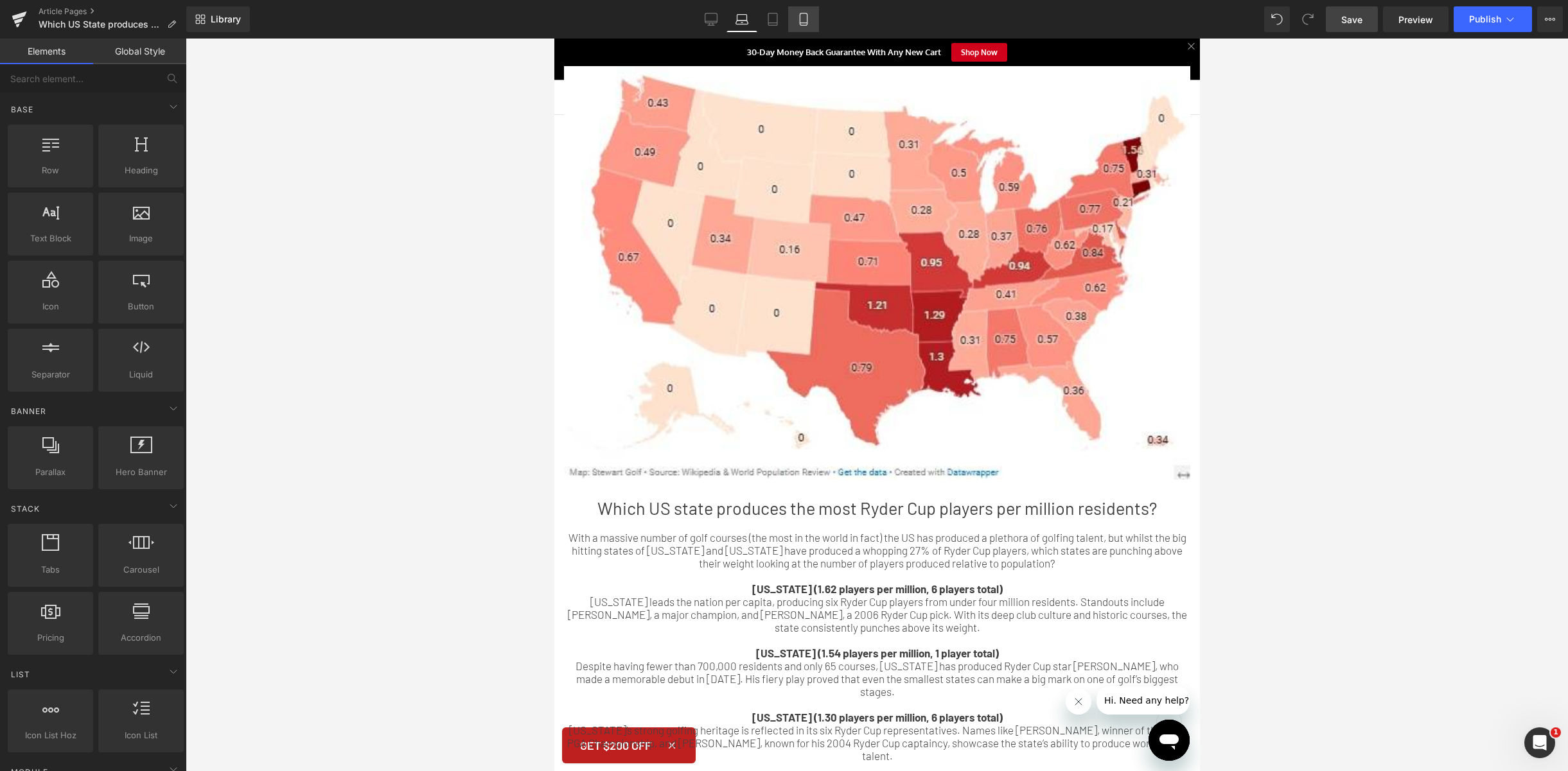
drag, startPoint x: 809, startPoint y: 21, endPoint x: 155, endPoint y: 235, distance: 688.1
click at [809, 21] on icon at bounding box center [803, 19] width 13 height 13
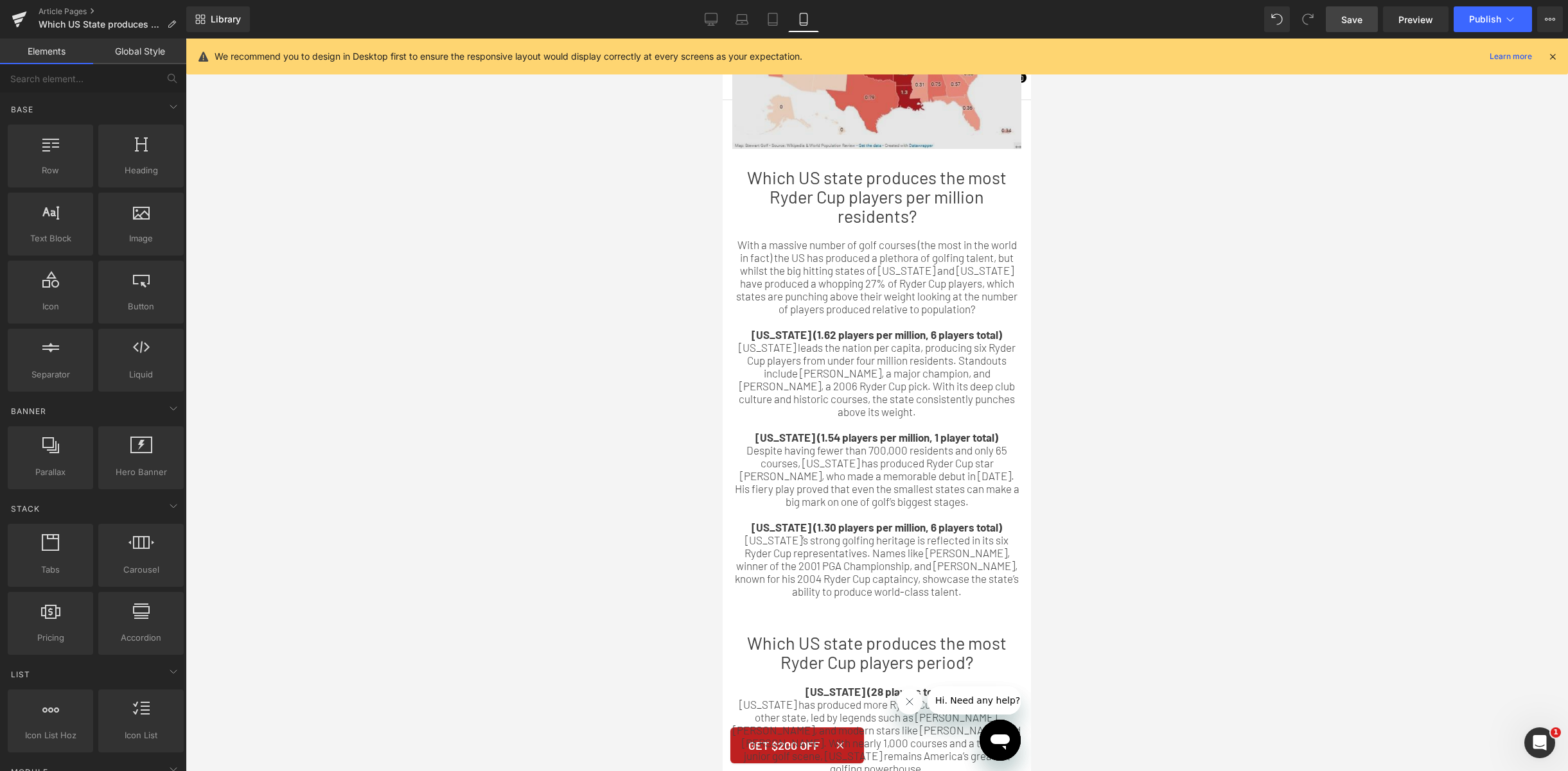
scroll to position [483, 0]
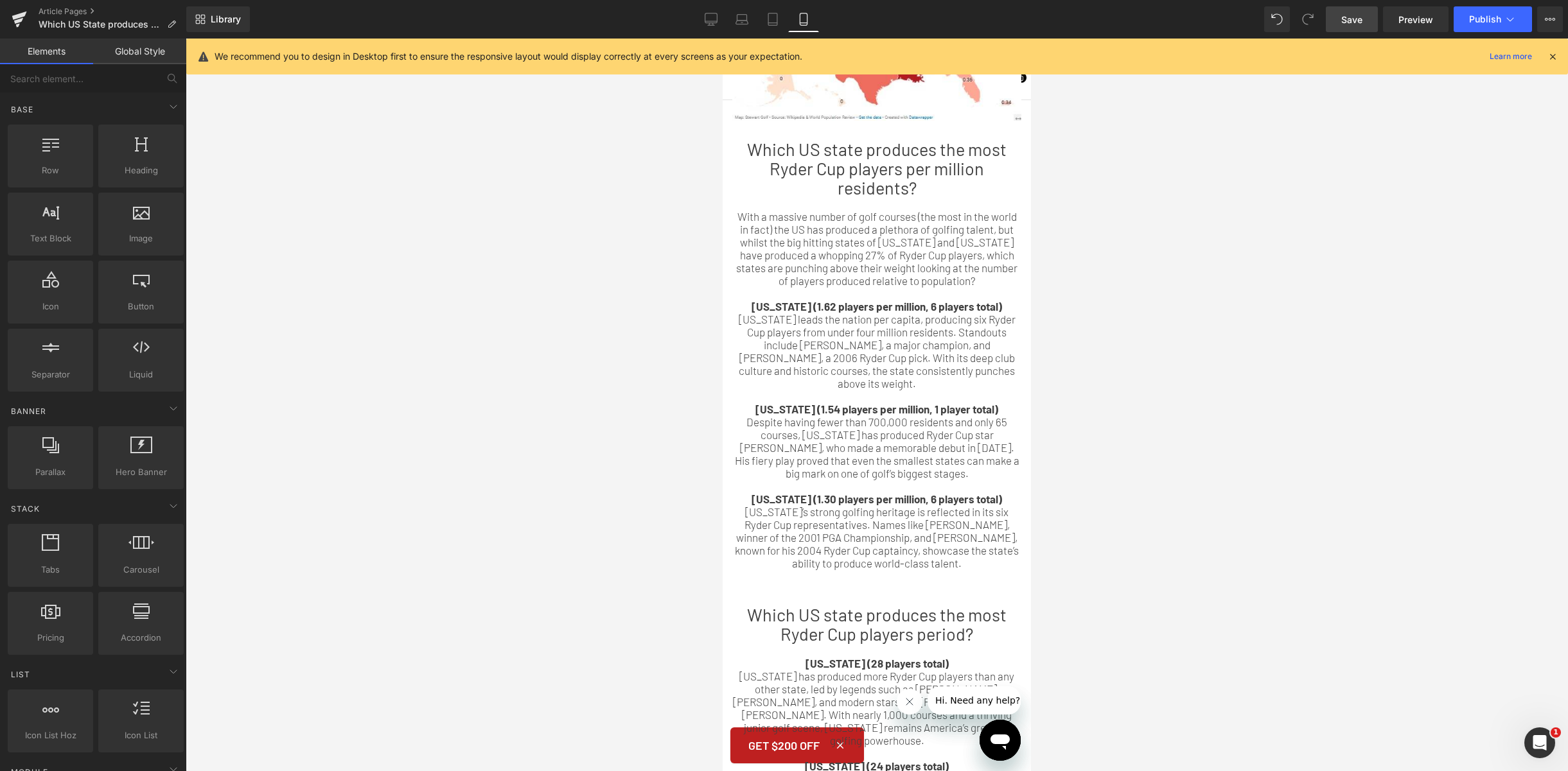
click at [887, 342] on div "[US_STATE] leads the nation per capita, producing six Ryder Cup players from un…" at bounding box center [876, 351] width 289 height 77
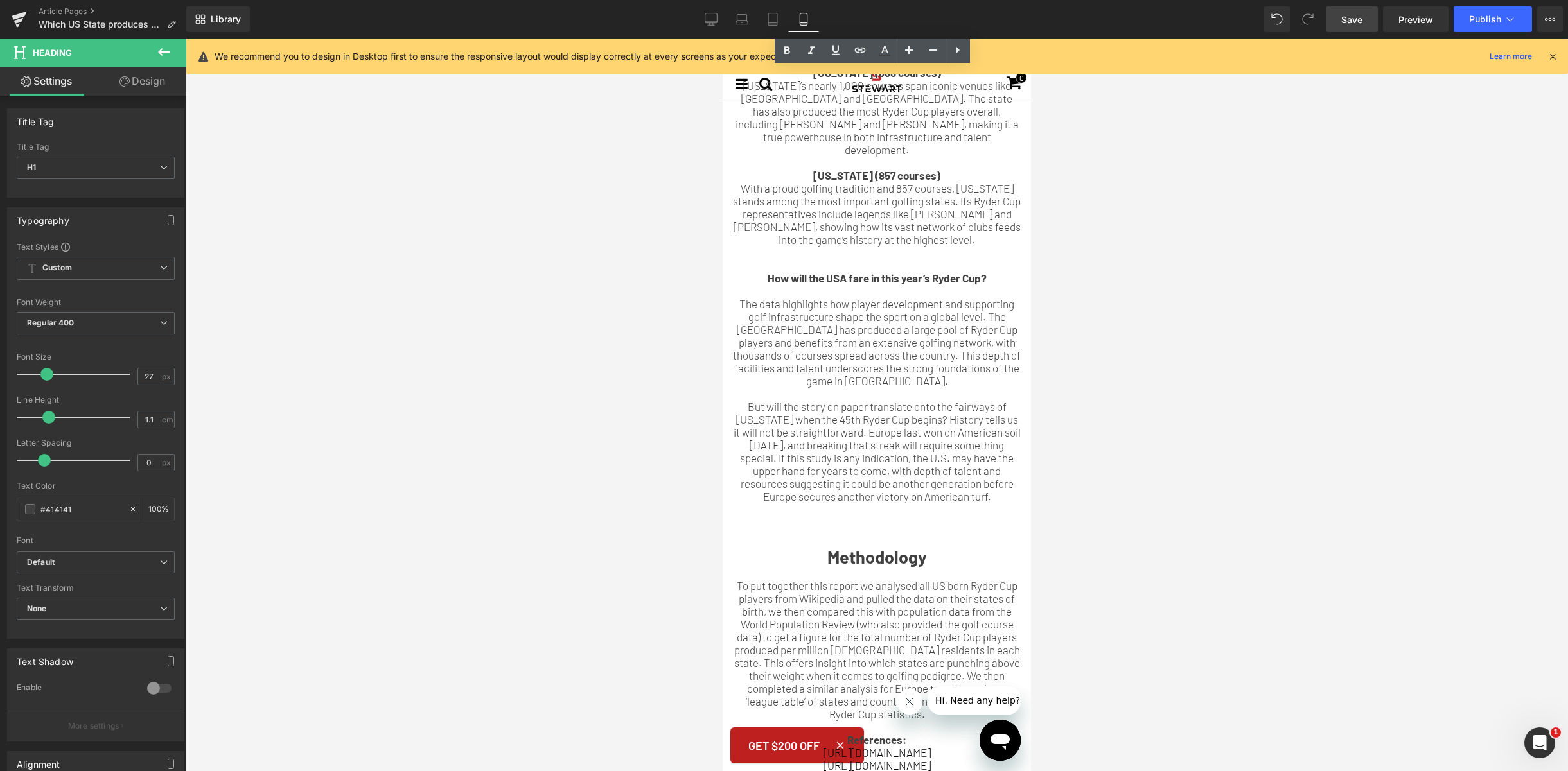
scroll to position [1734, 0]
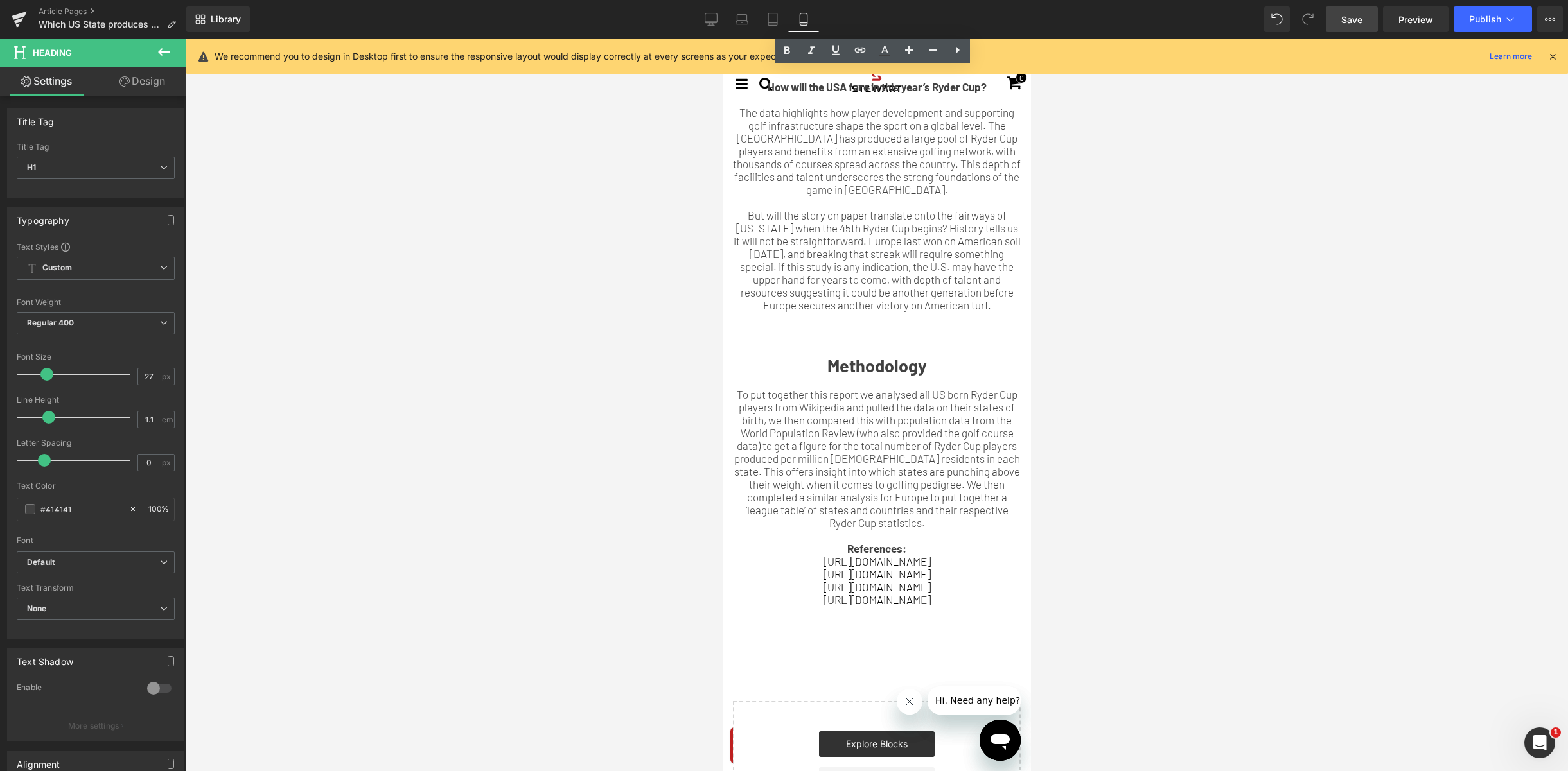
click at [890, 370] on strong "Methodology" at bounding box center [877, 365] width 100 height 21
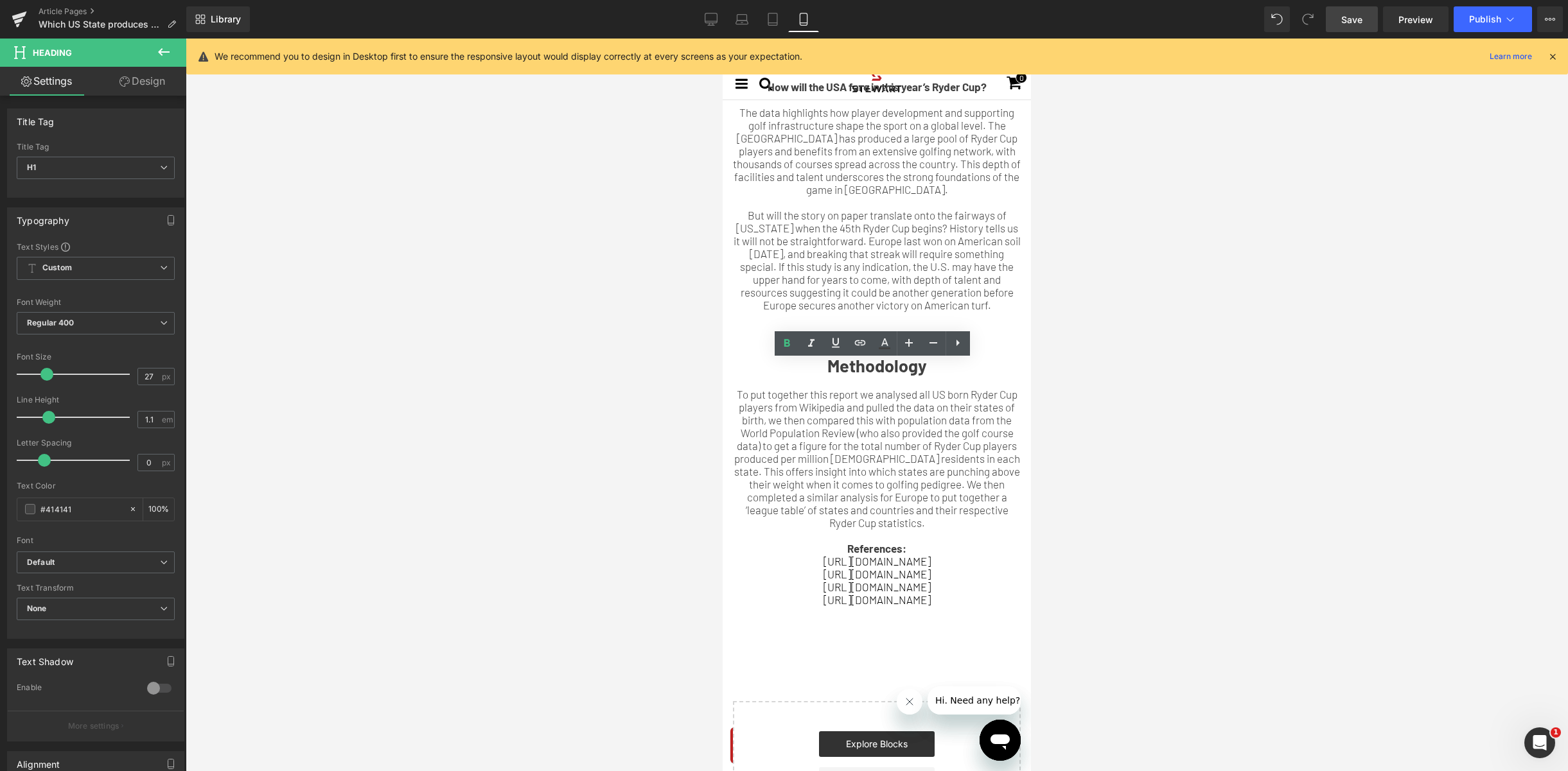
drag, startPoint x: 720, startPoint y: 22, endPoint x: 740, endPoint y: 67, distance: 49.2
click at [720, 22] on link "Desktop" at bounding box center [711, 19] width 31 height 25
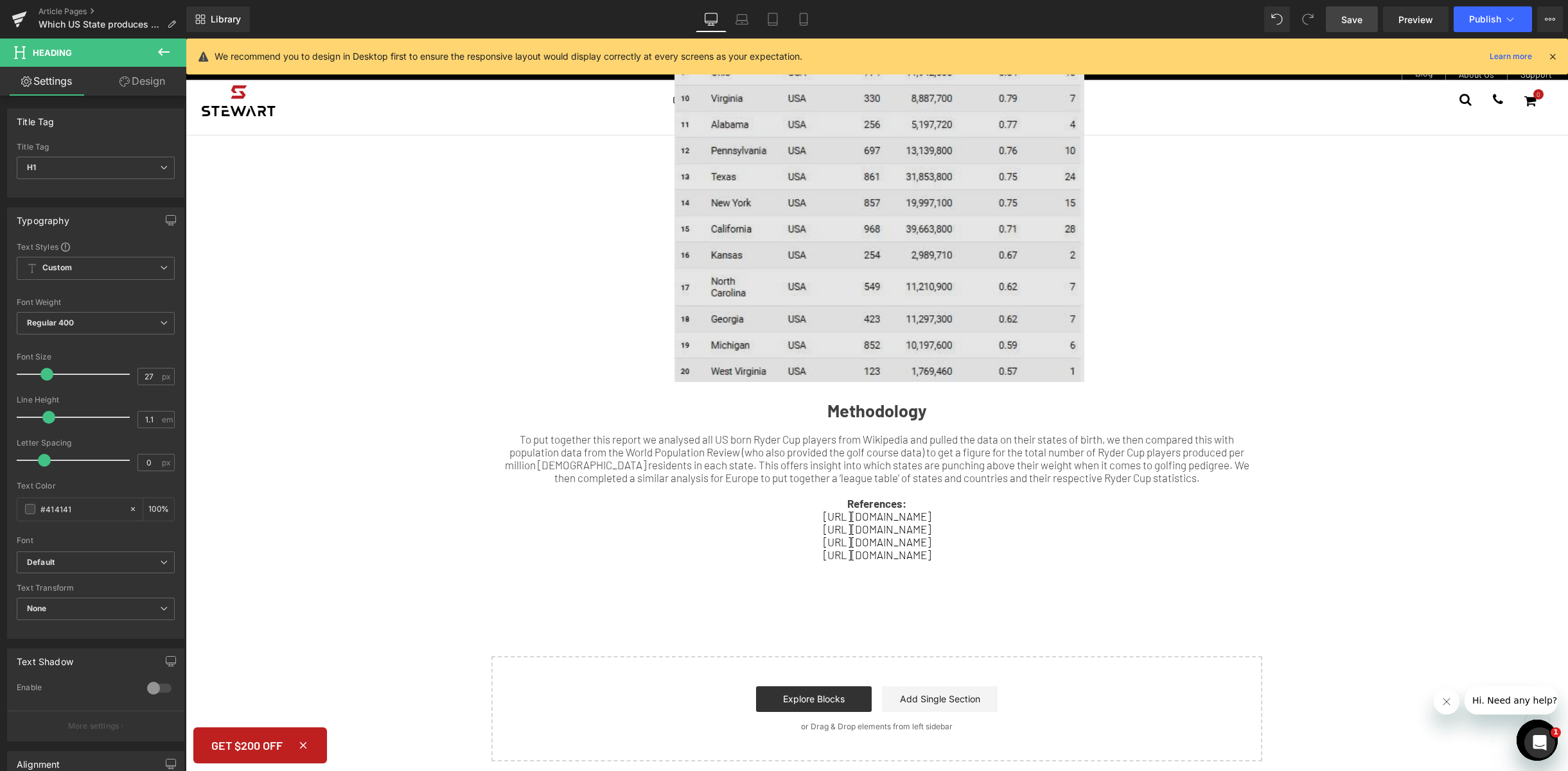
scroll to position [1470, 0]
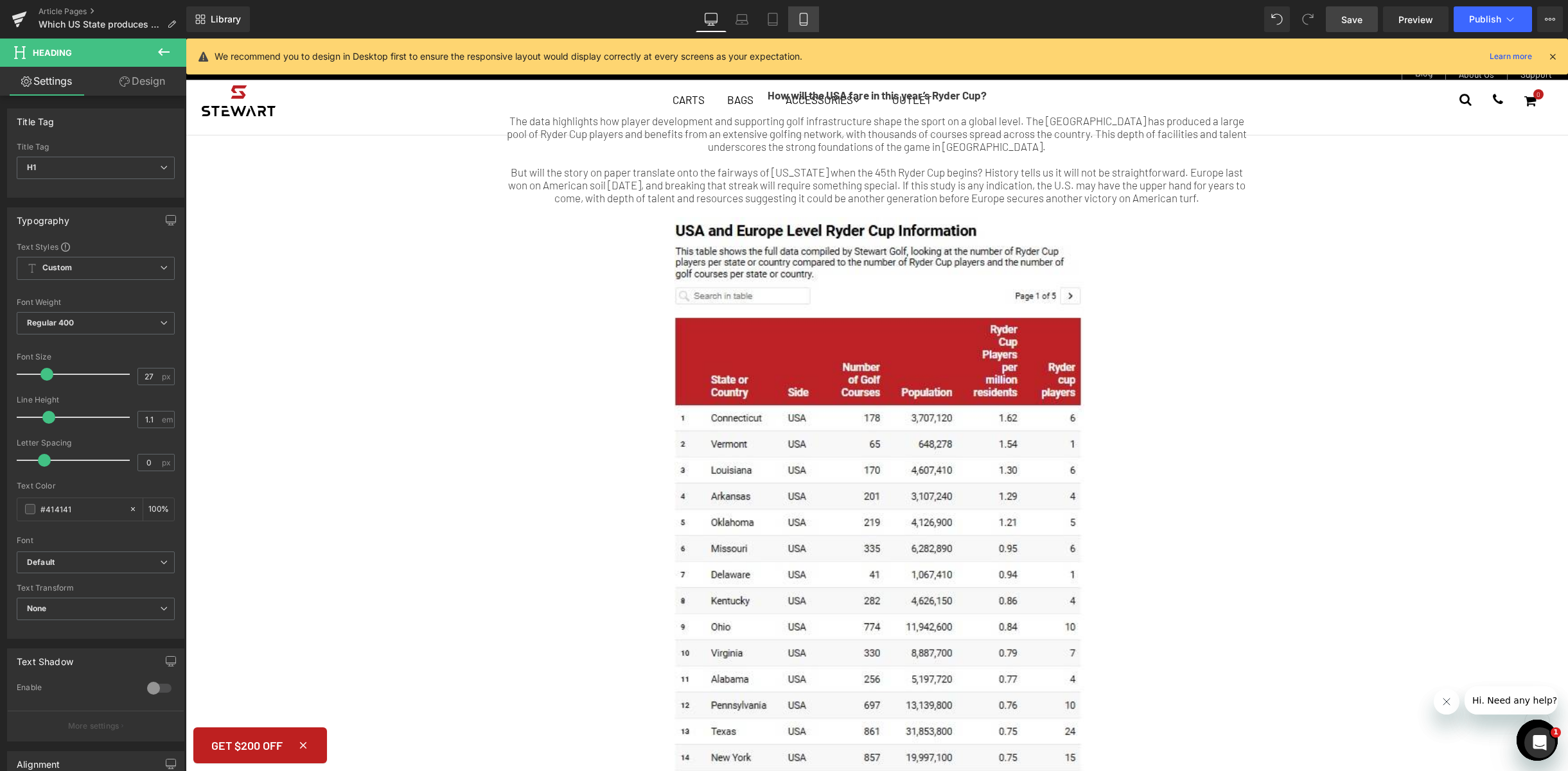
drag, startPoint x: 804, startPoint y: 20, endPoint x: 120, endPoint y: 99, distance: 688.5
click at [804, 20] on icon at bounding box center [803, 19] width 13 height 13
type input "100"
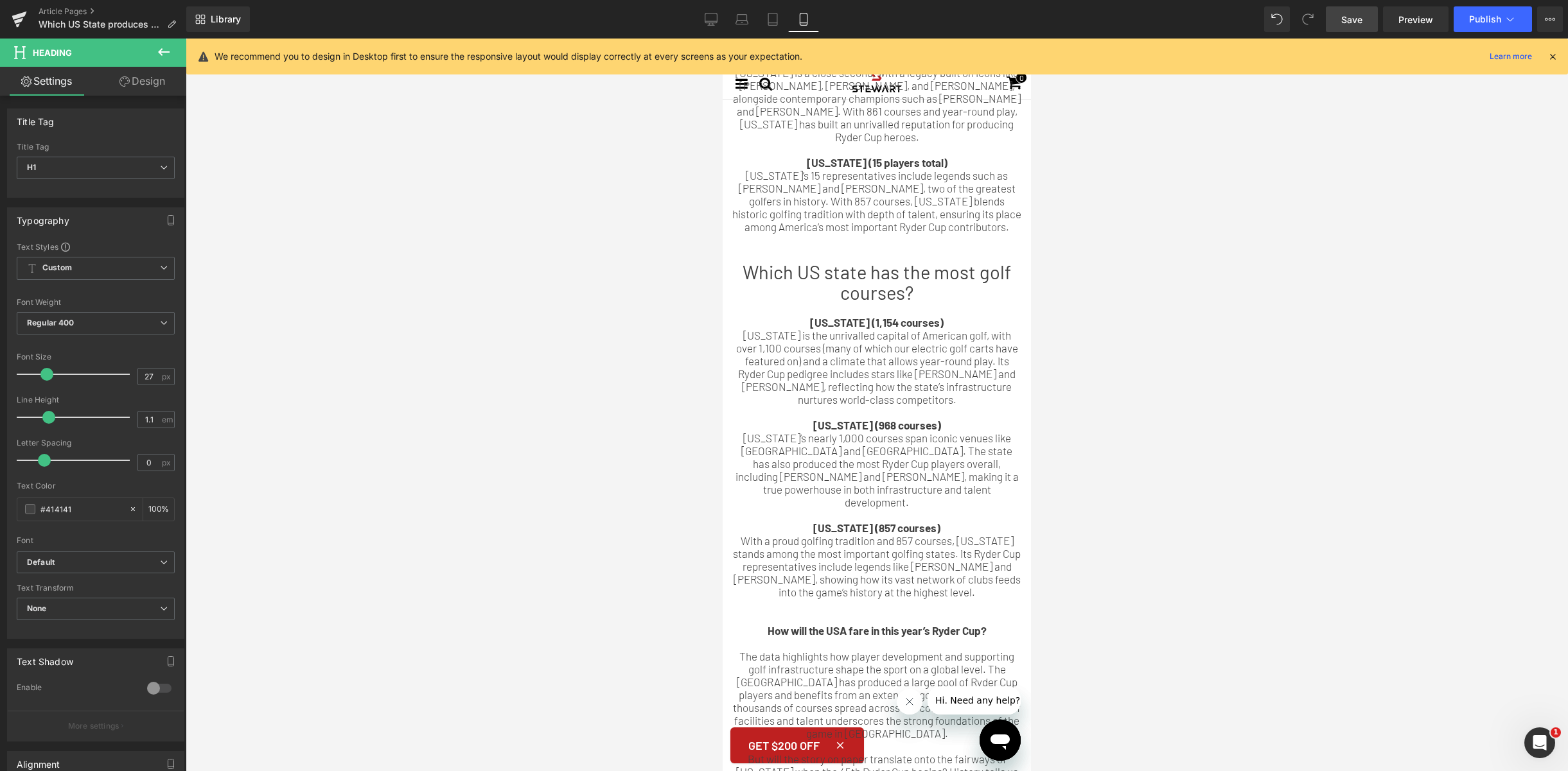
scroll to position [1567, 0]
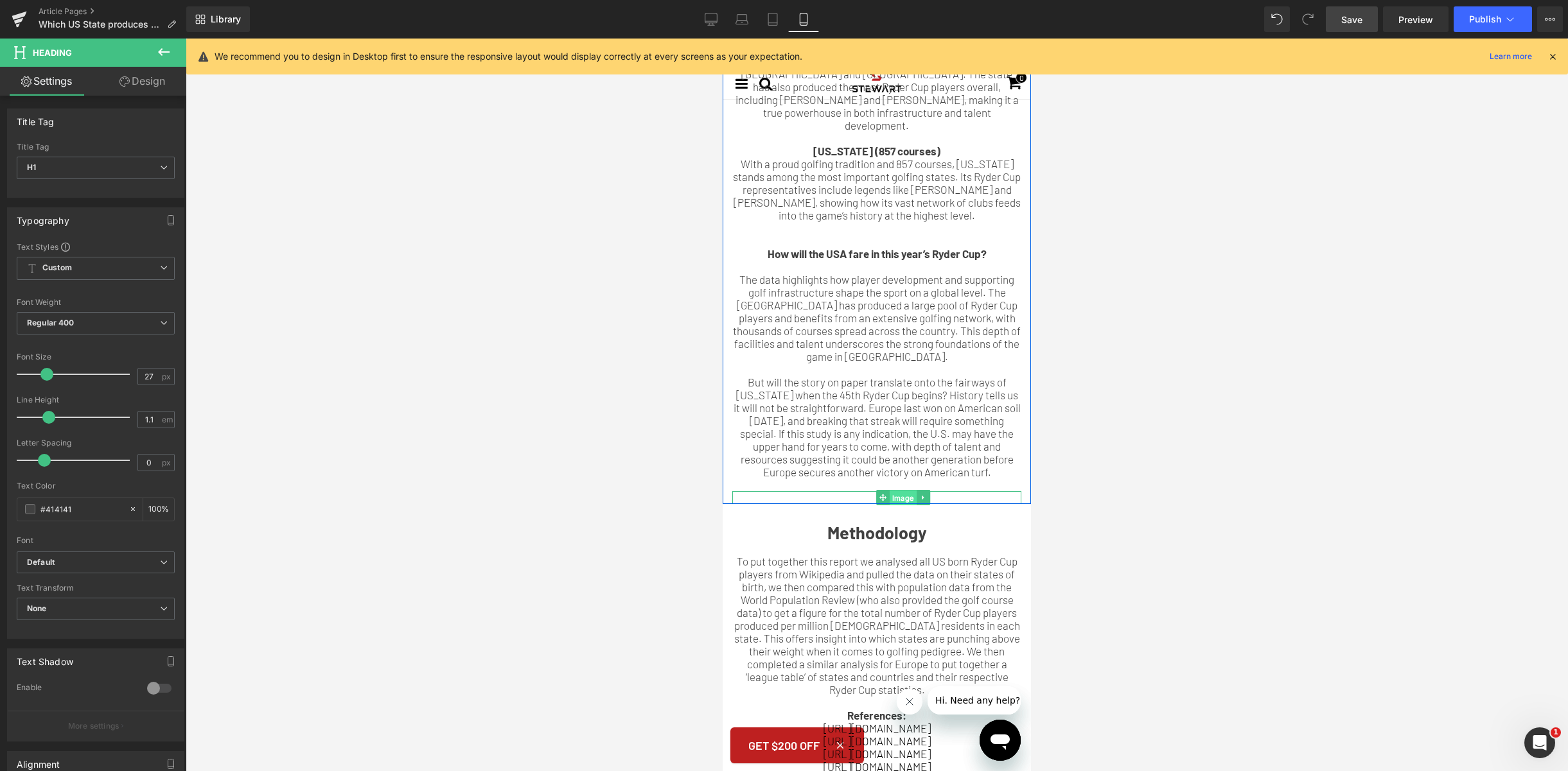
click at [883, 500] on link "Image" at bounding box center [896, 497] width 40 height 15
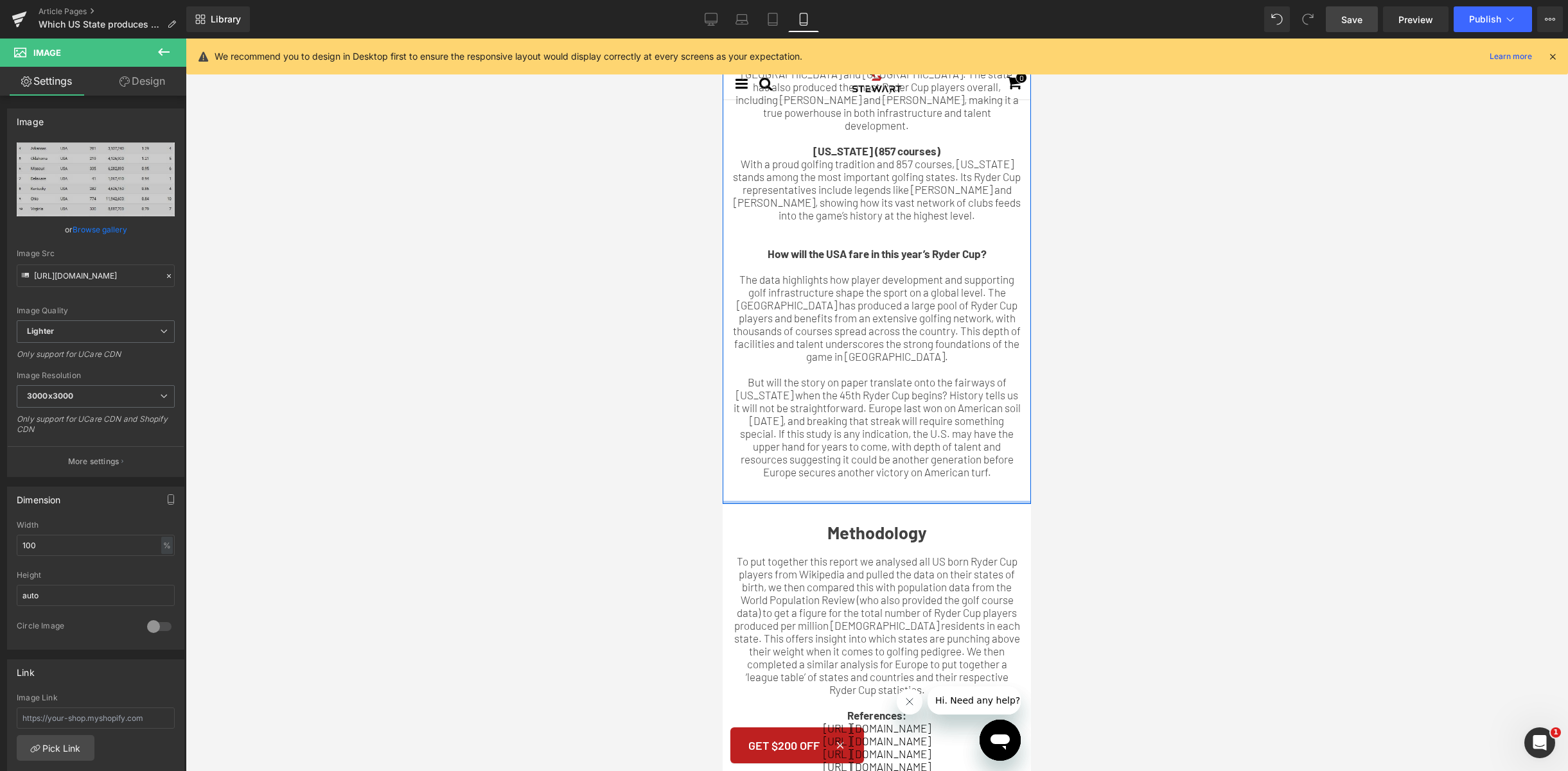
drag, startPoint x: 875, startPoint y: 507, endPoint x: 877, endPoint y: 530, distance: 23.1
click at [877, 504] on div at bounding box center [876, 502] width 308 height 3
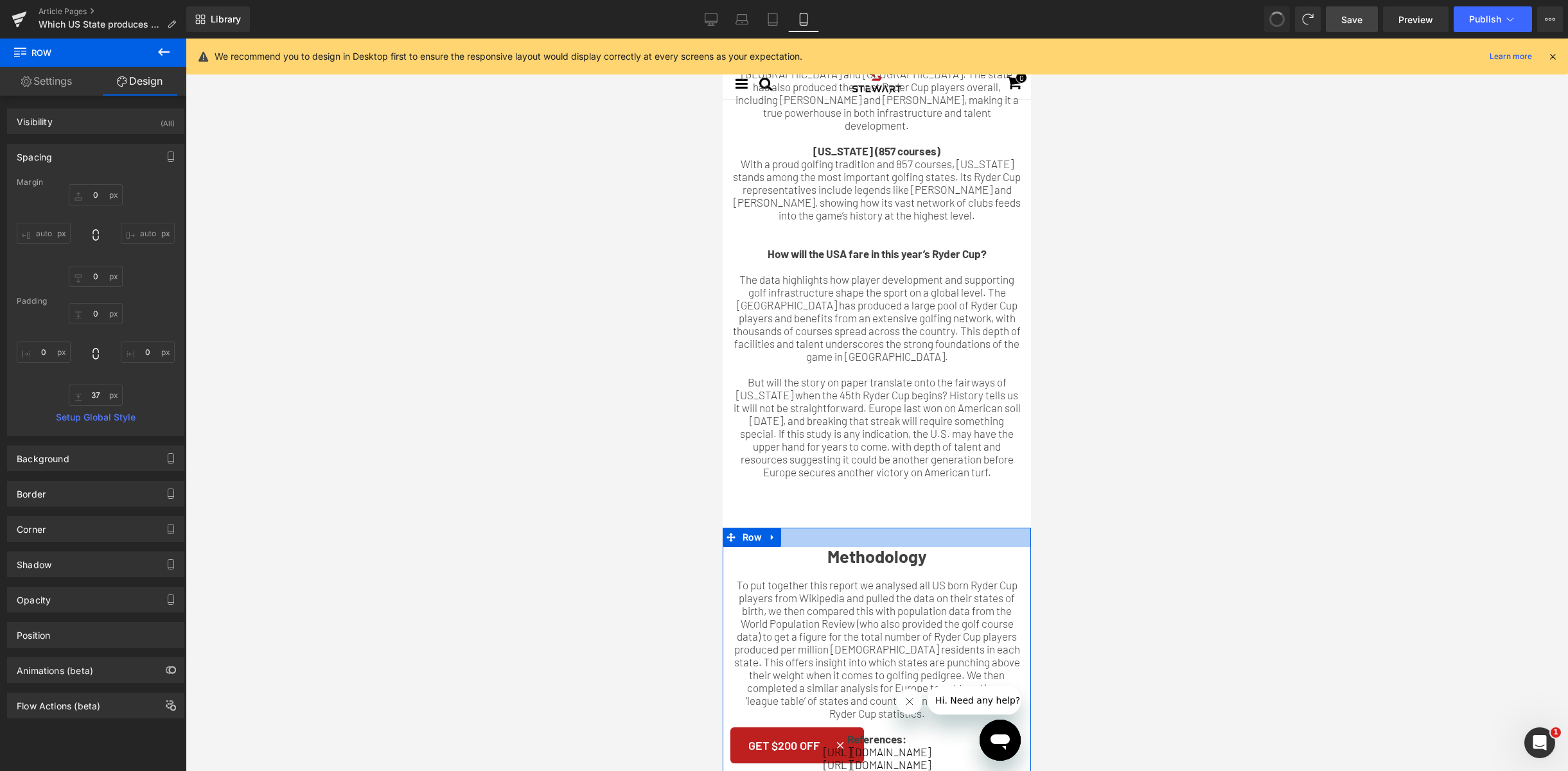
type input "0"
type input "37"
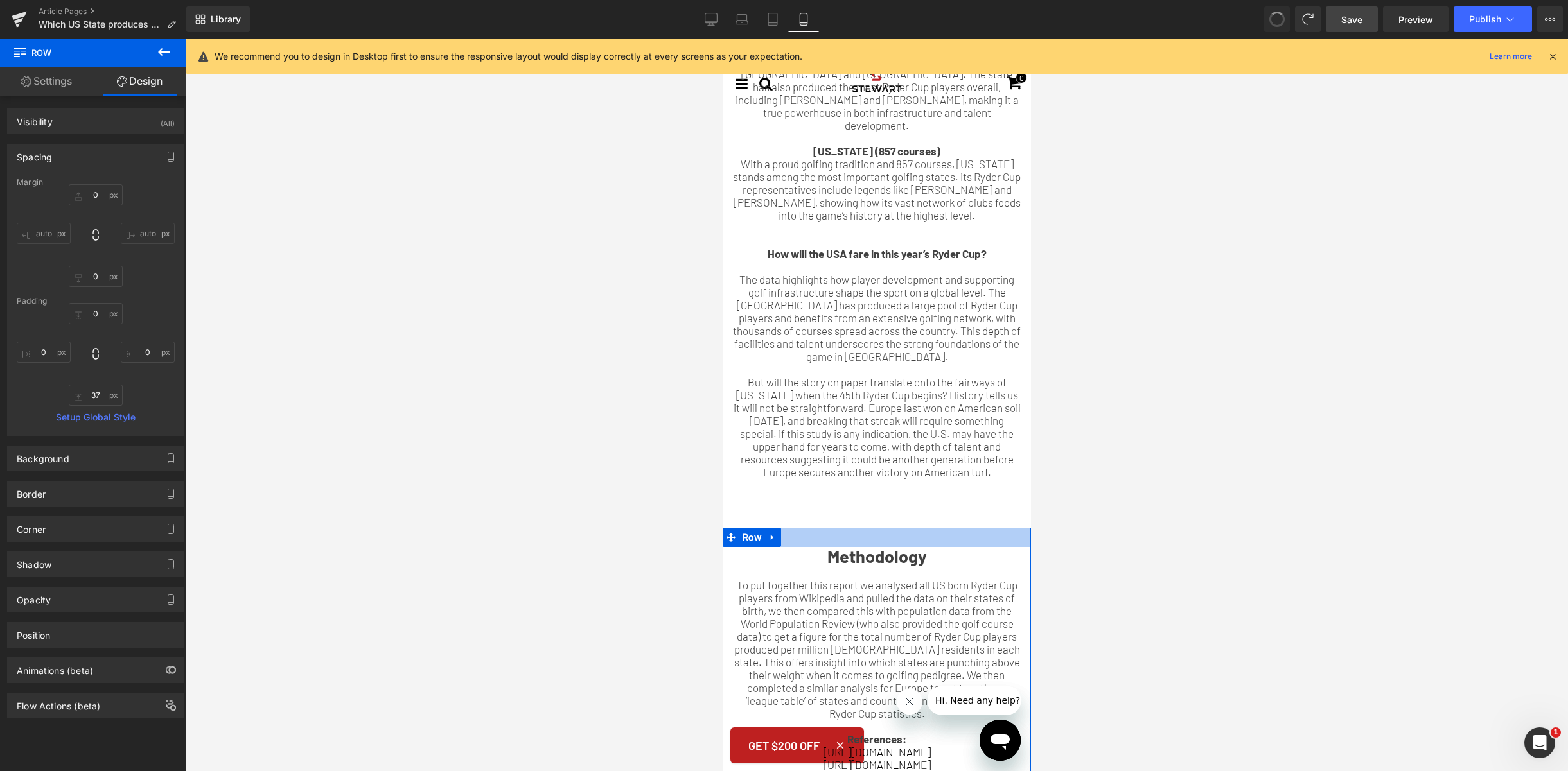
type input "0"
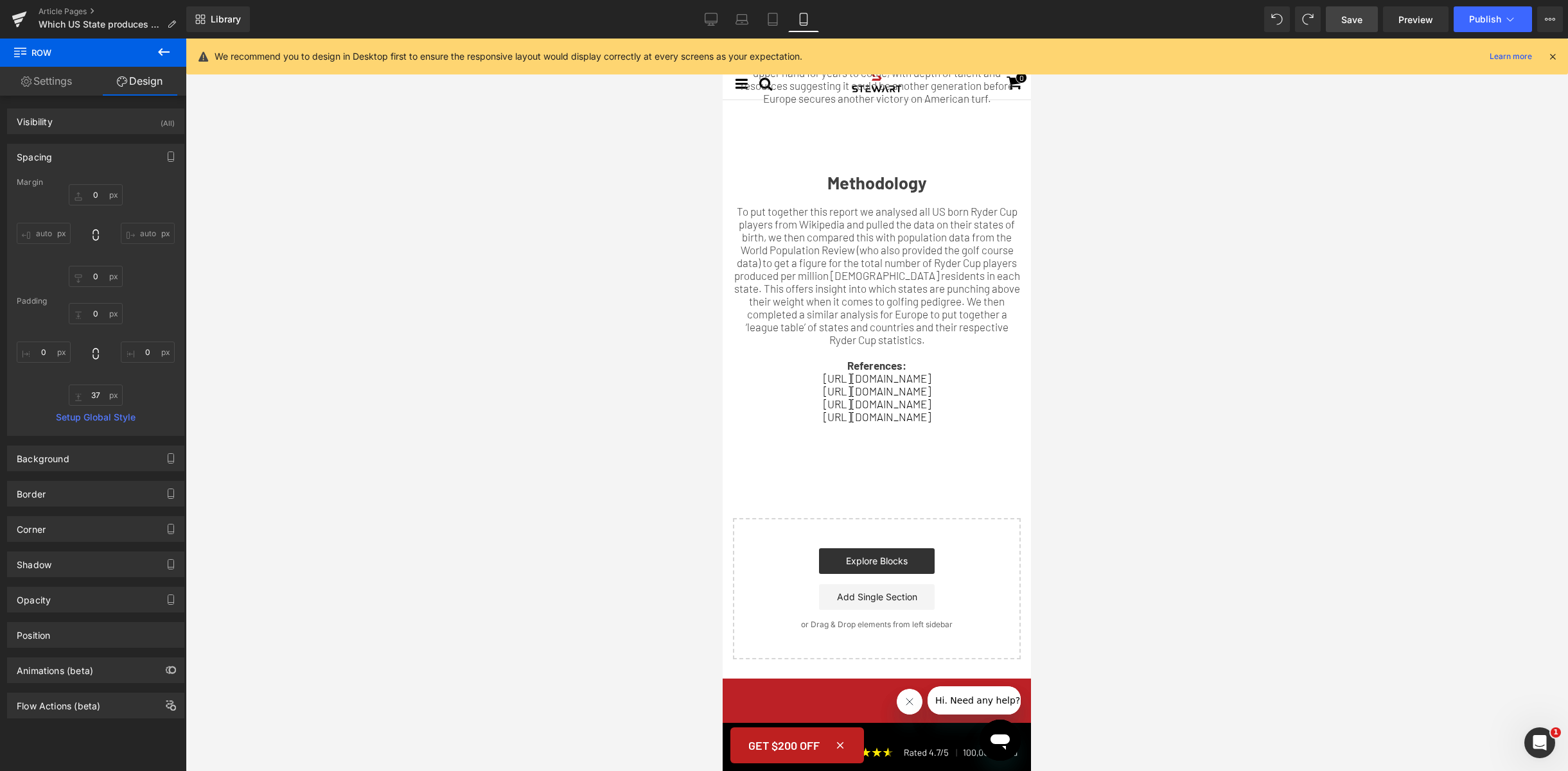
scroll to position [1873, 0]
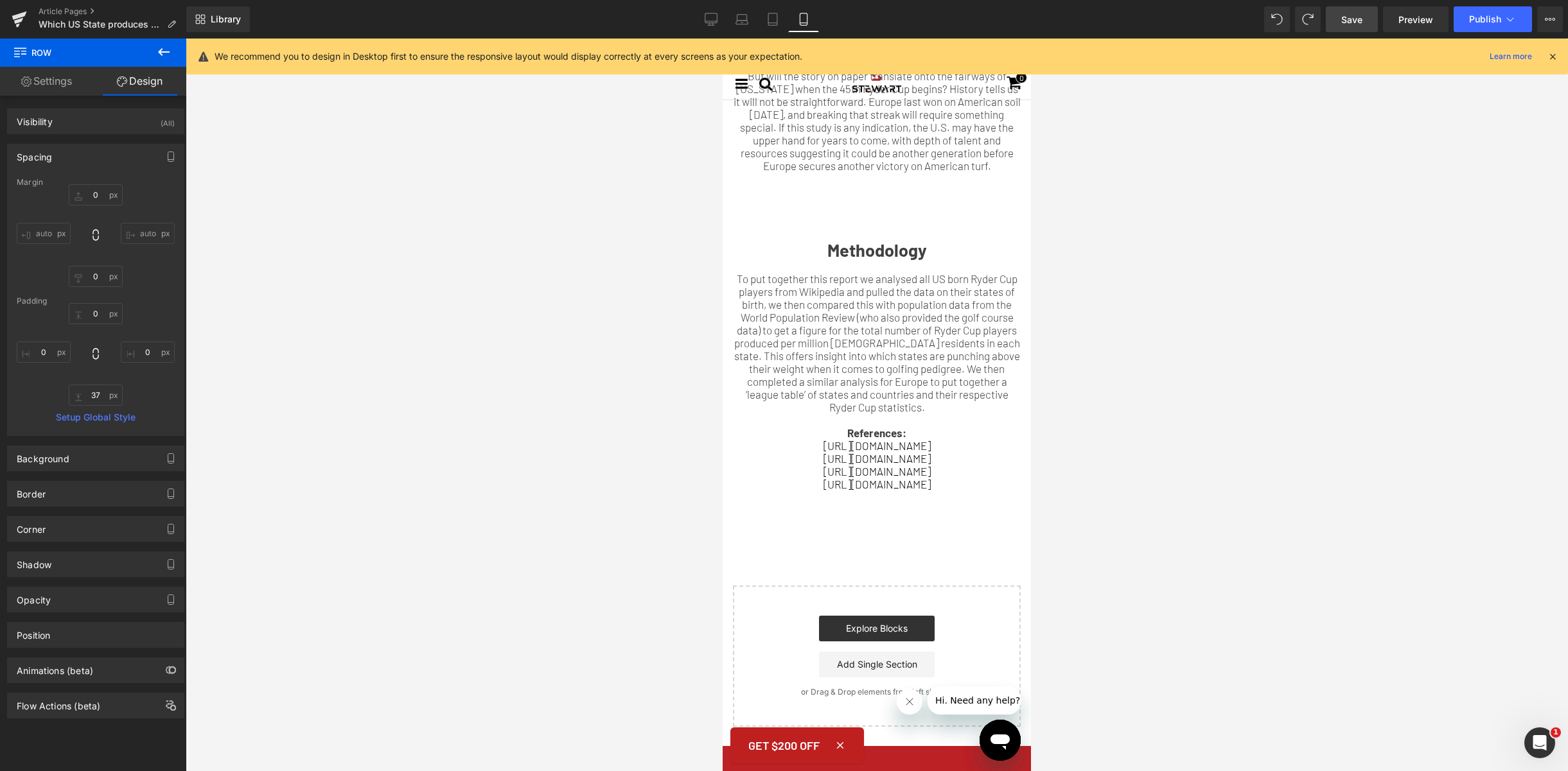
click at [723, 39] on div "37px" at bounding box center [723, 39] width 0 height 0
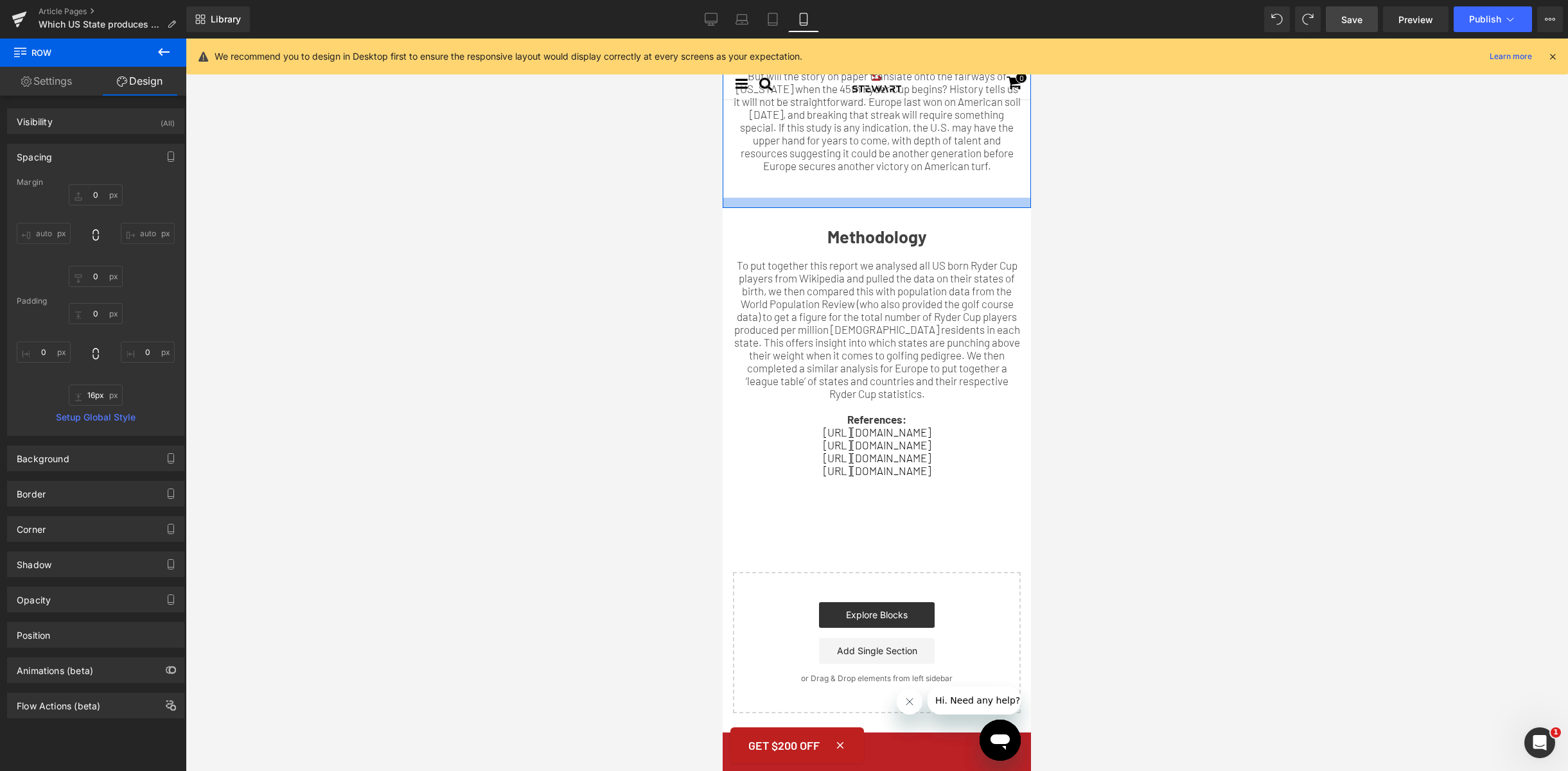
drag, startPoint x: 871, startPoint y: 221, endPoint x: 876, endPoint y: 204, distance: 17.7
click at [874, 207] on div at bounding box center [876, 203] width 308 height 10
type input "15px"
click at [866, 196] on div at bounding box center [876, 191] width 289 height 13
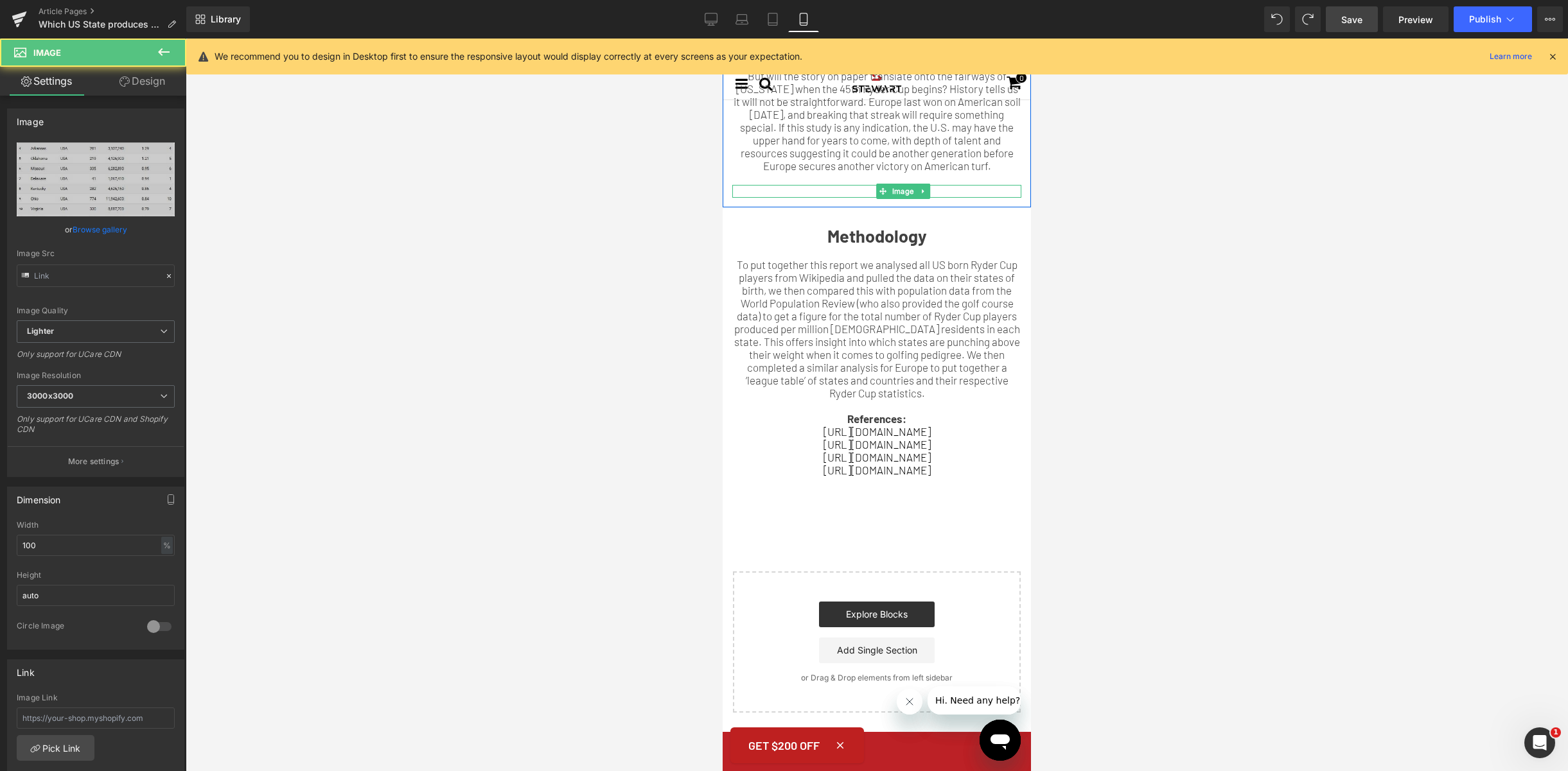
type input "[URL][DOMAIN_NAME]"
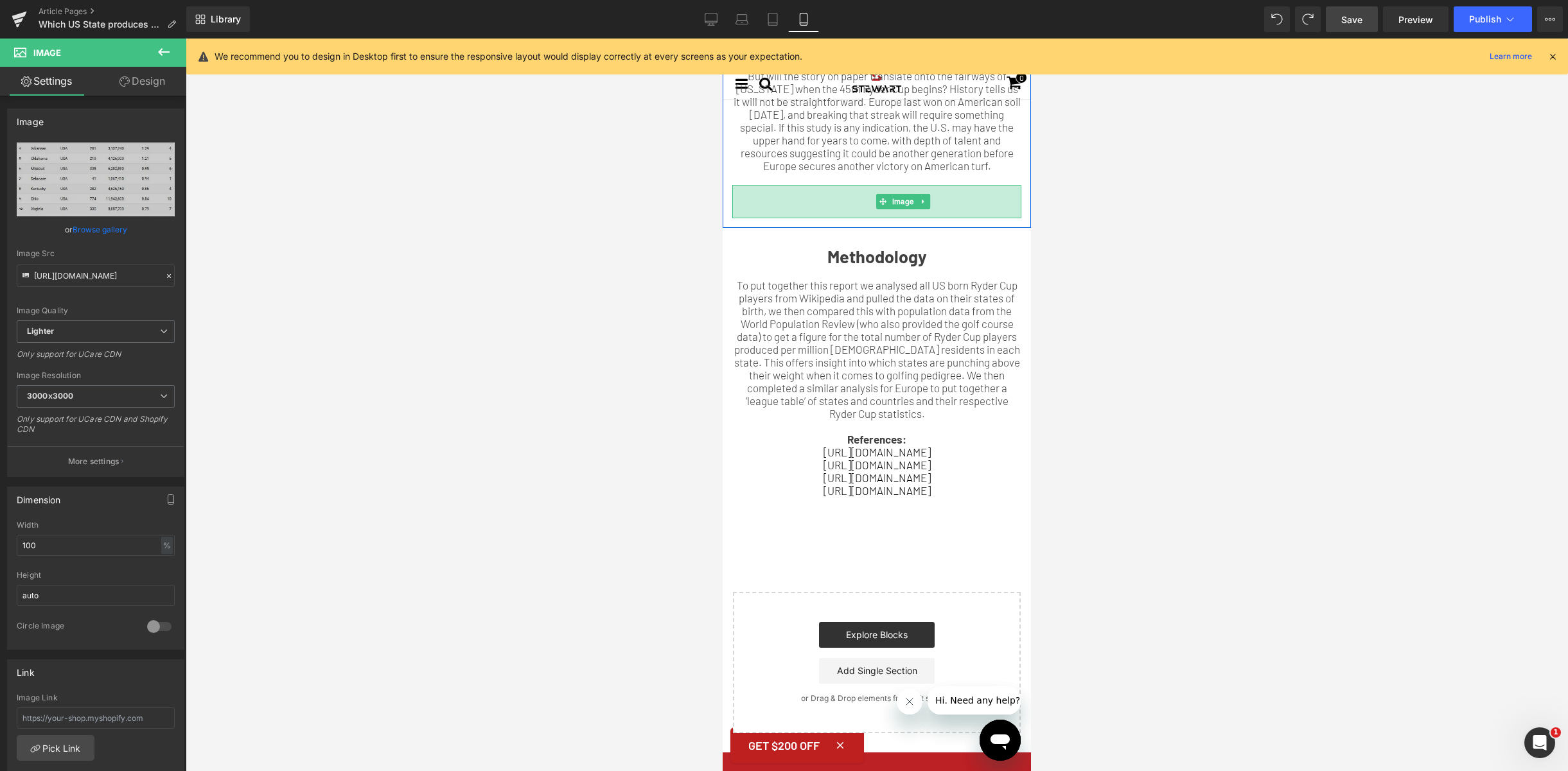
drag, startPoint x: 1005, startPoint y: 199, endPoint x: 1001, endPoint y: 232, distance: 33.2
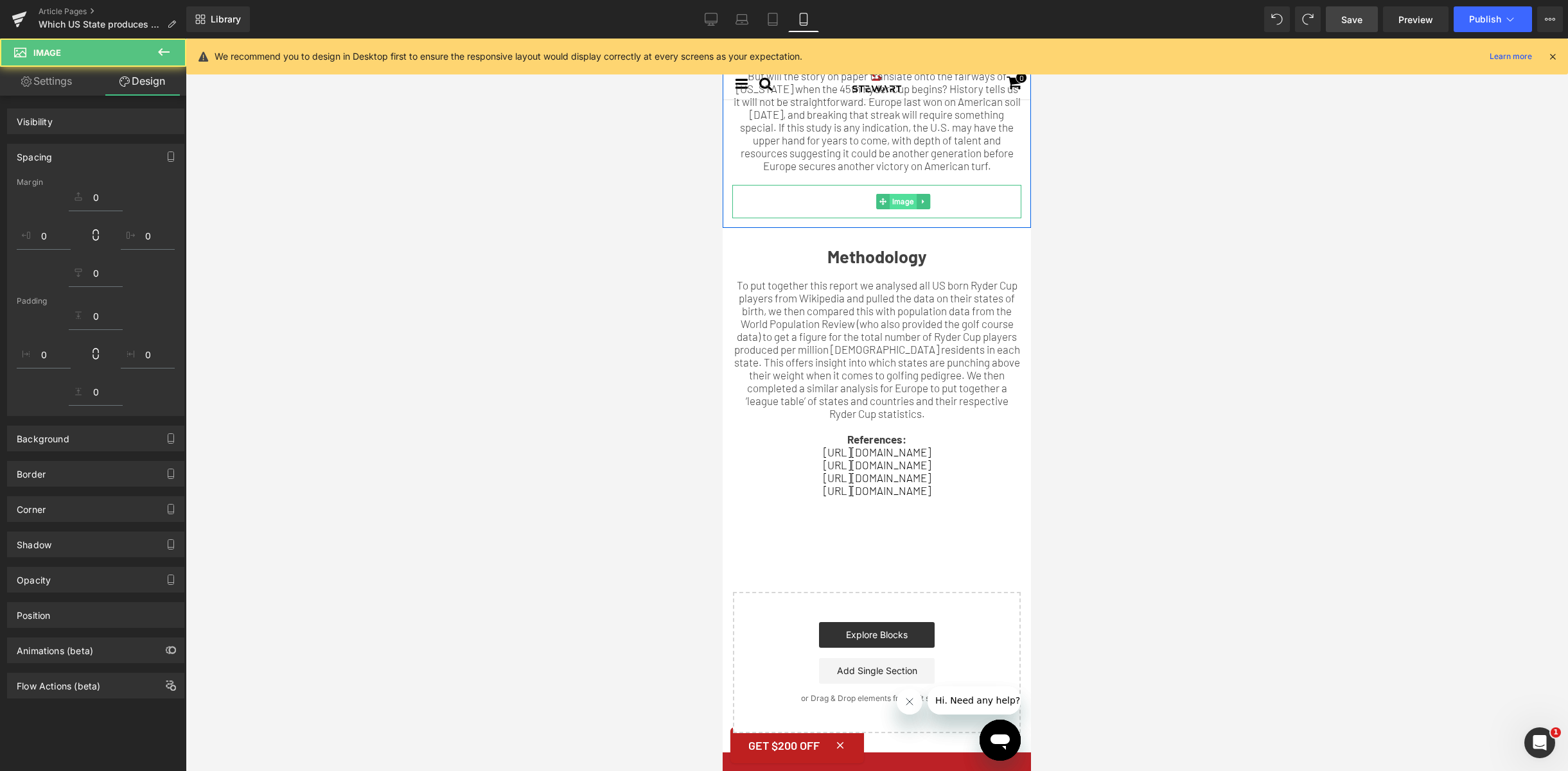
click at [948, 206] on div "52px" at bounding box center [876, 201] width 289 height 33
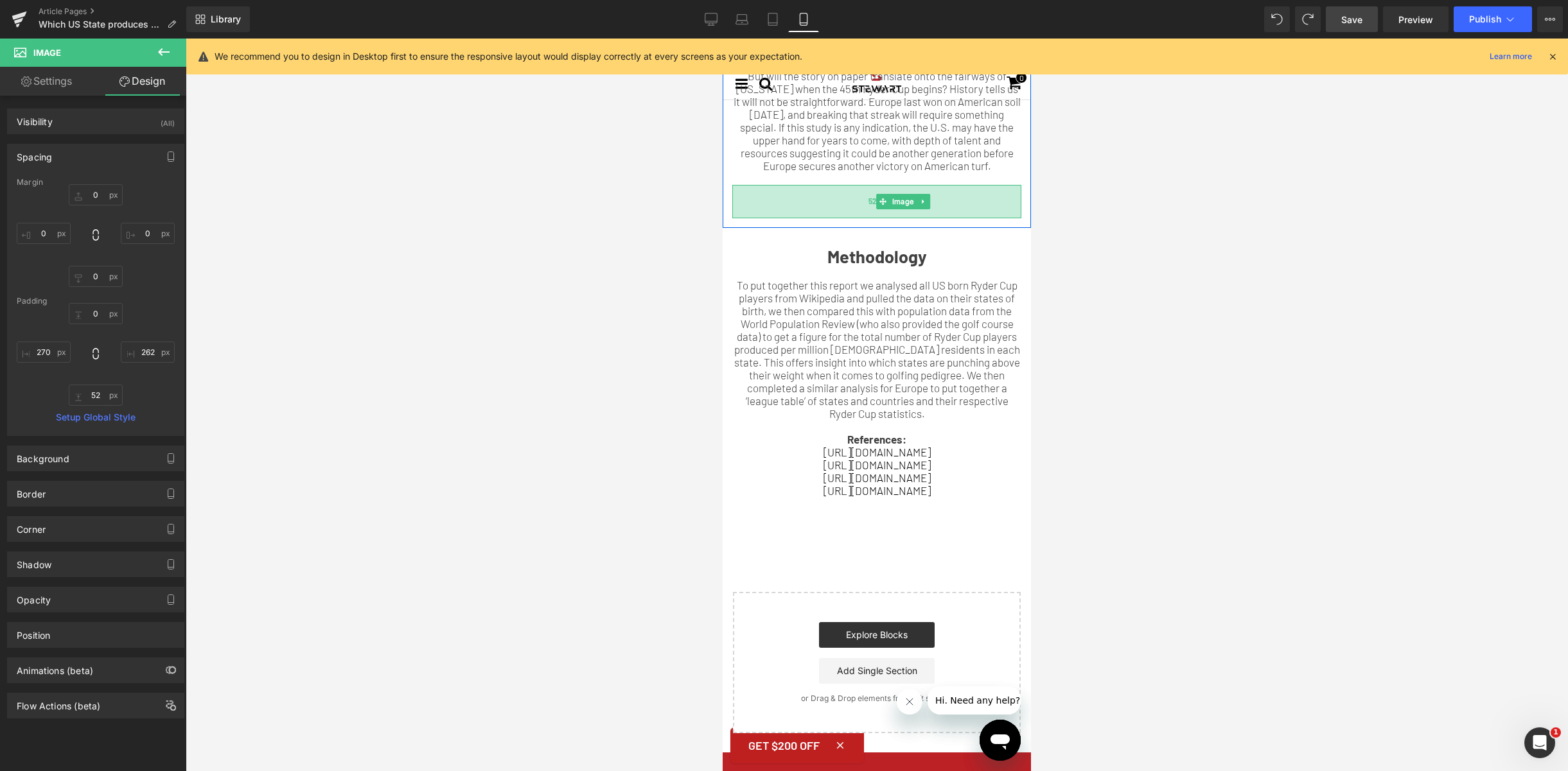
click at [798, 208] on div "52px" at bounding box center [876, 201] width 289 height 33
click at [927, 205] on link at bounding box center [923, 201] width 13 height 15
type input "52px"
click at [982, 198] on div "52px" at bounding box center [876, 201] width 289 height 33
click at [929, 204] on icon at bounding box center [929, 201] width 7 height 7
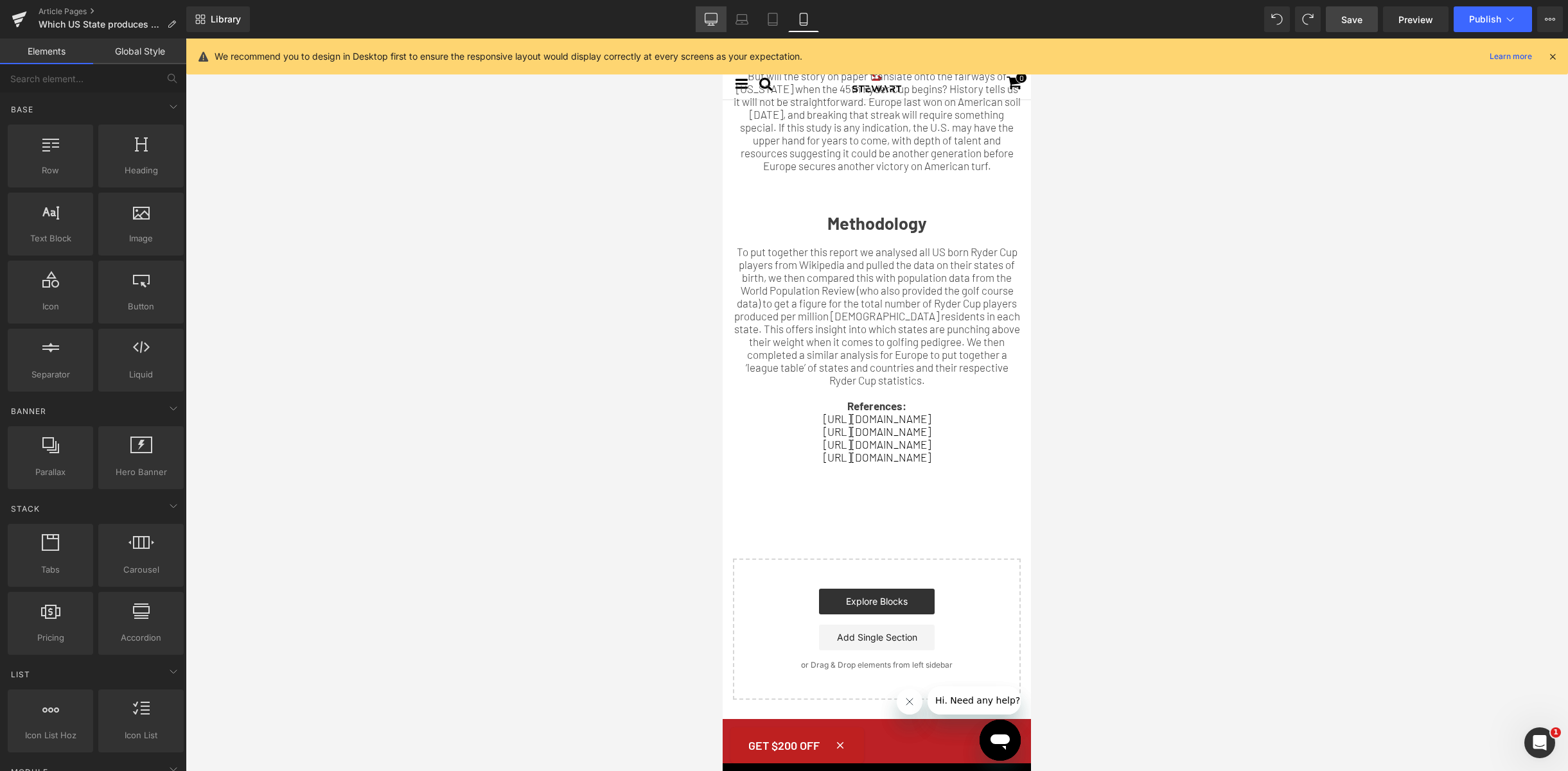
drag, startPoint x: 714, startPoint y: 21, endPoint x: 715, endPoint y: 442, distance: 421.0
click at [714, 21] on icon at bounding box center [711, 19] width 13 height 13
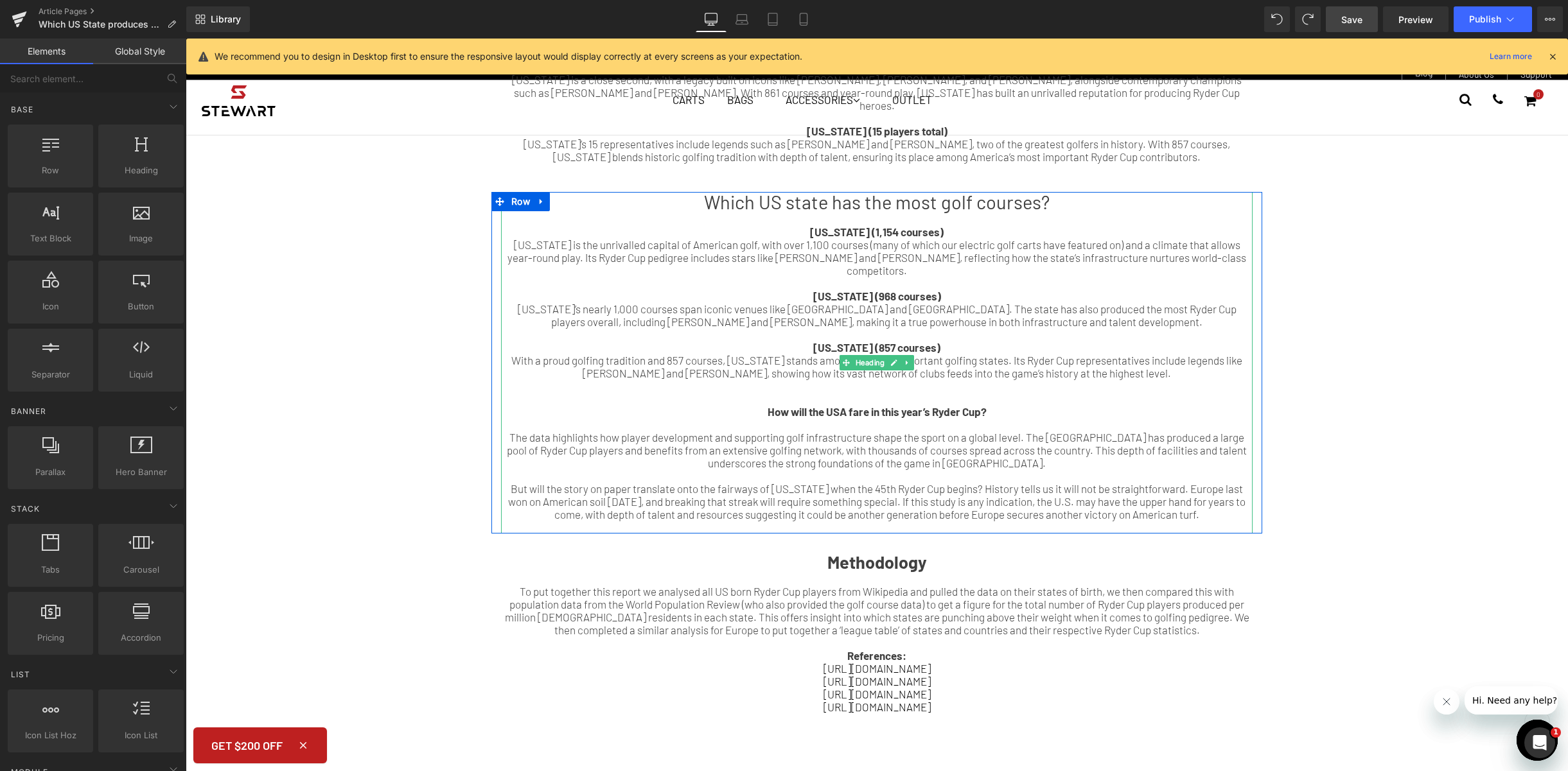
scroll to position [1164, 0]
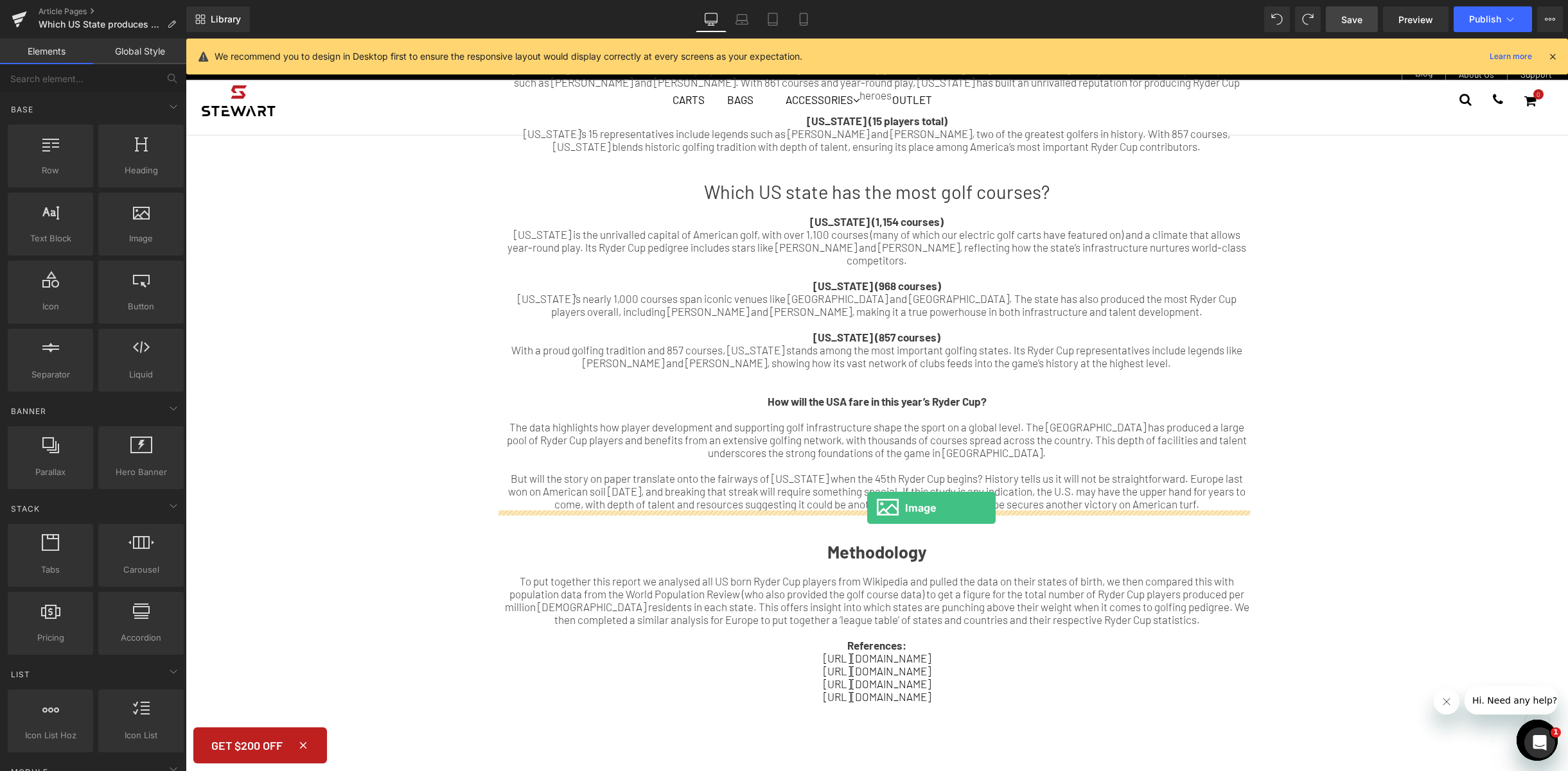
drag, startPoint x: 330, startPoint y: 284, endPoint x: 867, endPoint y: 508, distance: 581.8
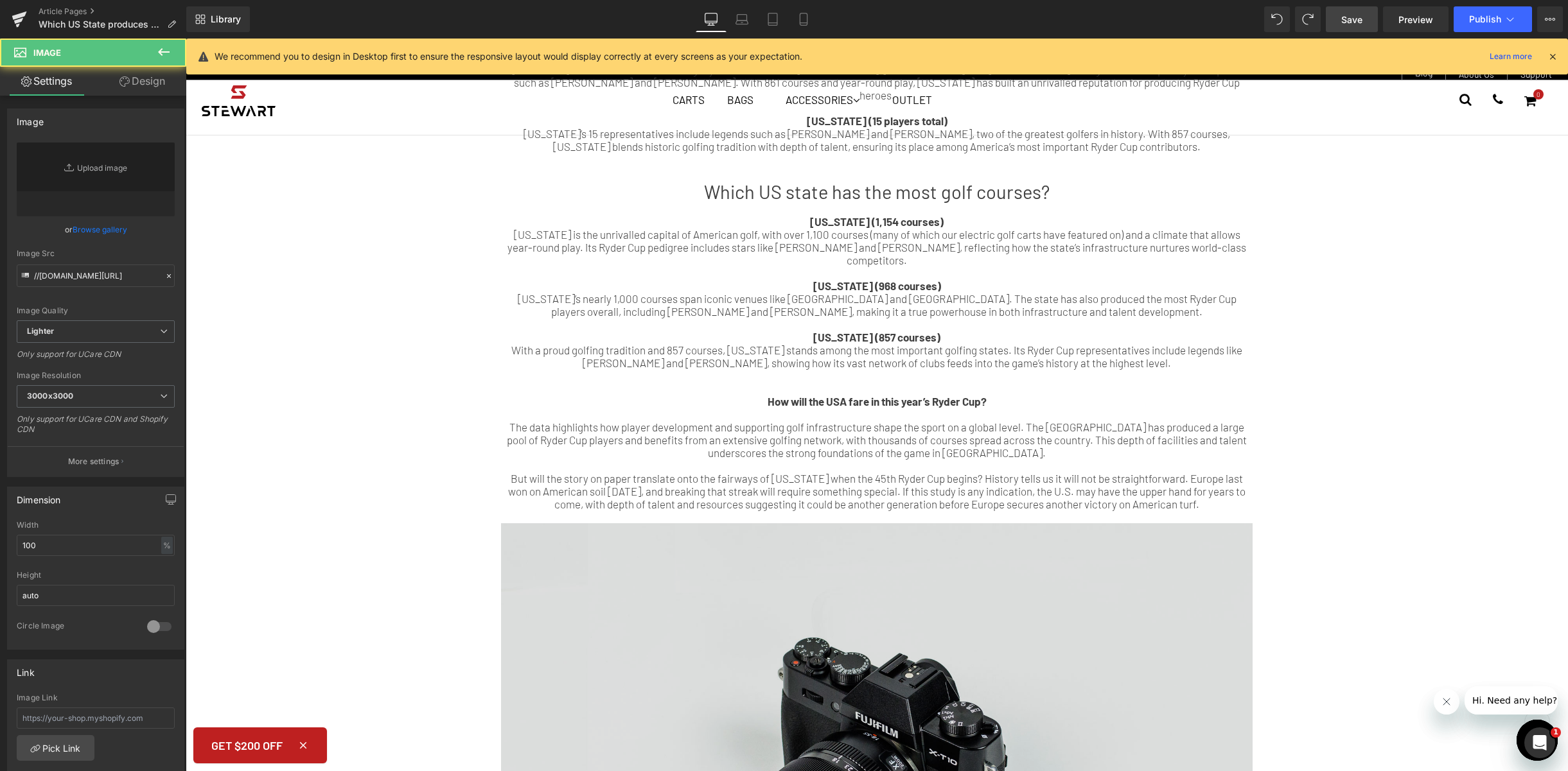
click at [898, 524] on img at bounding box center [876, 773] width 751 height 498
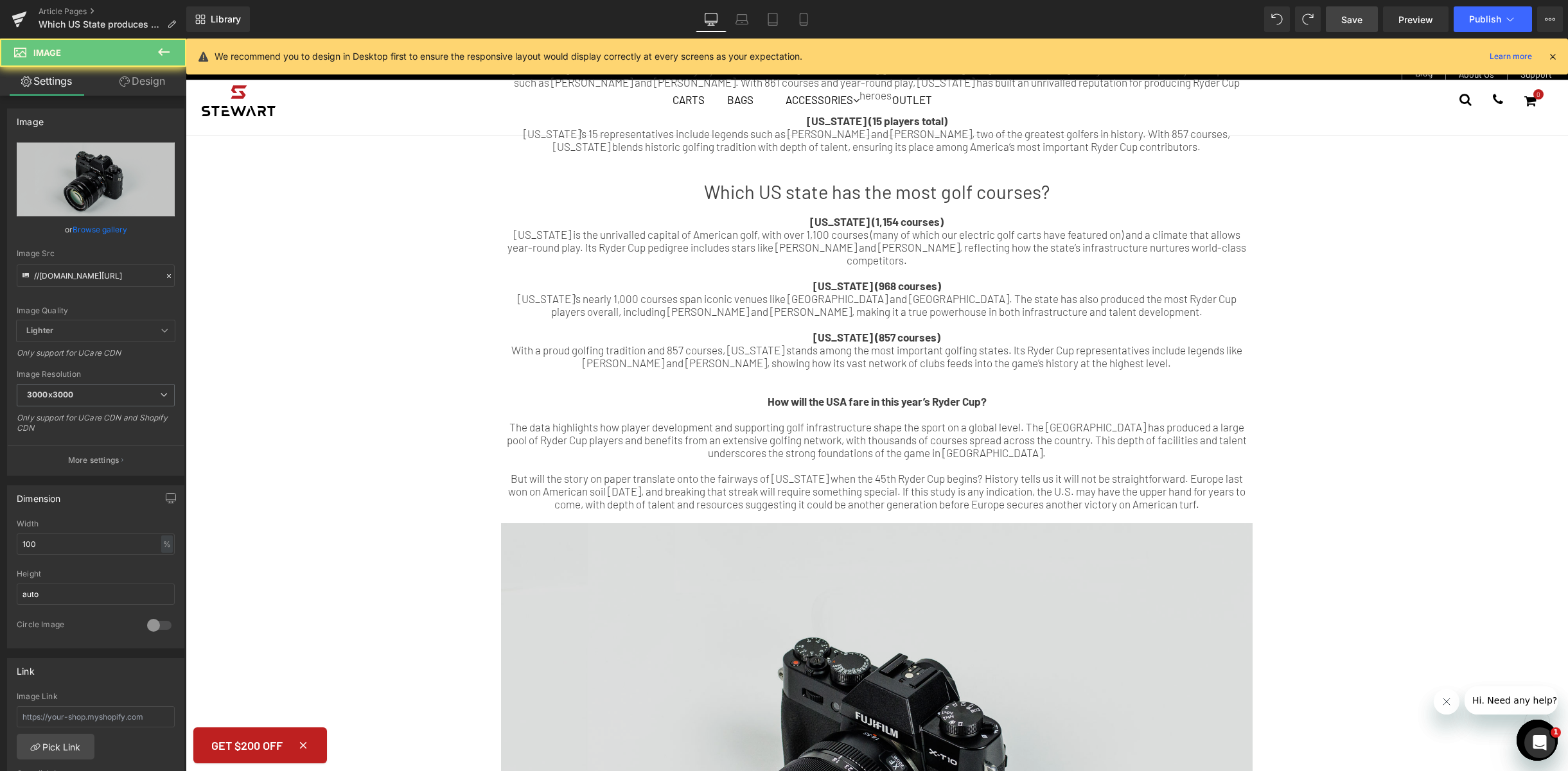
scroll to position [1420, 0]
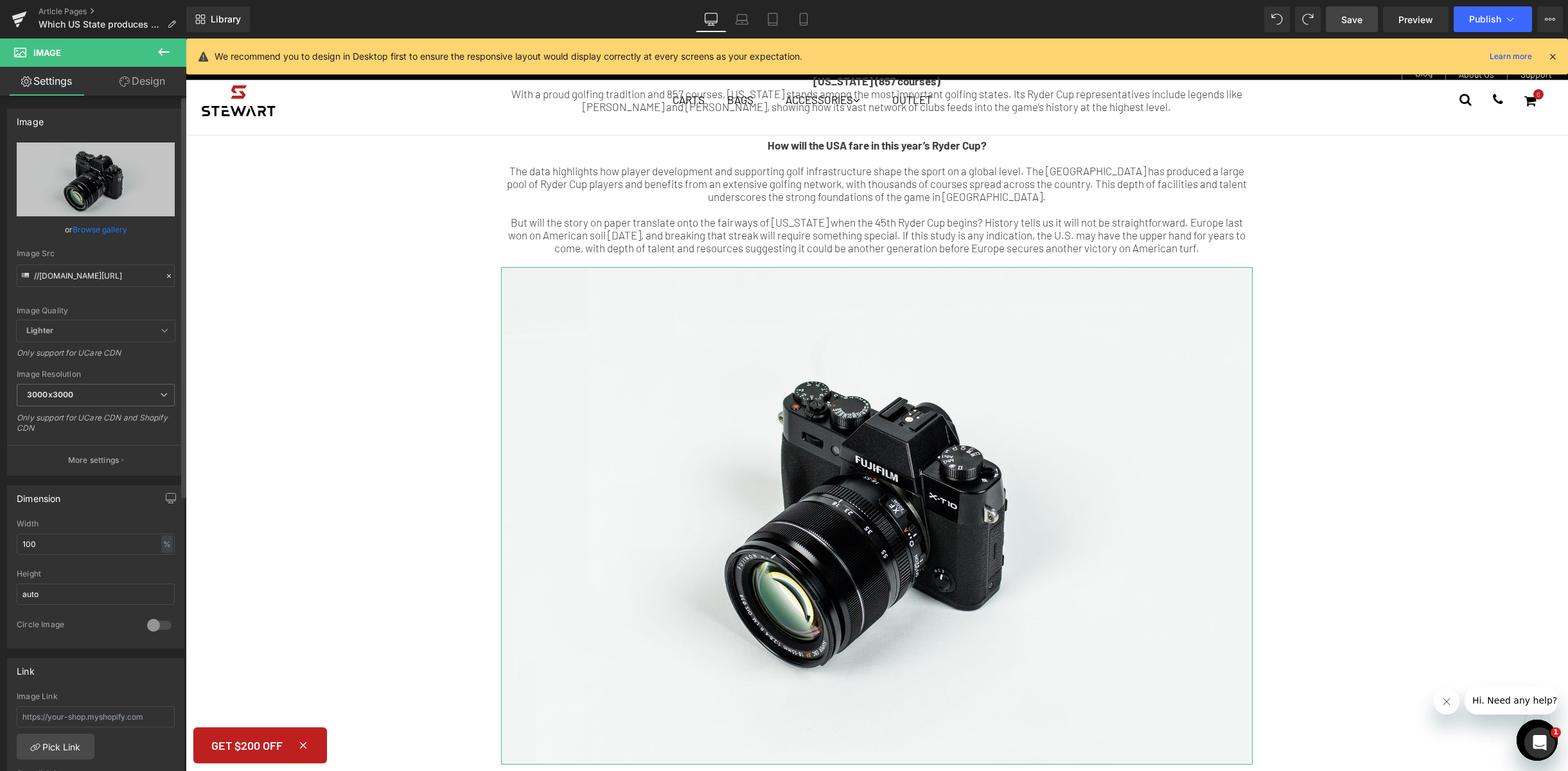
click at [111, 235] on link "Browse gallery" at bounding box center [100, 230] width 55 height 22
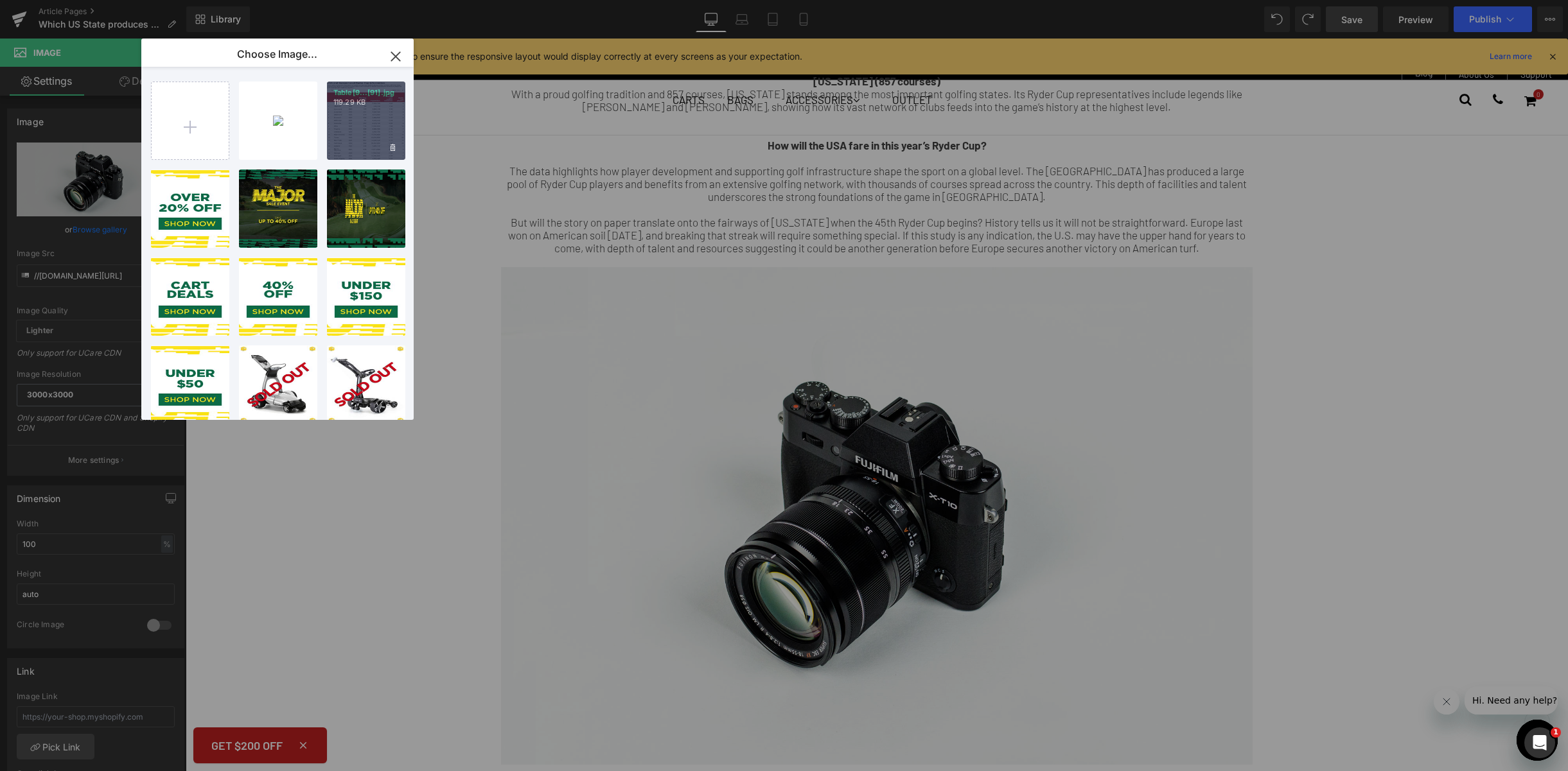
click at [369, 124] on div "Table[9...[91].jpg 119.29 KB" at bounding box center [366, 120] width 78 height 78
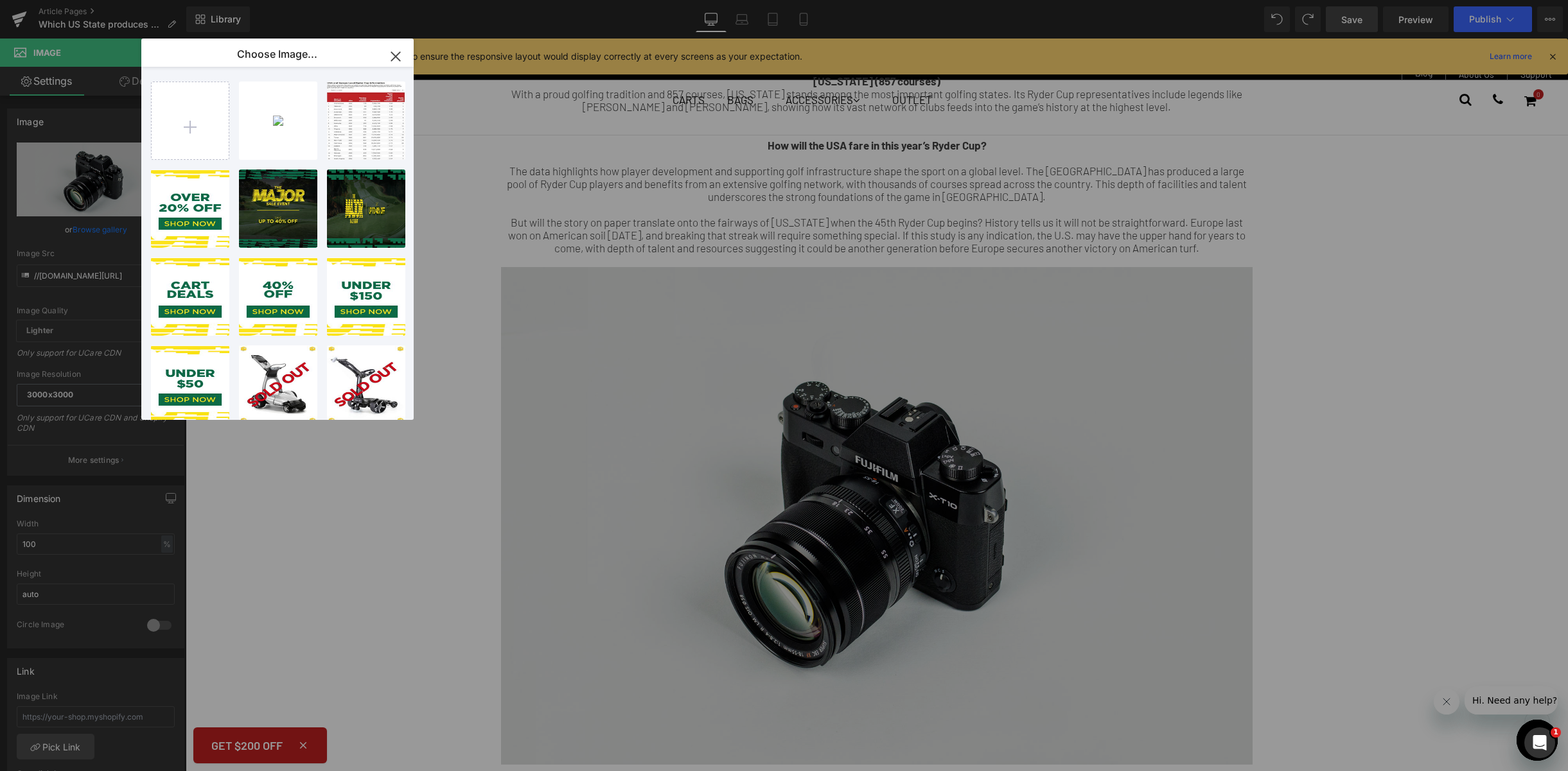
type input "[URL][DOMAIN_NAME]"
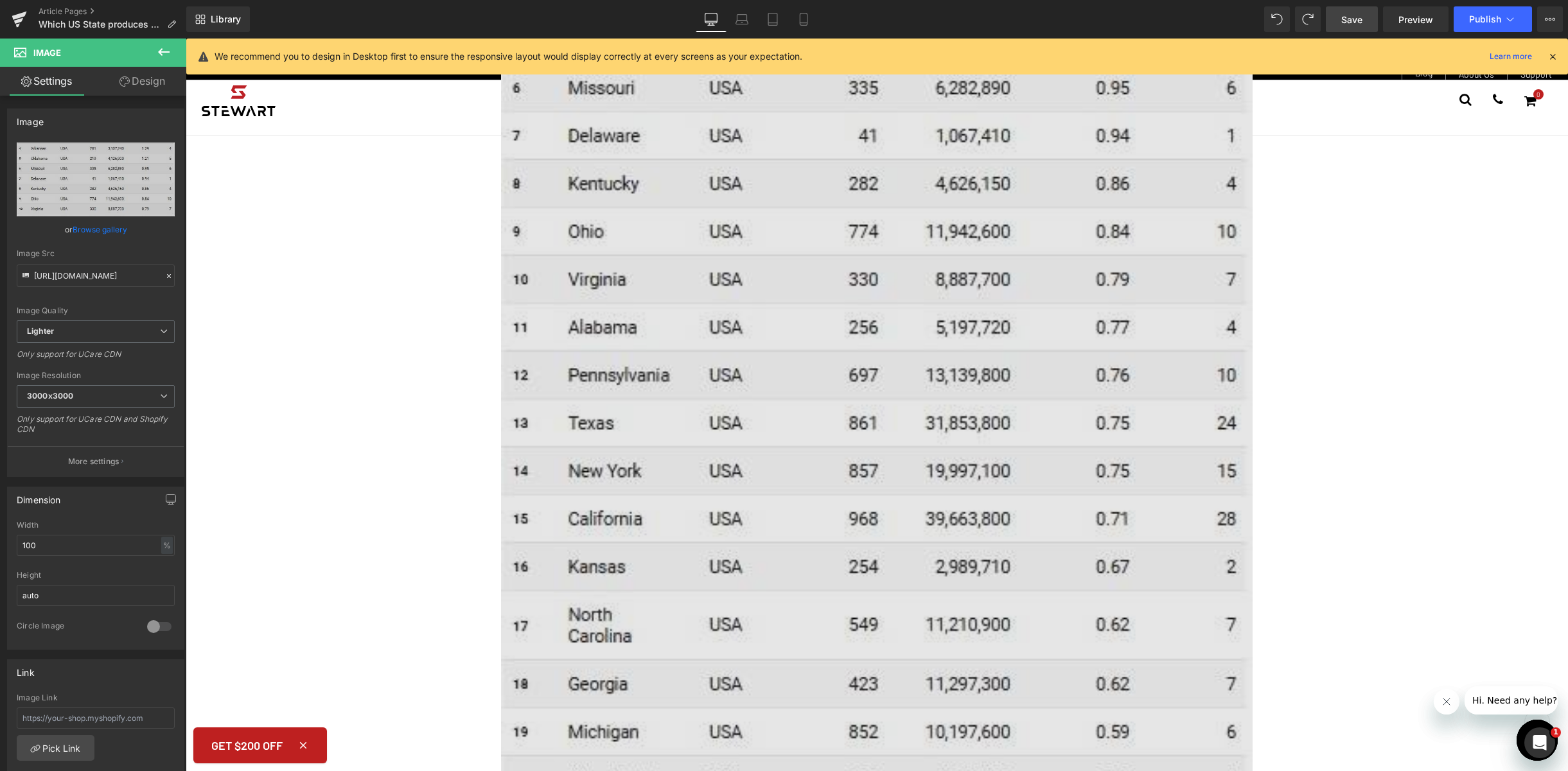
scroll to position [1953, 0]
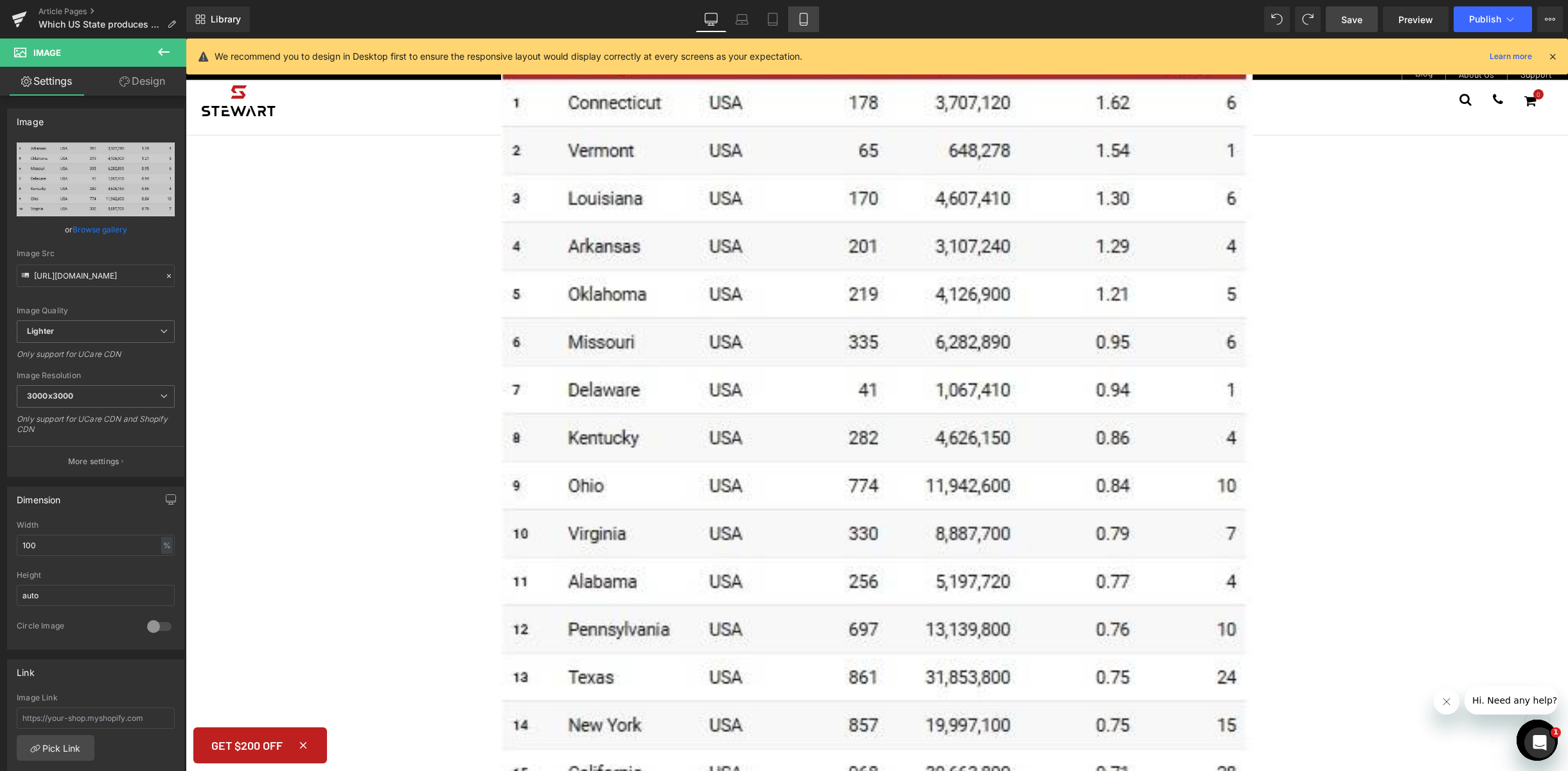
drag, startPoint x: 805, startPoint y: 18, endPoint x: 221, endPoint y: 387, distance: 690.8
click at [805, 18] on icon at bounding box center [803, 19] width 13 height 13
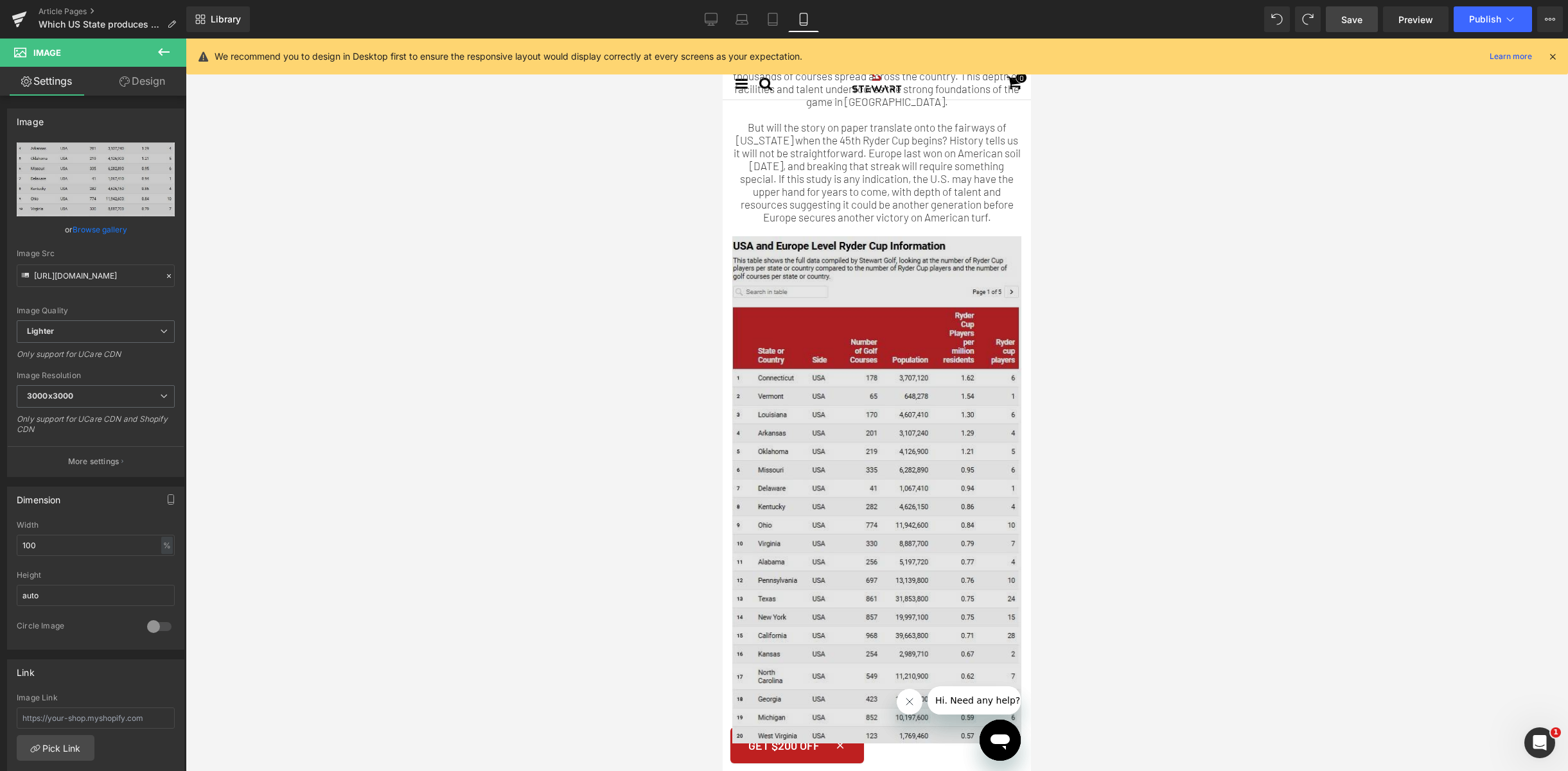
scroll to position [1820, 0]
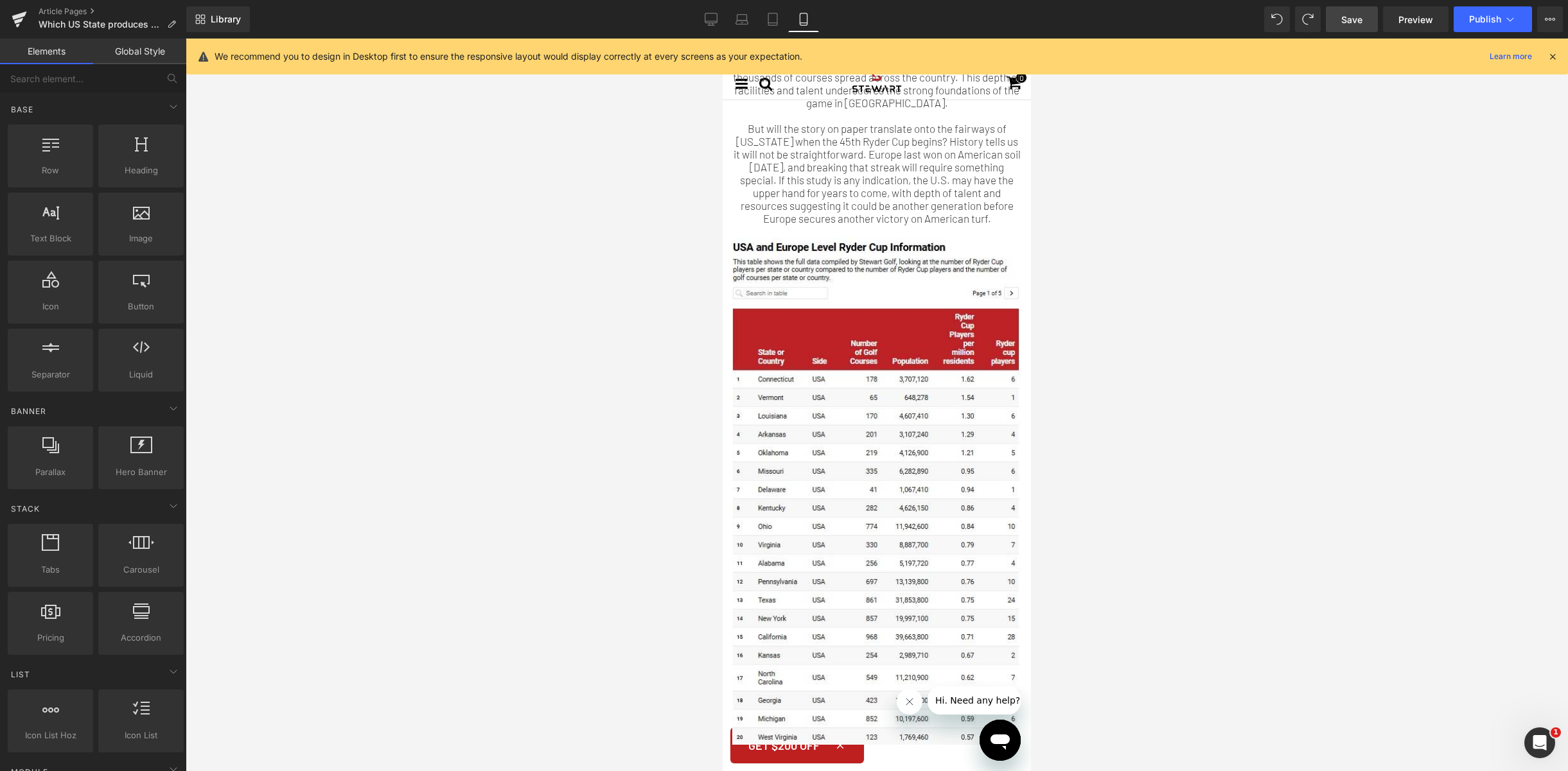
click at [1314, 396] on div at bounding box center [876, 405] width 1382 height 733
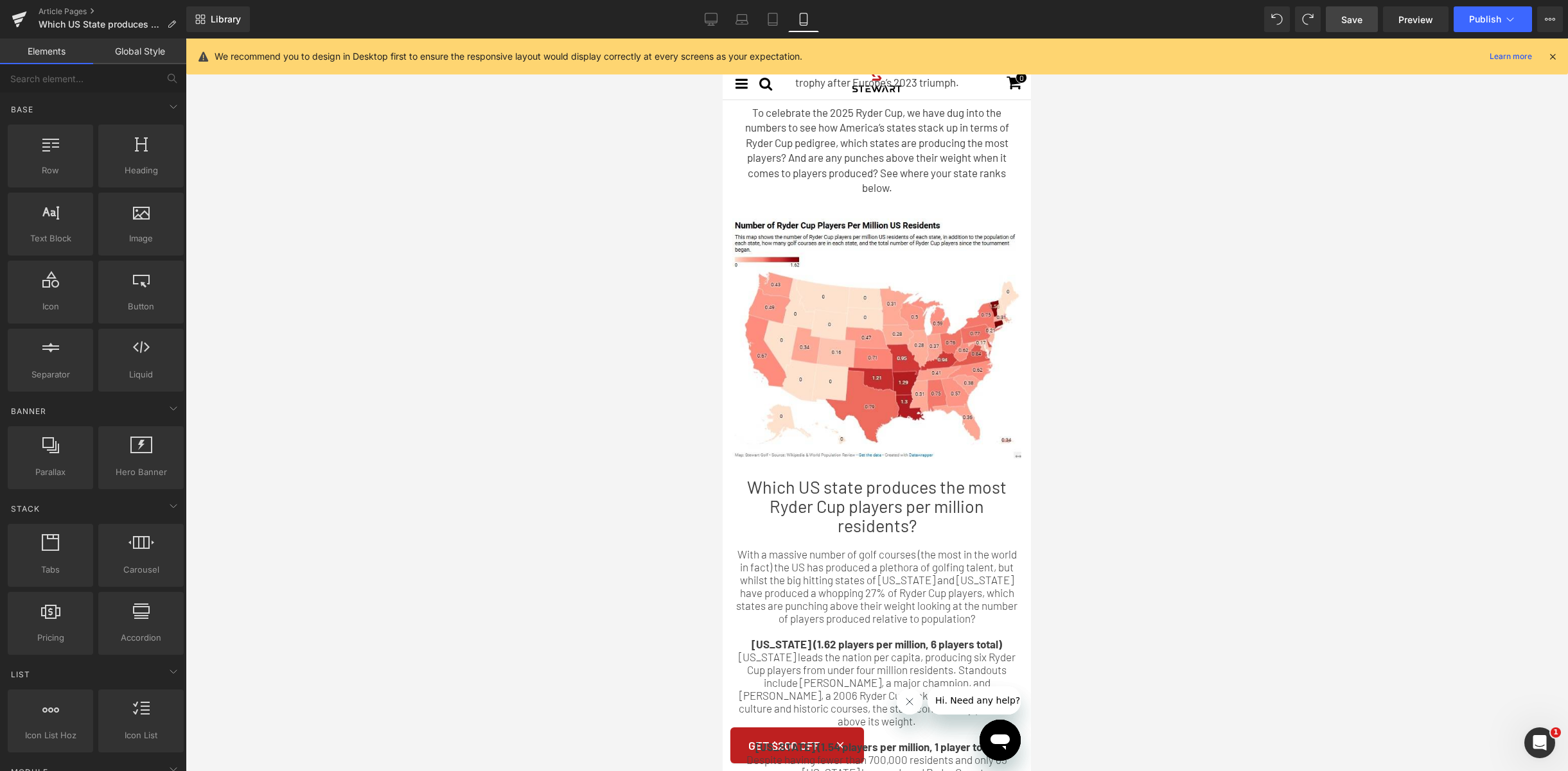
scroll to position [0, 0]
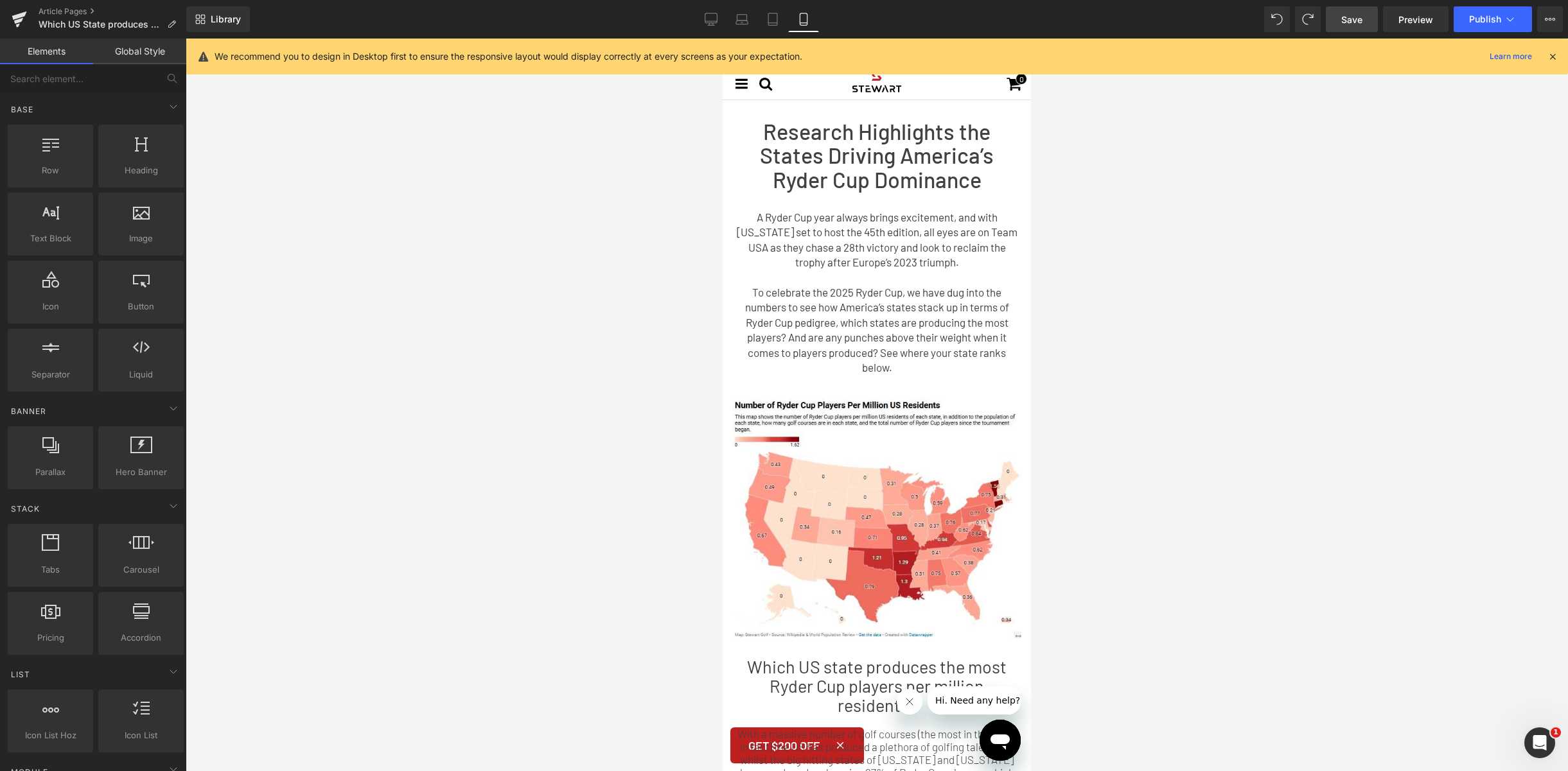
click at [1349, 19] on span "Save" at bounding box center [1351, 19] width 21 height 13
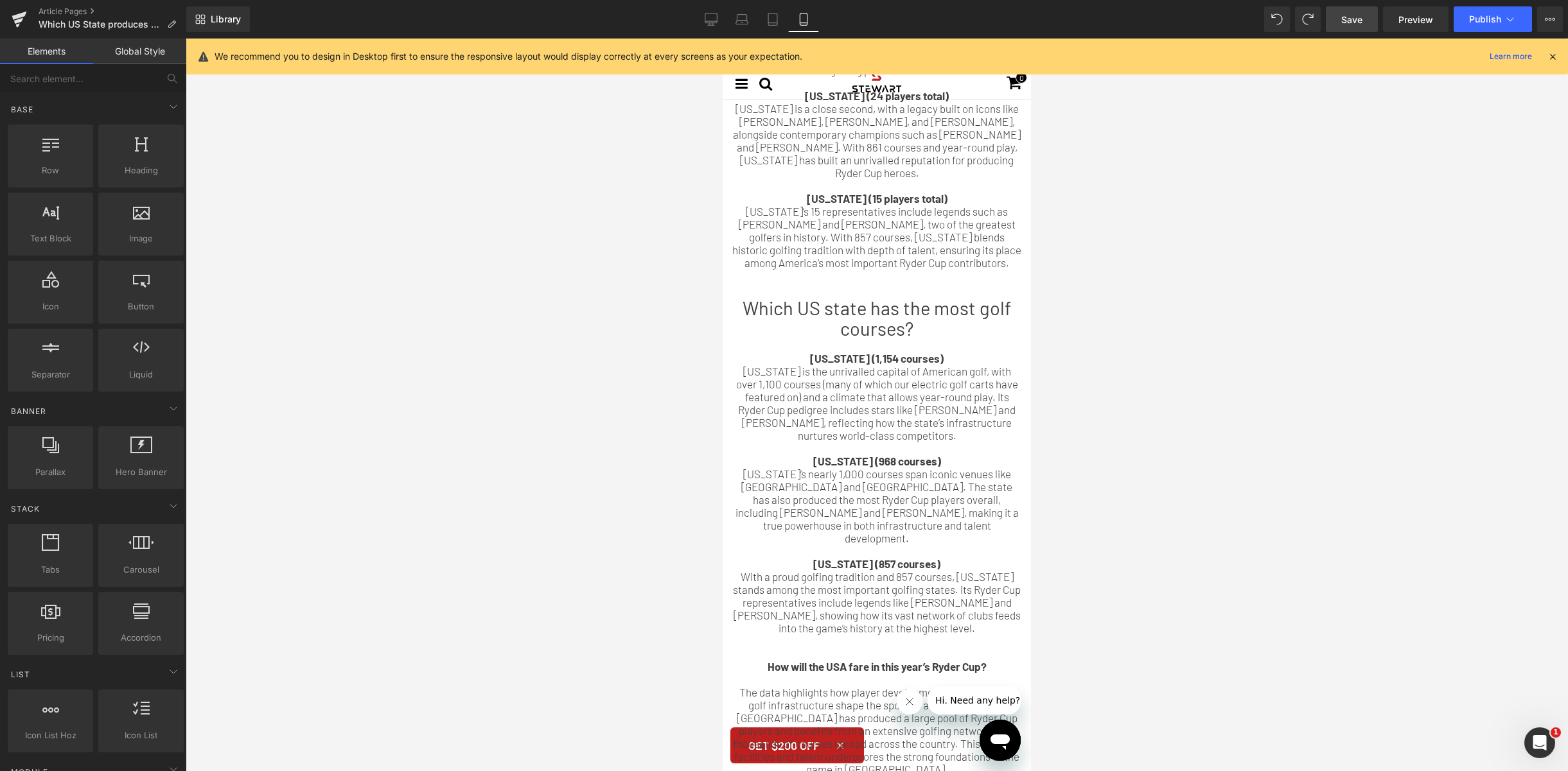
scroll to position [1261, 0]
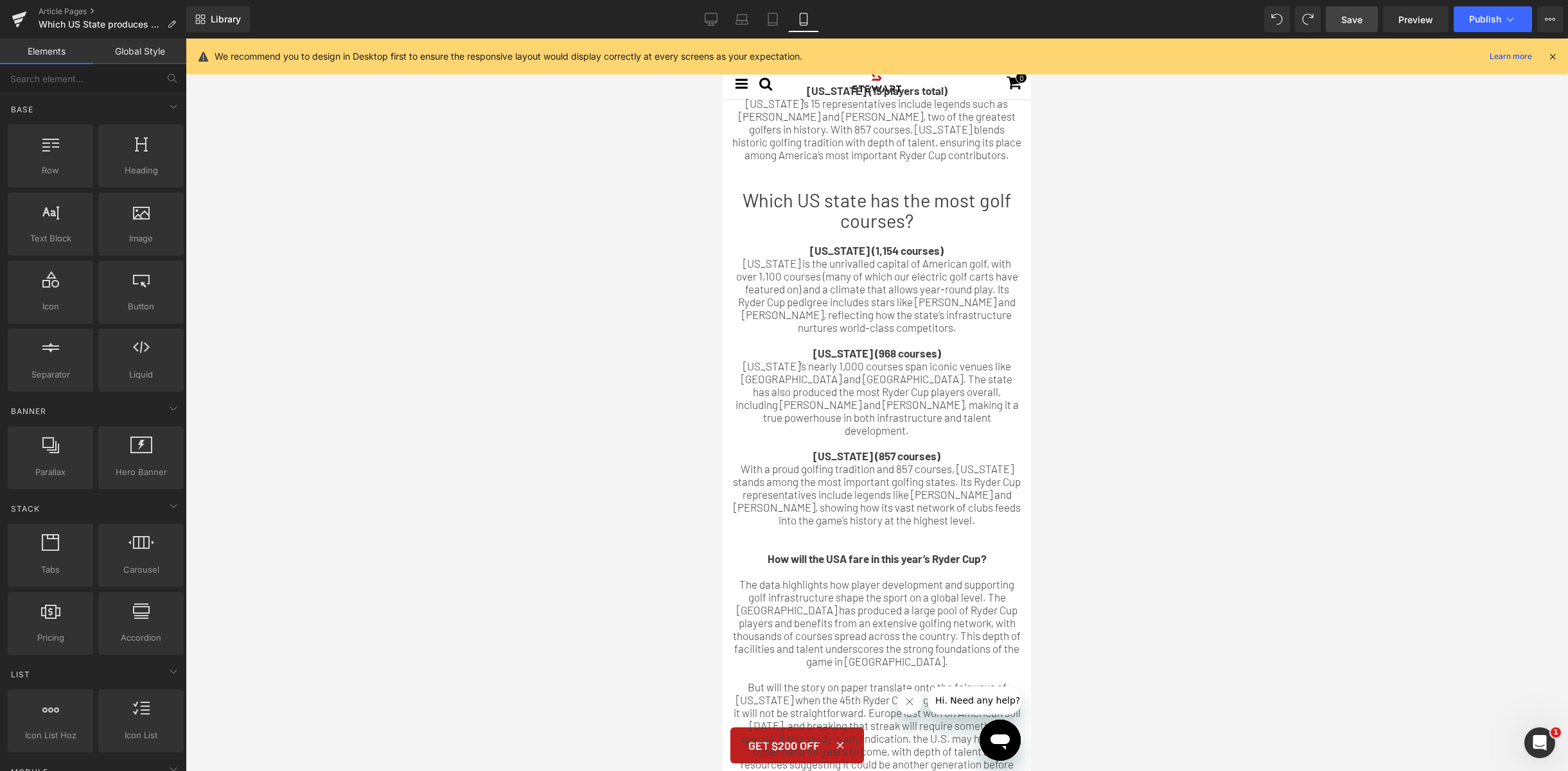
click at [929, 279] on div "[US_STATE] is the unrivalled capital of American golf, with over 1,100 courses …" at bounding box center [876, 295] width 289 height 77
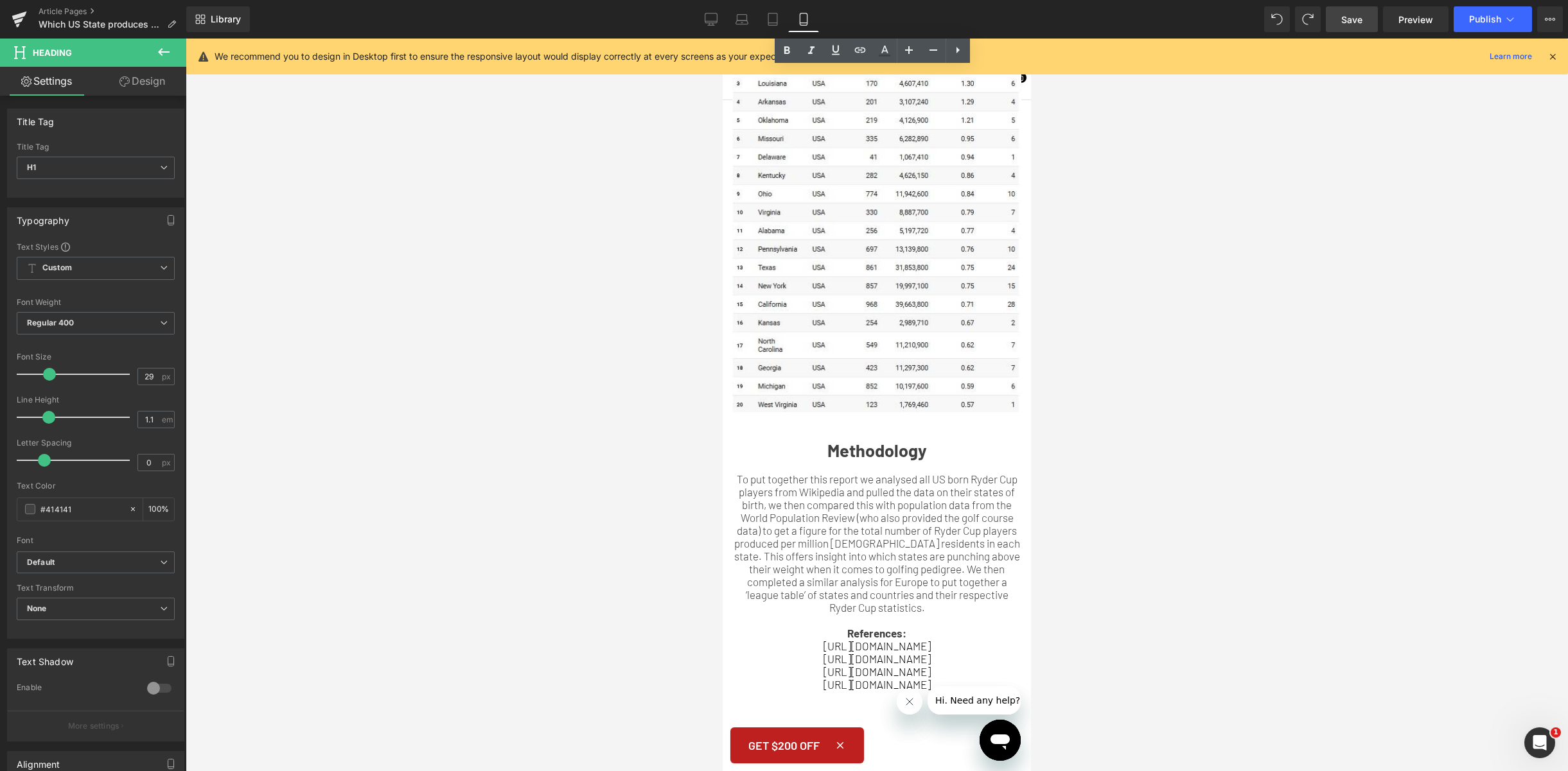
scroll to position [2155, 0]
click at [896, 419] on div "Methodology To put together this report we analysed all [DEMOGRAPHIC_DATA] born…" at bounding box center [876, 569] width 308 height 300
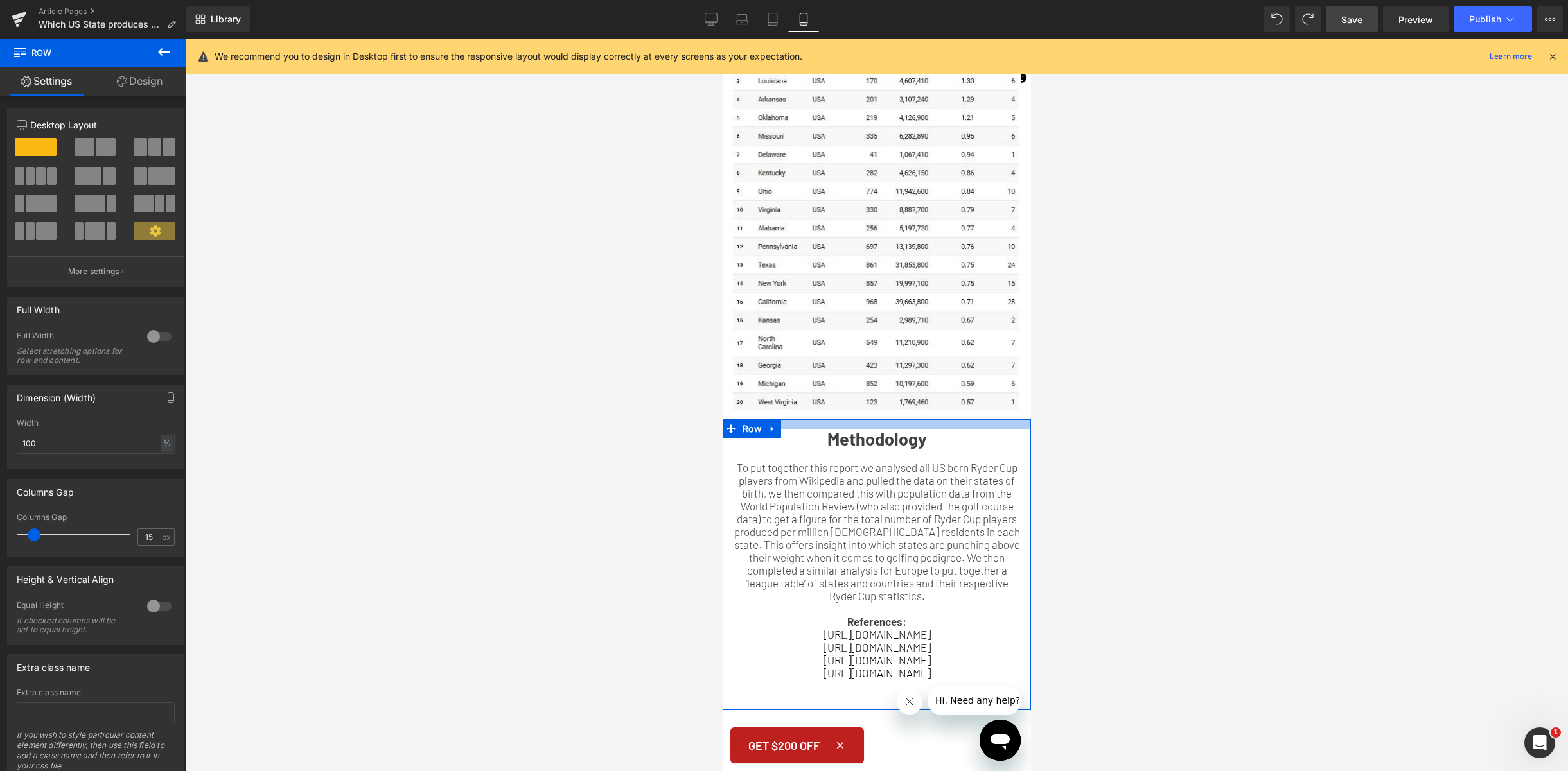
click at [867, 419] on div at bounding box center [876, 424] width 308 height 10
click at [1287, 428] on div at bounding box center [876, 405] width 1382 height 733
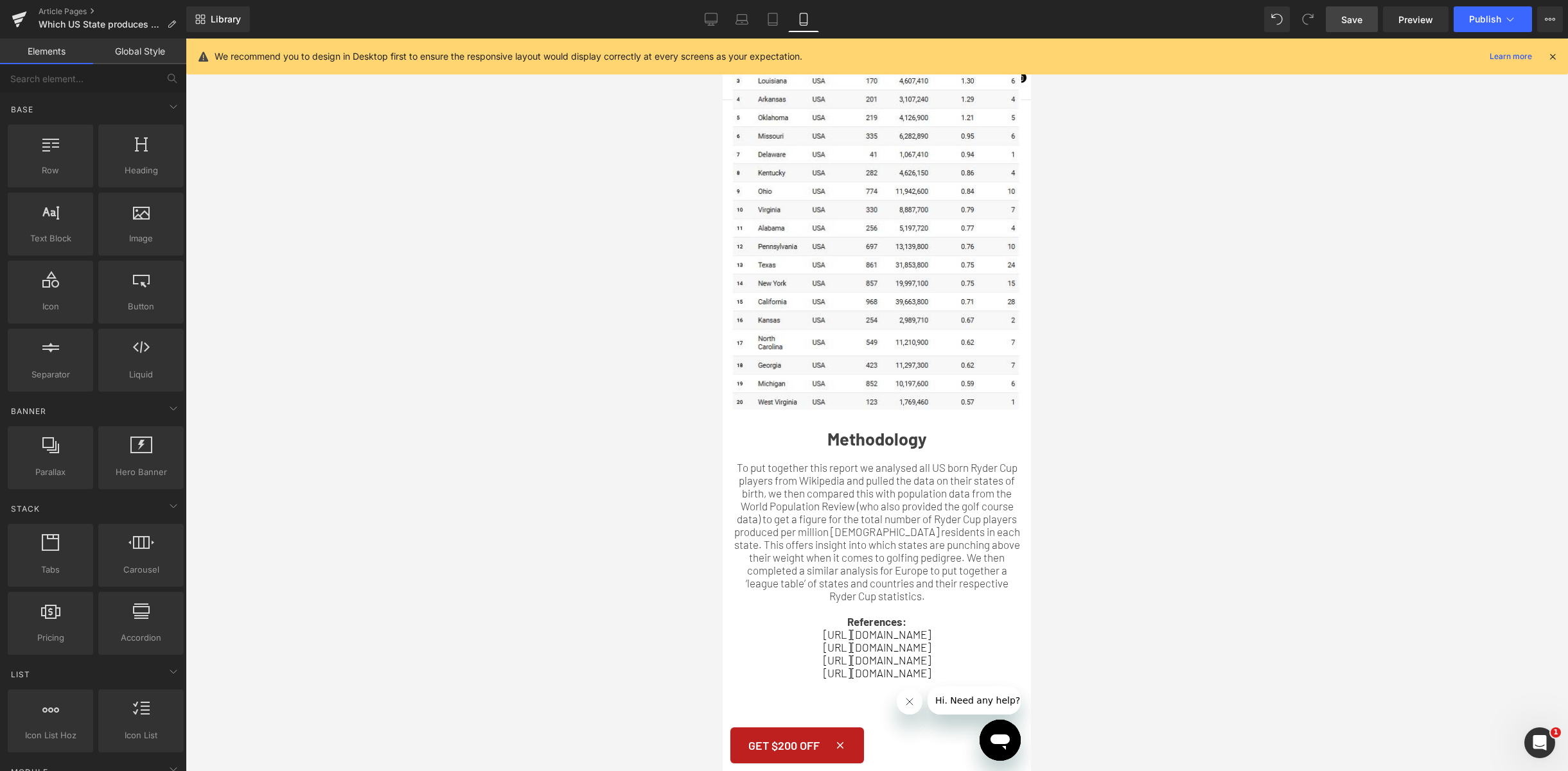
click at [1365, 20] on link "Save" at bounding box center [1352, 19] width 52 height 25
click at [22, 11] on icon at bounding box center [19, 19] width 15 height 32
